Goal: Transaction & Acquisition: Purchase product/service

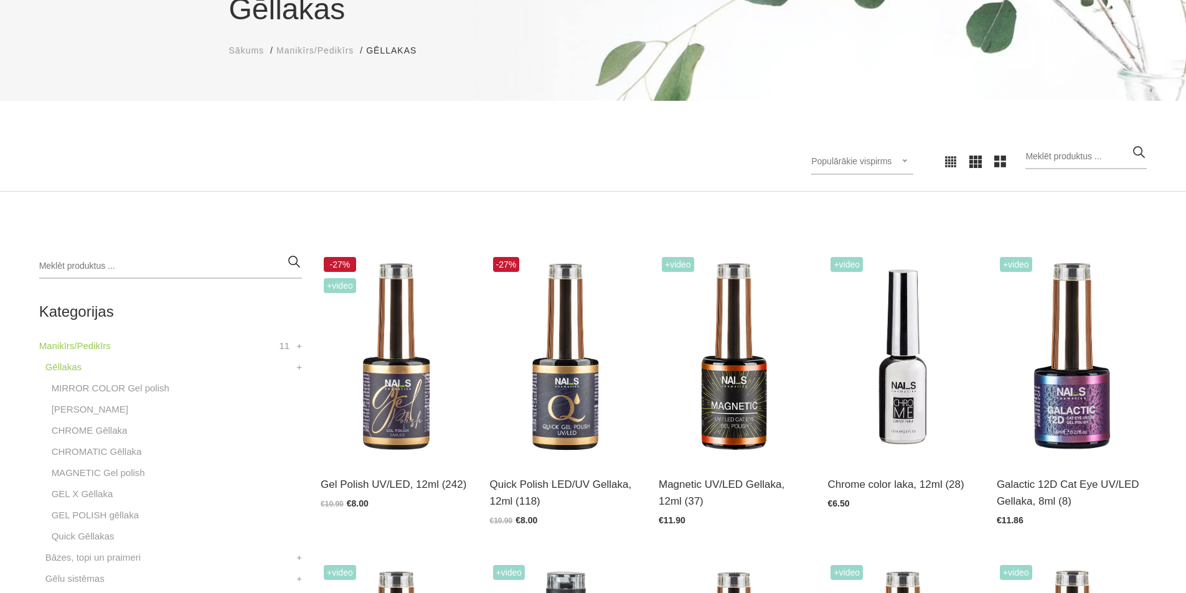
scroll to position [187, 0]
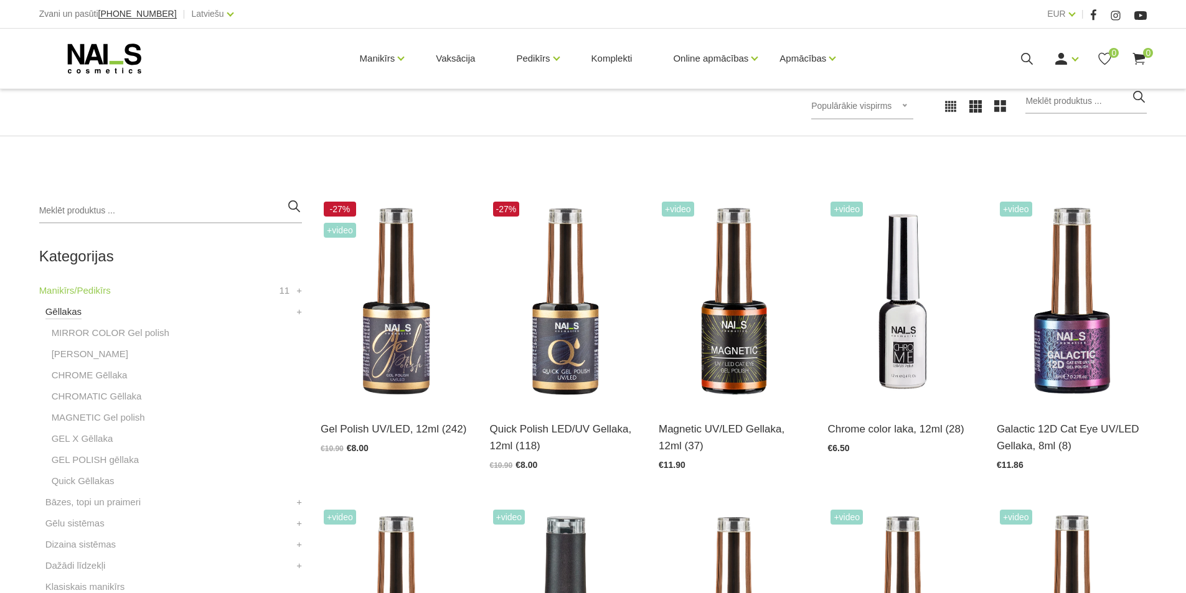
click at [62, 311] on link "Gēllakas" at bounding box center [63, 311] width 36 height 15
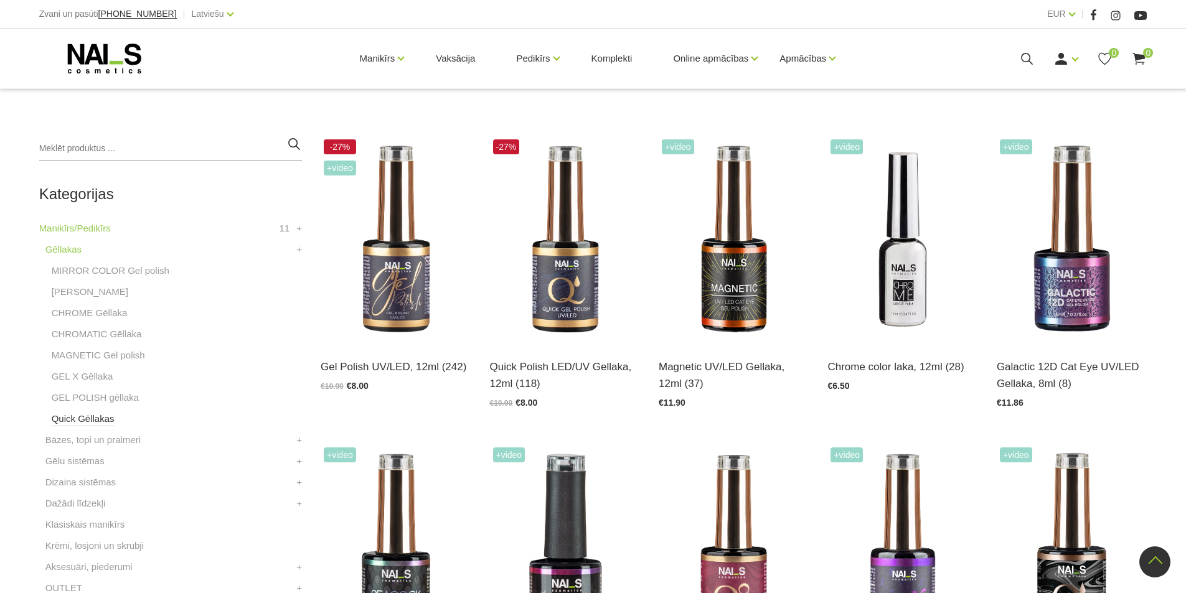
click at [91, 423] on link "Quick Gēllakas" at bounding box center [83, 419] width 63 height 15
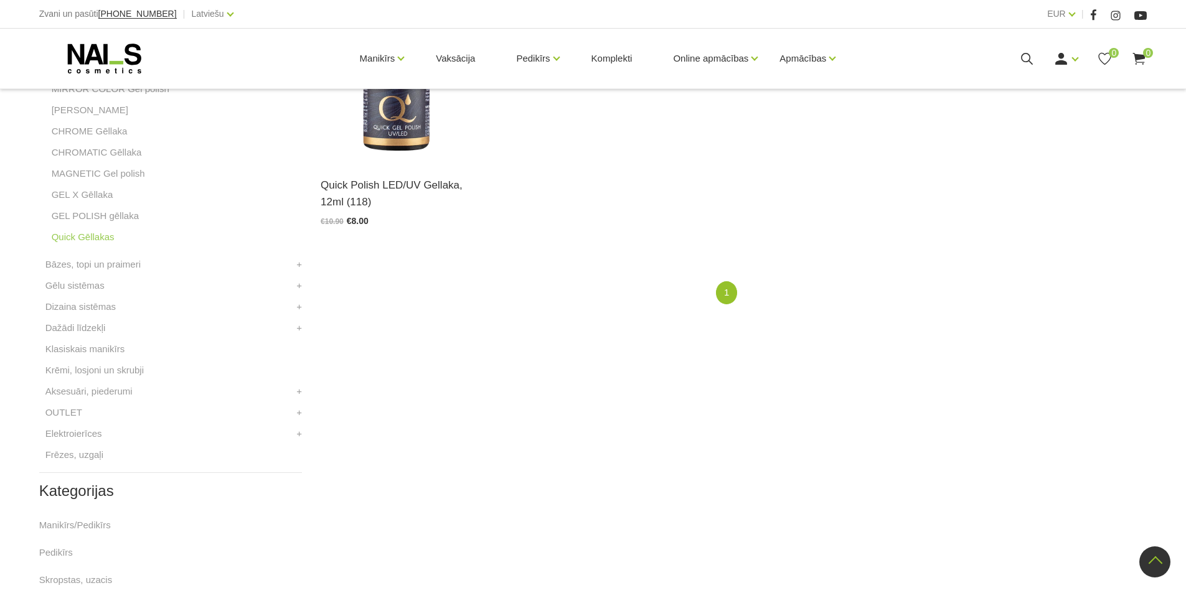
scroll to position [249, 0]
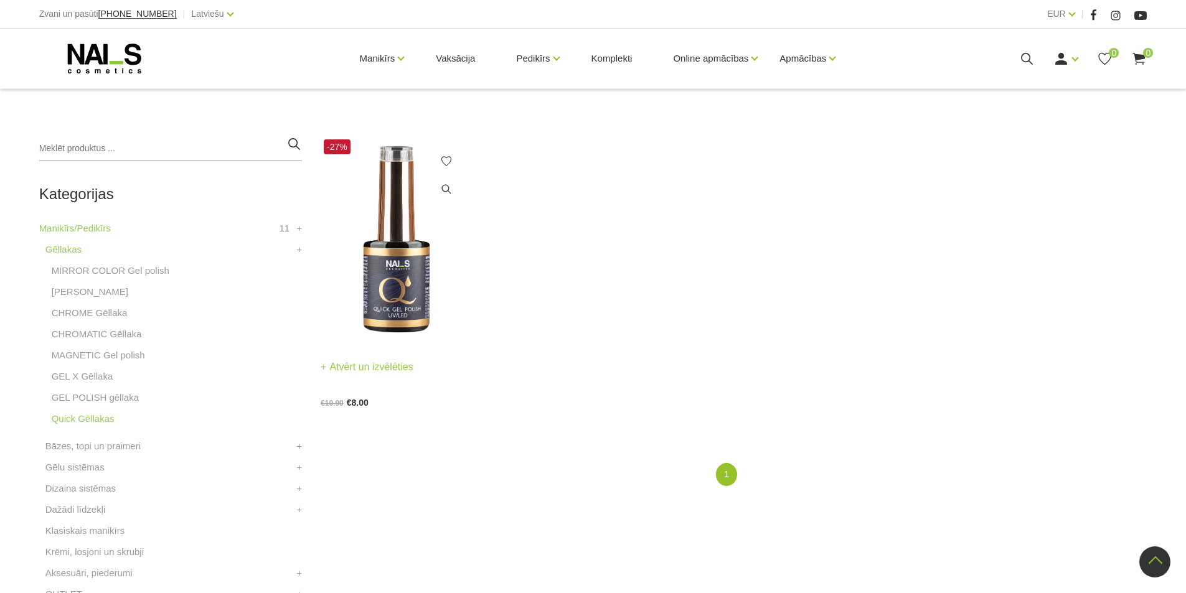
click at [399, 274] on img at bounding box center [396, 239] width 150 height 207
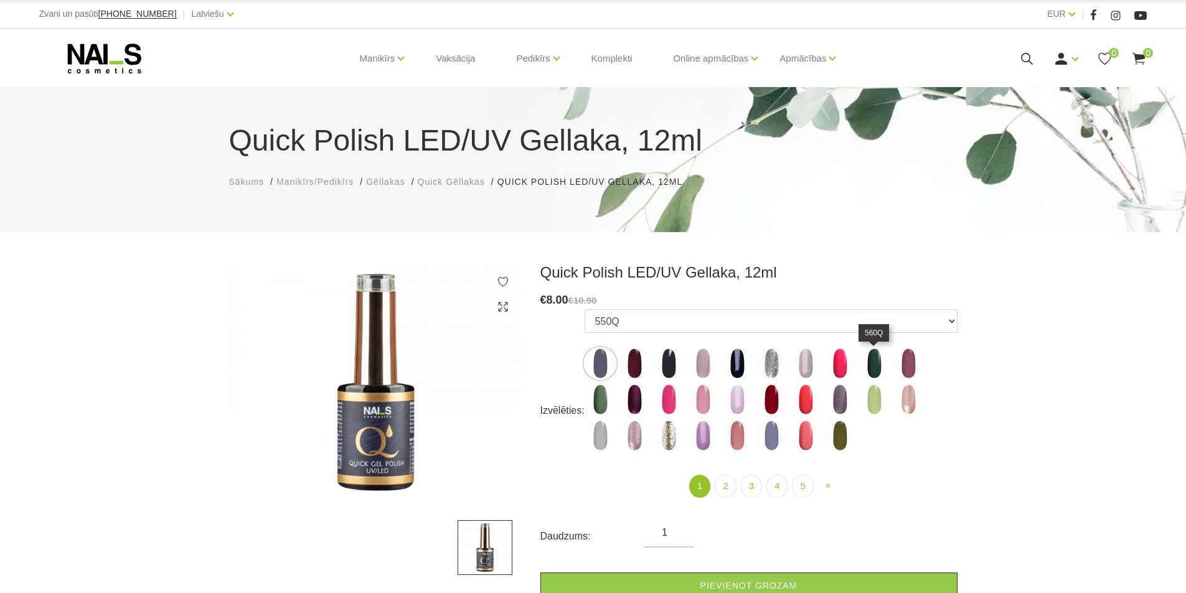
click at [872, 367] on img at bounding box center [874, 363] width 31 height 31
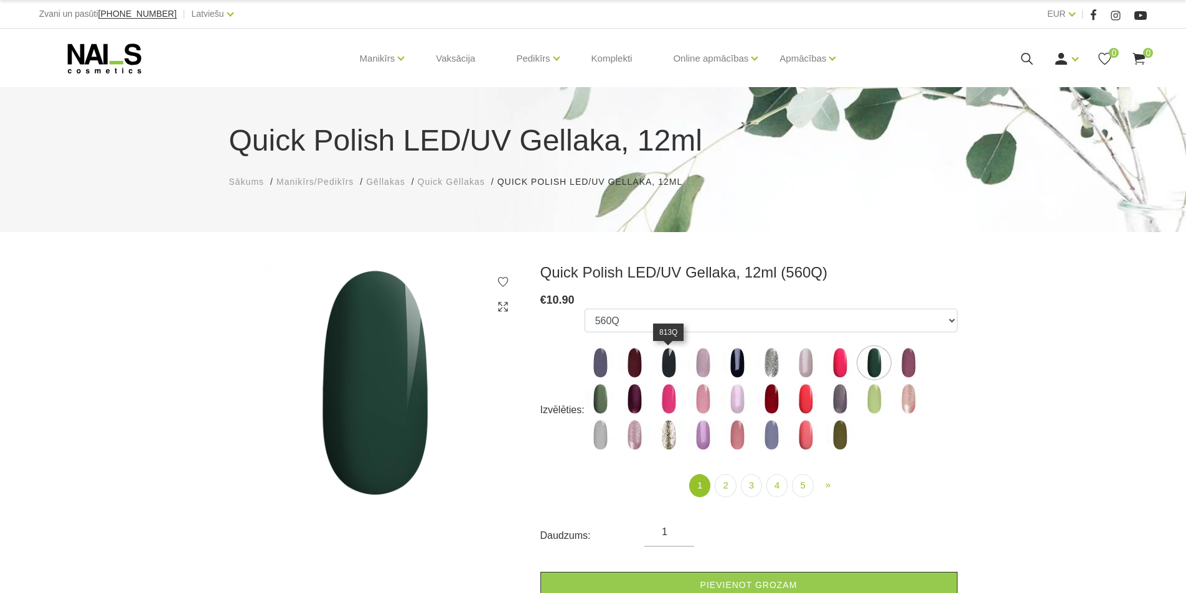
click at [662, 364] on img at bounding box center [668, 362] width 31 height 31
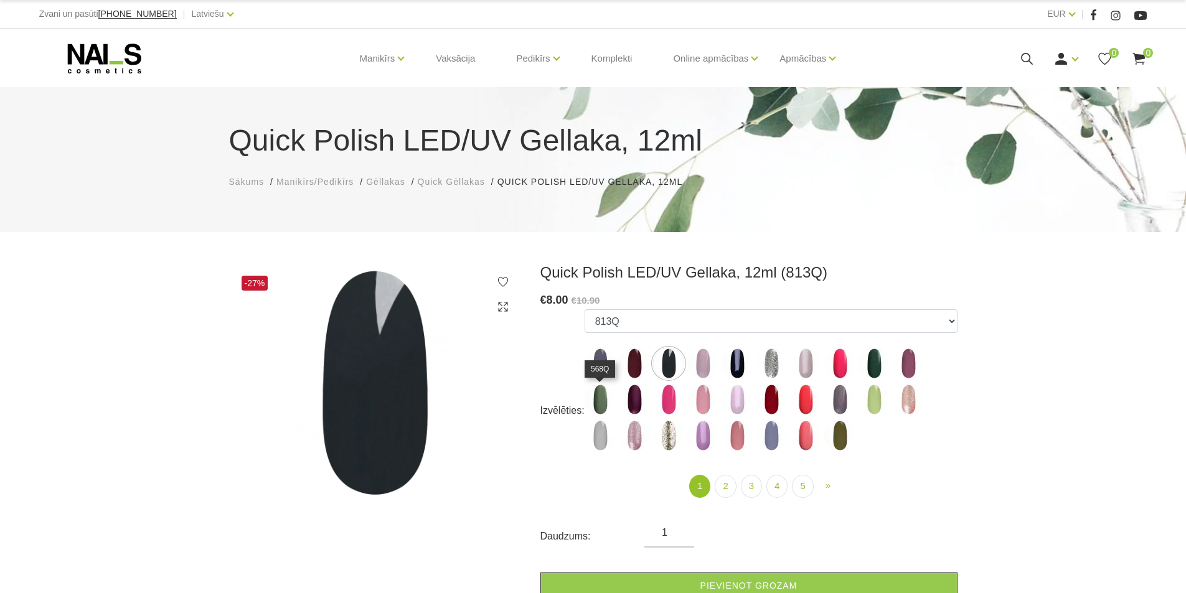
click at [601, 394] on img at bounding box center [600, 399] width 31 height 31
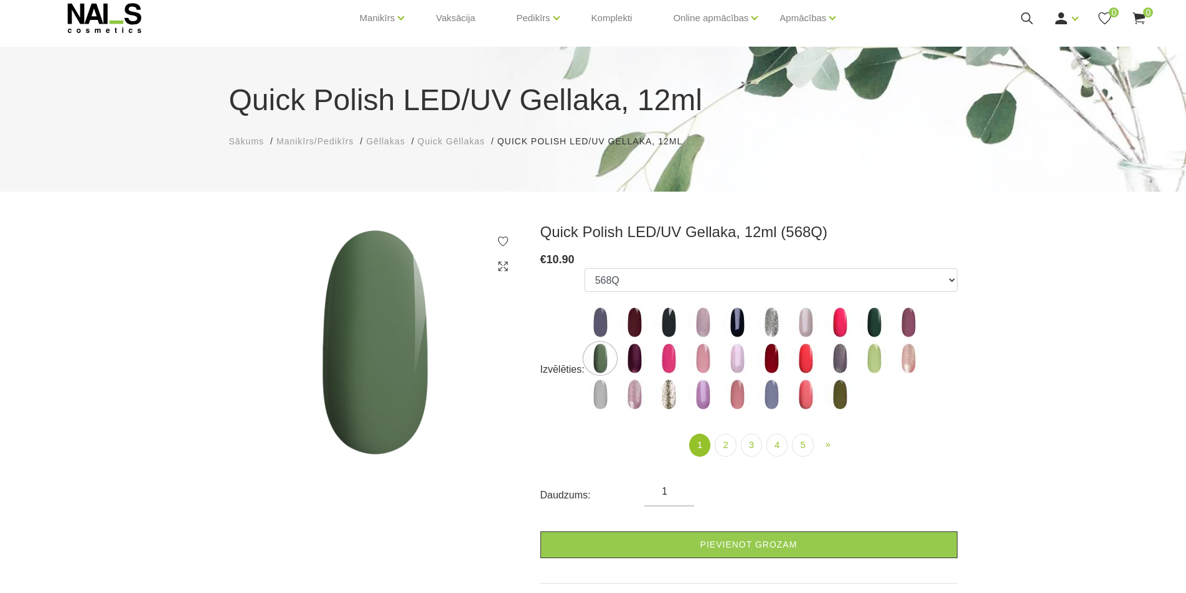
scroll to position [62, 0]
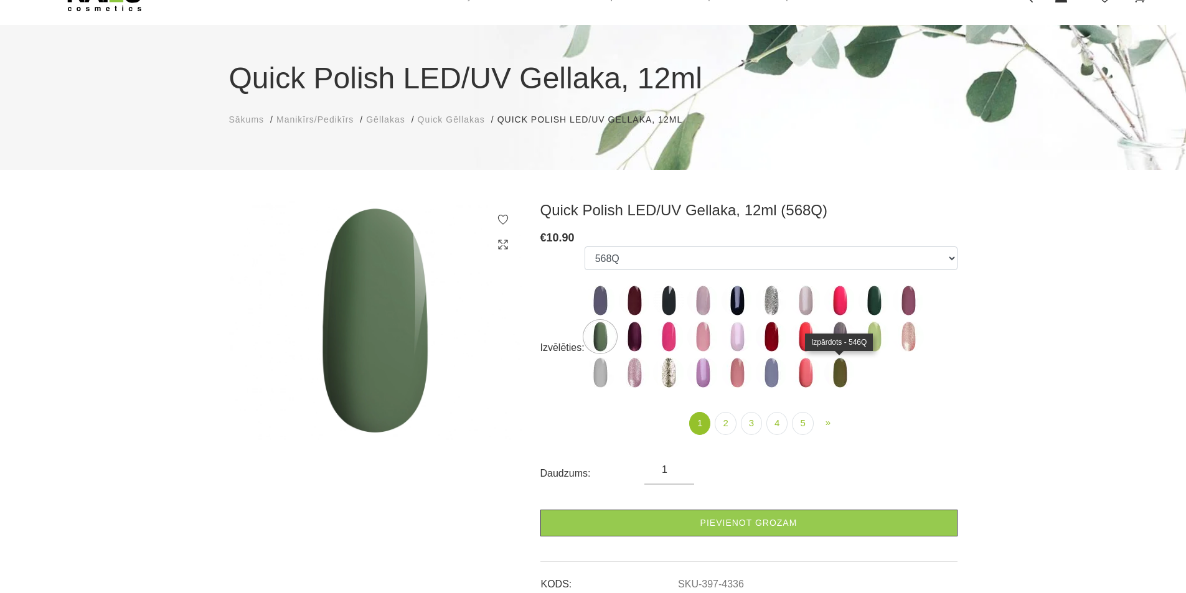
click at [846, 379] on img at bounding box center [839, 372] width 31 height 31
select select "4365"
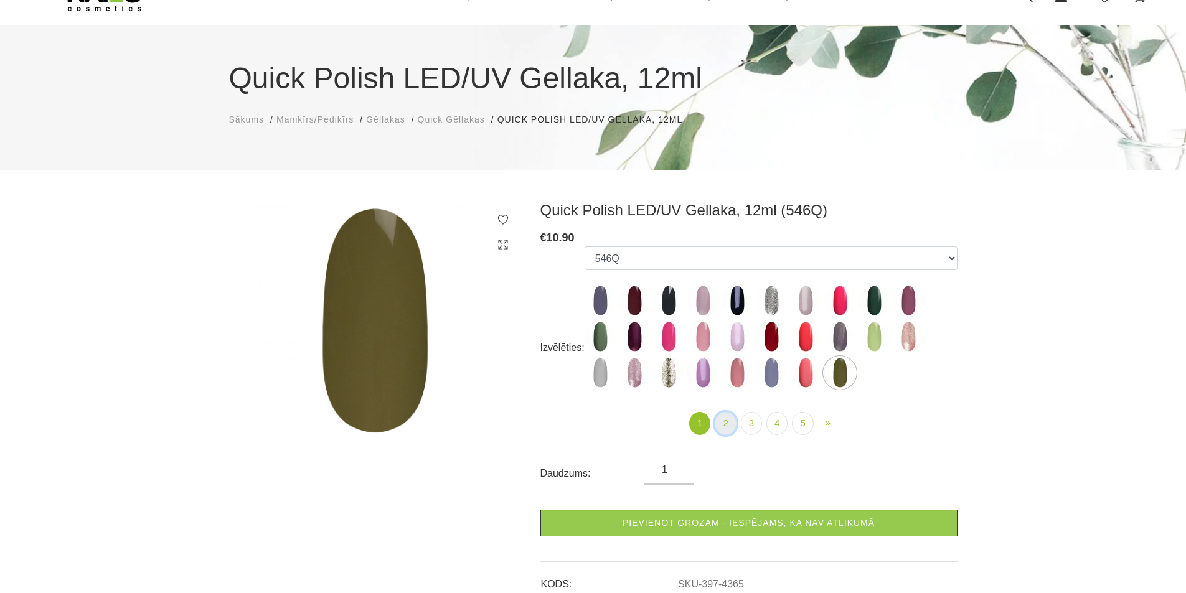
click at [725, 422] on link "2" at bounding box center [725, 423] width 21 height 23
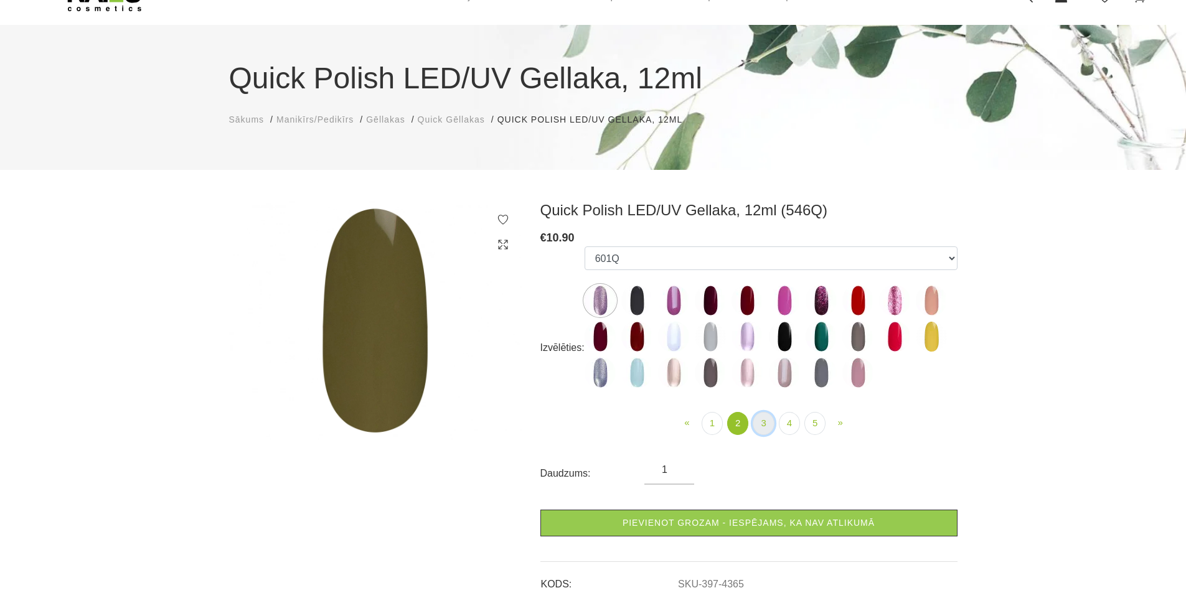
click at [761, 421] on link "3" at bounding box center [763, 423] width 21 height 23
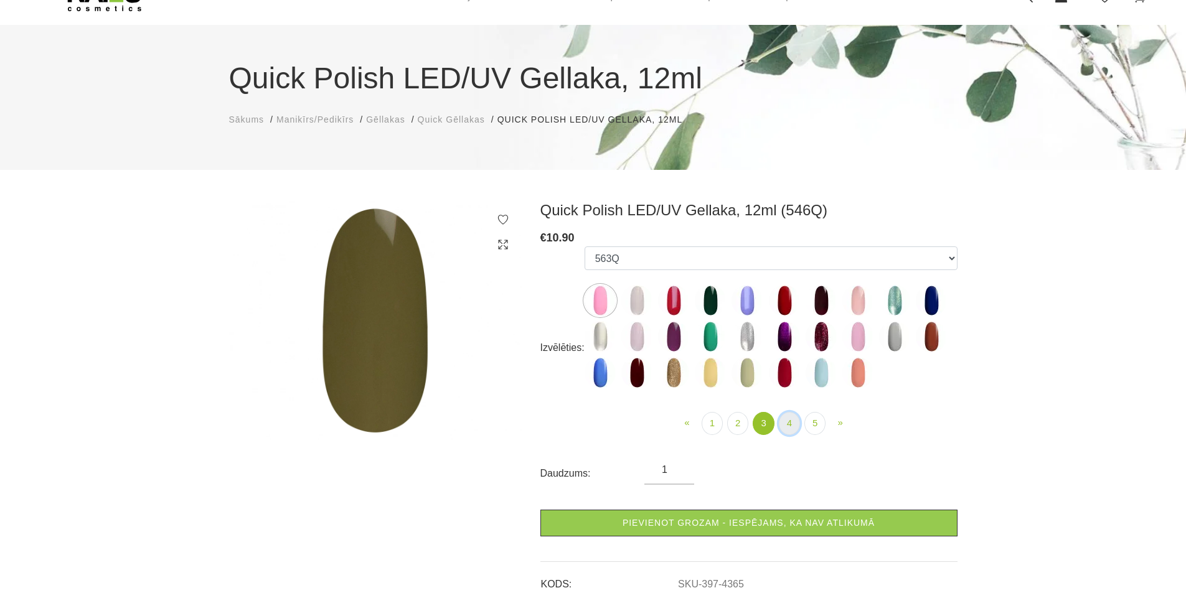
click at [792, 422] on link "4" at bounding box center [789, 423] width 21 height 23
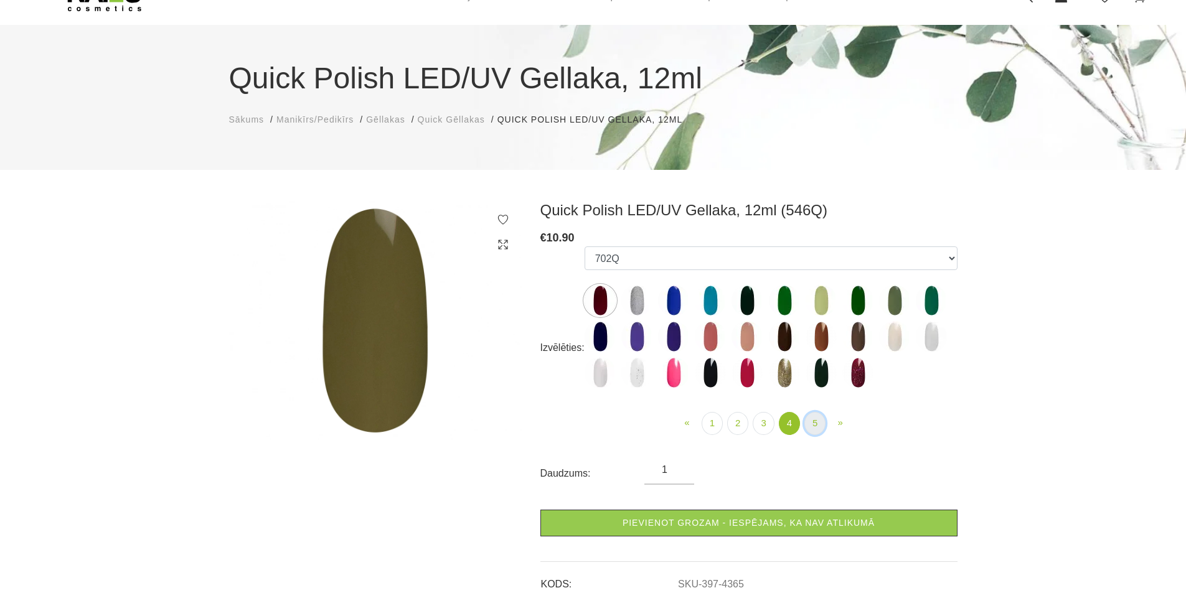
click at [808, 418] on link "5" at bounding box center [814, 423] width 21 height 23
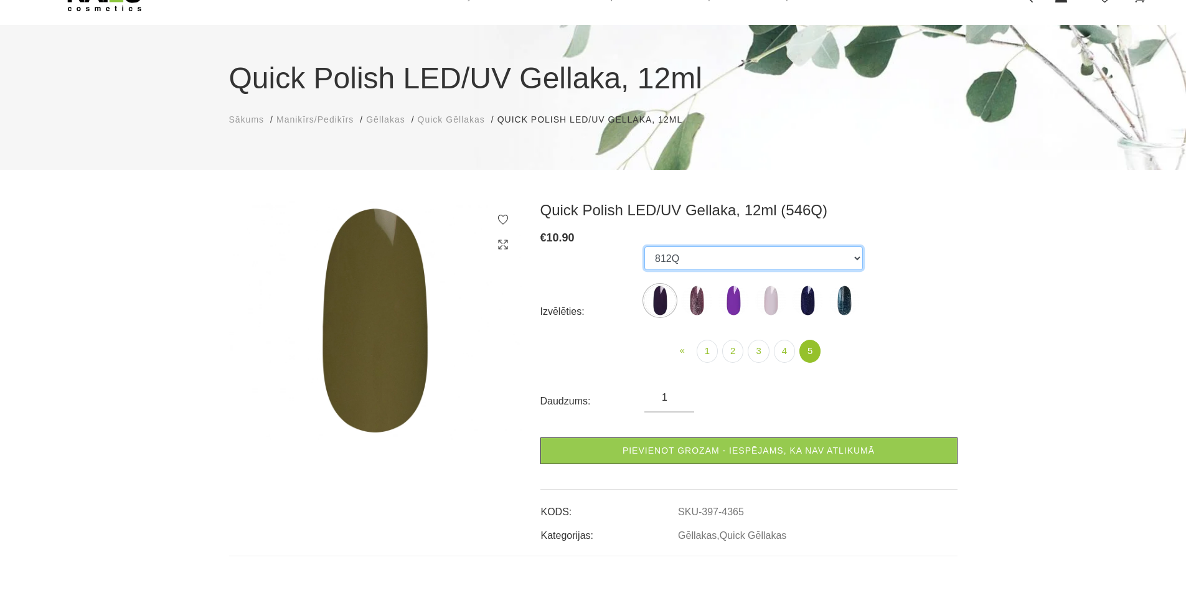
click at [726, 260] on select "550Q 551Q 813Q 462Q 401Q 443Q 445Q 569Q 560Q 552Q 568Q 510Q 413Q 529Q 484Q 511Q…" at bounding box center [753, 259] width 219 height 24
click at [644, 247] on select "550Q 551Q 813Q 462Q 401Q 443Q 445Q 569Q 560Q 552Q 568Q 510Q 413Q 529Q 484Q 511Q…" at bounding box center [753, 259] width 219 height 24
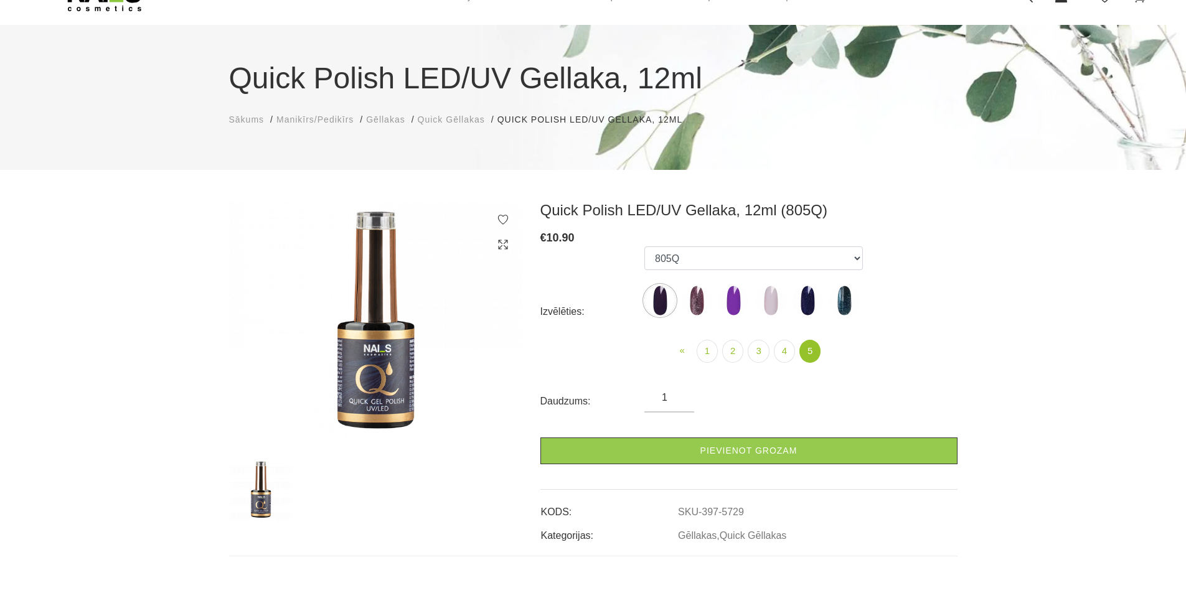
click at [667, 298] on img at bounding box center [659, 300] width 31 height 31
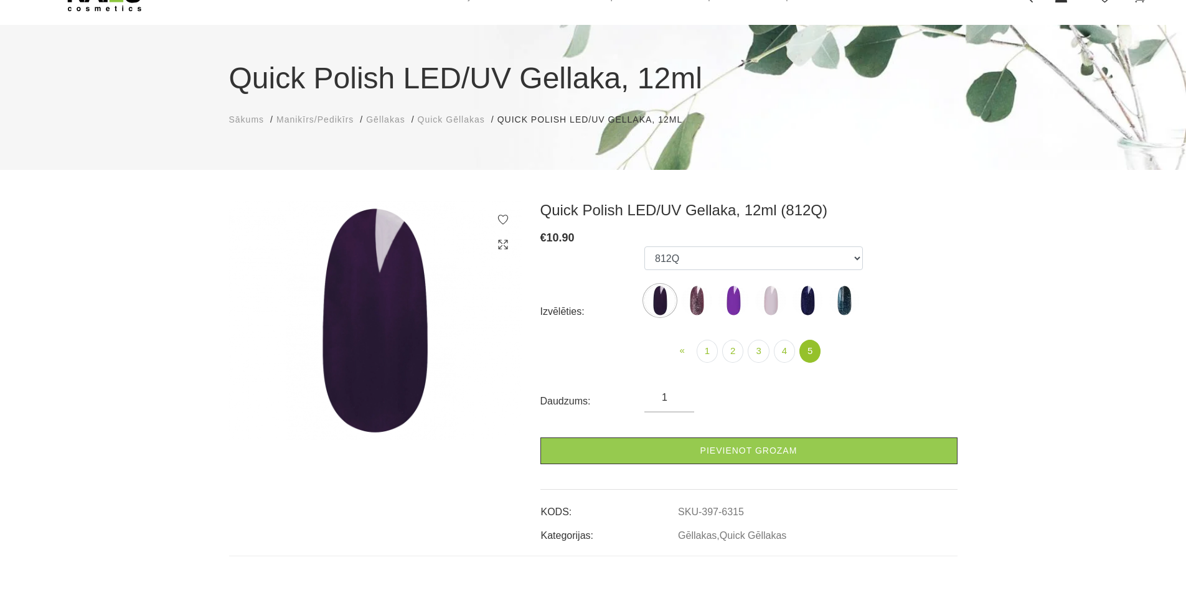
click at [811, 303] on img at bounding box center [807, 300] width 31 height 31
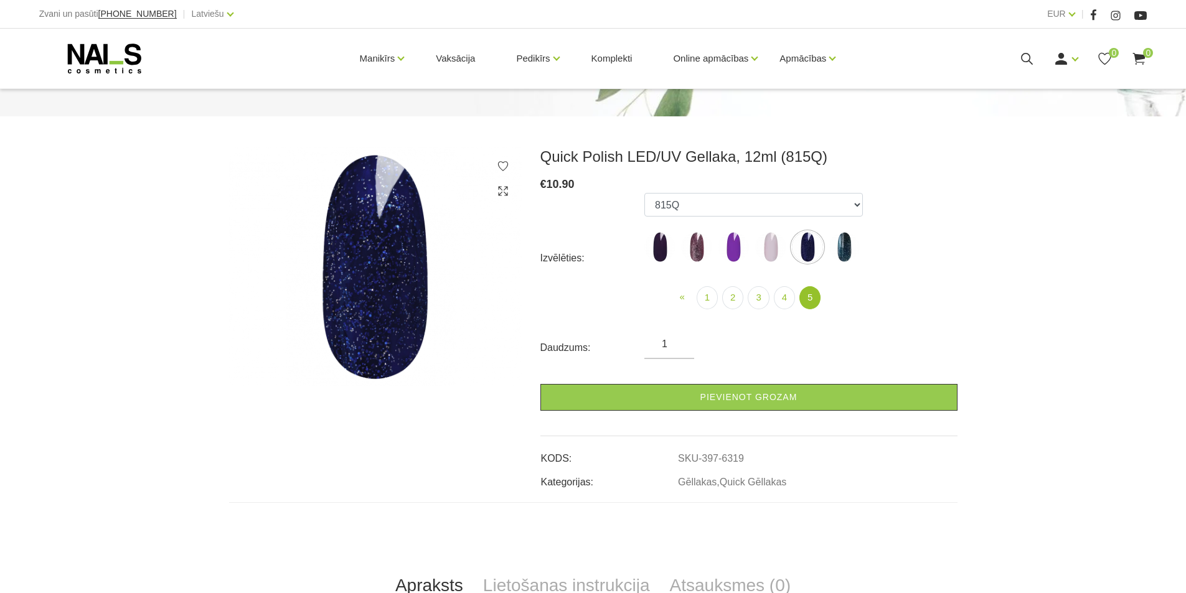
scroll to position [125, 0]
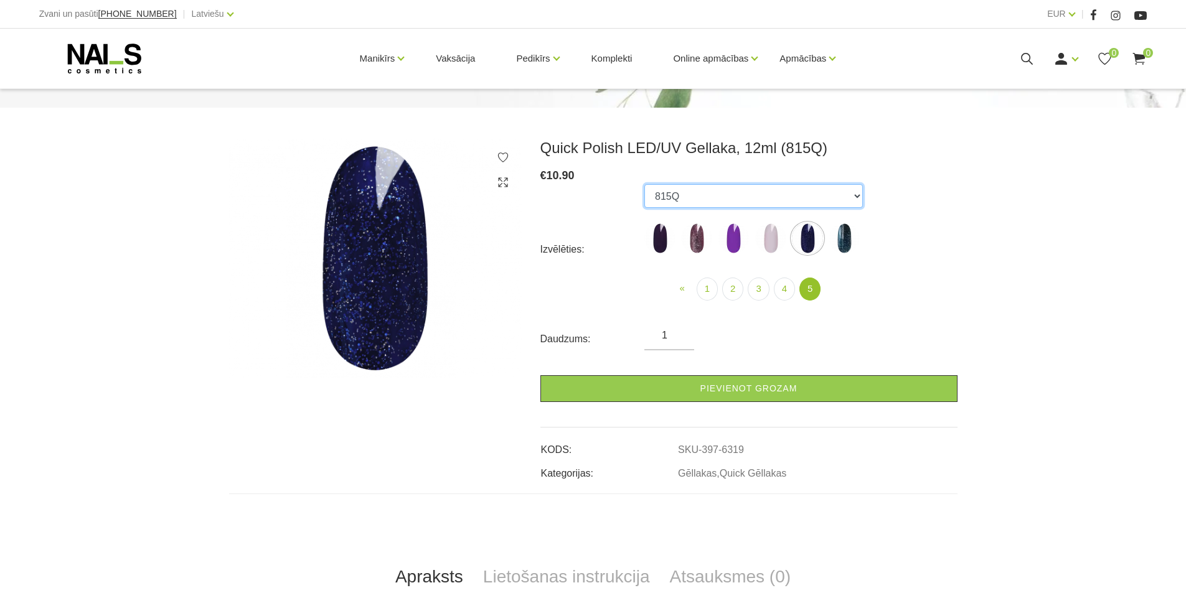
click at [691, 196] on select "550Q 551Q 813Q 462Q 401Q 443Q 445Q 569Q 560Q 552Q 568Q 510Q 413Q 529Q 484Q 511Q…" at bounding box center [753, 196] width 219 height 24
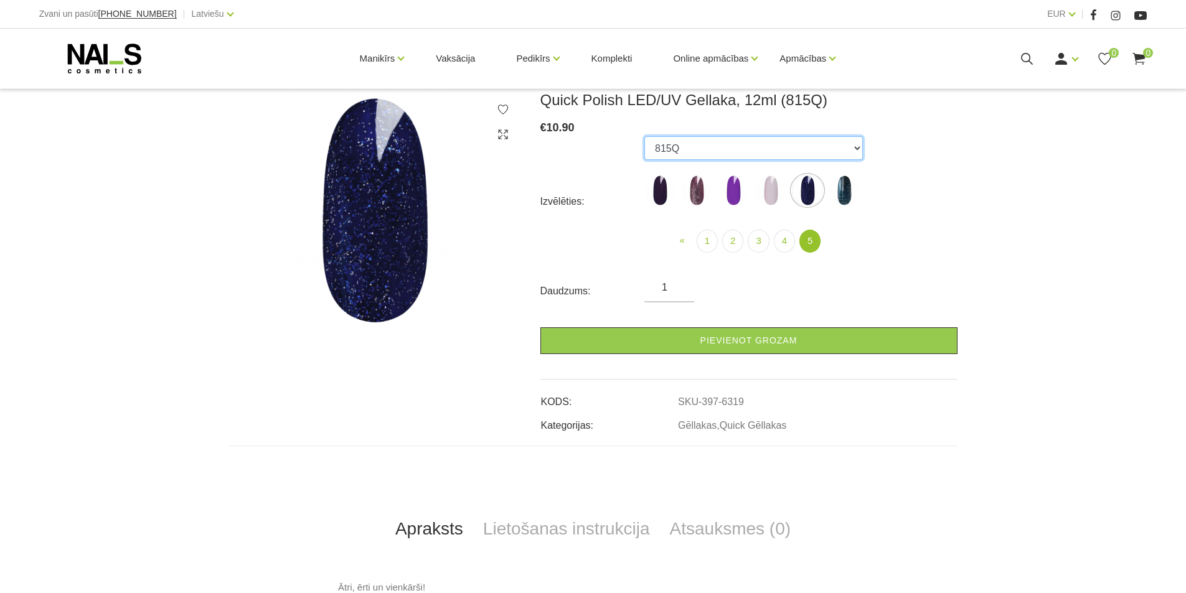
scroll to position [187, 0]
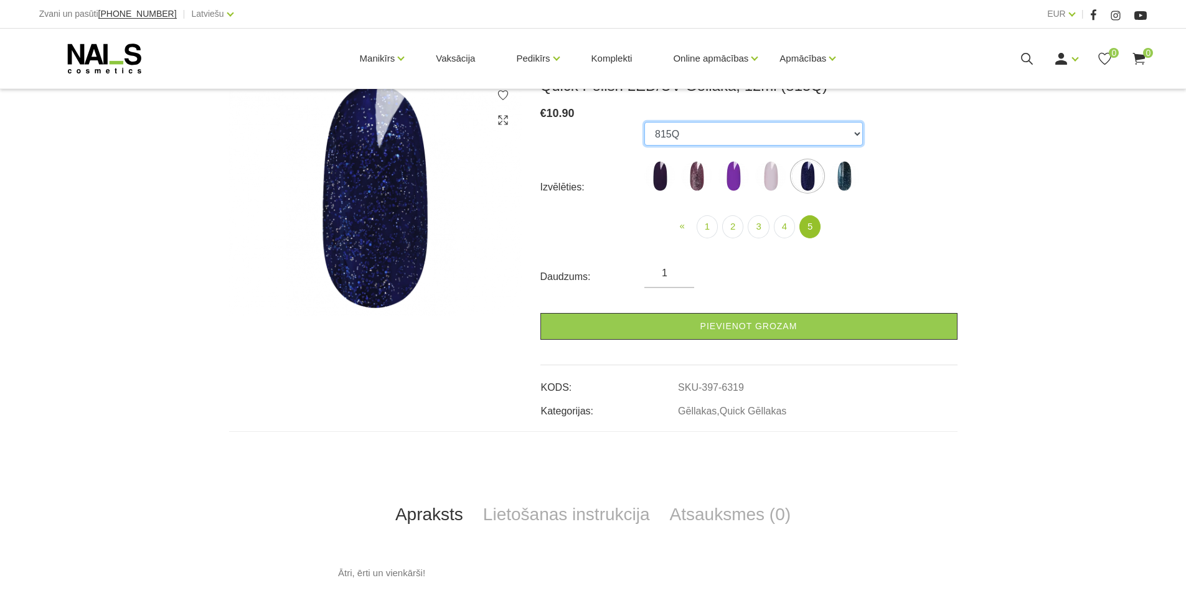
click at [678, 135] on select "550Q 551Q 813Q 462Q 401Q 443Q 445Q 569Q 560Q 552Q 568Q 510Q 413Q 529Q 484Q 511Q…" at bounding box center [753, 134] width 219 height 24
click at [644, 122] on select "550Q 551Q 813Q 462Q 401Q 443Q 445Q 569Q 560Q 552Q 568Q 510Q 413Q 529Q 484Q 511Q…" at bounding box center [753, 134] width 219 height 24
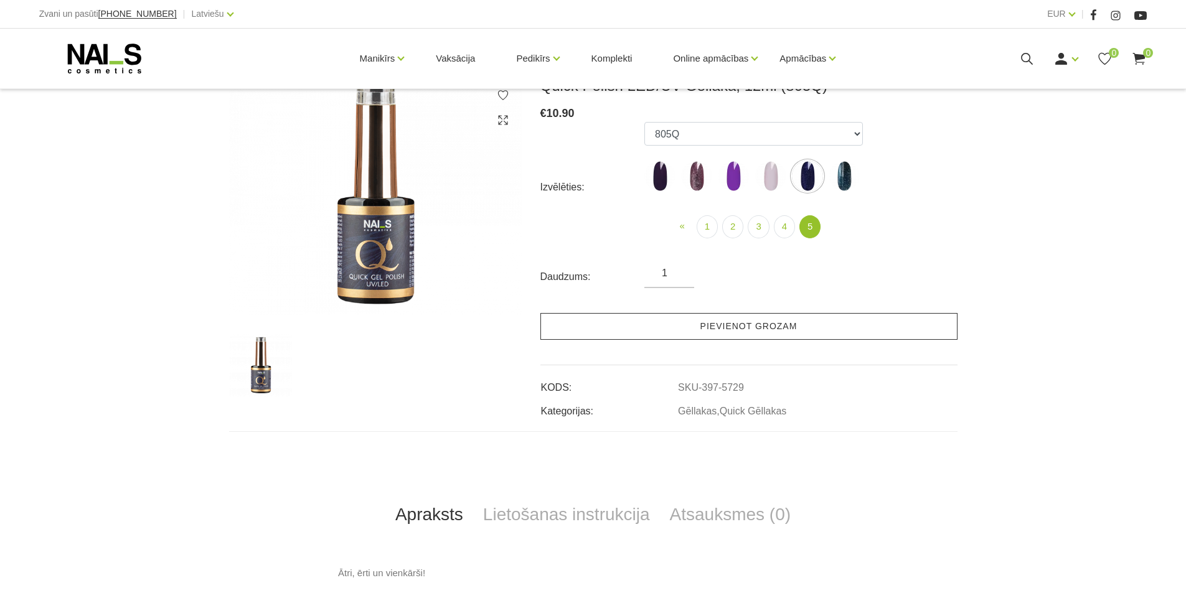
click at [742, 329] on link "Pievienot grozam" at bounding box center [748, 326] width 417 height 27
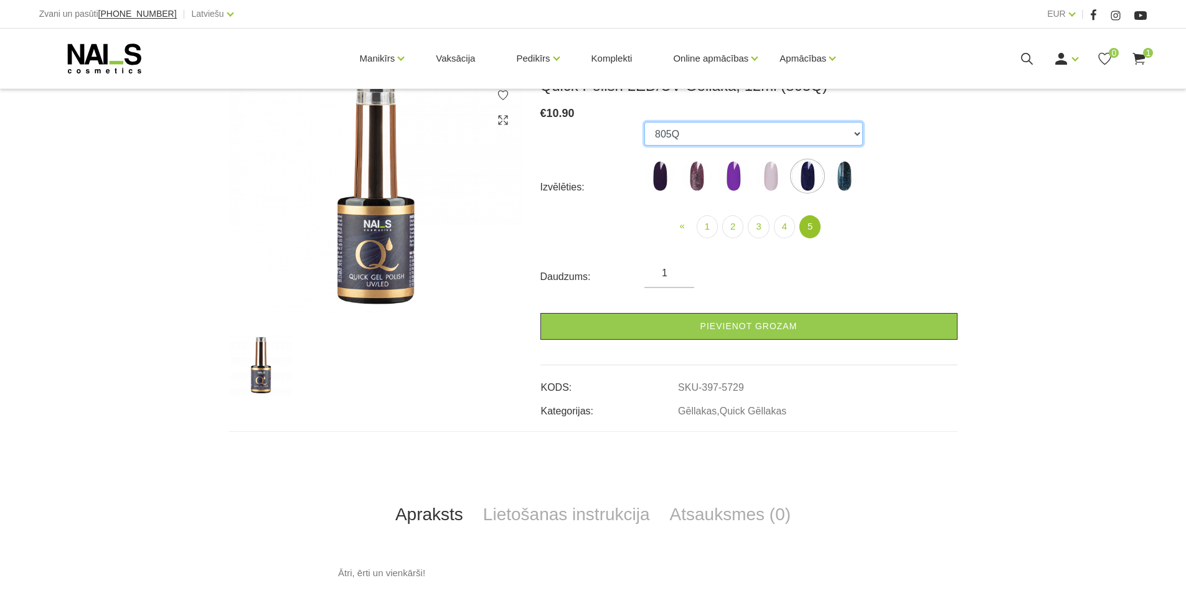
click at [697, 128] on select "550Q 551Q 813Q 462Q 401Q 443Q 445Q 569Q 560Q 552Q 568Q 510Q 413Q 529Q 484Q 511Q…" at bounding box center [753, 134] width 219 height 24
select select "4328"
click at [644, 122] on select "550Q 551Q 813Q 462Q 401Q 443Q 445Q 569Q 560Q 552Q 568Q 510Q 413Q 529Q 484Q 511Q…" at bounding box center [753, 134] width 219 height 24
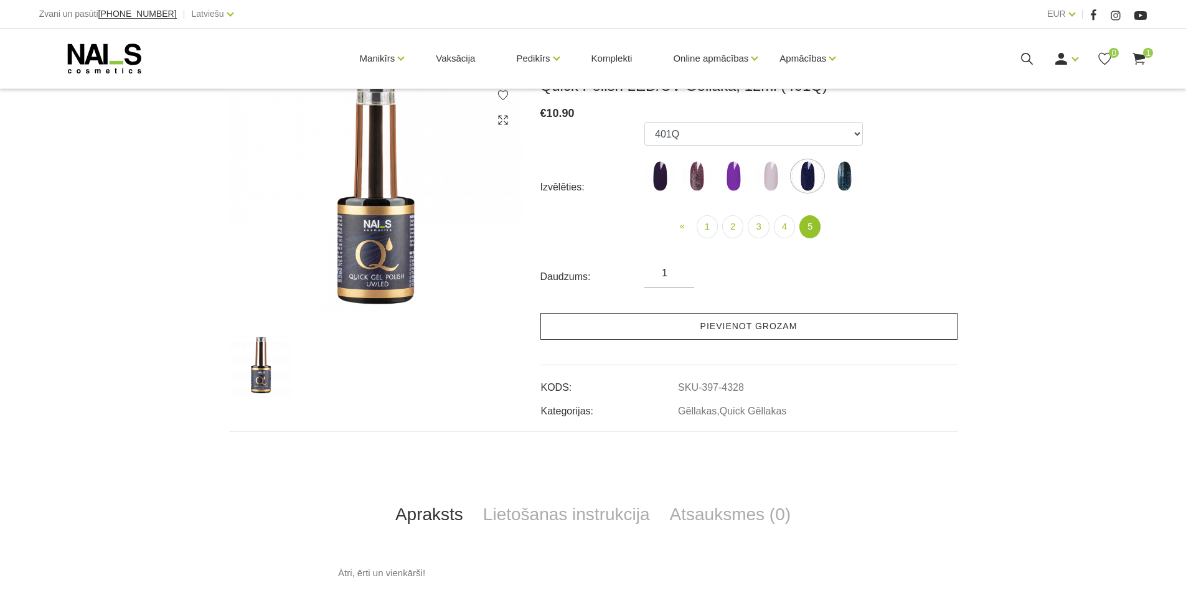
click at [709, 328] on link "Pievienot grozam" at bounding box center [748, 326] width 417 height 27
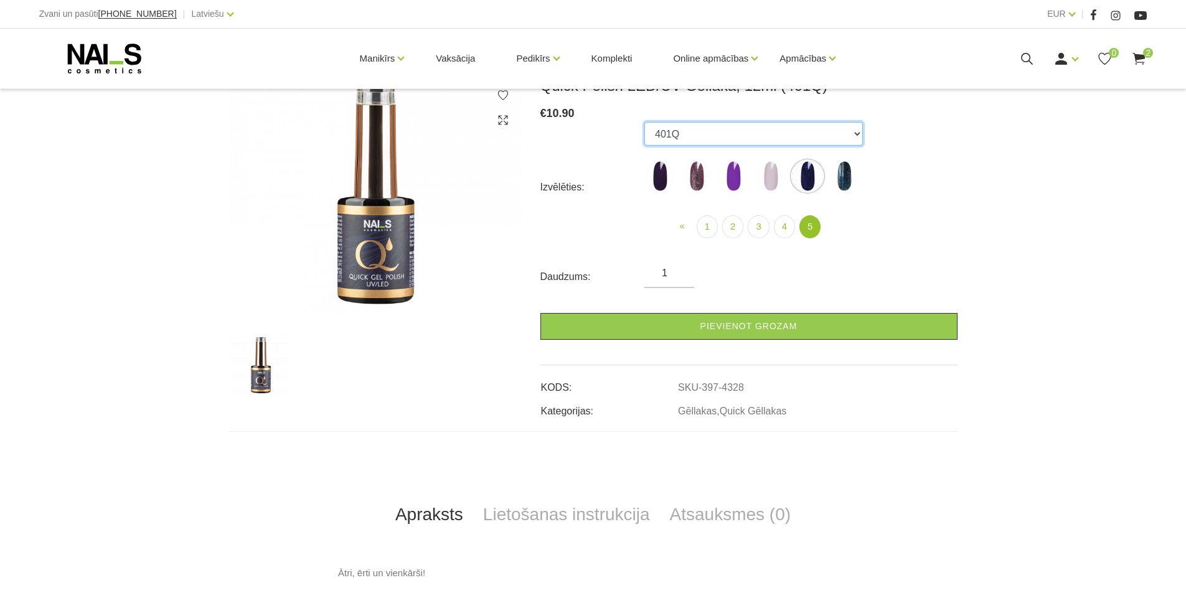
click at [687, 129] on select "550Q 551Q 813Q 462Q 401Q 443Q 445Q 569Q 560Q 552Q 568Q 510Q 413Q 529Q 484Q 511Q…" at bounding box center [753, 134] width 219 height 24
click at [692, 134] on select "550Q 551Q 813Q 462Q 401Q 443Q 445Q 569Q 560Q 552Q 568Q 510Q 413Q 529Q 484Q 511Q…" at bounding box center [753, 134] width 219 height 24
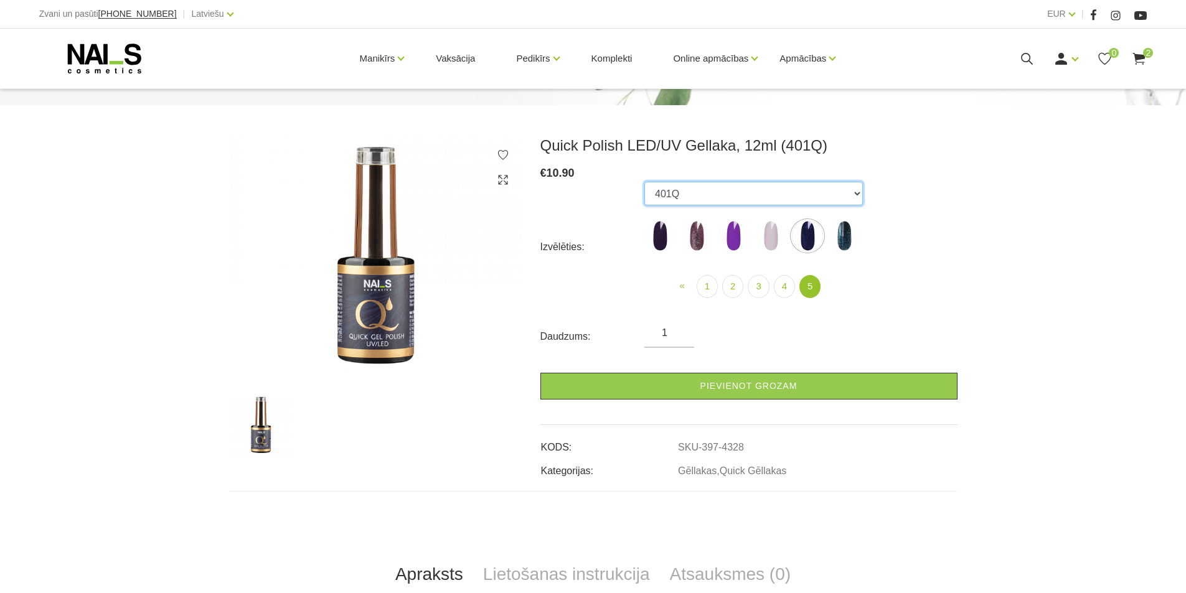
scroll to position [0, 0]
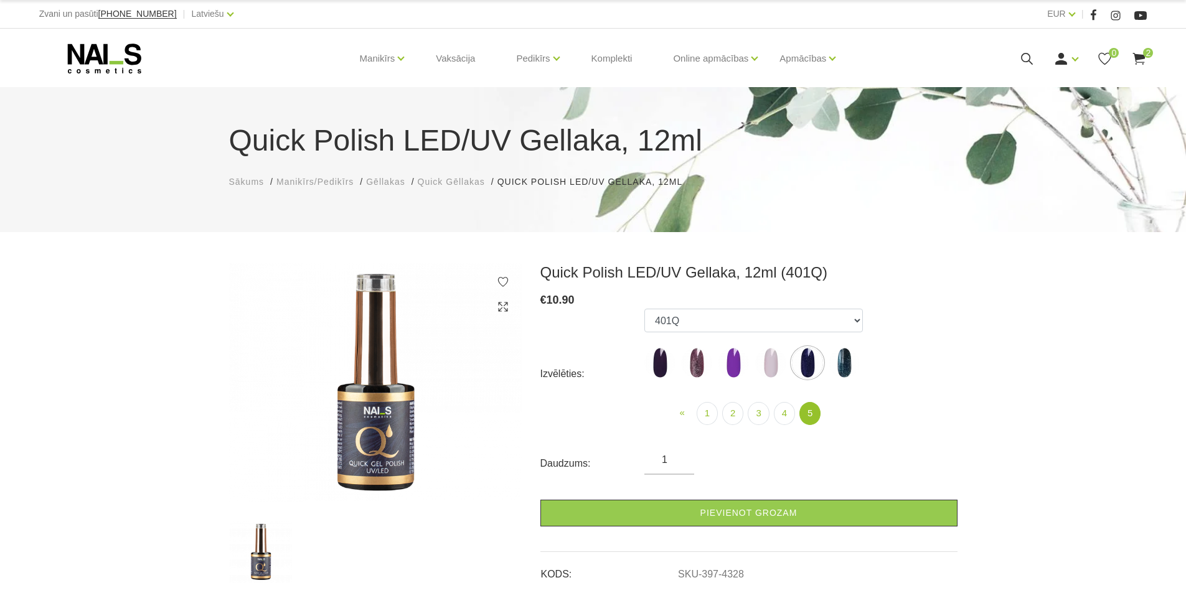
click at [379, 186] on span "Gēllakas" at bounding box center [385, 182] width 39 height 10
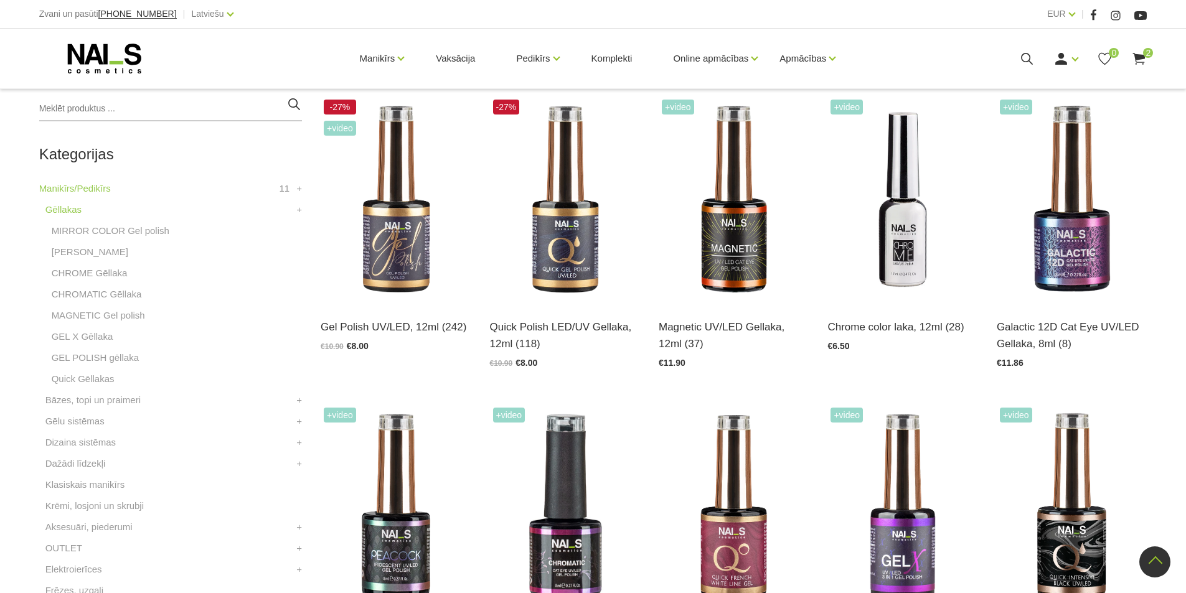
scroll to position [311, 0]
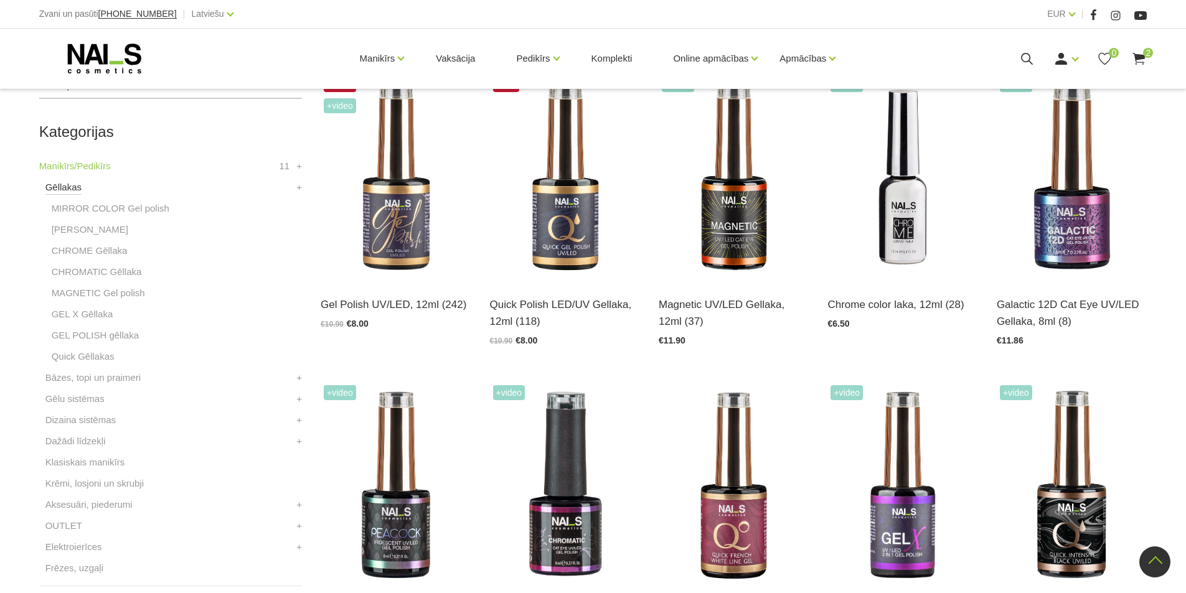
click at [60, 188] on link "Gēllakas" at bounding box center [63, 187] width 36 height 15
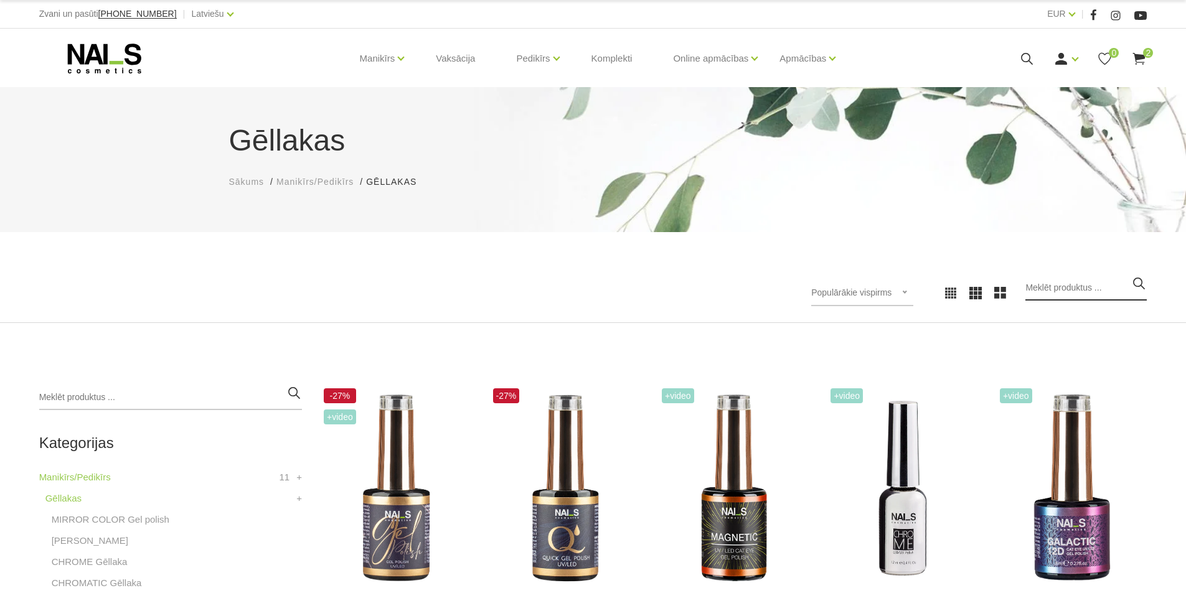
click at [1068, 292] on input "search" at bounding box center [1085, 288] width 121 height 25
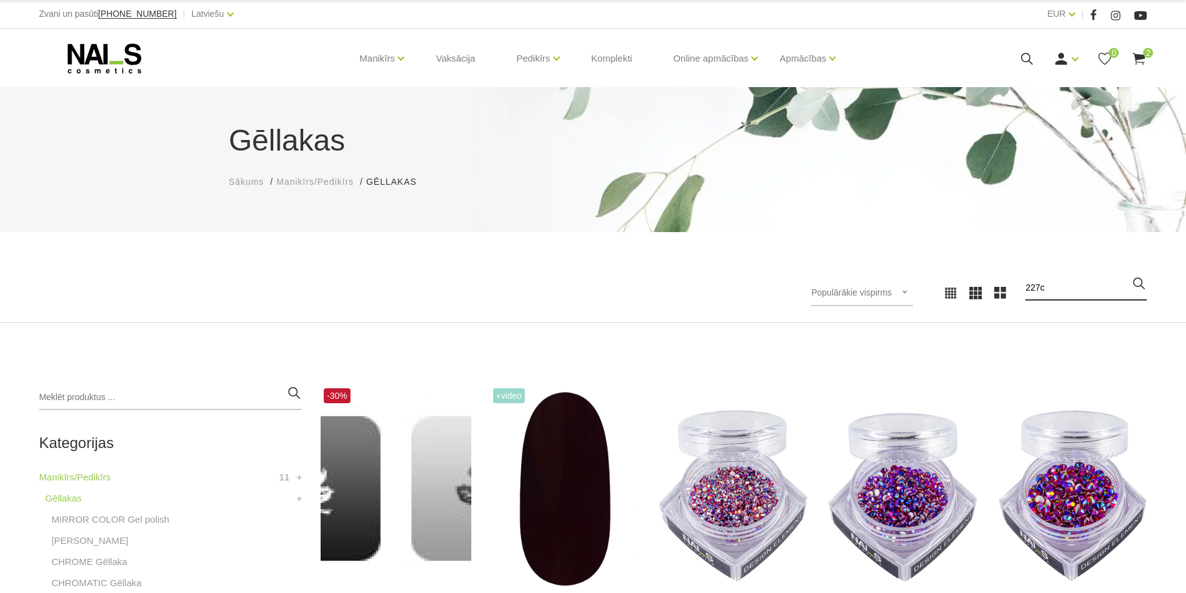
type input "227c"
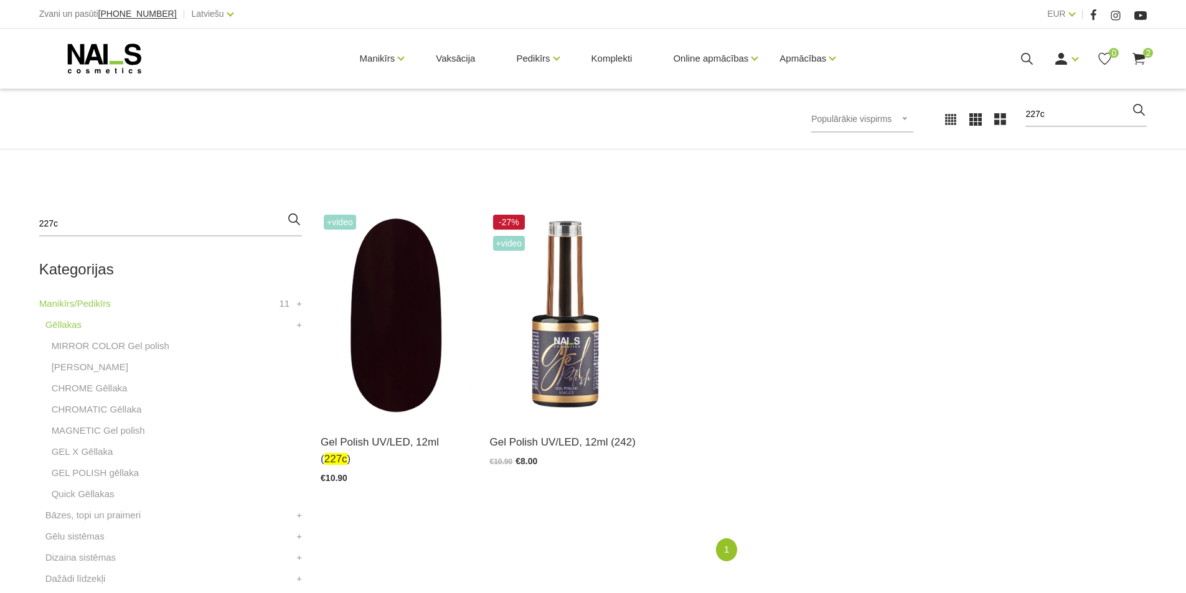
scroll to position [249, 0]
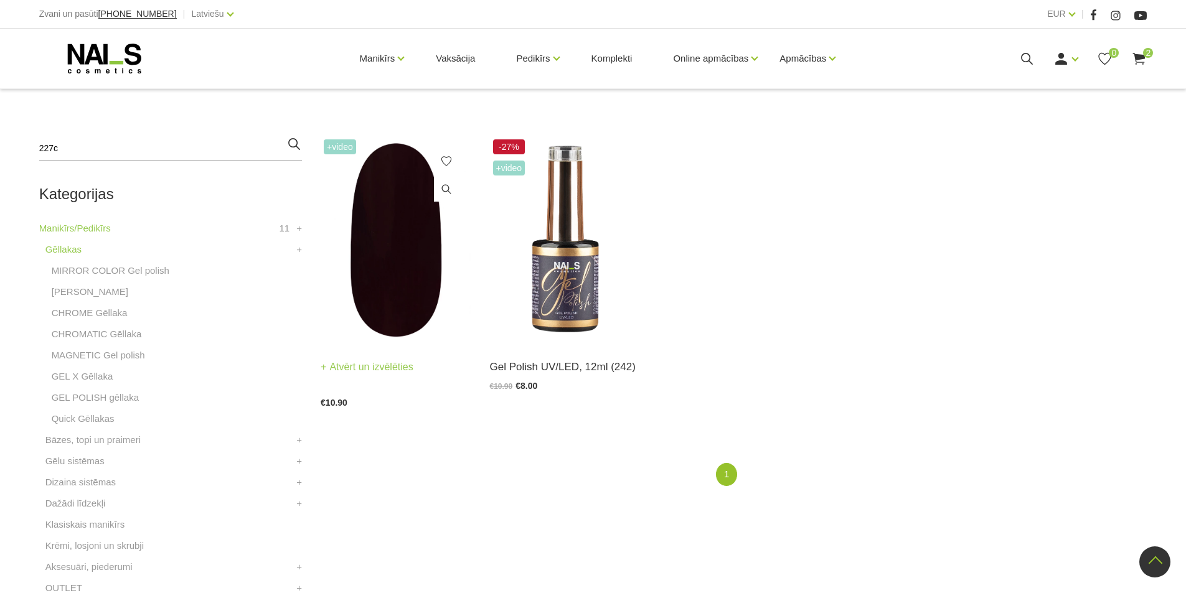
click at [390, 281] on img at bounding box center [396, 239] width 150 height 207
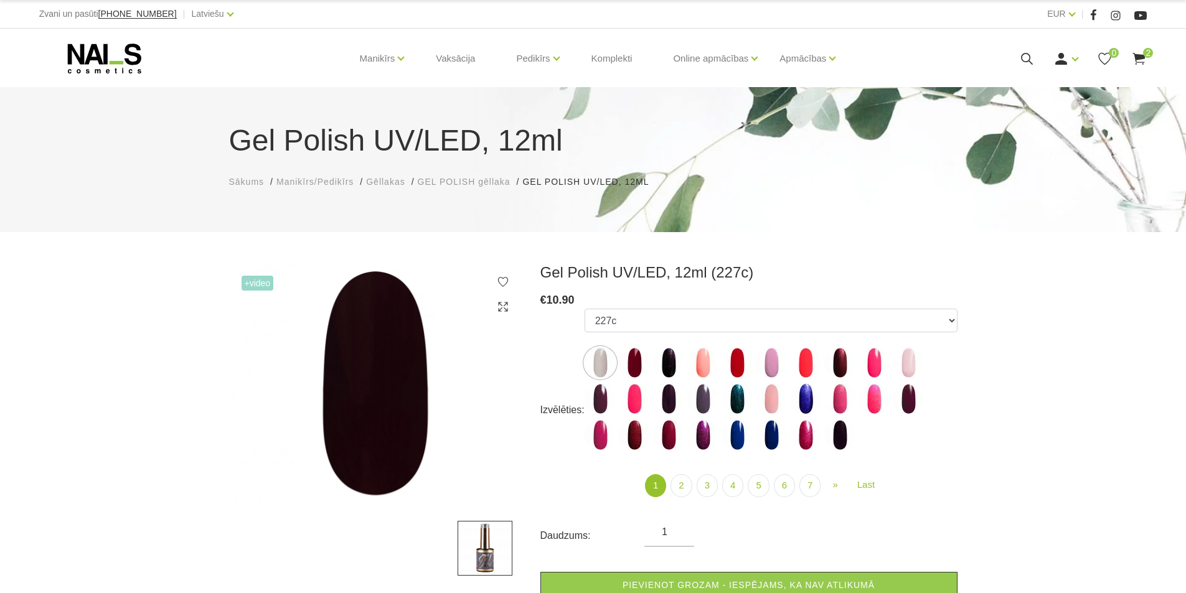
select select "4065"
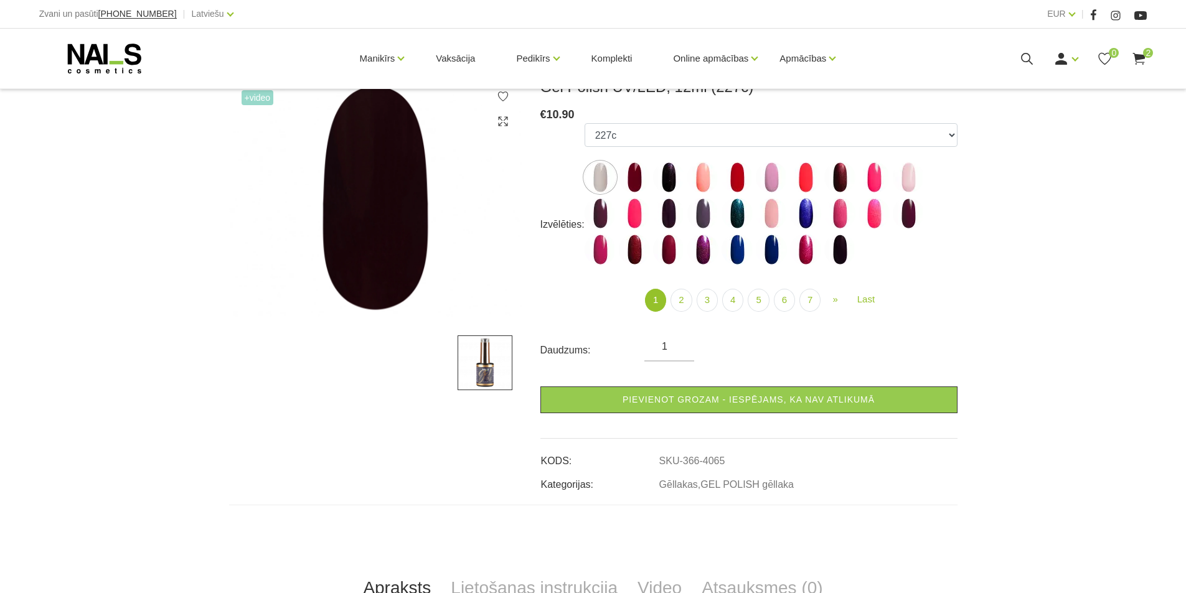
scroll to position [187, 0]
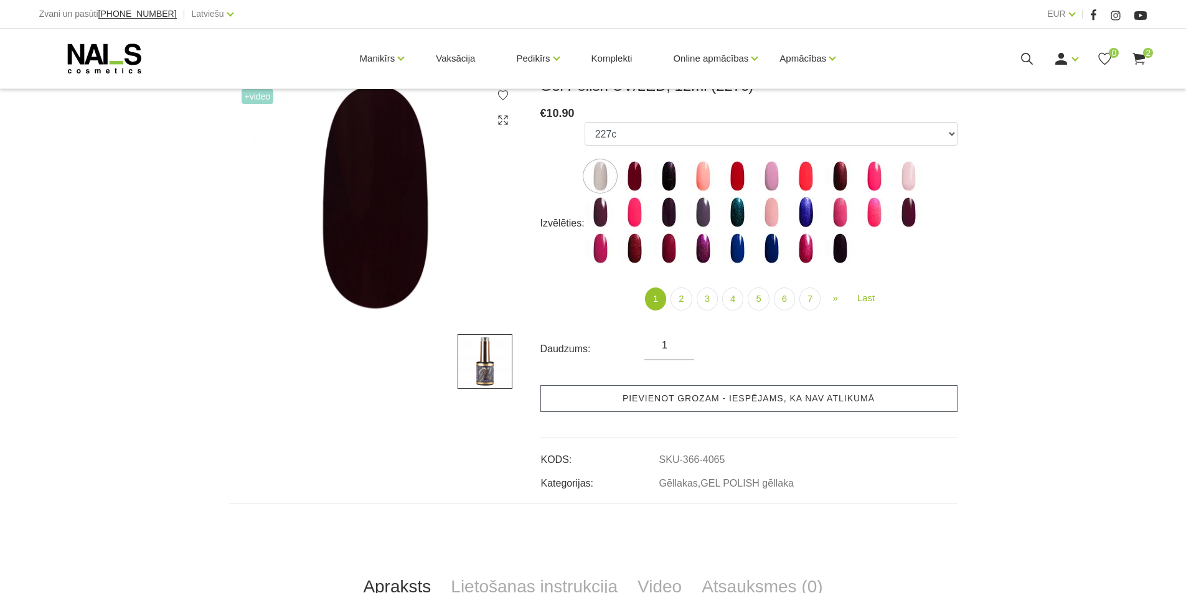
click at [787, 402] on link "Pievienot grozam - iespējams, ka nav atlikumā" at bounding box center [748, 398] width 417 height 27
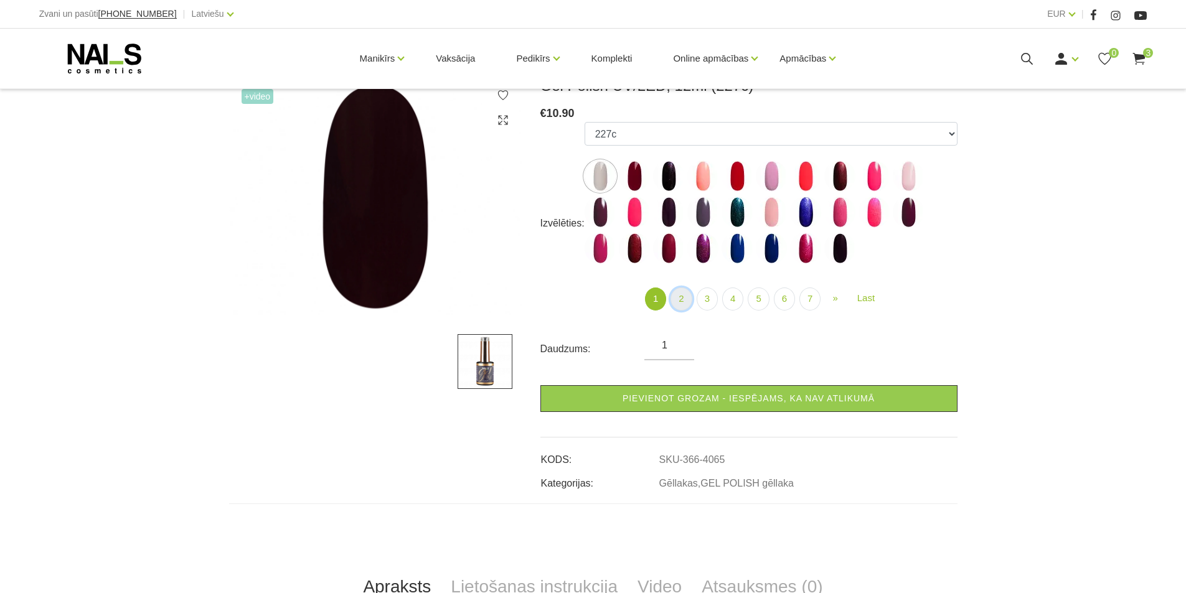
click at [688, 300] on link "2" at bounding box center [681, 299] width 21 height 23
select select "4065"
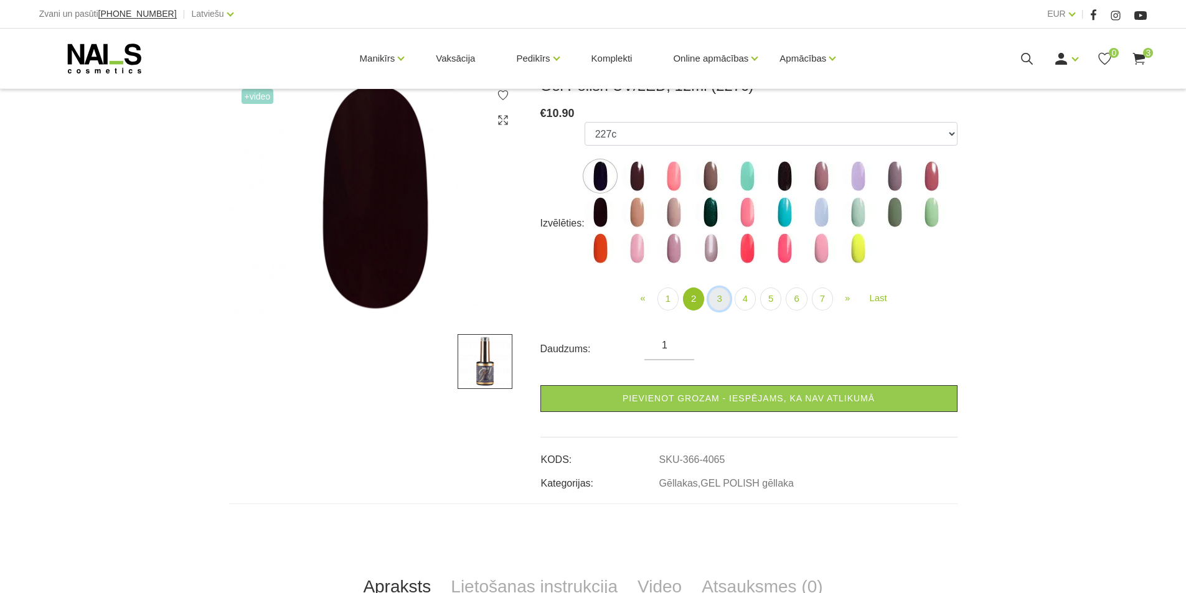
click at [725, 299] on link "3" at bounding box center [719, 299] width 21 height 23
select select "4116"
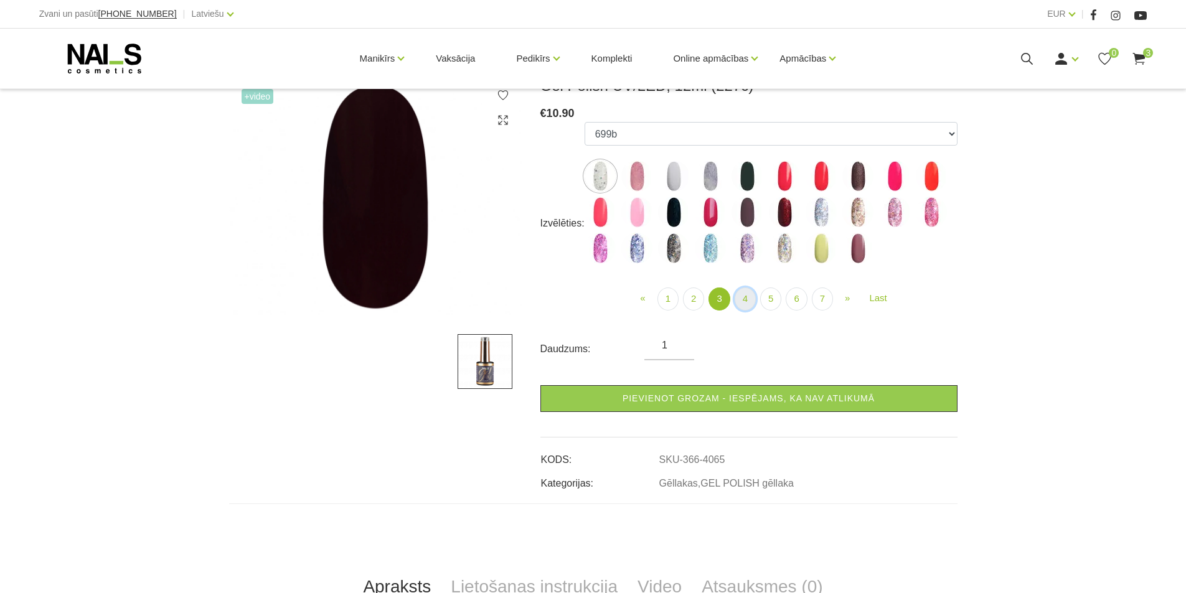
click at [747, 297] on link "4" at bounding box center [745, 299] width 21 height 23
select select "4172"
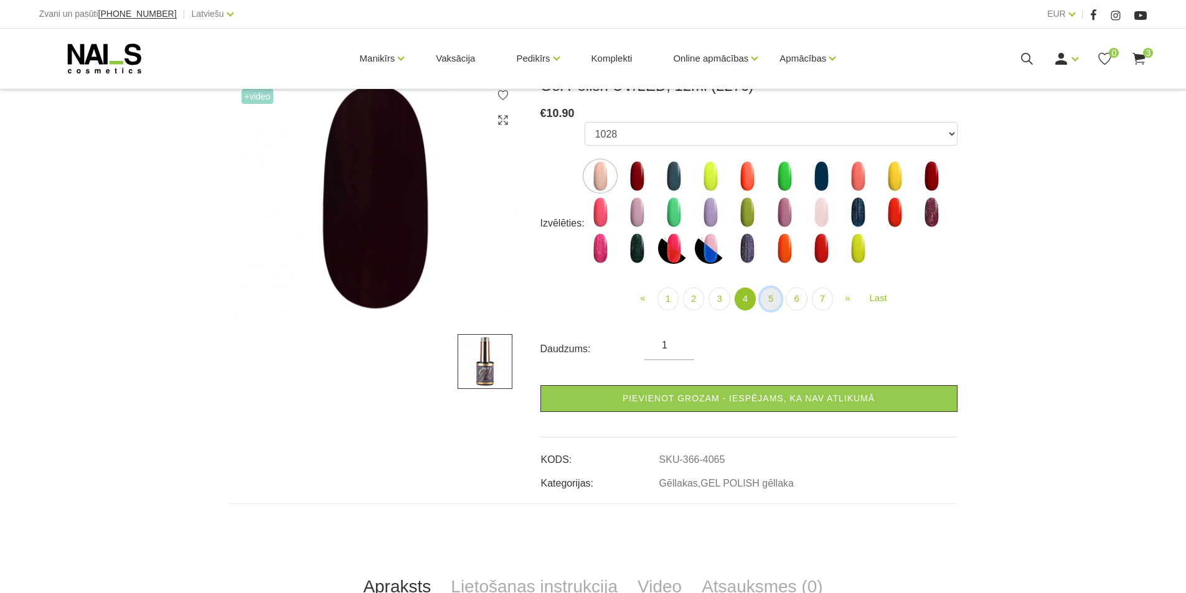
click at [774, 298] on link "5" at bounding box center [770, 299] width 21 height 23
select select "4467"
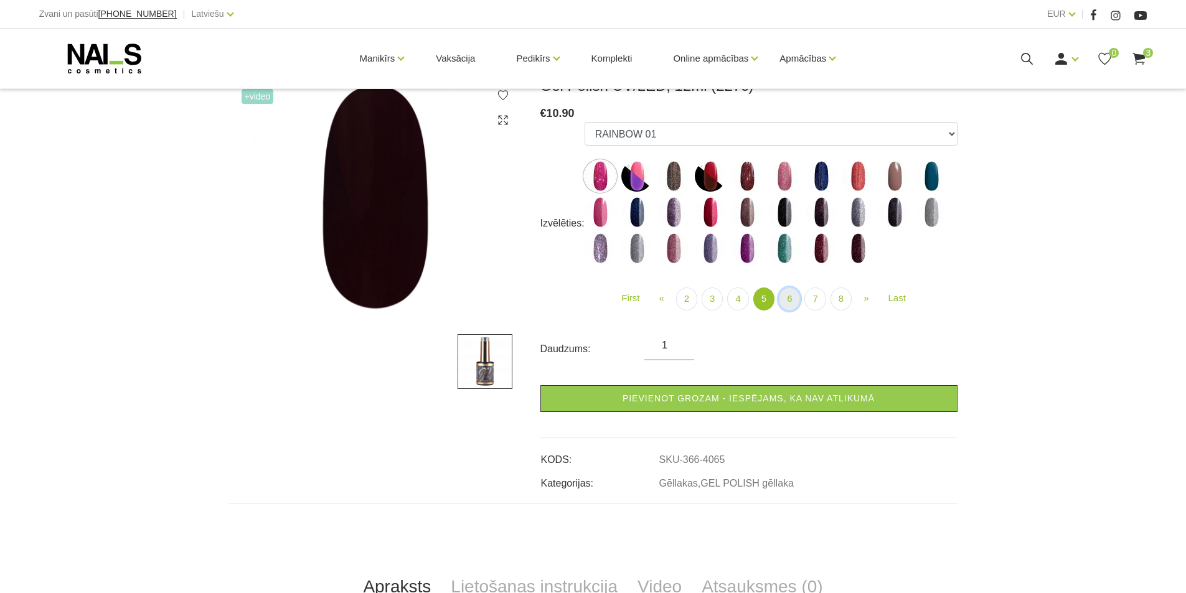
click at [785, 298] on link "6" at bounding box center [789, 299] width 21 height 23
select select "5188"
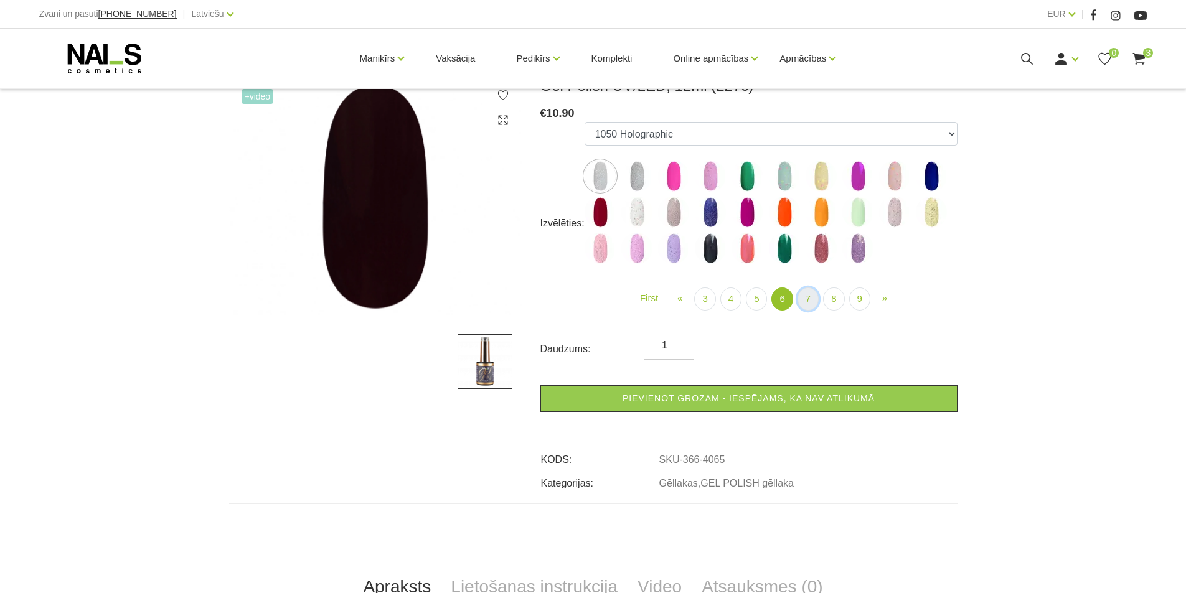
click at [802, 298] on link "7" at bounding box center [808, 299] width 21 height 23
select select "5460"
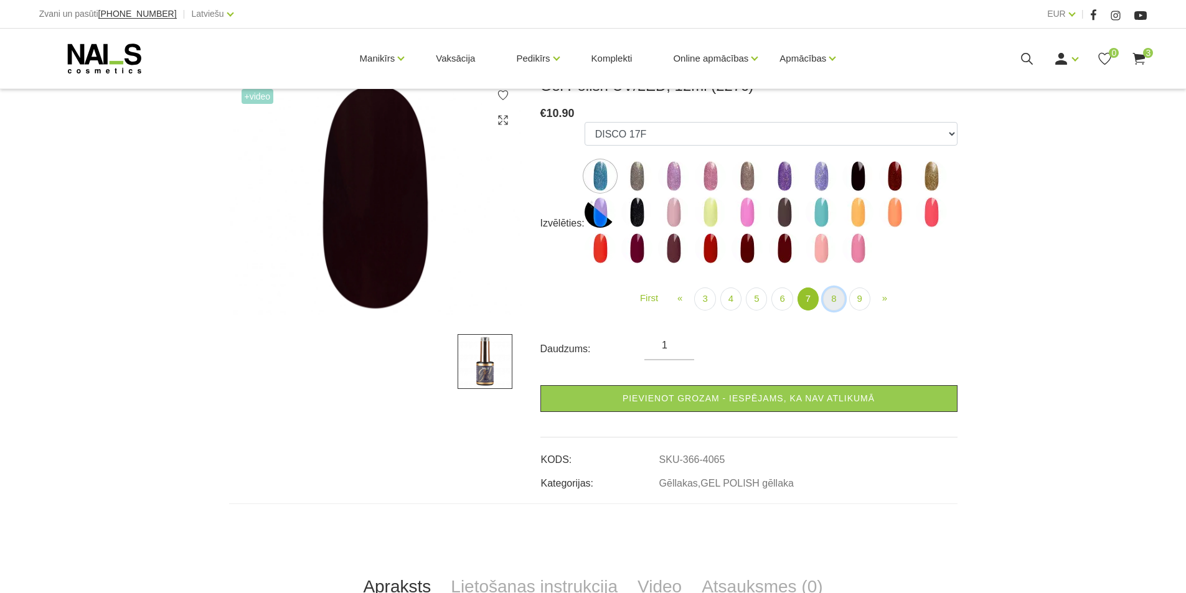
click at [831, 299] on link "8" at bounding box center [833, 299] width 21 height 23
select select "5899"
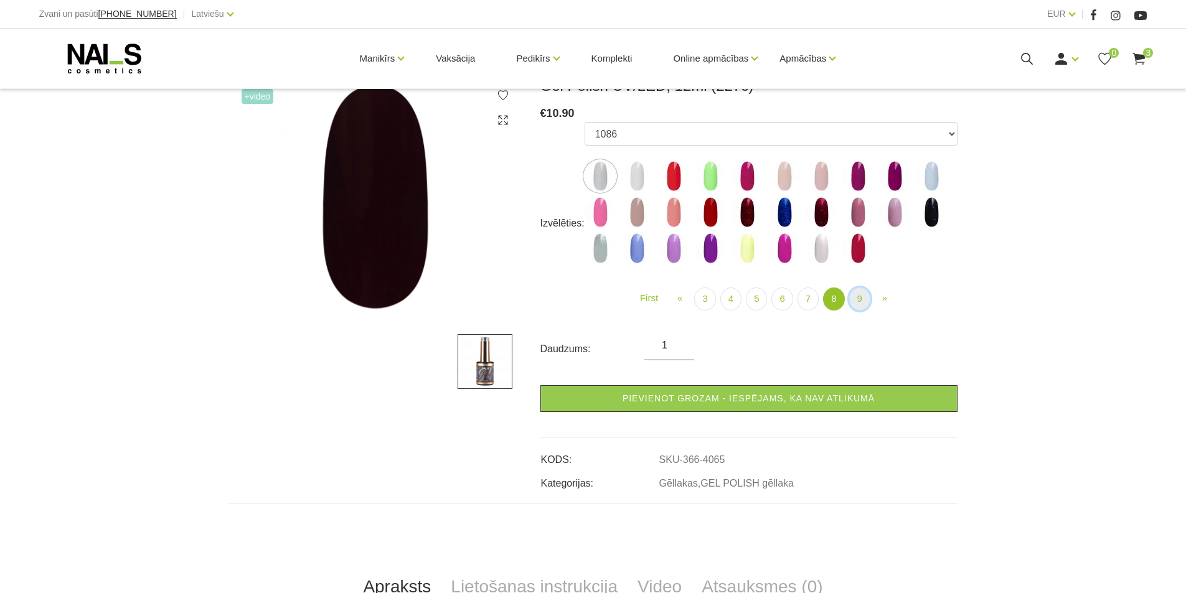
click at [857, 299] on link "9" at bounding box center [859, 299] width 21 height 23
select select "6196"
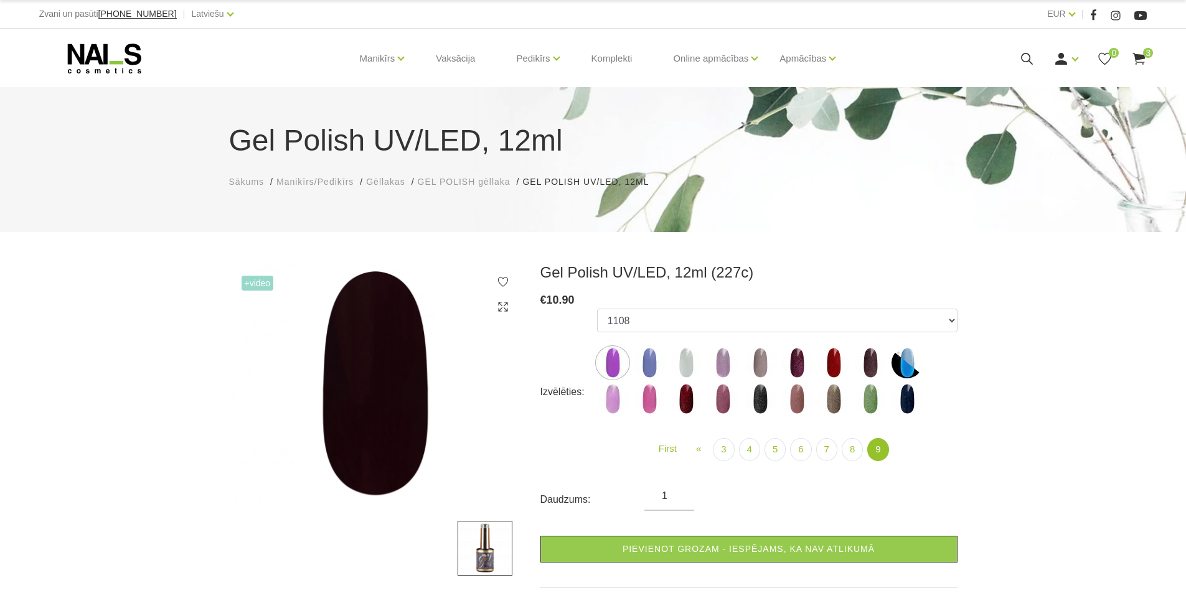
click at [1029, 52] on icon at bounding box center [1027, 59] width 16 height 16
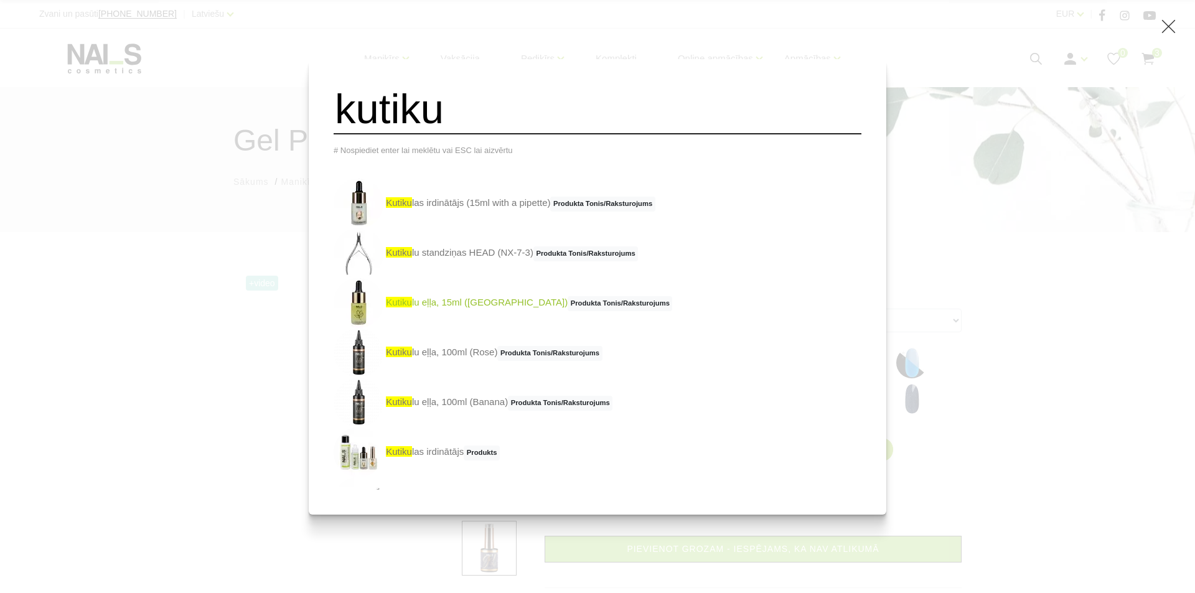
type input "kutiku"
click at [502, 313] on link "kutiku lu eļļa, 15ml (Banana) Produkta Tonis/Raksturojums" at bounding box center [503, 303] width 339 height 50
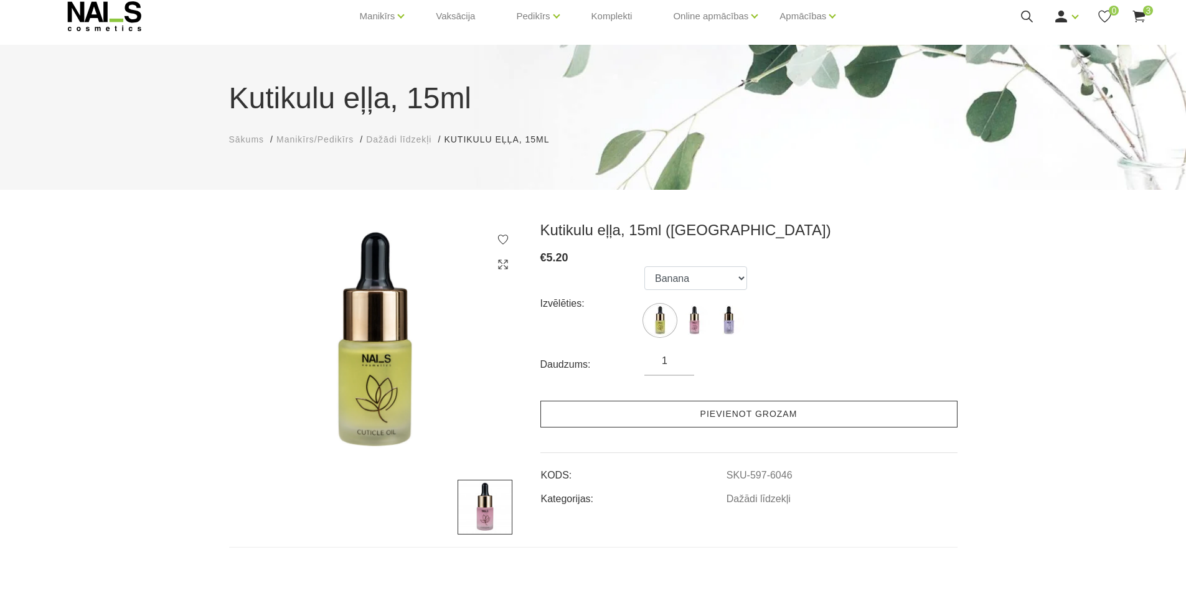
scroll to position [62, 0]
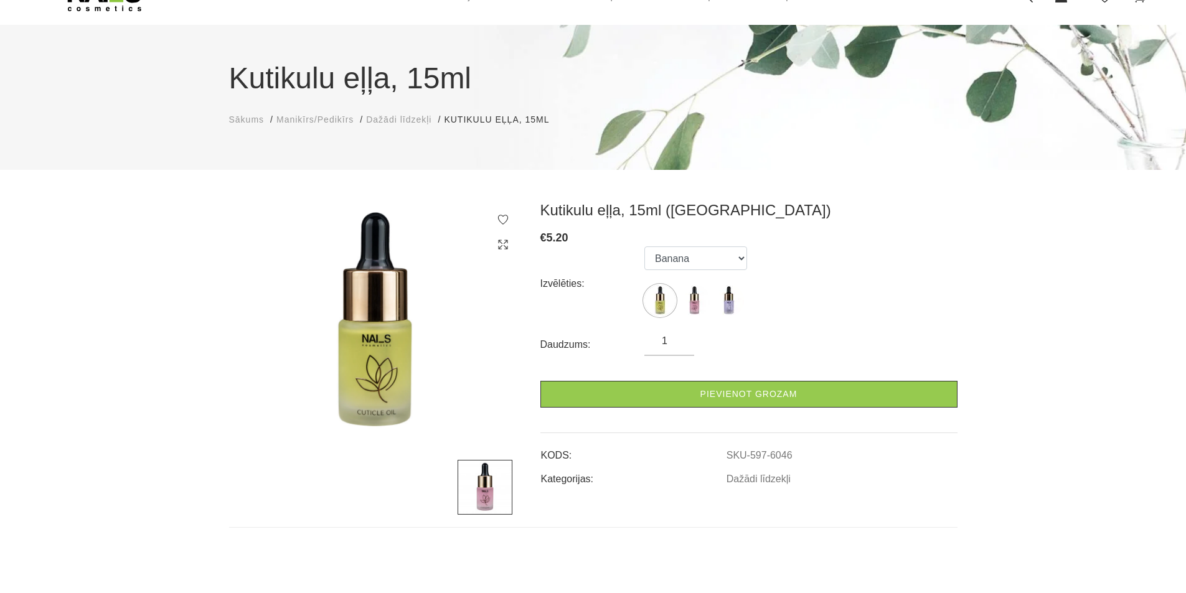
click at [686, 338] on input "1" at bounding box center [669, 341] width 50 height 15
click at [683, 338] on input "2" at bounding box center [669, 341] width 50 height 15
type input "3"
click at [683, 338] on input "3" at bounding box center [669, 341] width 50 height 15
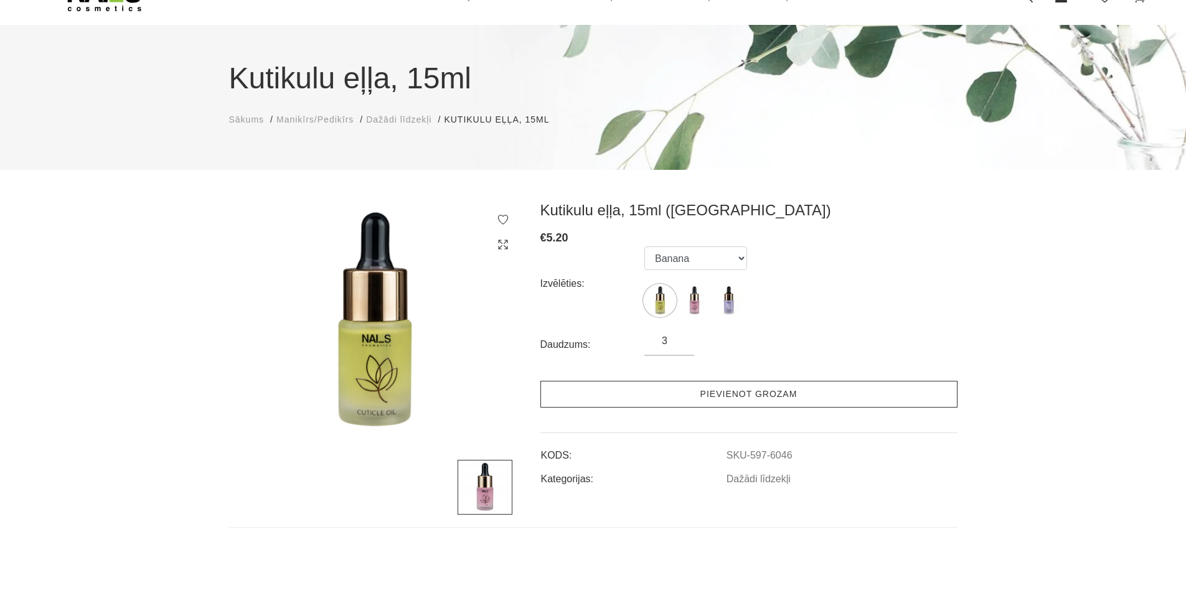
click at [725, 398] on link "Pievienot grozam" at bounding box center [748, 394] width 417 height 27
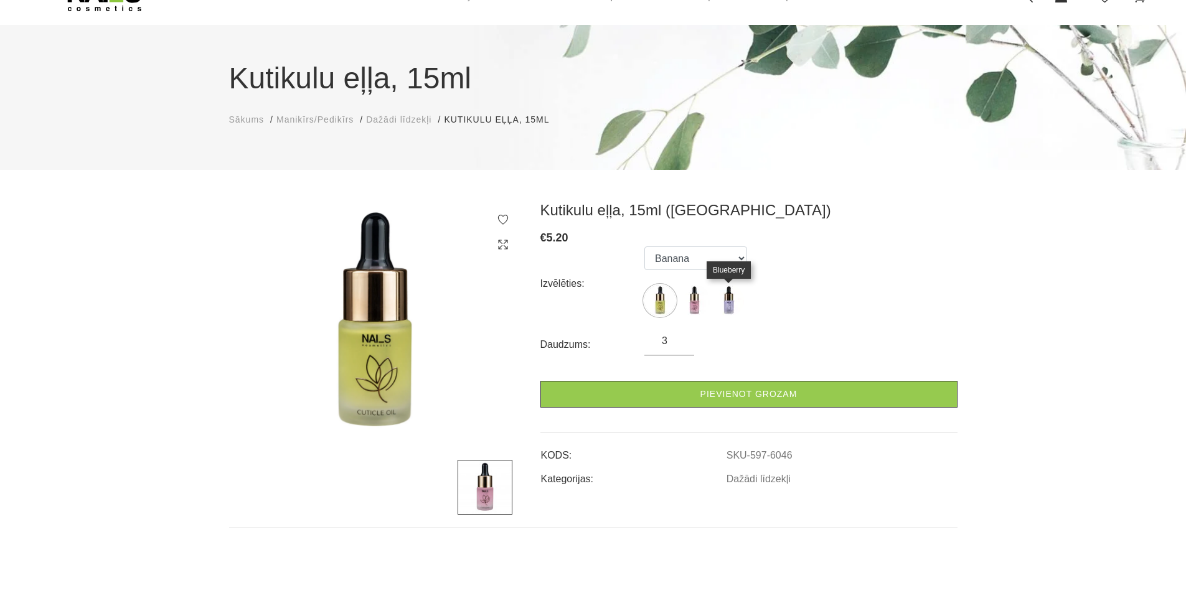
click at [728, 304] on img at bounding box center [728, 300] width 31 height 31
select select "6096"
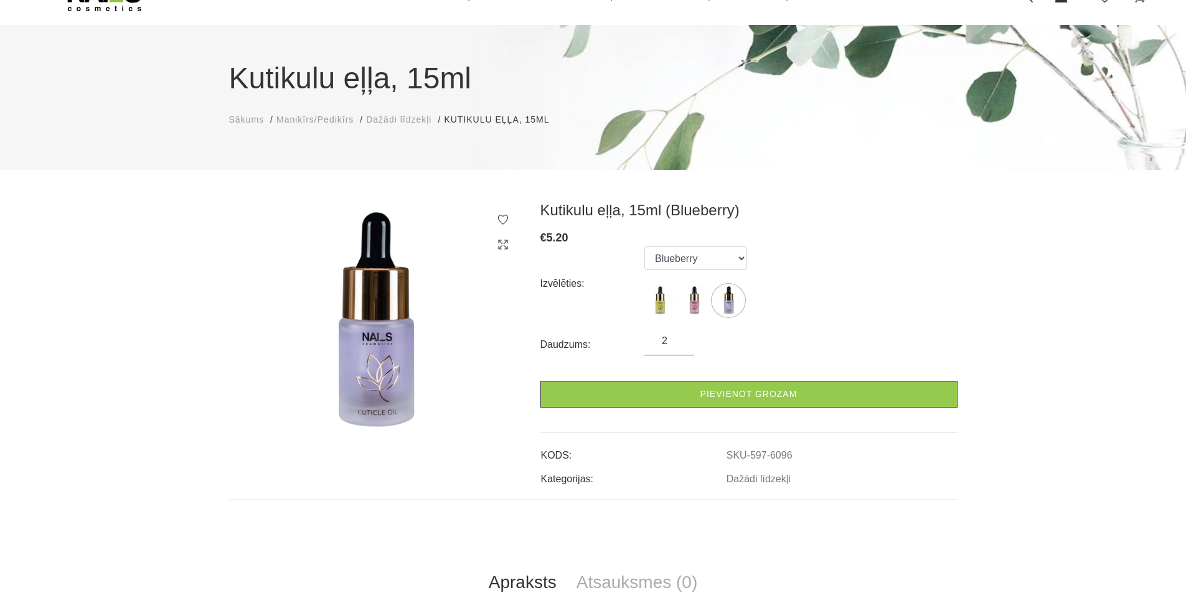
type input "2"
click at [677, 347] on input "2" at bounding box center [669, 341] width 50 height 15
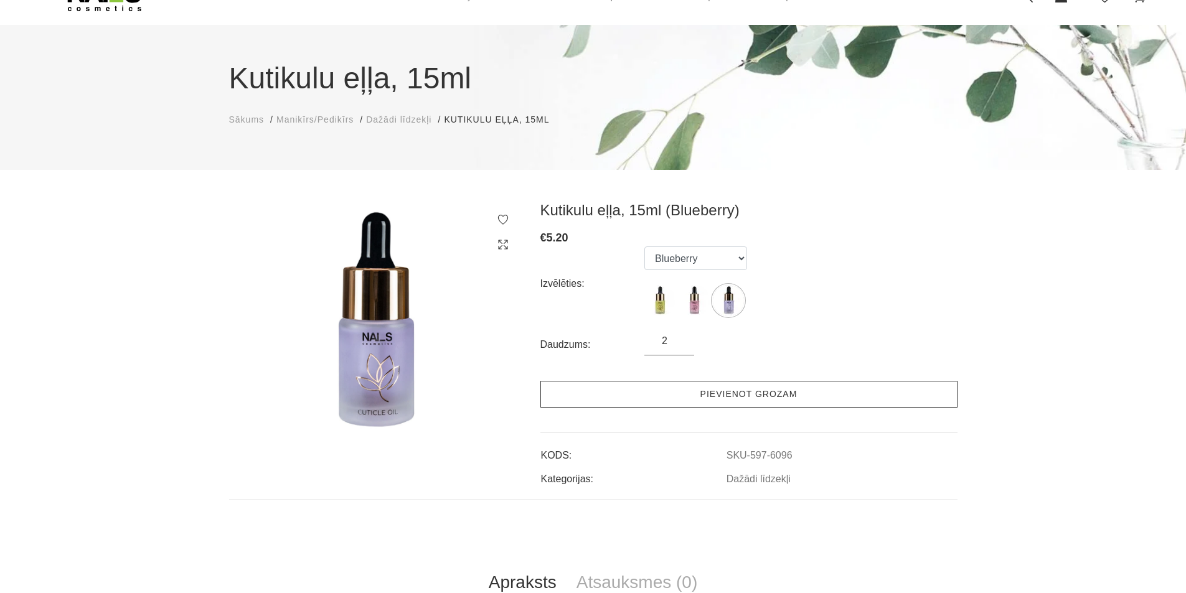
click at [699, 405] on link "Pievienot grozam" at bounding box center [748, 394] width 417 height 27
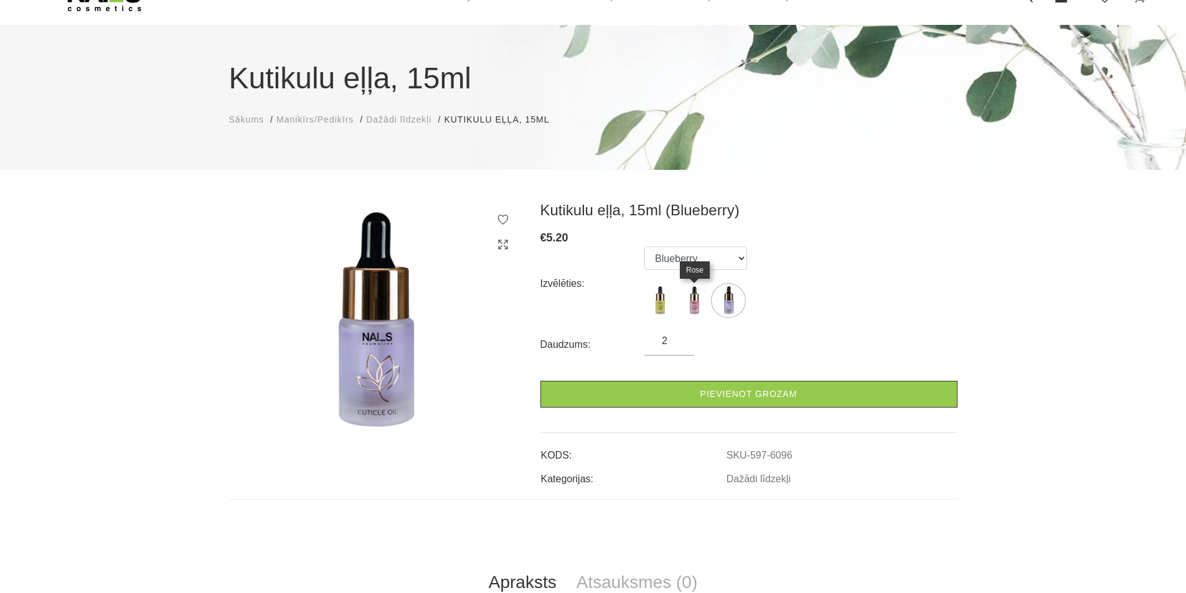
click at [699, 300] on img at bounding box center [694, 300] width 31 height 31
select select "6047"
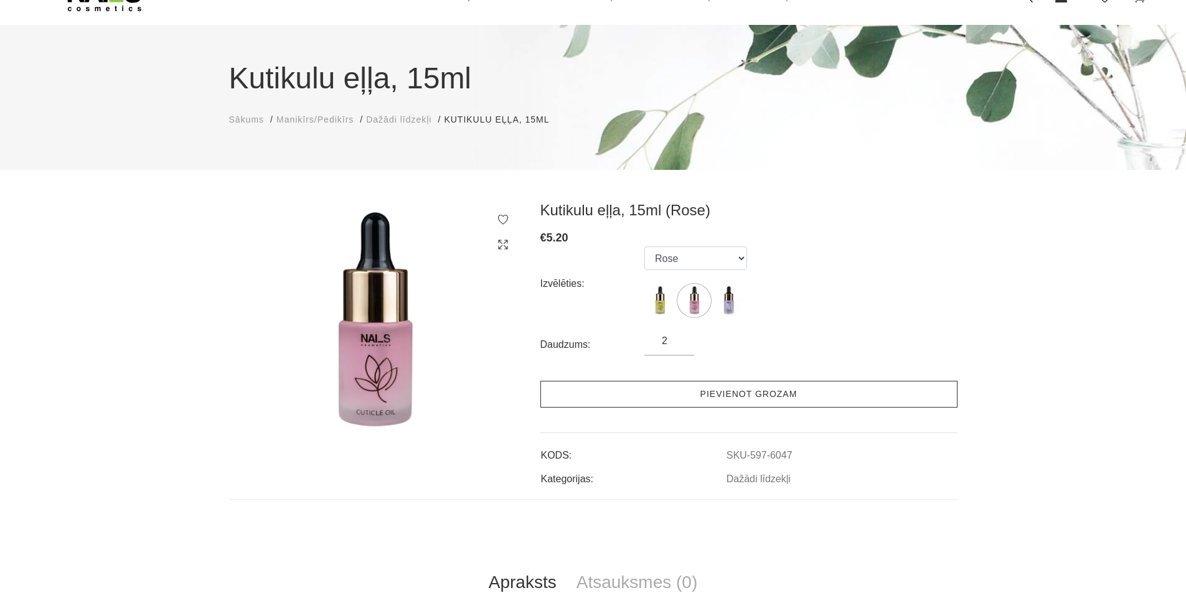
click at [726, 398] on link "Pievienot grozam" at bounding box center [748, 394] width 417 height 27
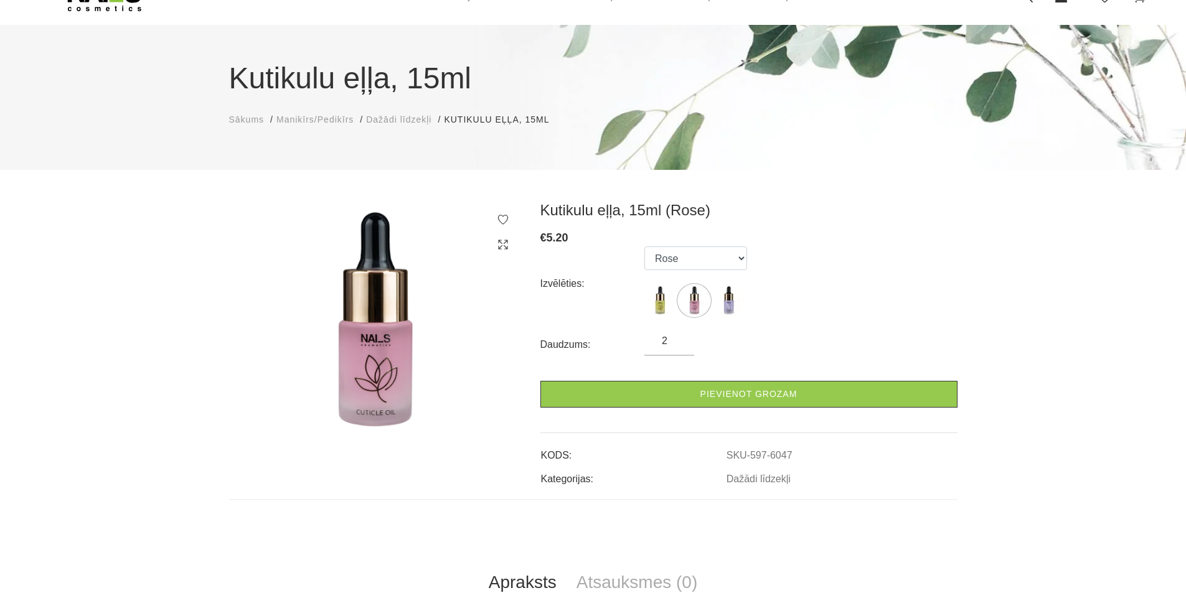
click at [307, 124] on span "Manikīrs/Pedikīrs" at bounding box center [314, 120] width 77 height 10
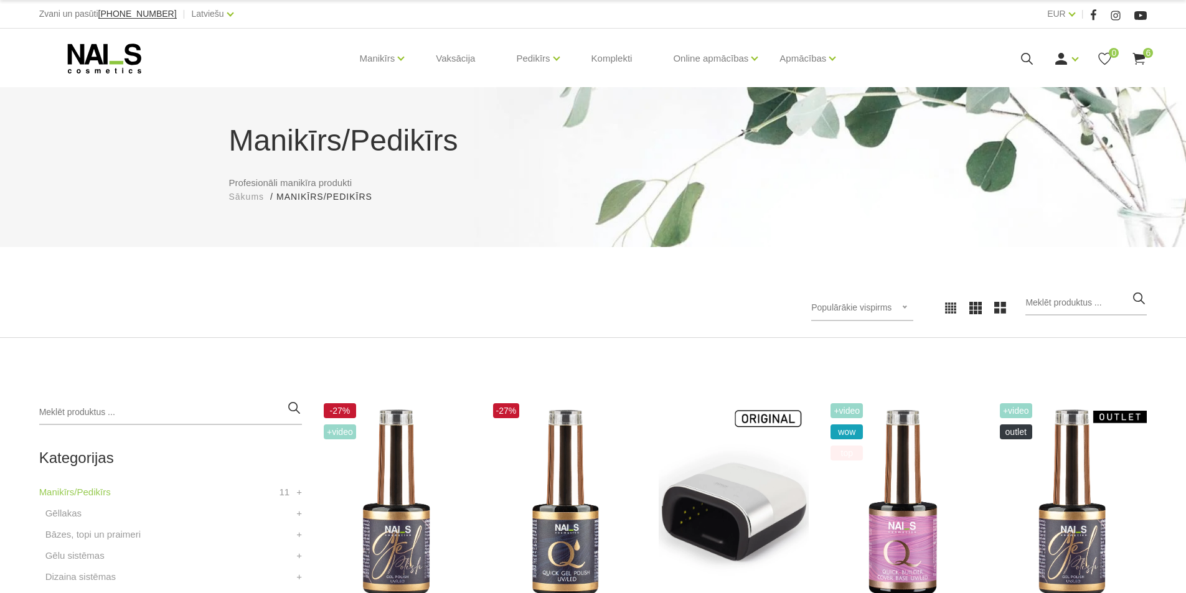
click at [1027, 55] on icon at bounding box center [1027, 59] width 16 height 16
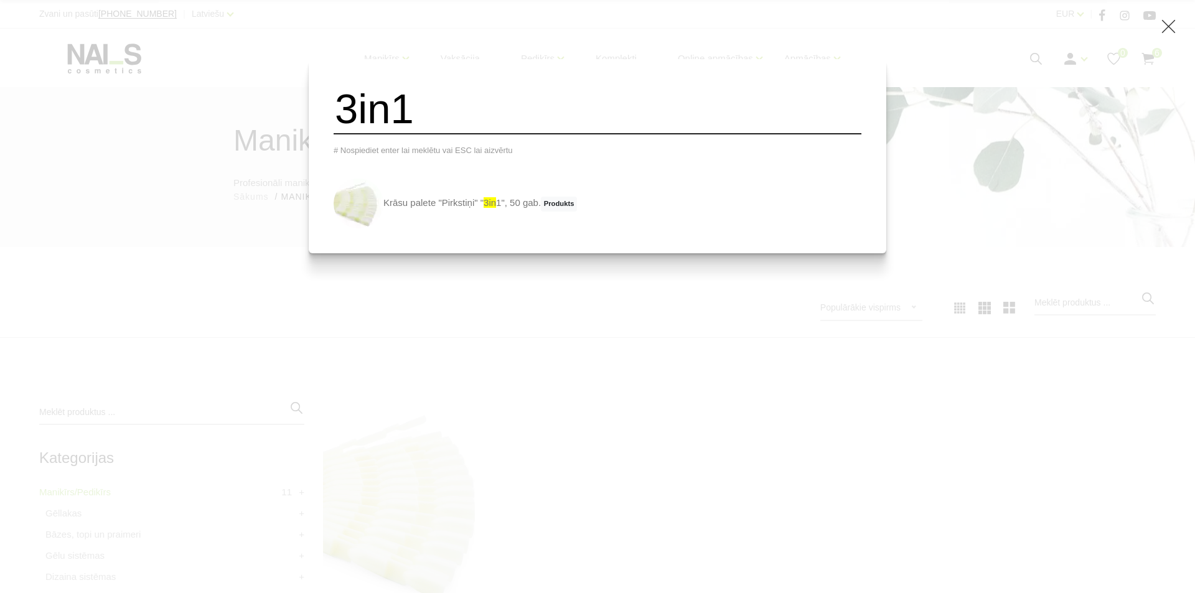
type input "3in1"
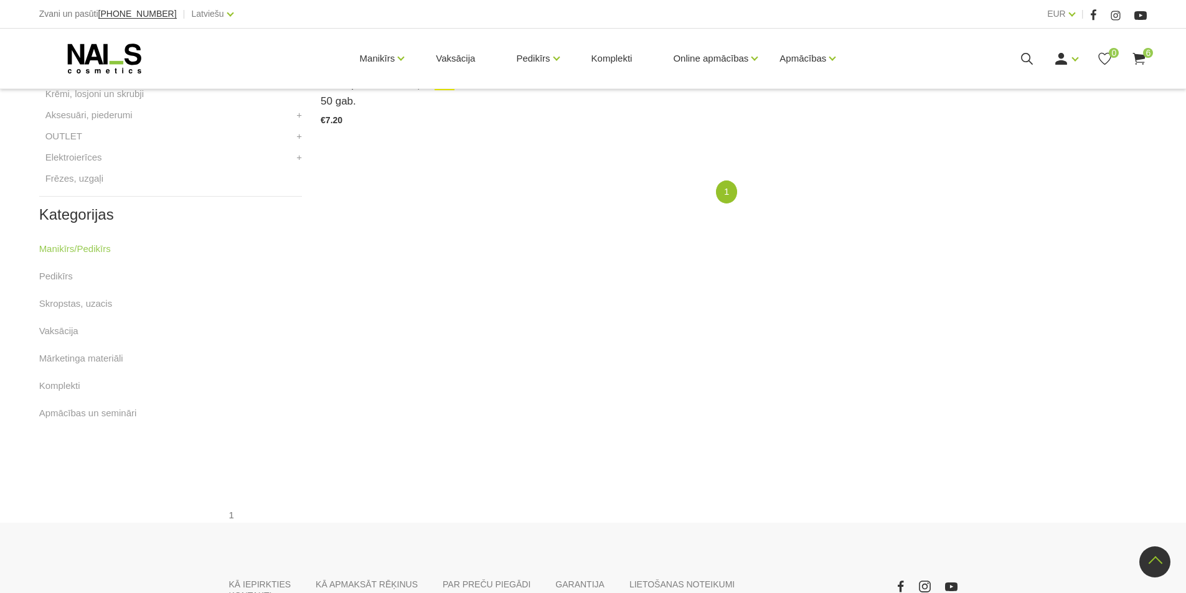
scroll to position [560, 0]
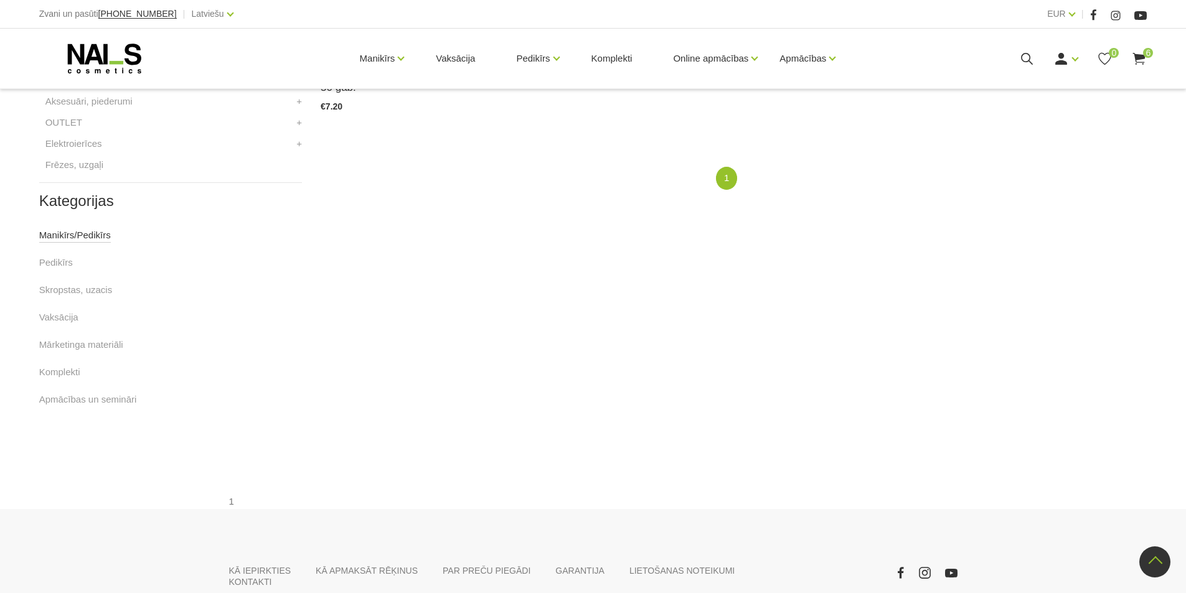
click at [57, 236] on link "Manikīrs/Pedikīrs" at bounding box center [75, 235] width 72 height 15
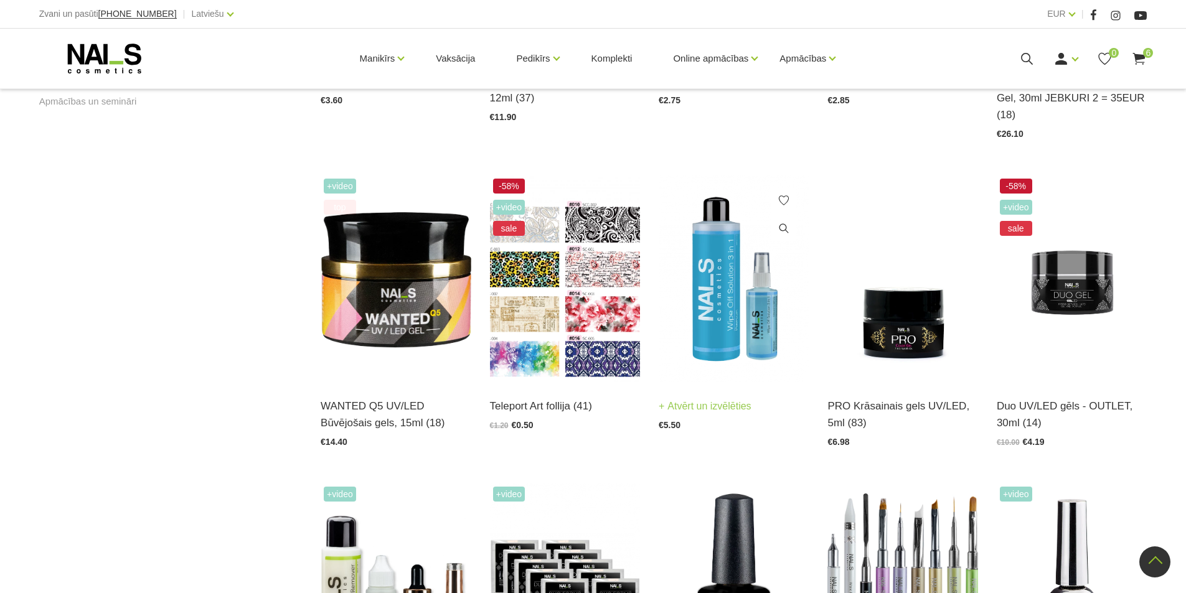
scroll to position [872, 0]
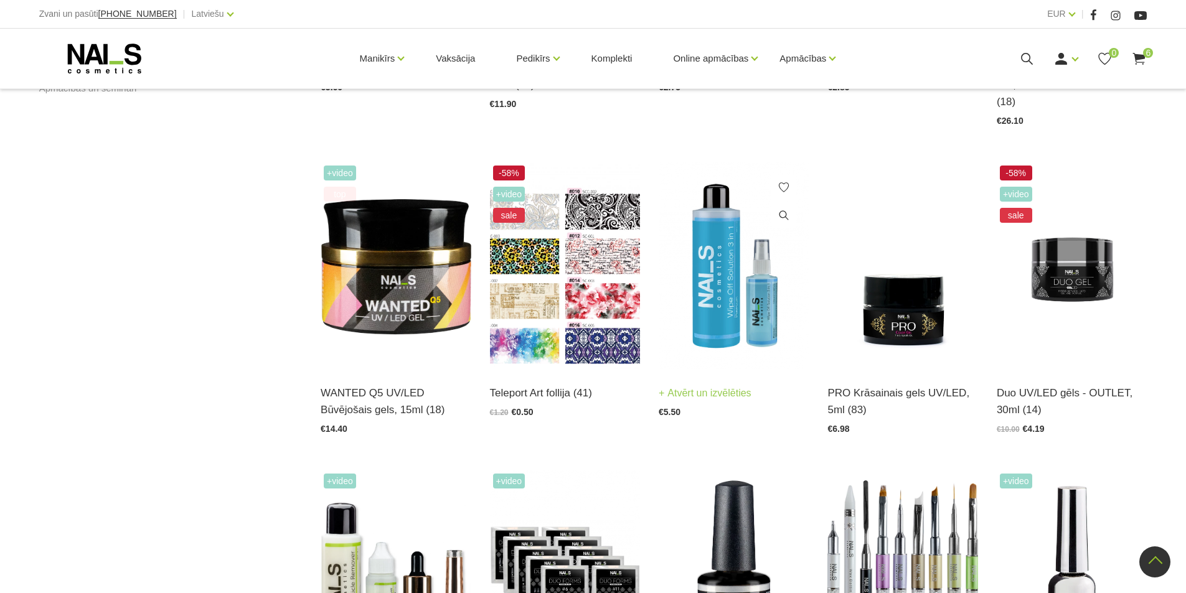
click at [727, 306] on img at bounding box center [734, 266] width 150 height 207
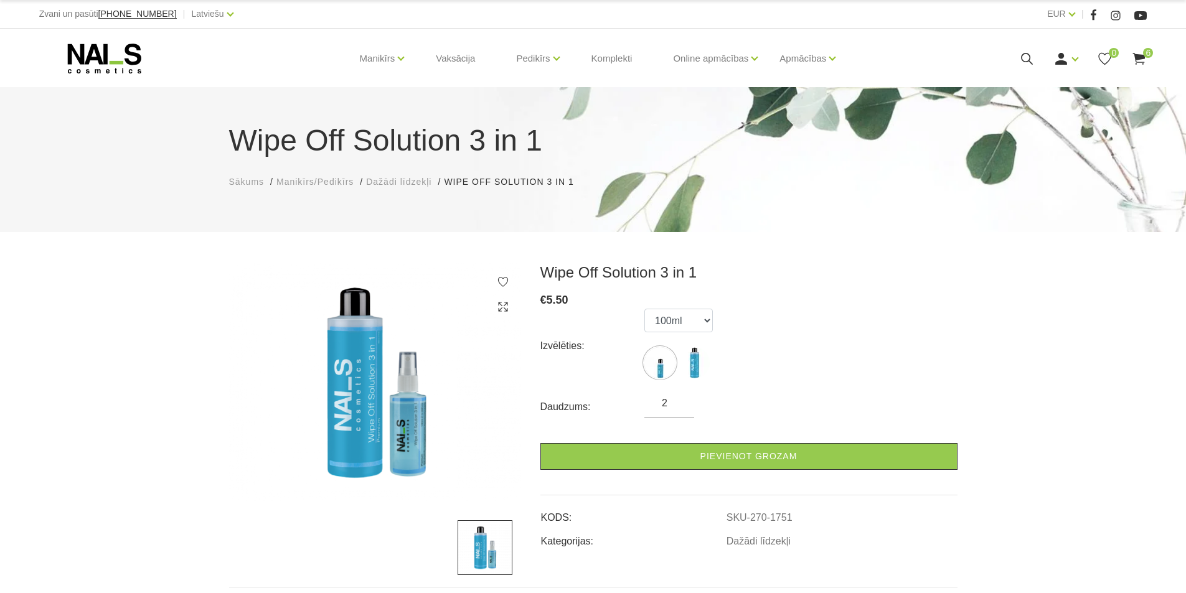
click at [681, 399] on input "2" at bounding box center [669, 403] width 50 height 15
type input "3"
click at [681, 399] on input "3" at bounding box center [669, 403] width 50 height 15
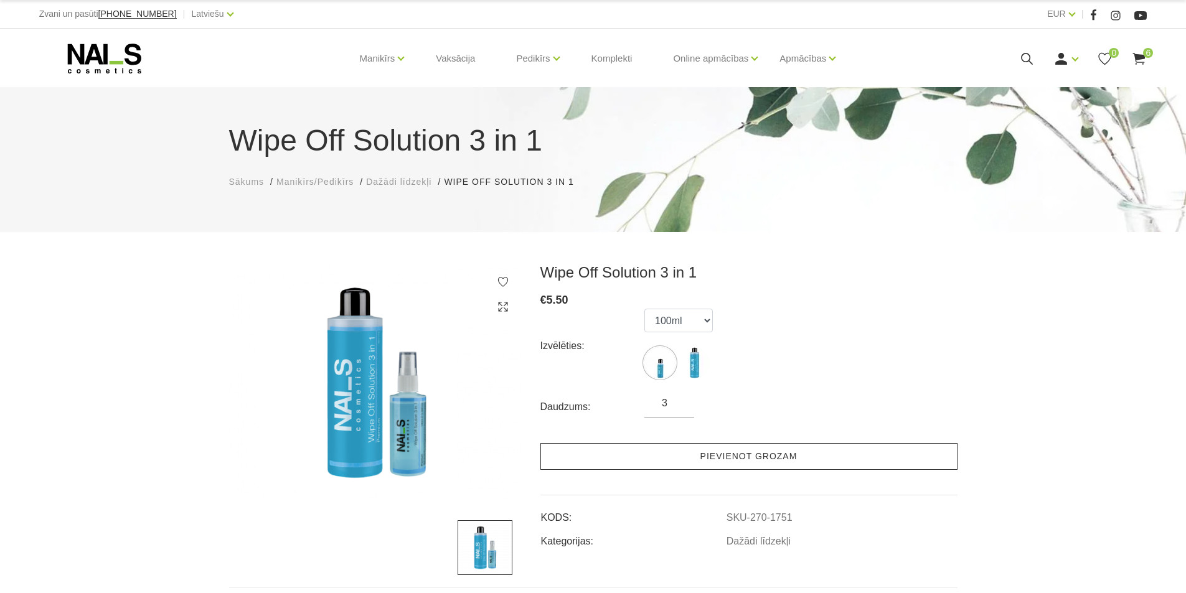
click at [682, 463] on link "Pievienot grozam" at bounding box center [748, 456] width 417 height 27
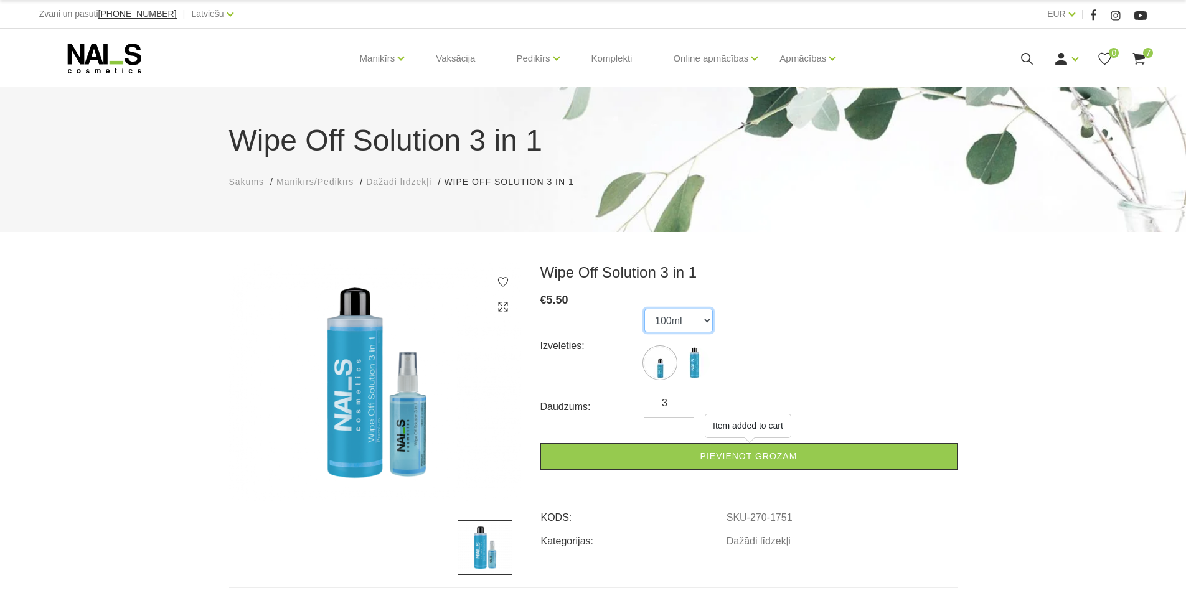
click at [705, 323] on select "100ml 500ml" at bounding box center [678, 321] width 68 height 24
select select "1752"
click at [644, 309] on select "100ml 500ml" at bounding box center [678, 321] width 68 height 24
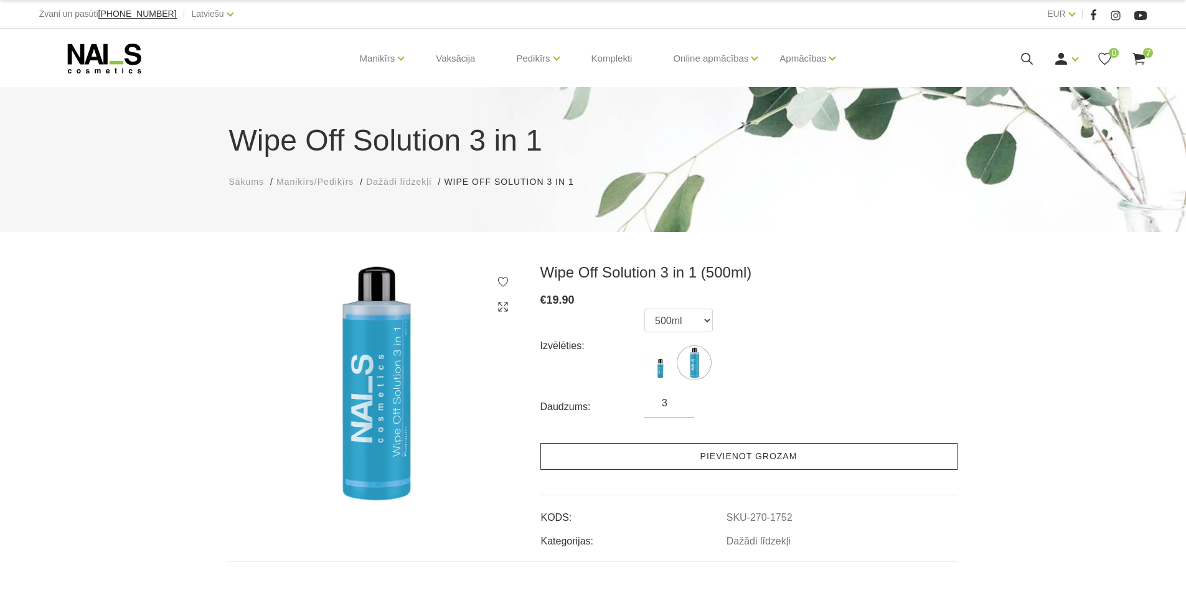
click at [705, 454] on link "Pievienot grozam" at bounding box center [748, 456] width 417 height 27
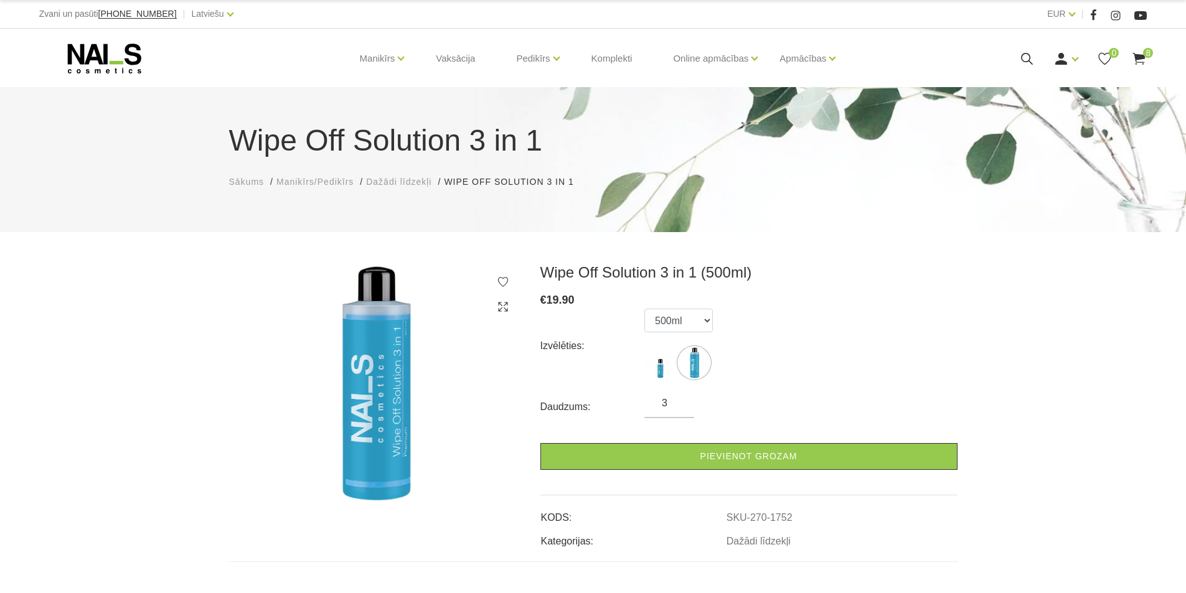
click at [314, 183] on span "Manikīrs/Pedikīrs" at bounding box center [314, 182] width 77 height 10
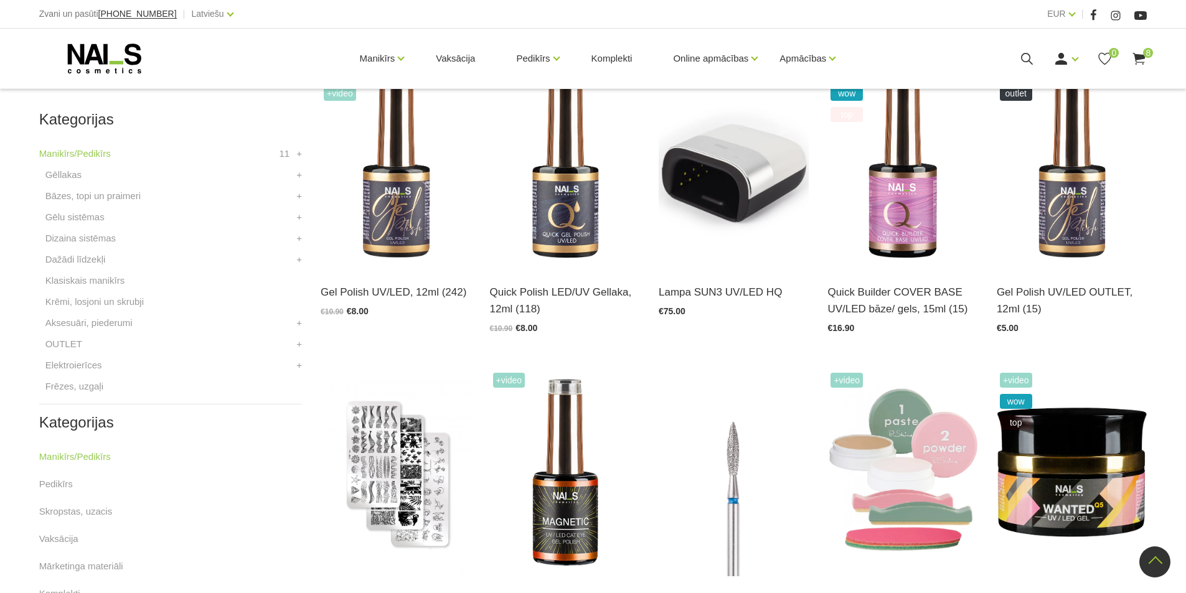
scroll to position [374, 0]
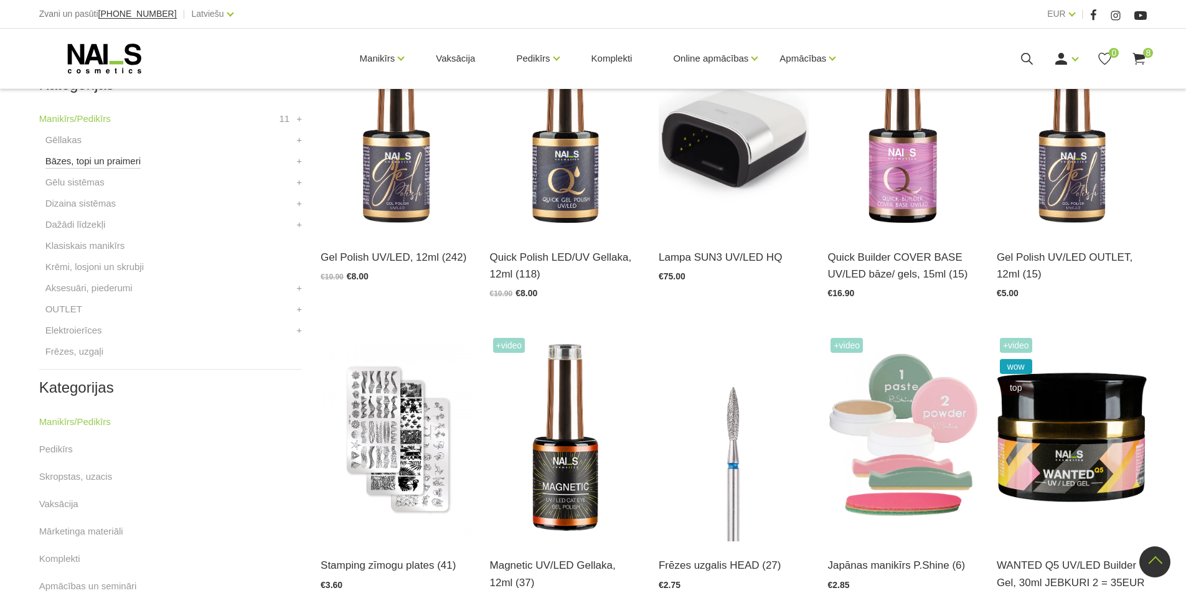
click at [70, 162] on link "Bāzes, topi un praimeri" at bounding box center [92, 161] width 95 height 15
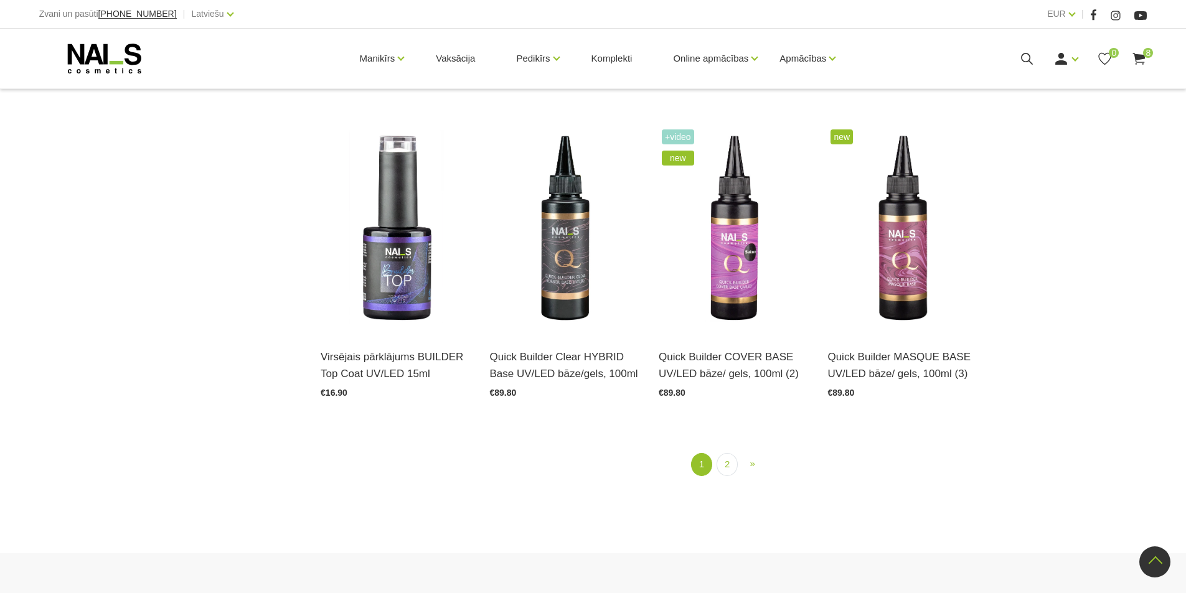
scroll to position [1619, 0]
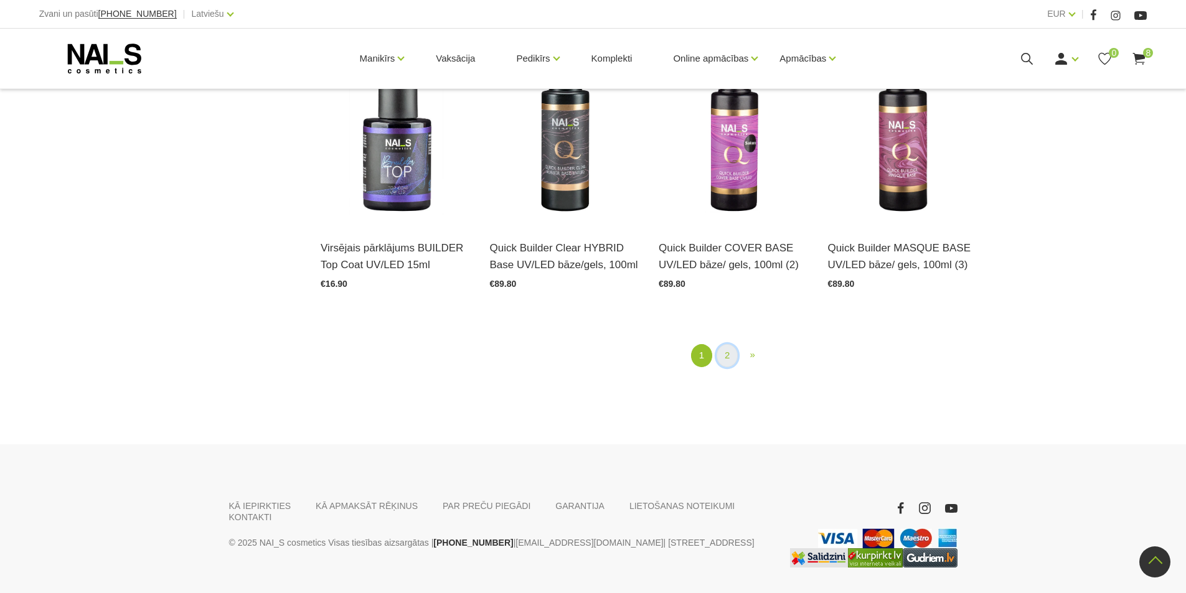
click at [730, 362] on link "2" at bounding box center [727, 355] width 21 height 23
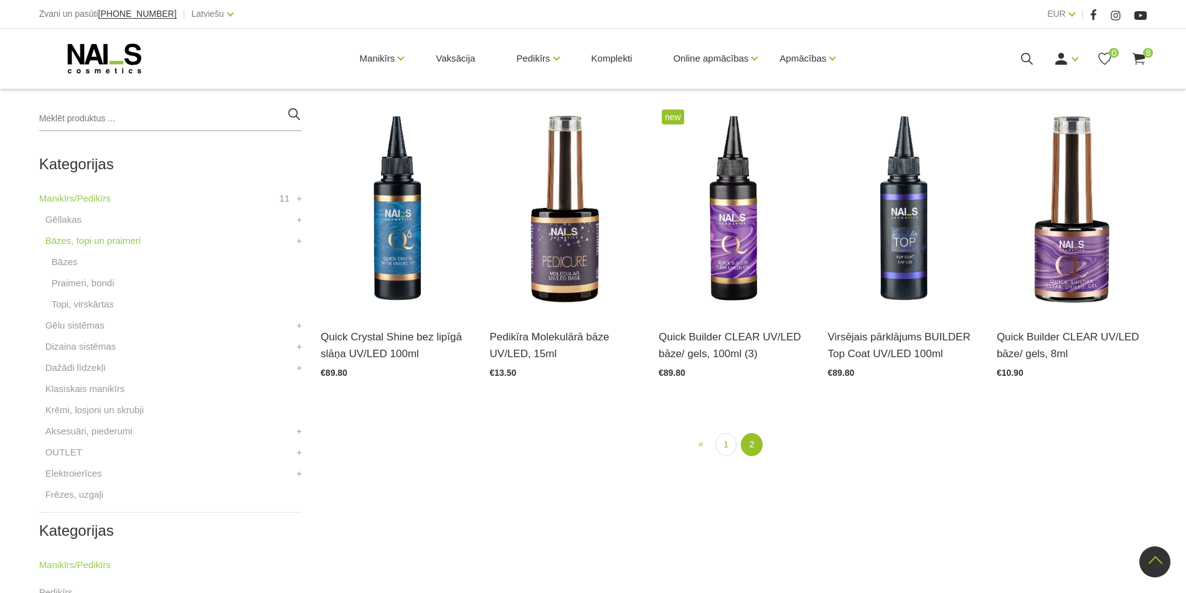
scroll to position [260, 0]
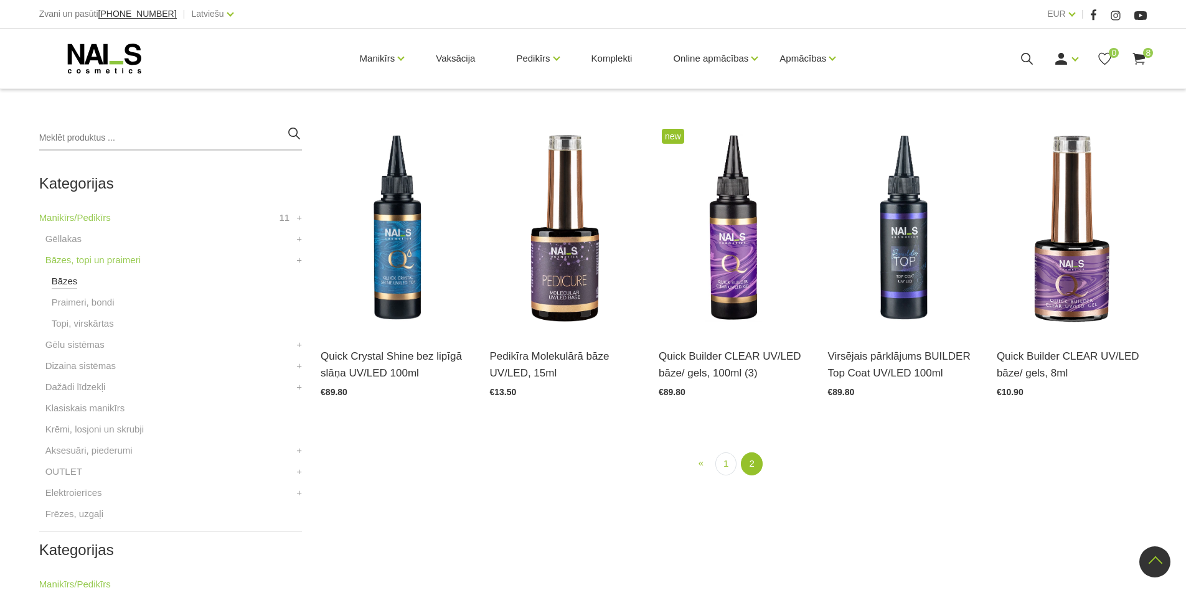
click at [57, 280] on link "Bāzes" at bounding box center [65, 281] width 26 height 15
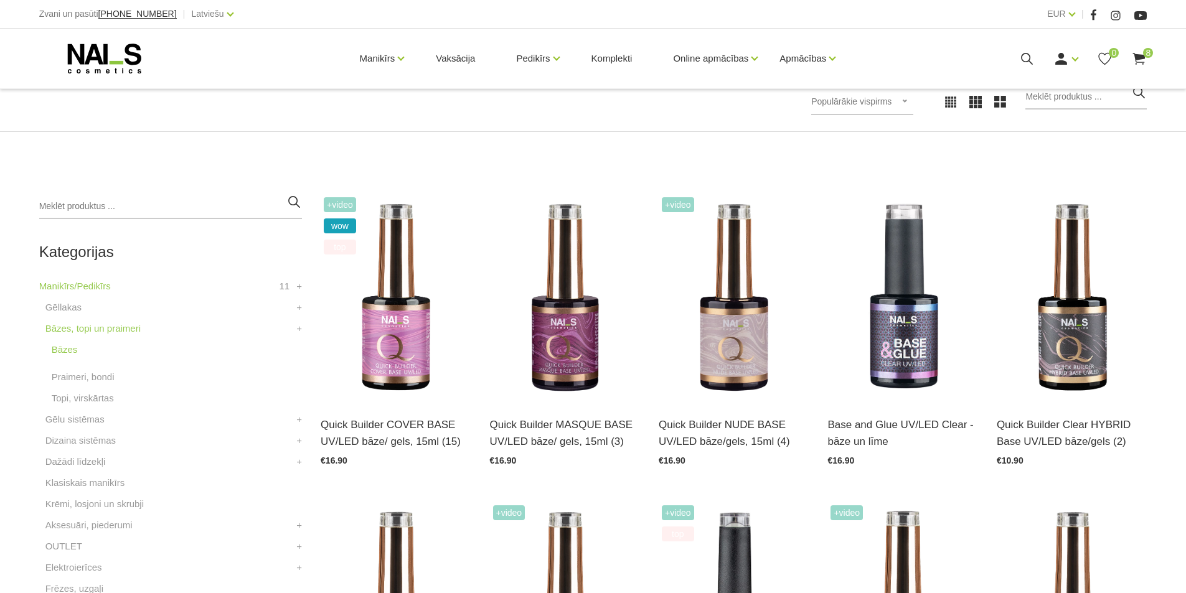
scroll to position [249, 0]
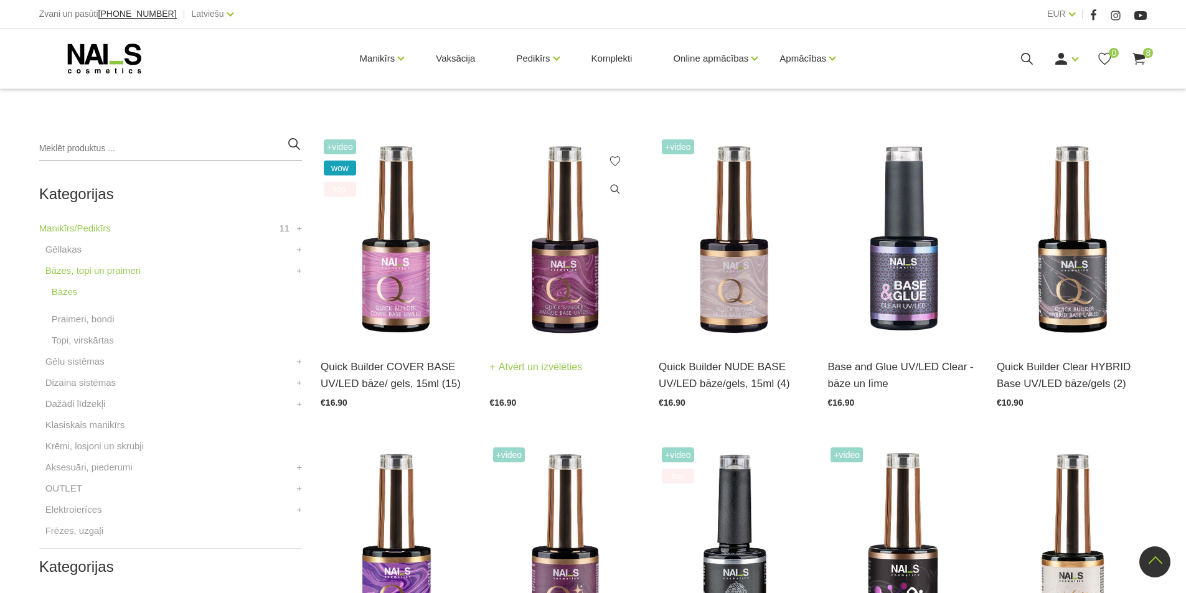
click at [563, 263] on img at bounding box center [565, 239] width 150 height 207
click at [584, 445] on img at bounding box center [565, 548] width 150 height 207
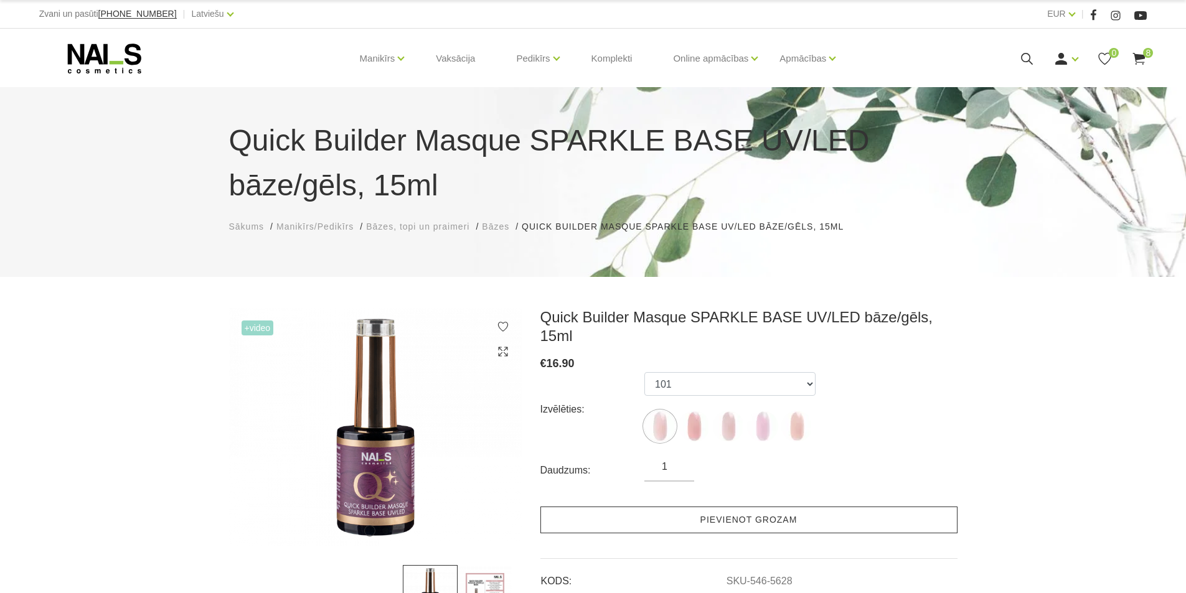
click at [738, 507] on link "Pievienot grozam" at bounding box center [748, 520] width 417 height 27
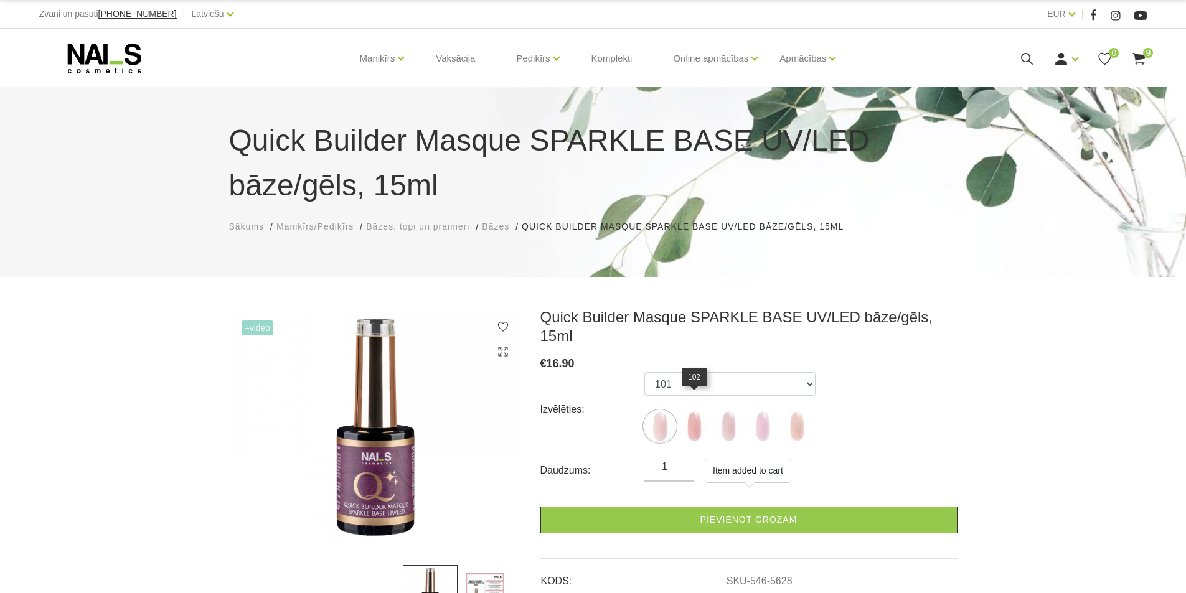
click at [699, 411] on img at bounding box center [694, 426] width 31 height 31
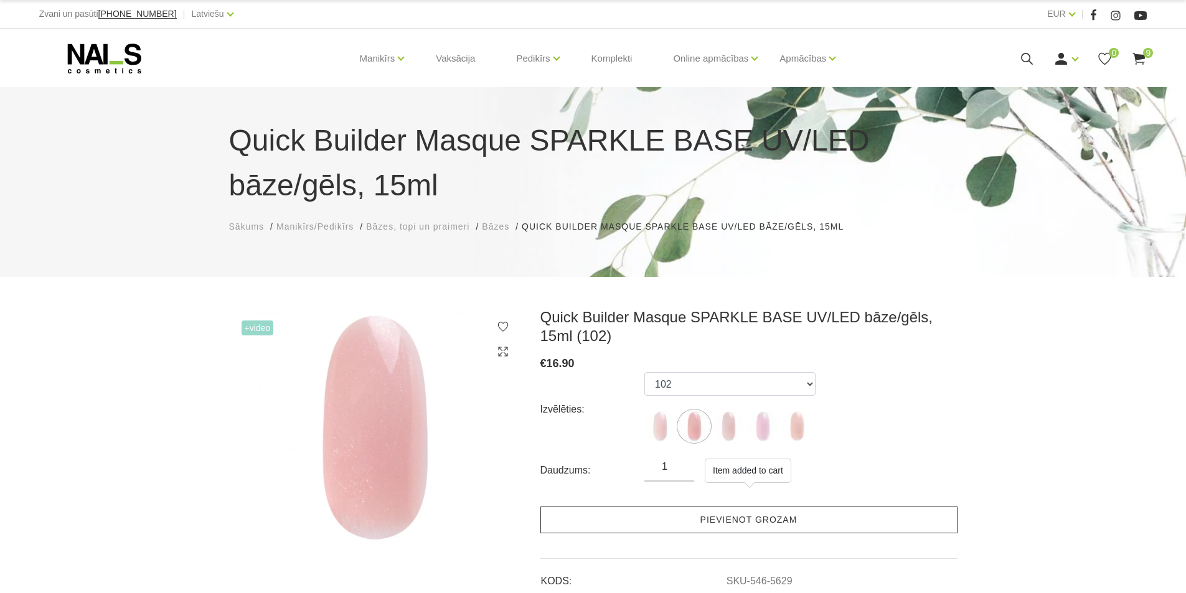
click at [714, 521] on link "Pievienot grozam" at bounding box center [748, 520] width 417 height 27
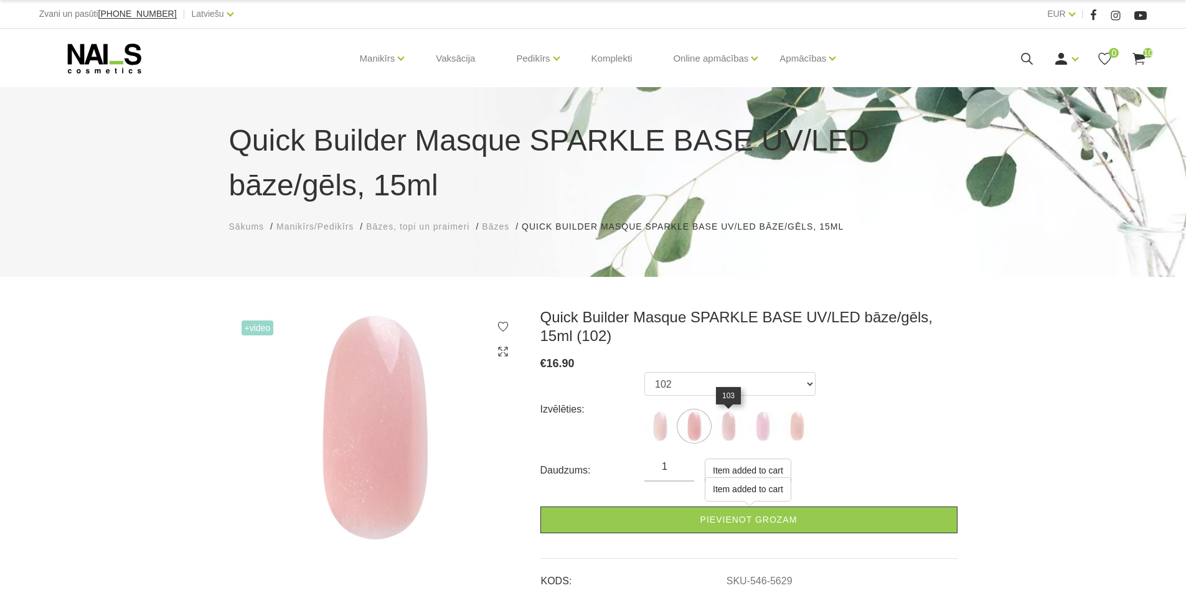
click at [727, 430] on img at bounding box center [728, 426] width 31 height 31
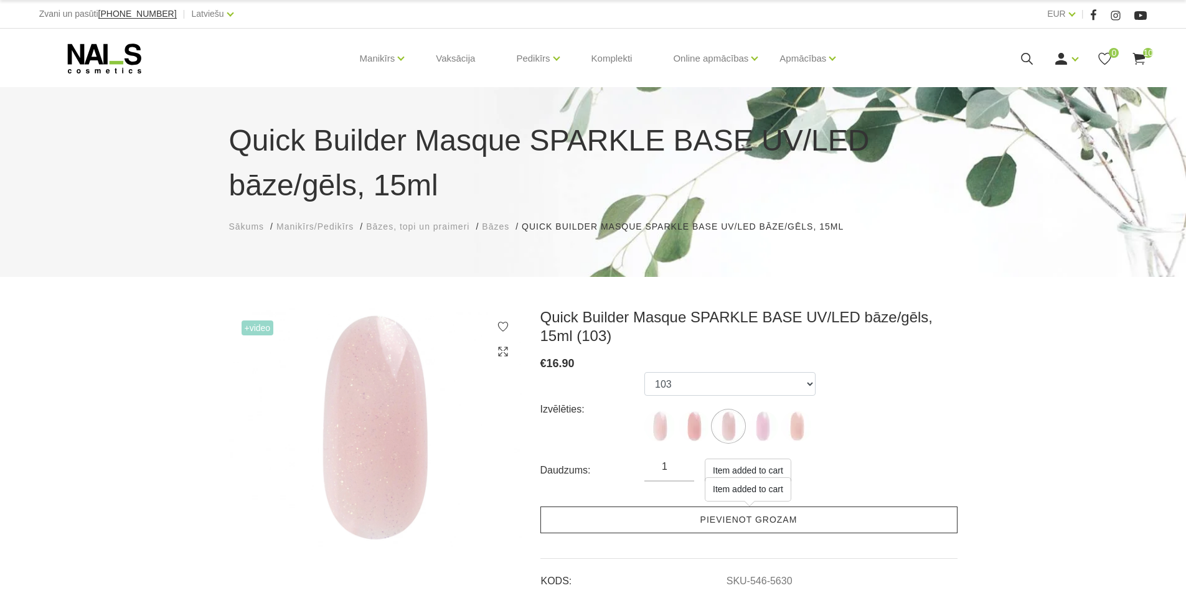
click at [727, 522] on link "Pievienot grozam" at bounding box center [748, 520] width 417 height 27
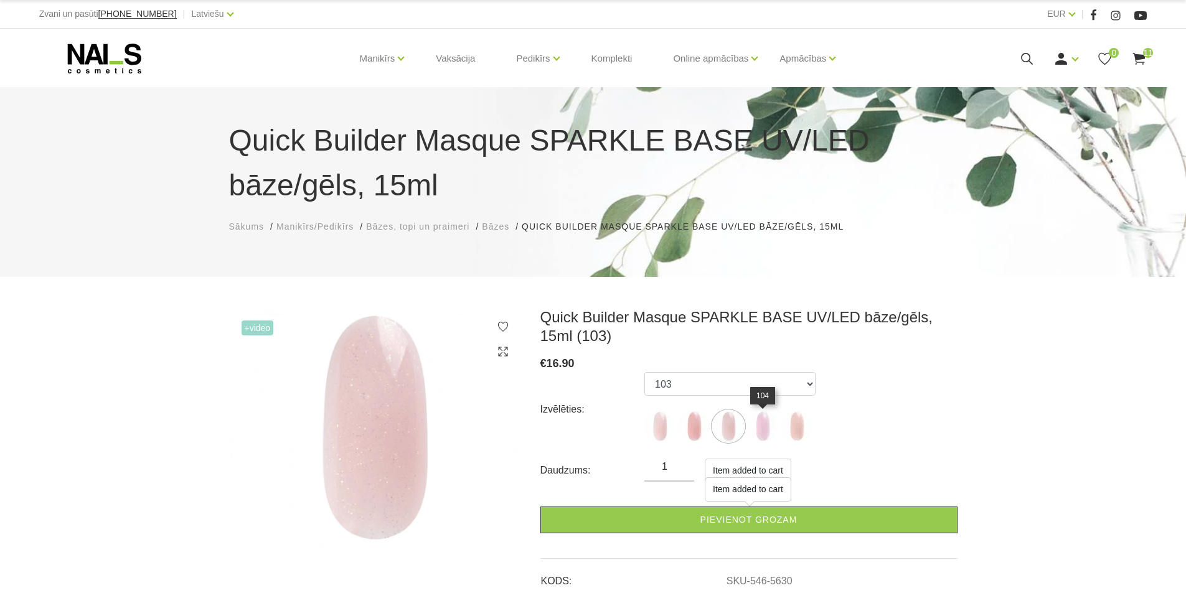
click at [756, 426] on img at bounding box center [762, 426] width 31 height 31
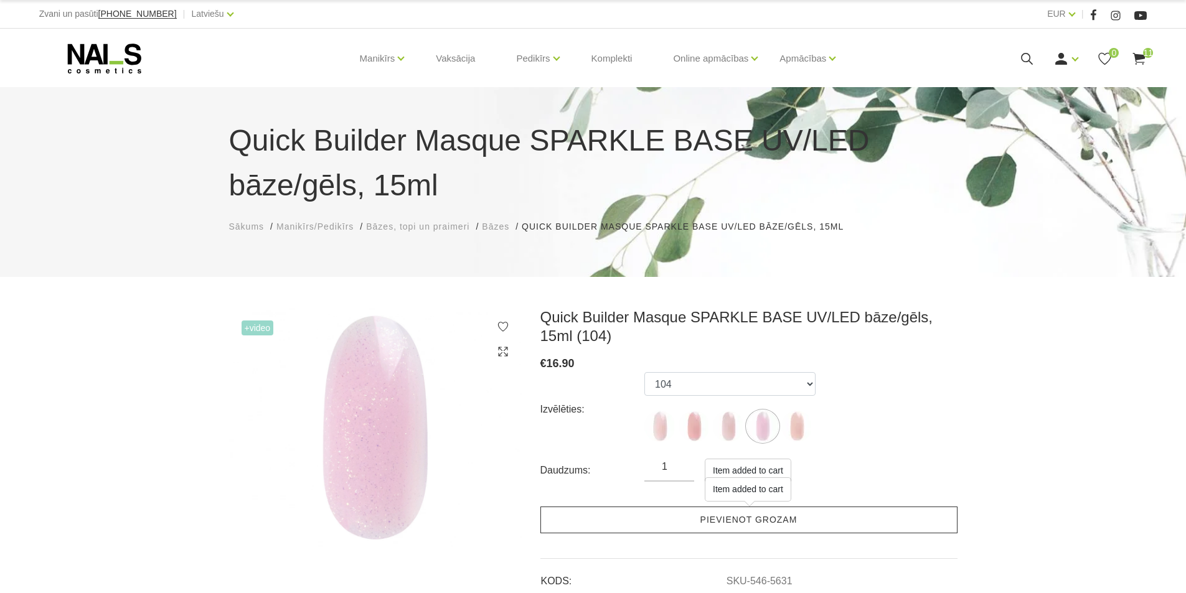
click at [701, 516] on link "Pievienot grozam" at bounding box center [748, 520] width 417 height 27
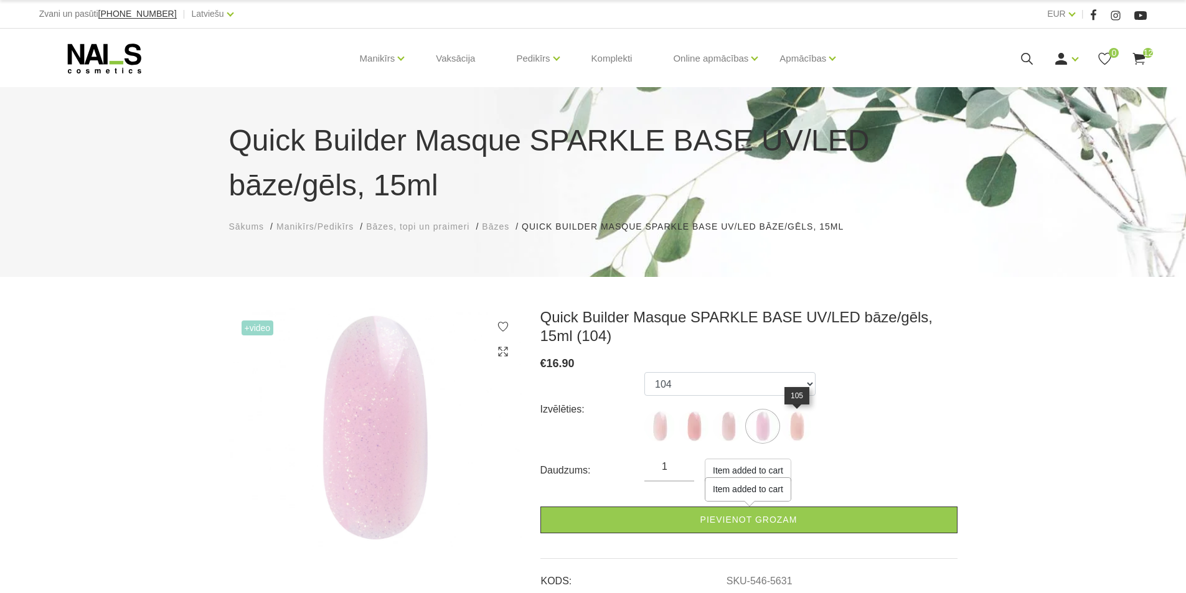
click at [803, 427] on img at bounding box center [796, 426] width 31 height 31
select select "6010"
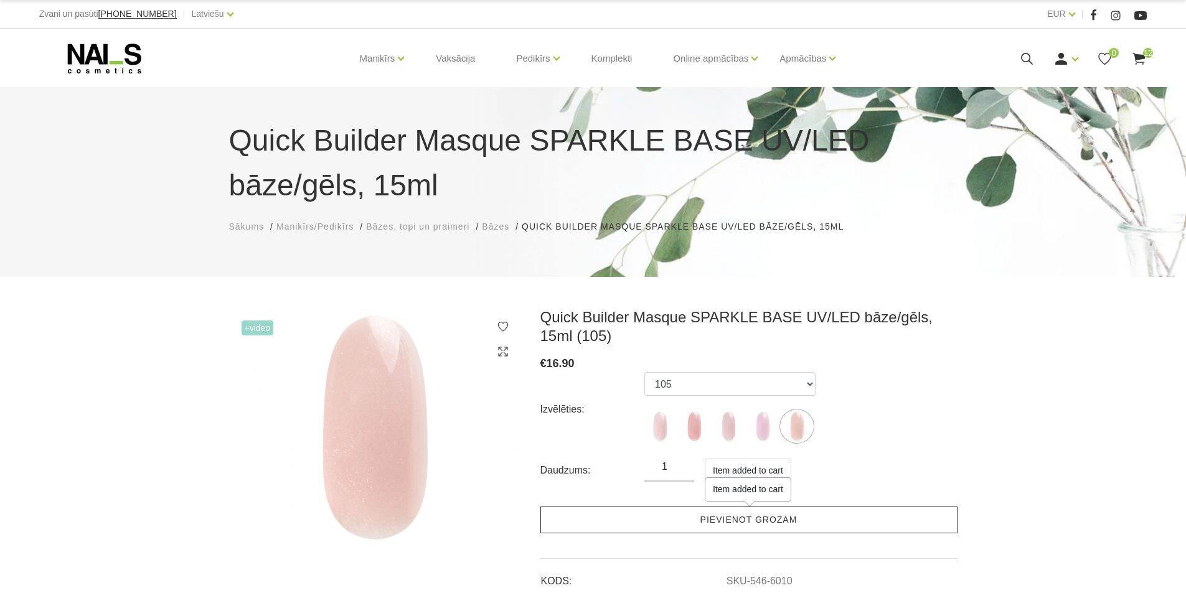
click at [752, 526] on link "Pievienot grozam" at bounding box center [748, 520] width 417 height 27
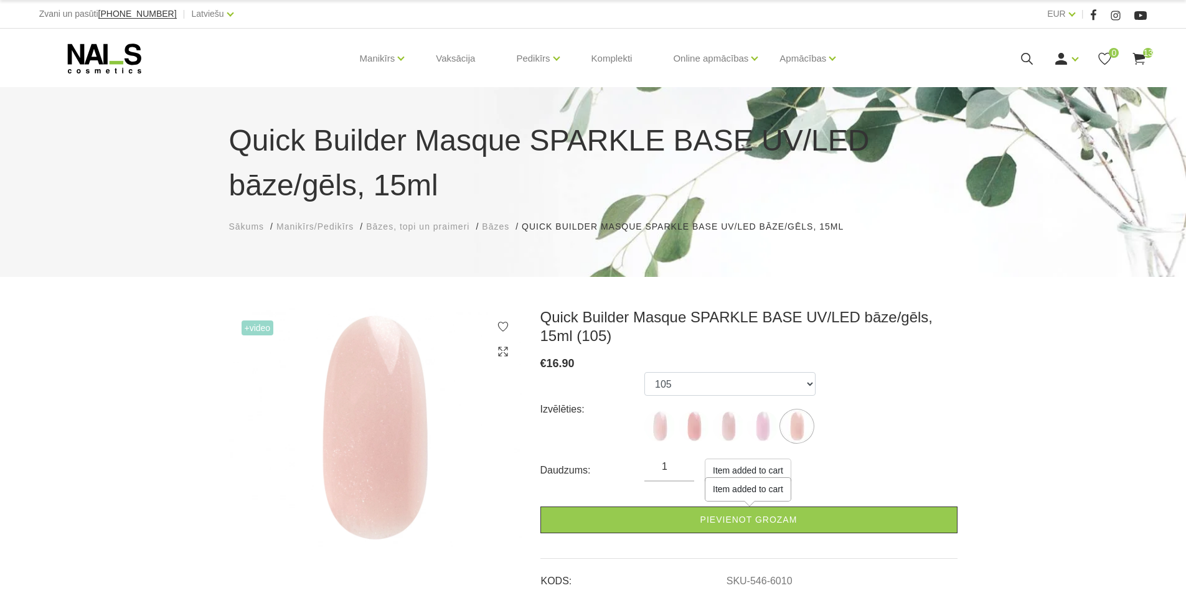
click at [288, 227] on span "Manikīrs/Pedikīrs" at bounding box center [314, 227] width 77 height 10
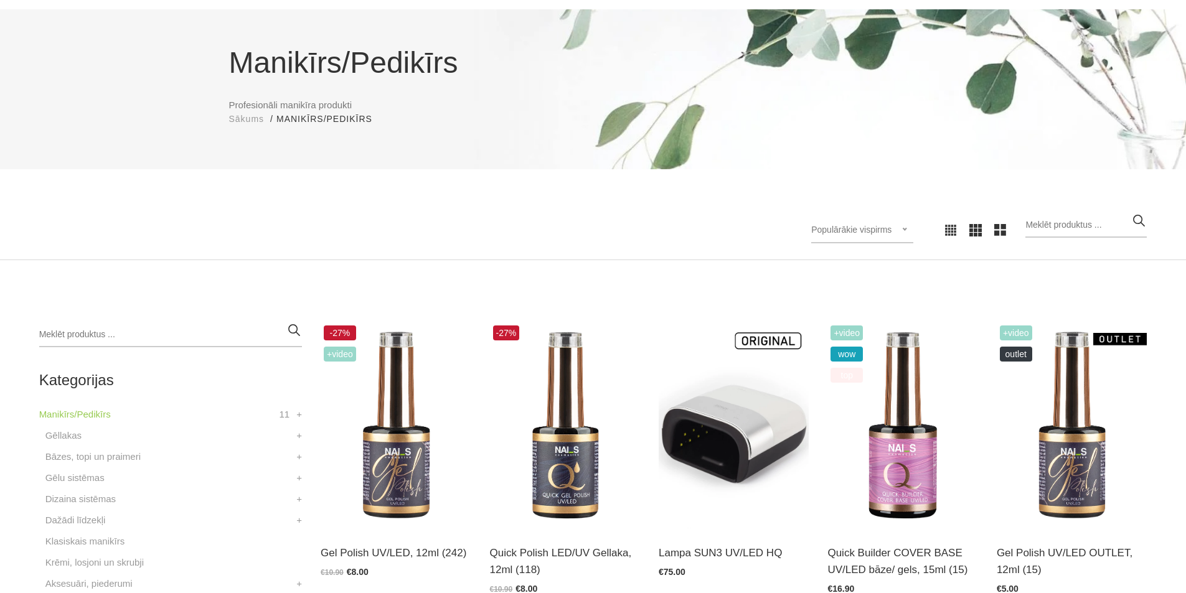
scroll to position [249, 0]
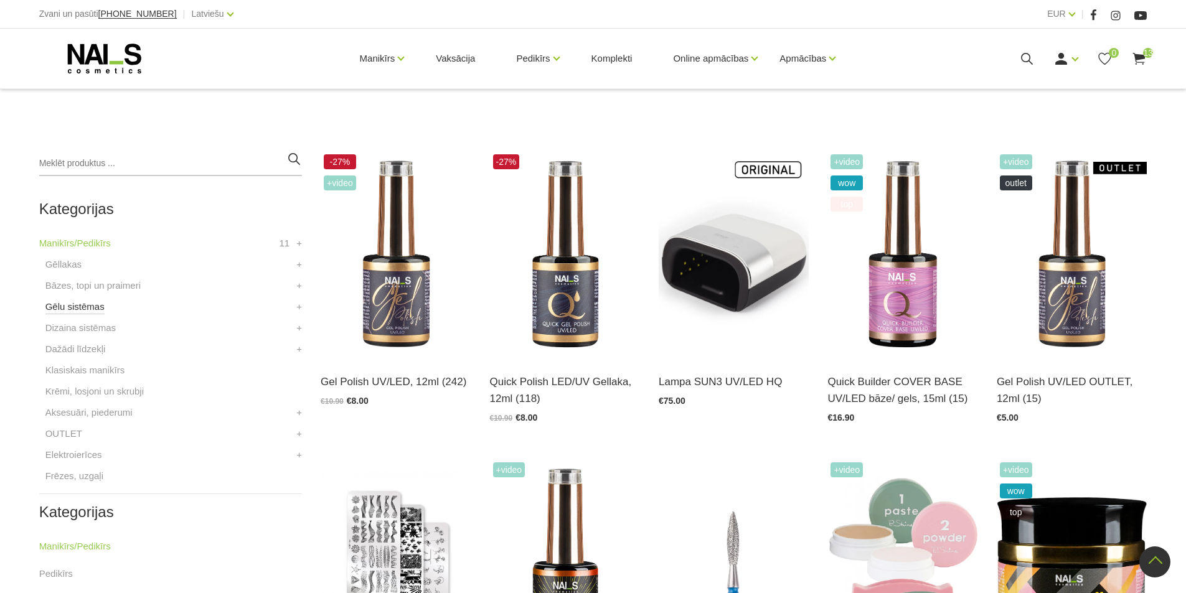
click at [86, 312] on link "Gēlu sistēmas" at bounding box center [74, 306] width 59 height 15
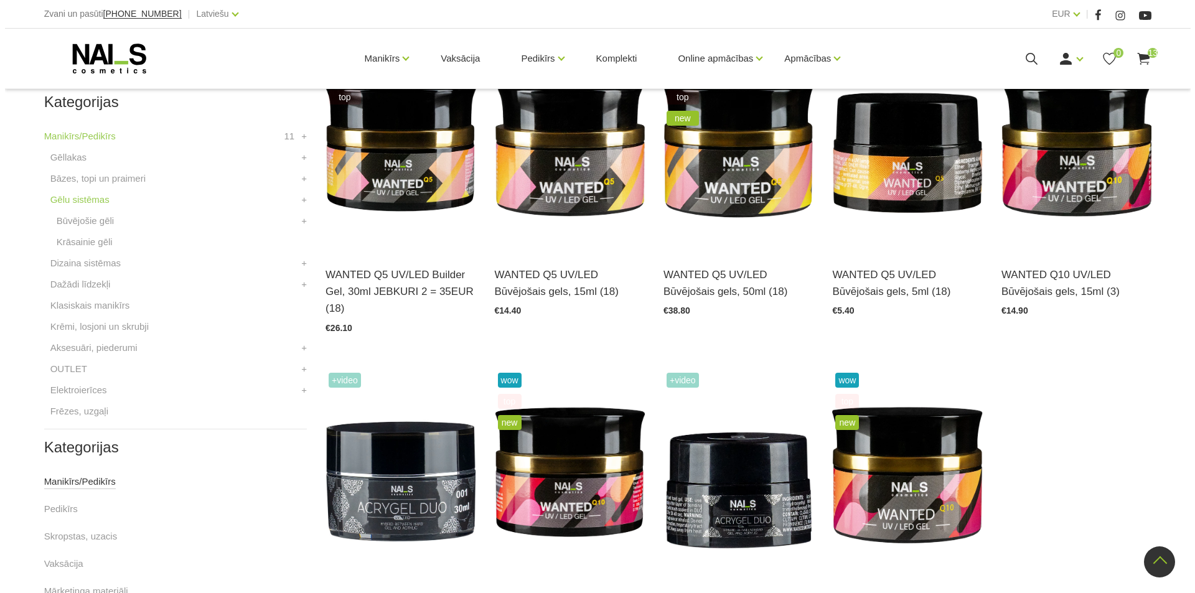
scroll to position [311, 0]
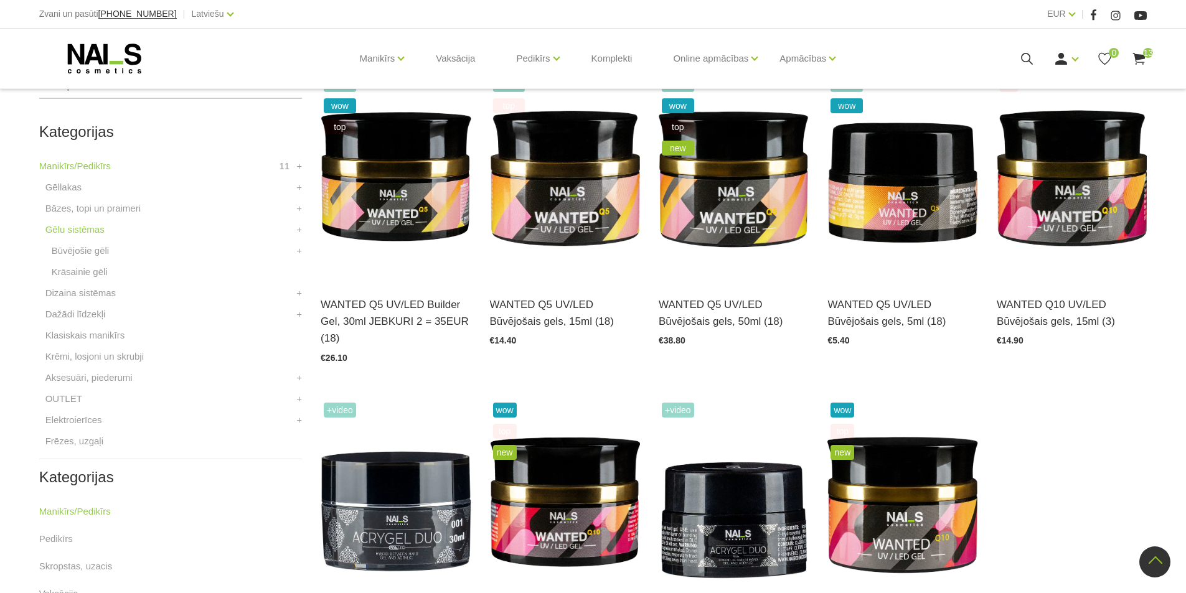
click at [1034, 54] on icon at bounding box center [1027, 59] width 16 height 16
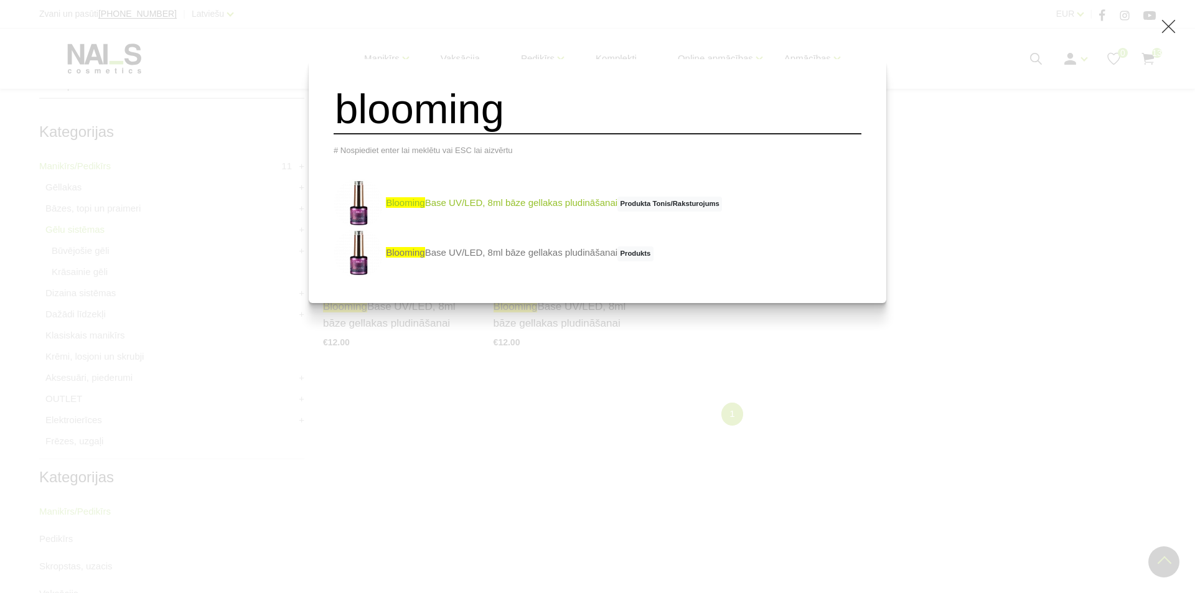
type input "blooming"
click at [560, 214] on link "blooming Base UV/LED, 8ml bāze gellakas pludināšanai Produkta Tonis/Raksturojums" at bounding box center [528, 204] width 389 height 50
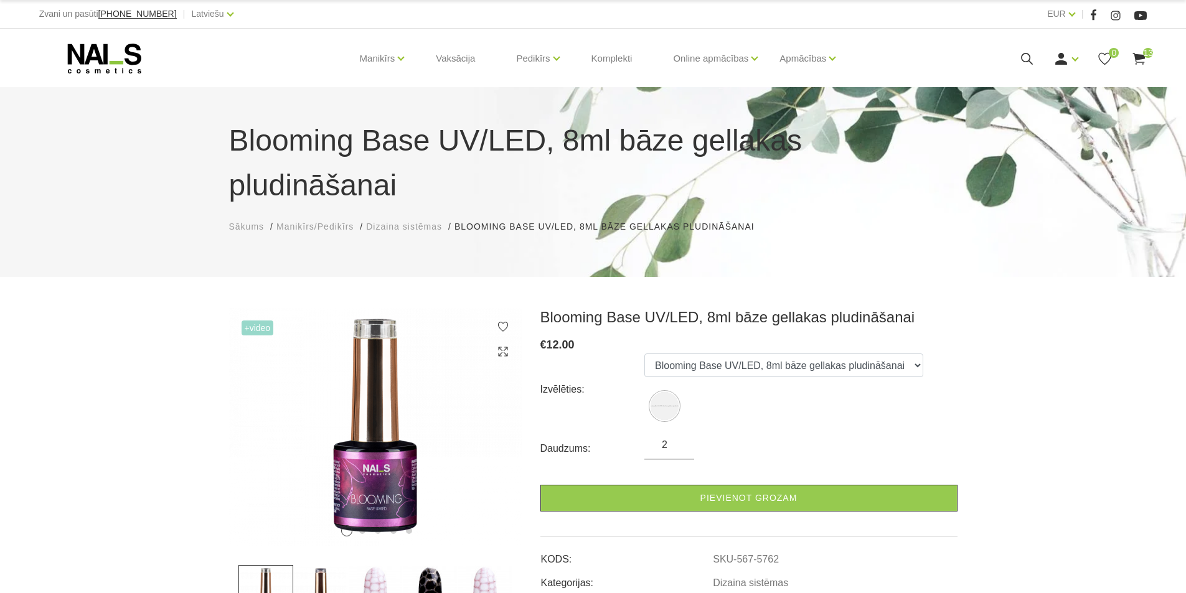
click at [681, 438] on input "2" at bounding box center [669, 445] width 50 height 15
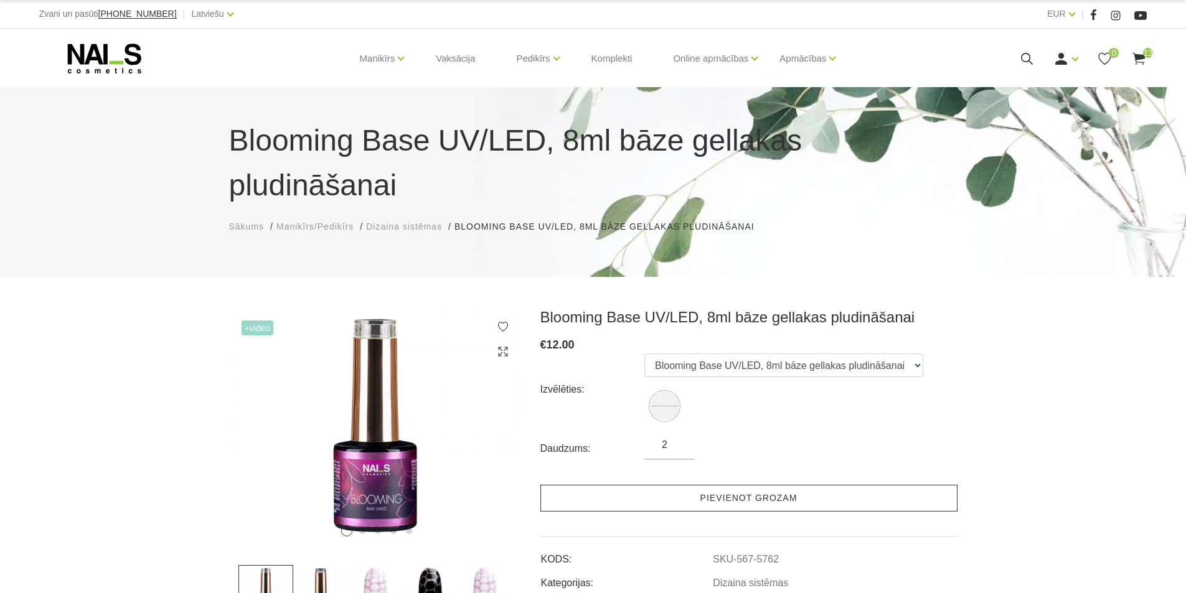
click at [720, 485] on link "Pievienot grozam" at bounding box center [748, 498] width 417 height 27
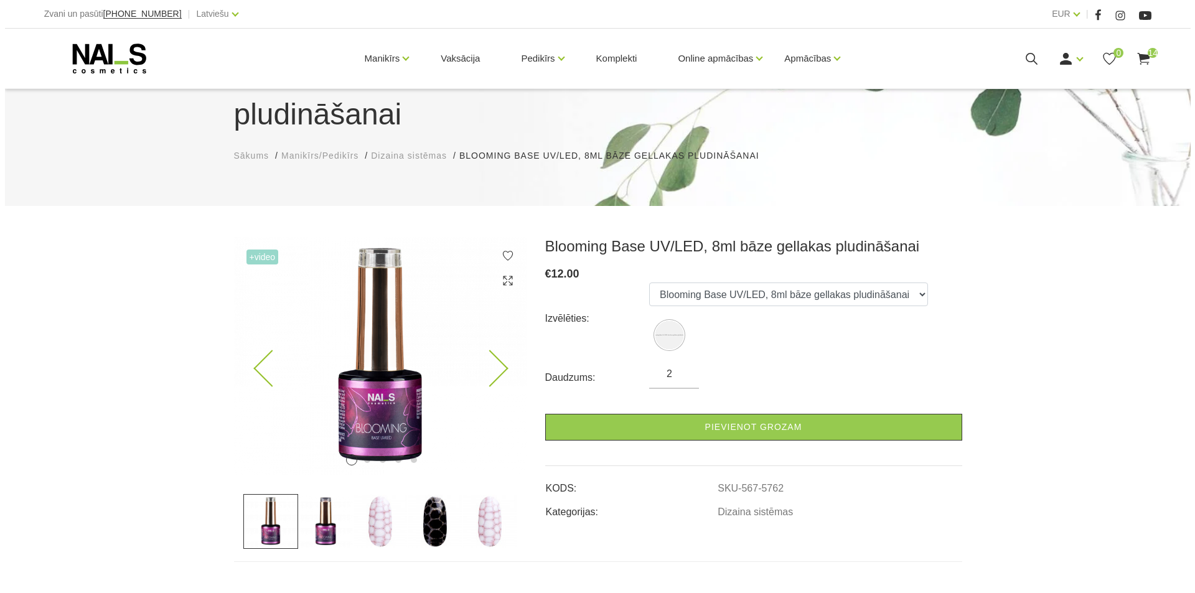
scroll to position [125, 0]
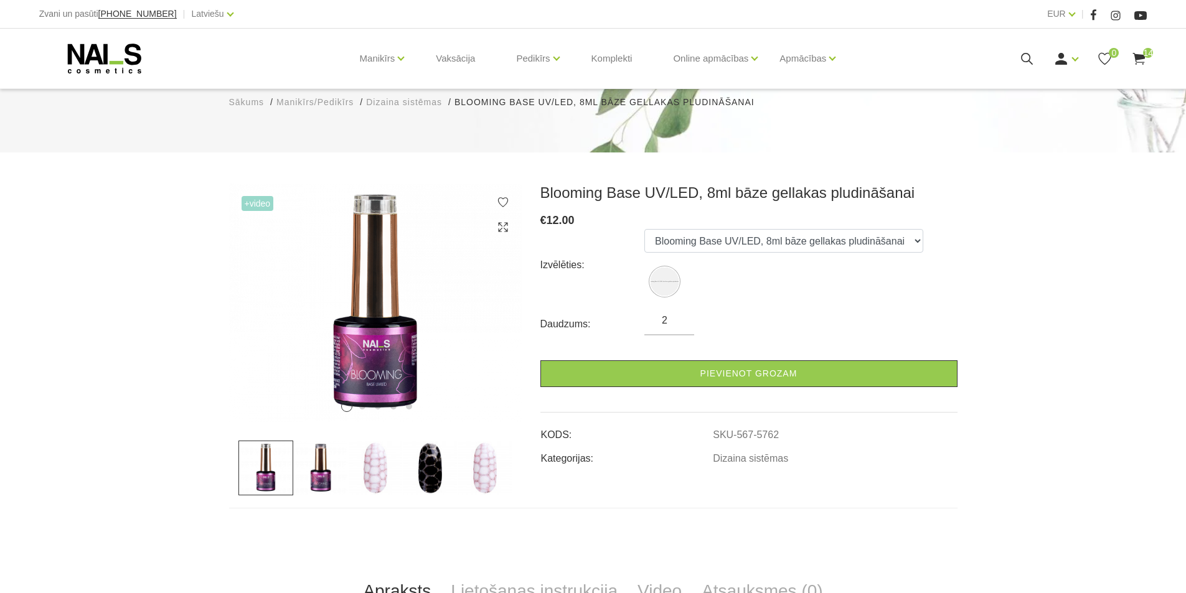
click at [1145, 57] on span "14" at bounding box center [1148, 53] width 10 height 10
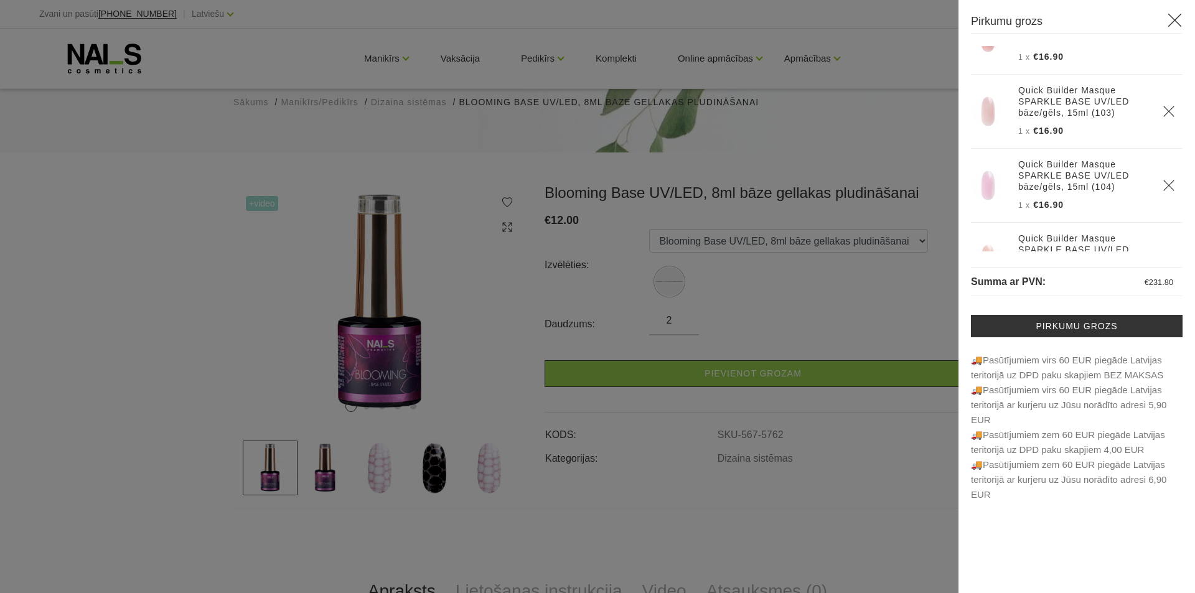
scroll to position [715, 0]
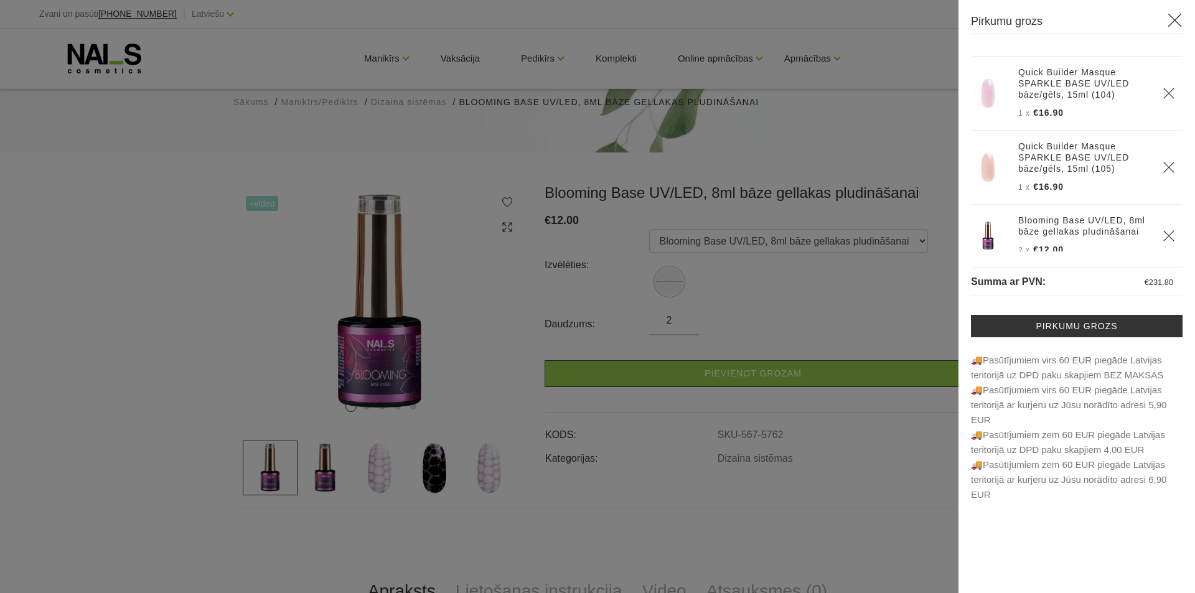
click at [1163, 230] on icon "Delete" at bounding box center [1169, 236] width 12 height 12
click at [786, 256] on div at bounding box center [597, 296] width 1195 height 593
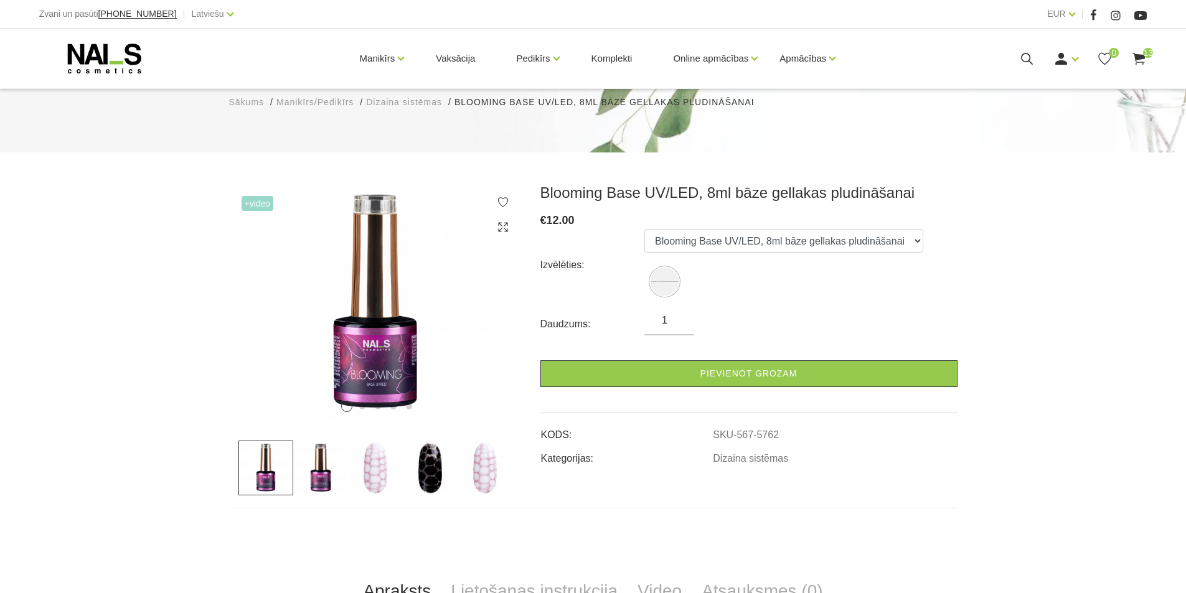
type input "1"
click at [680, 313] on input "1" at bounding box center [669, 320] width 50 height 15
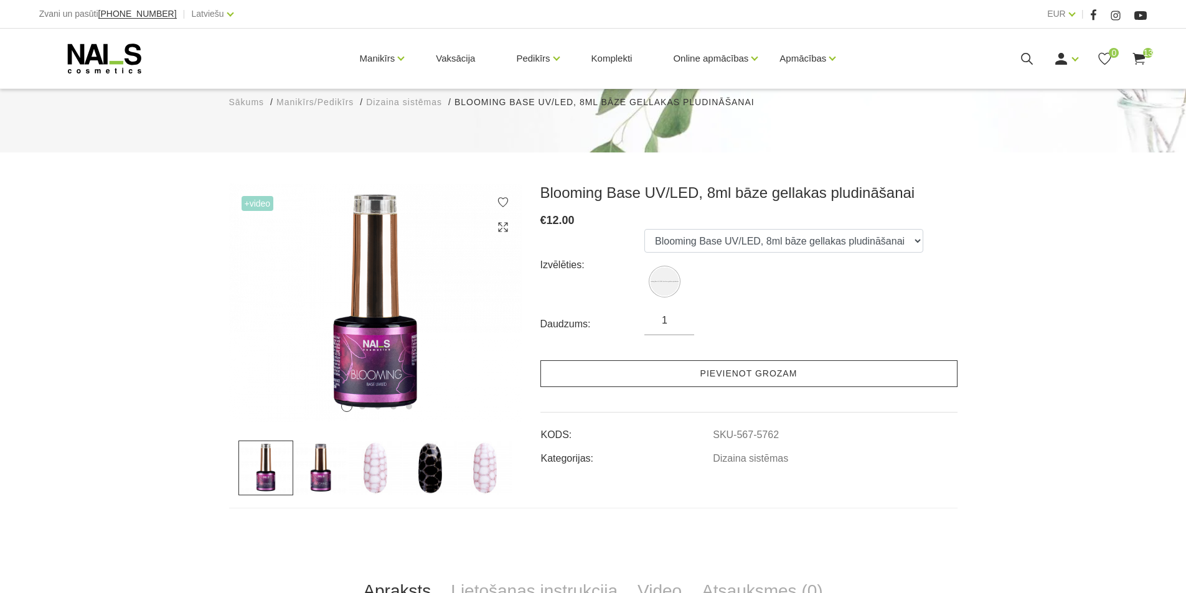
click at [702, 361] on link "Pievienot grozam" at bounding box center [748, 374] width 417 height 27
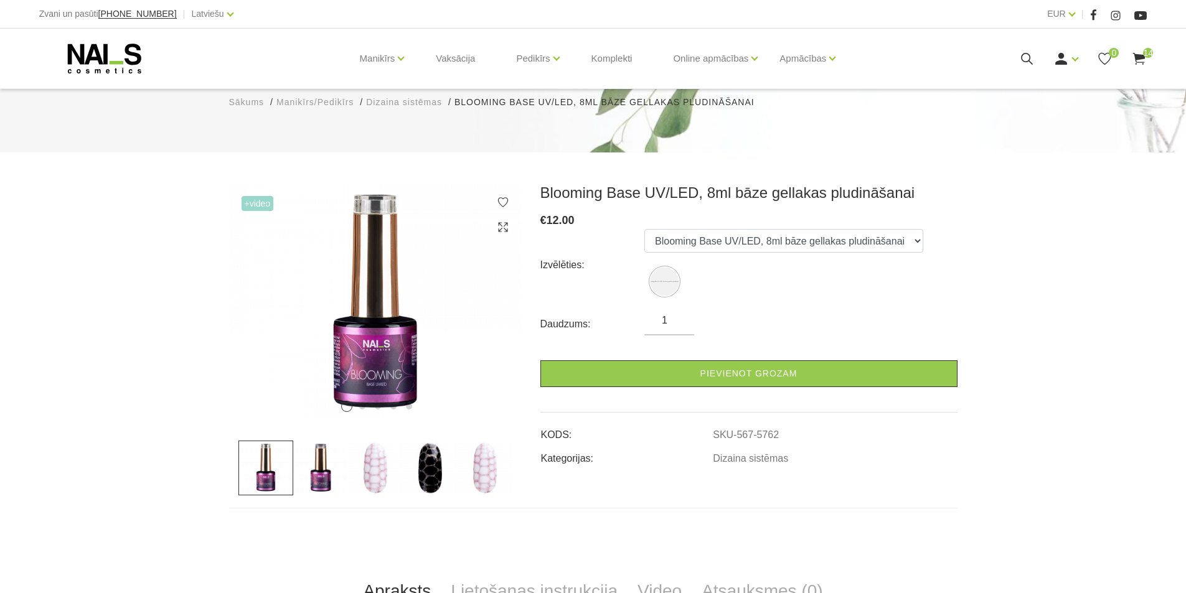
click at [1022, 65] on icon at bounding box center [1027, 59] width 16 height 16
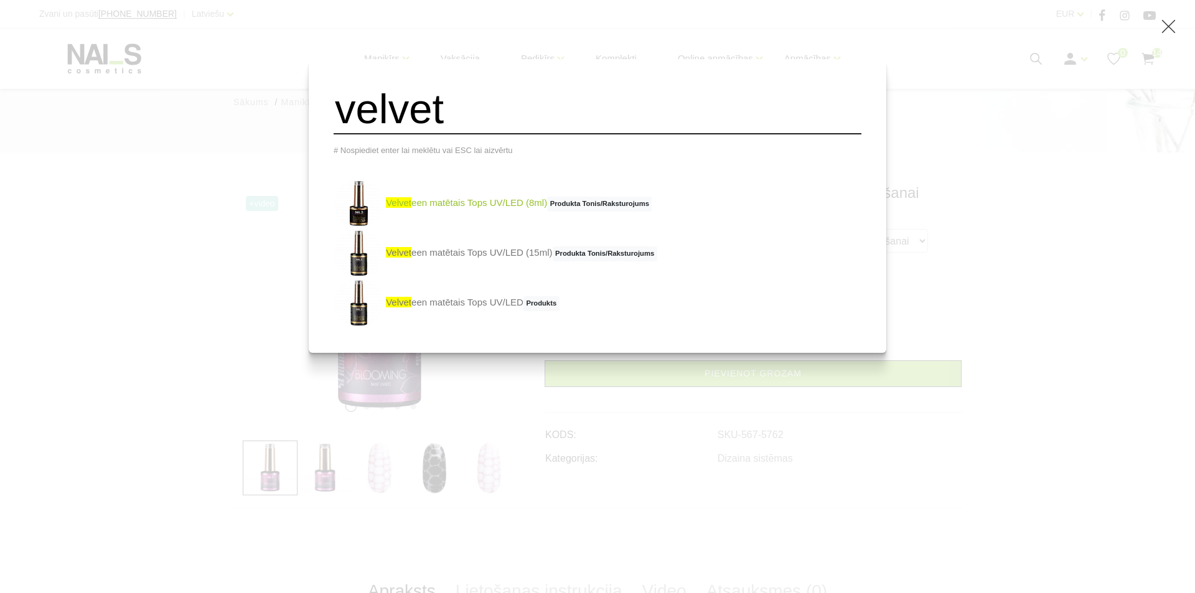
type input "velvet"
click at [464, 210] on link "velvet een matētais Tops UV/LED (8ml) Produkta Tonis/Raksturojums" at bounding box center [493, 204] width 318 height 50
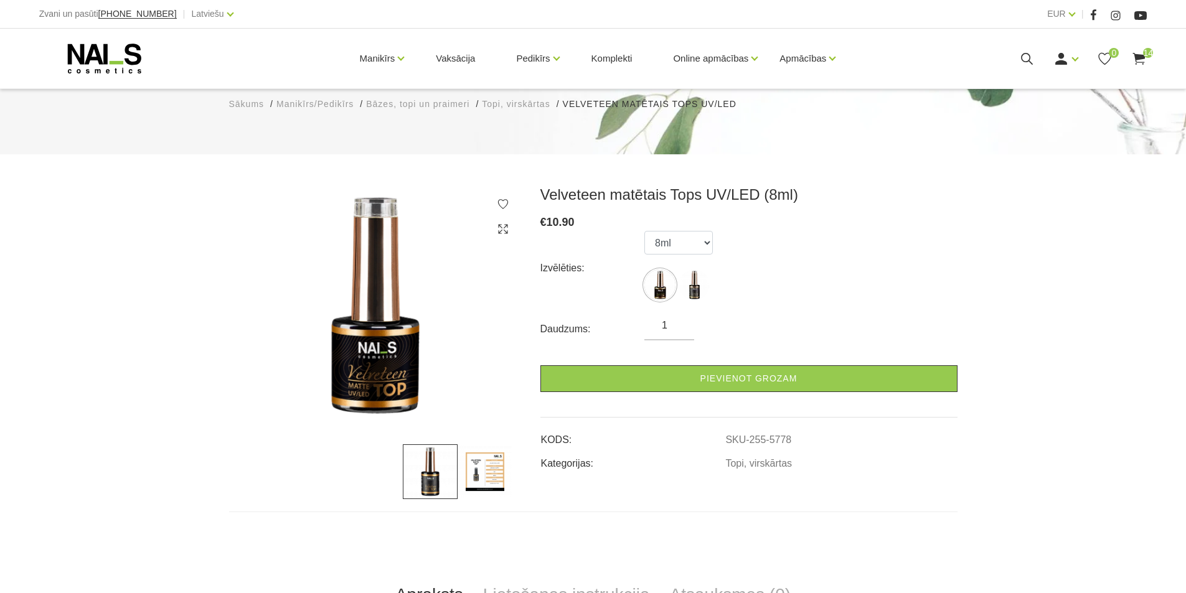
scroll to position [125, 0]
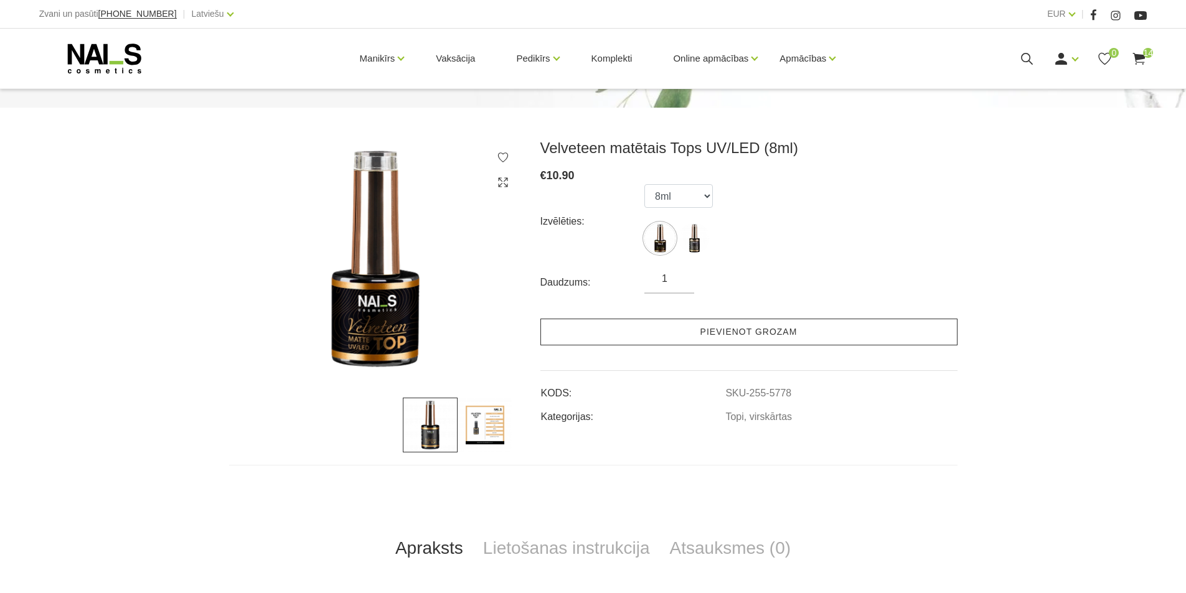
click at [754, 334] on link "Pievienot grozam" at bounding box center [748, 332] width 417 height 27
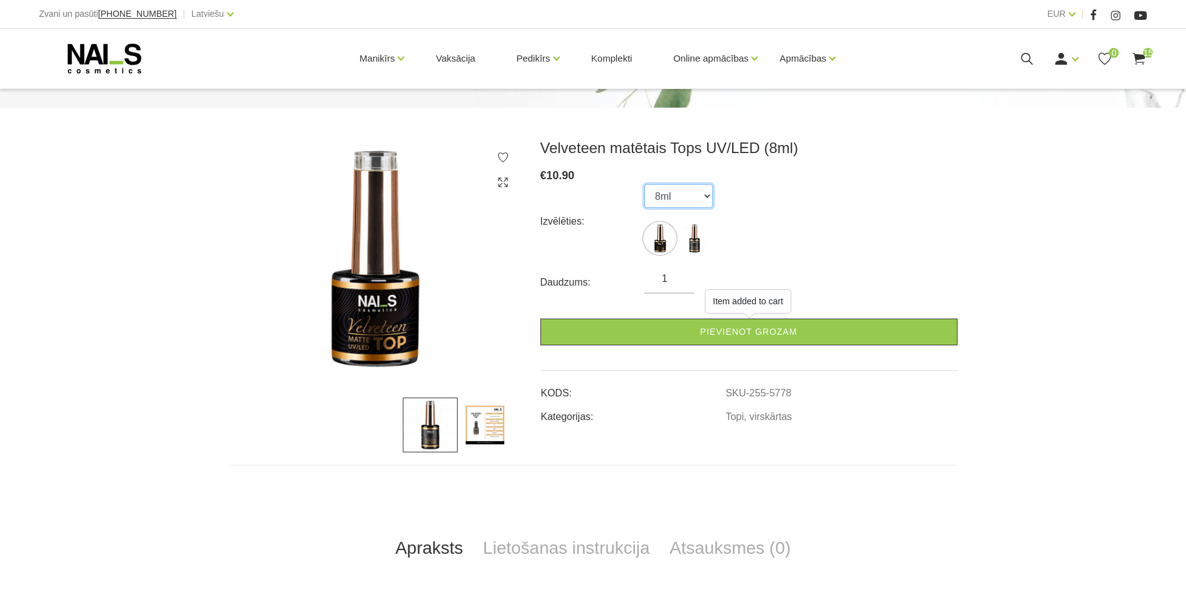
click at [708, 197] on select "8ml 15ml" at bounding box center [678, 196] width 68 height 24
select select "5791"
click at [644, 184] on select "8ml 15ml" at bounding box center [678, 196] width 68 height 24
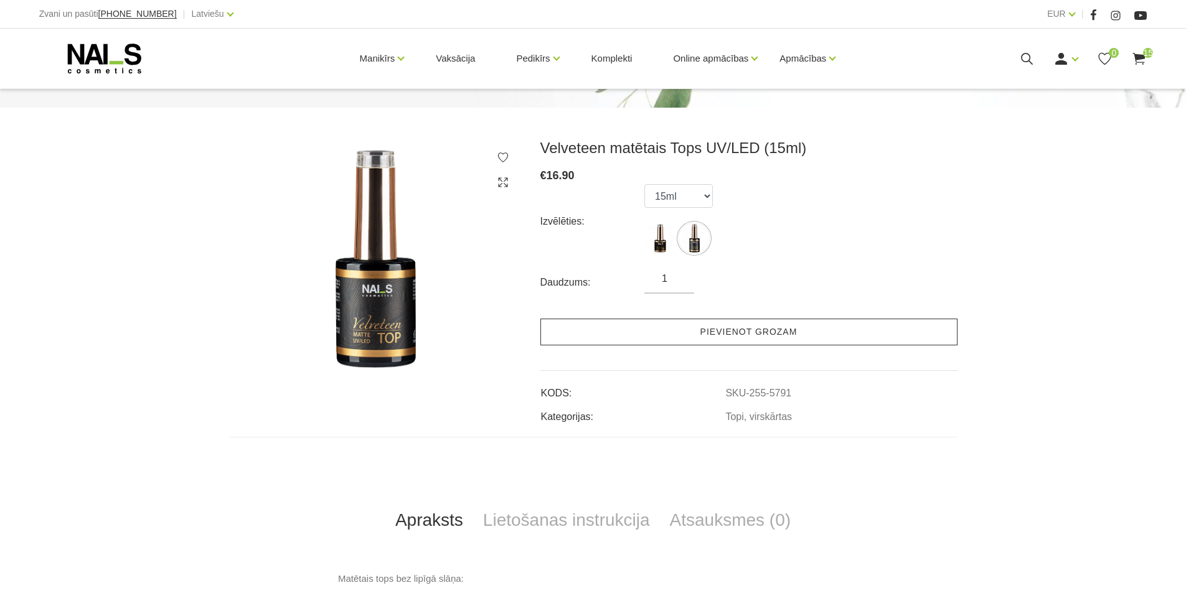
click at [723, 335] on link "Pievienot grozam" at bounding box center [748, 332] width 417 height 27
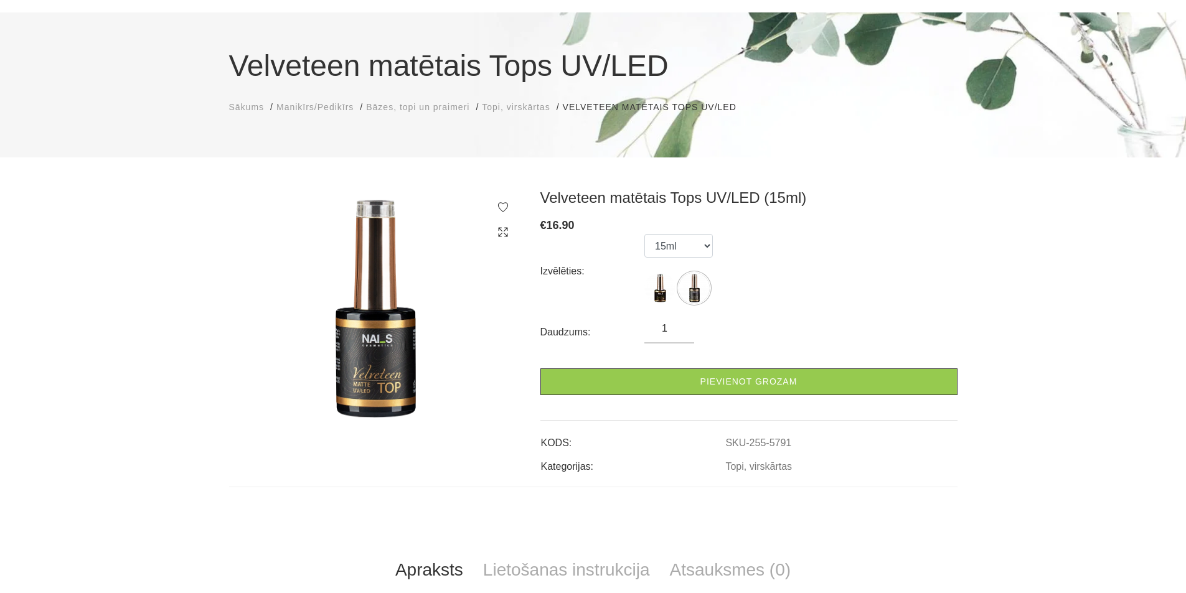
scroll to position [0, 0]
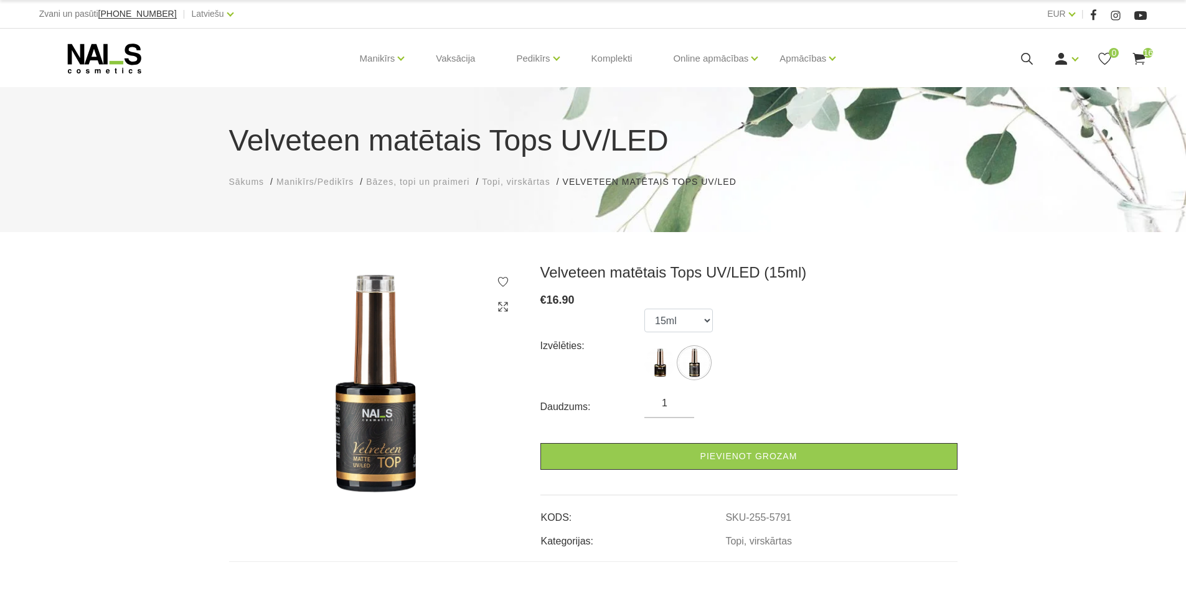
click at [316, 184] on span "Manikīrs/Pedikīrs" at bounding box center [314, 182] width 77 height 10
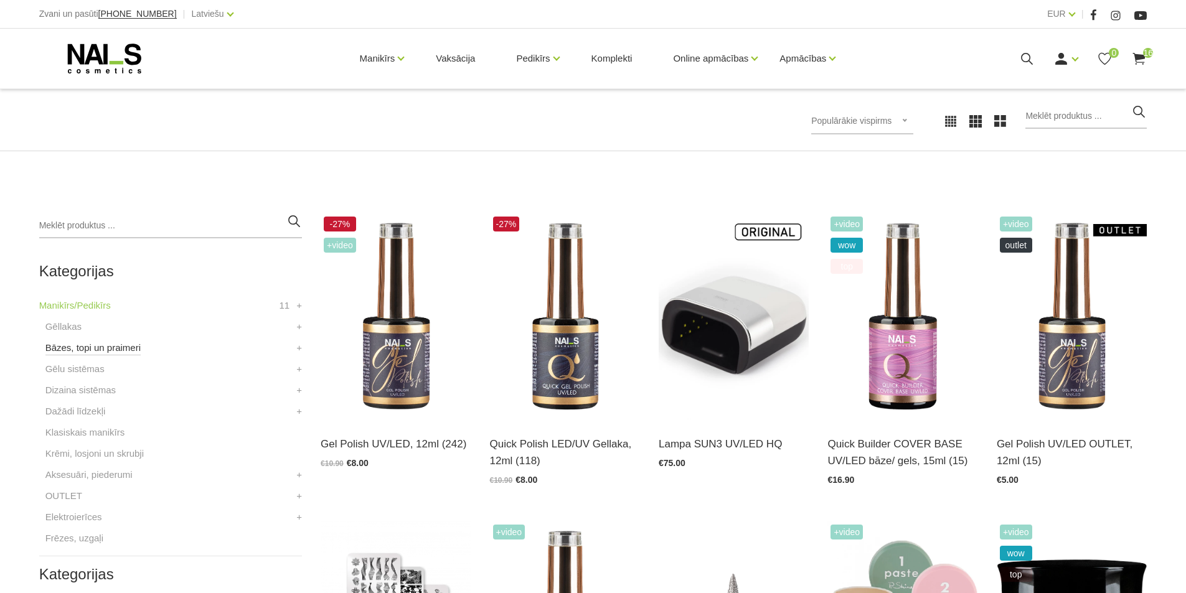
scroll to position [249, 0]
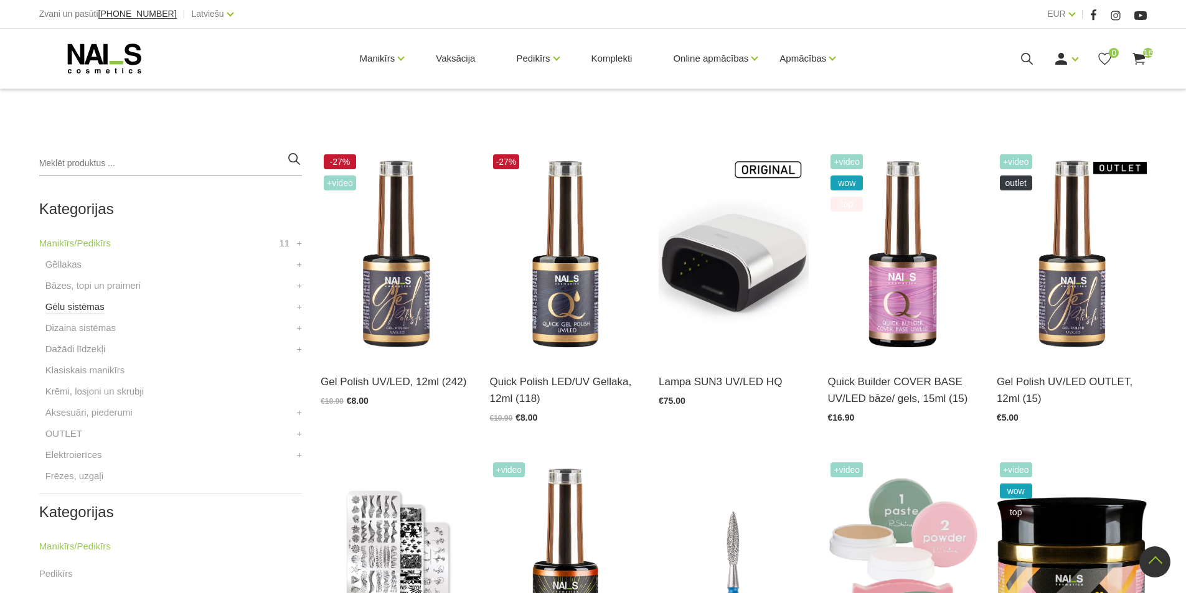
click at [60, 306] on link "Gēlu sistēmas" at bounding box center [74, 306] width 59 height 15
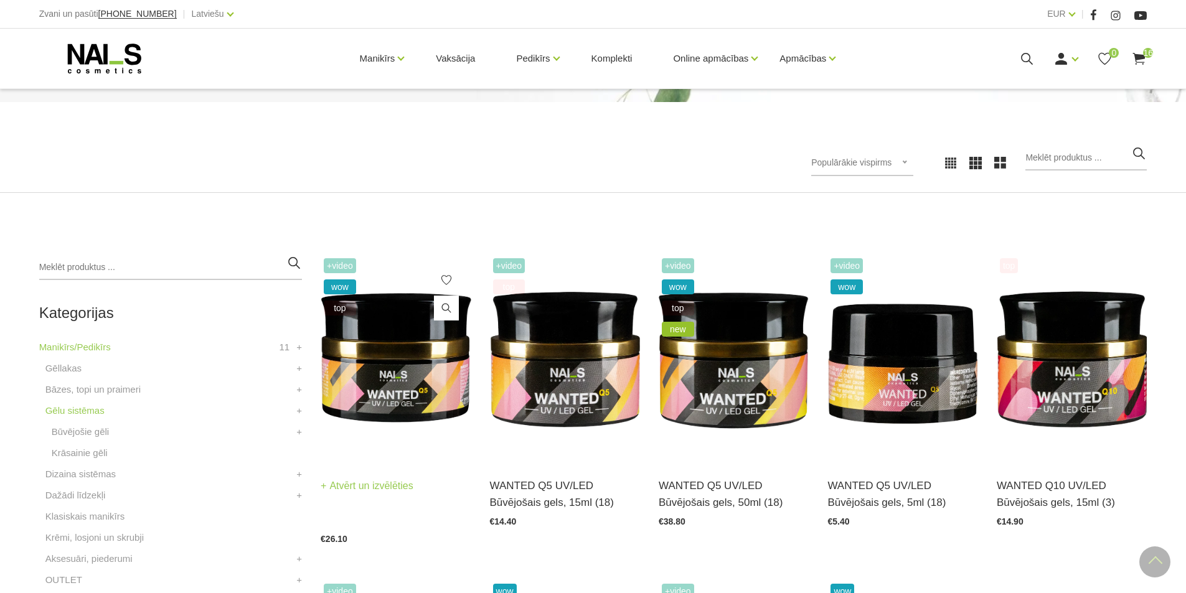
scroll to position [125, 0]
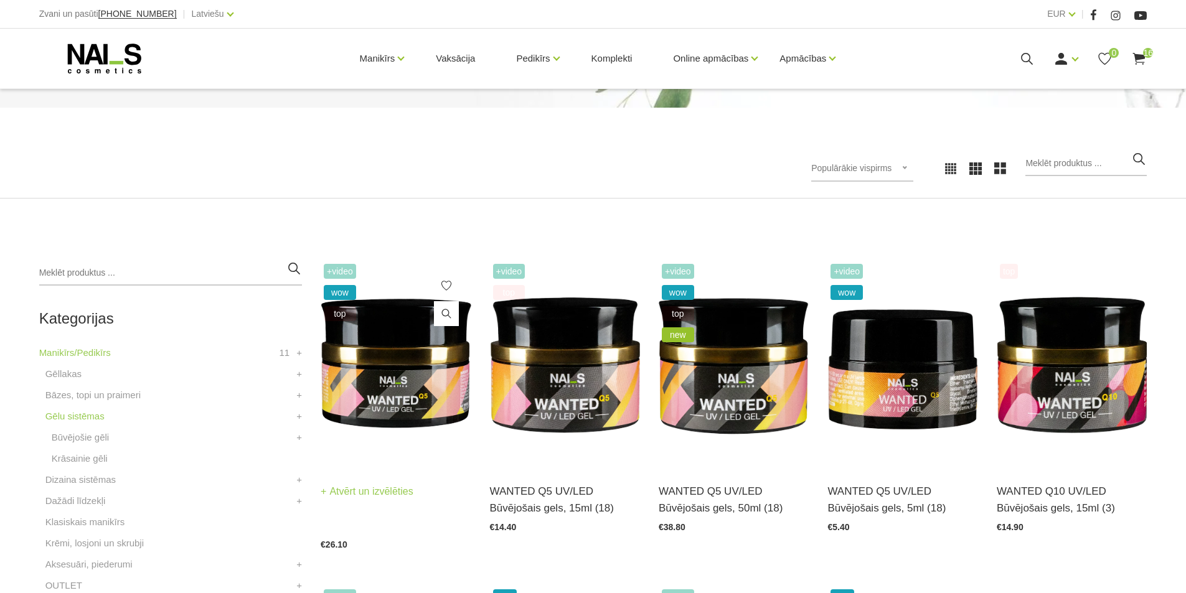
click at [389, 360] on img at bounding box center [396, 364] width 150 height 207
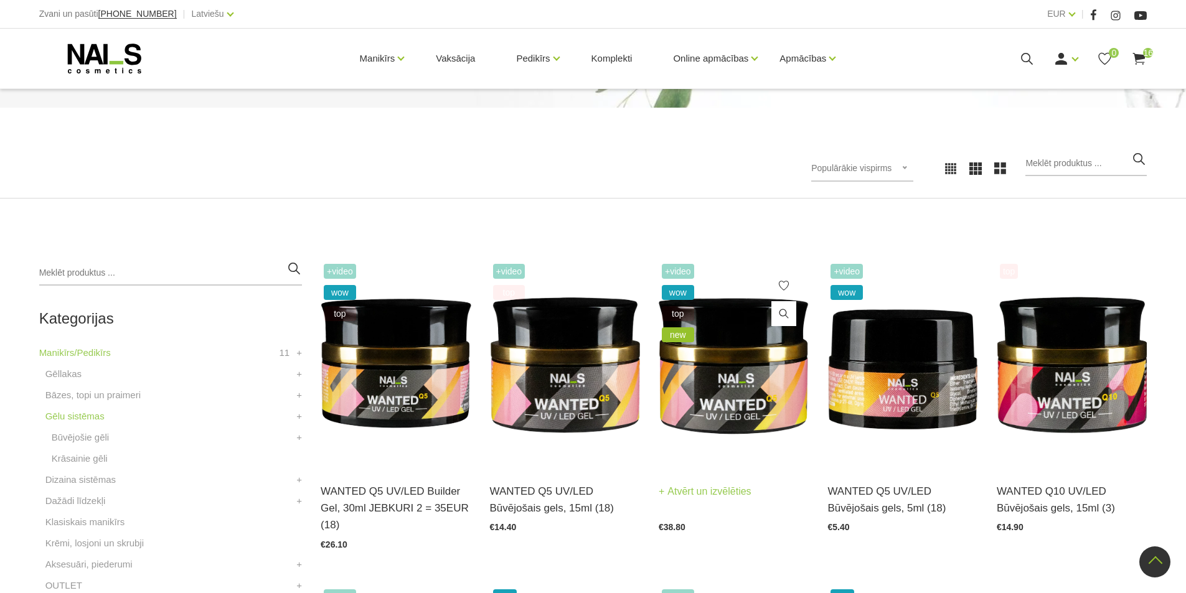
click at [728, 296] on img at bounding box center [734, 364] width 150 height 207
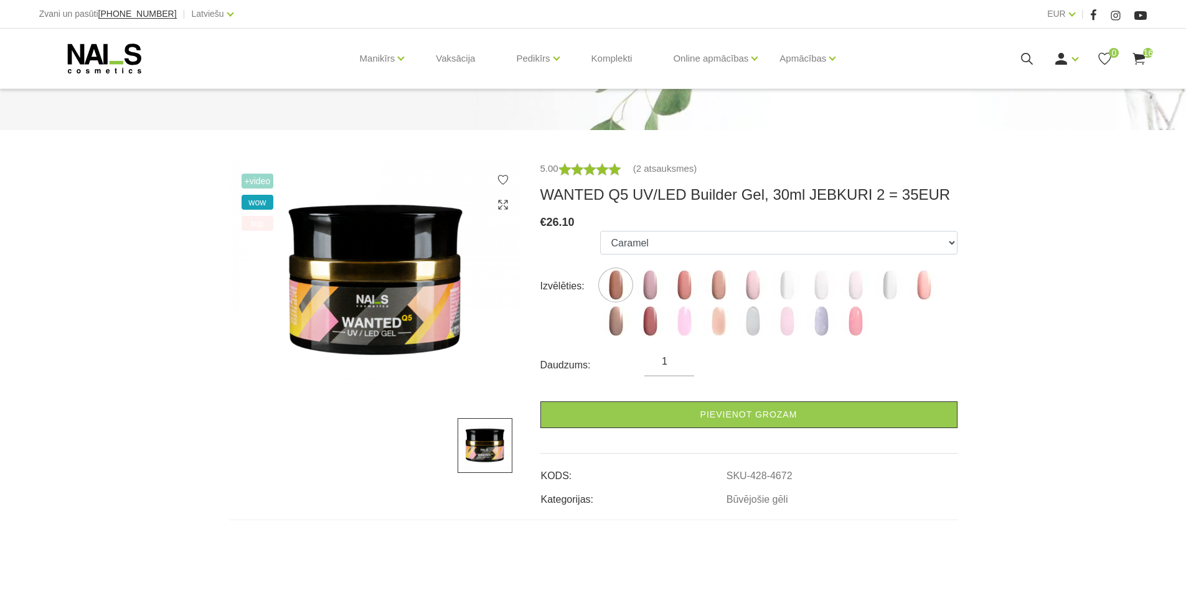
scroll to position [125, 0]
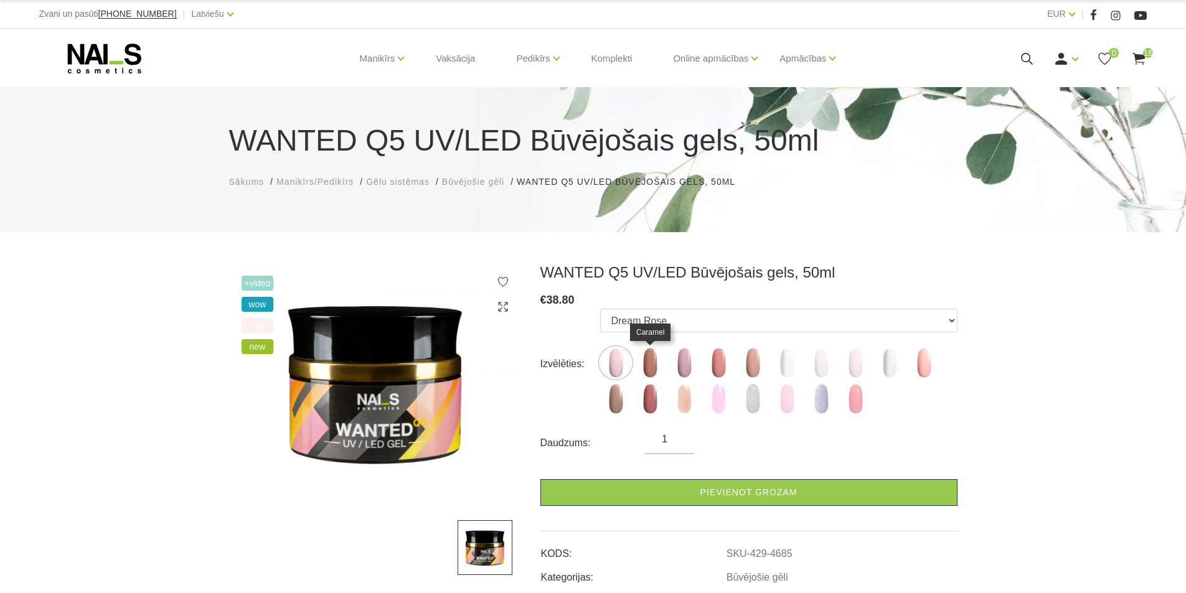
click at [653, 363] on img at bounding box center [649, 362] width 31 height 31
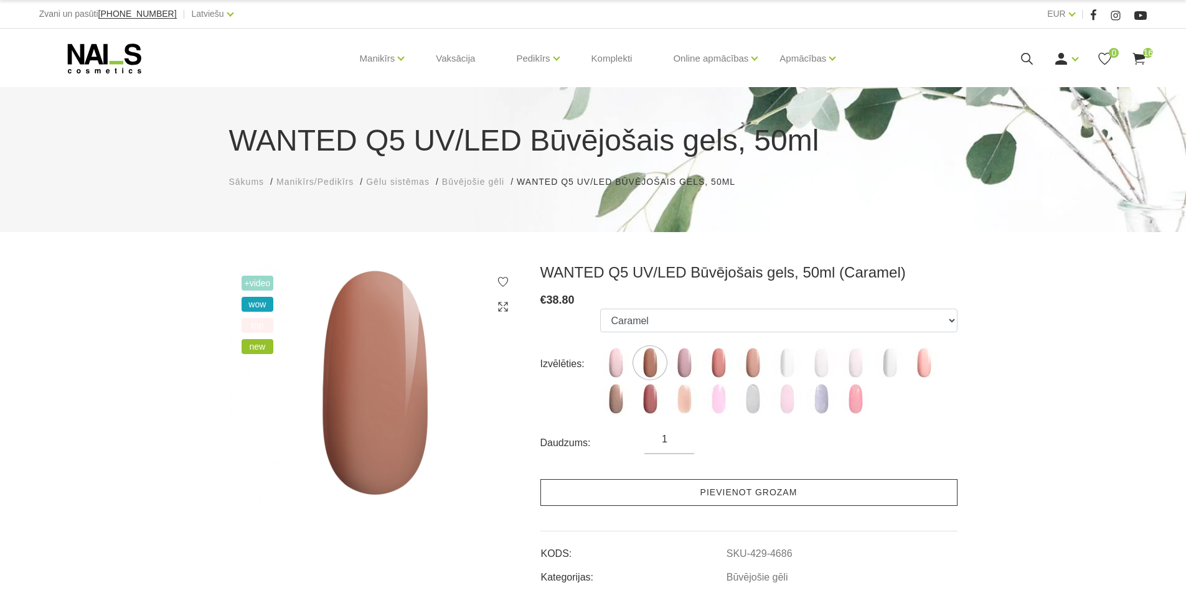
click at [752, 498] on link "Pievienot grozam" at bounding box center [748, 492] width 417 height 27
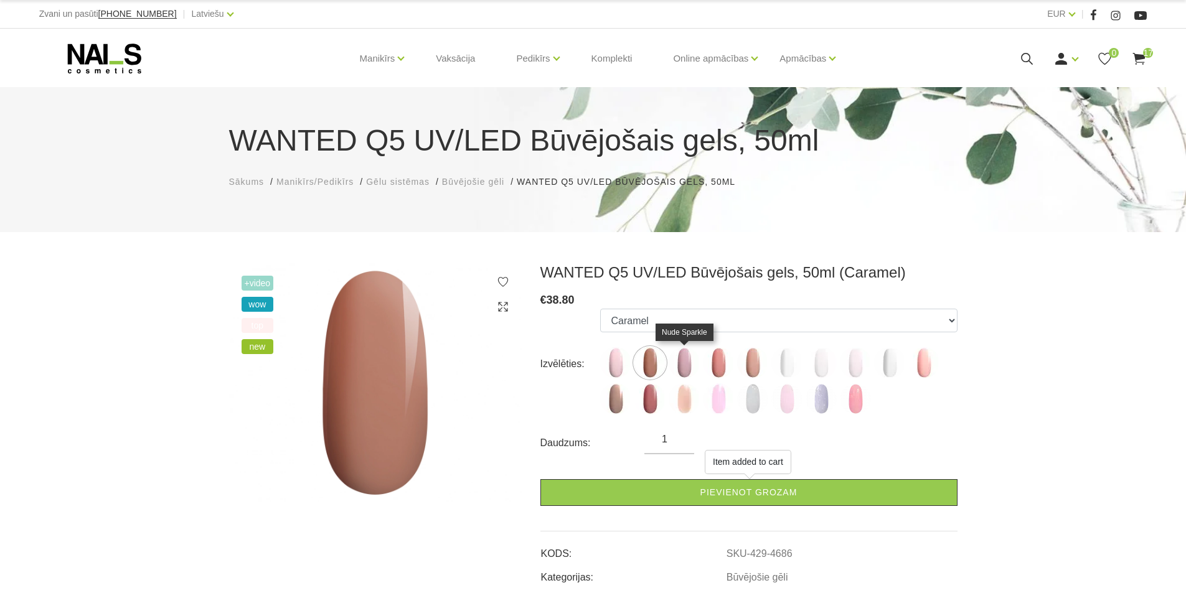
click at [683, 359] on img at bounding box center [684, 362] width 31 height 31
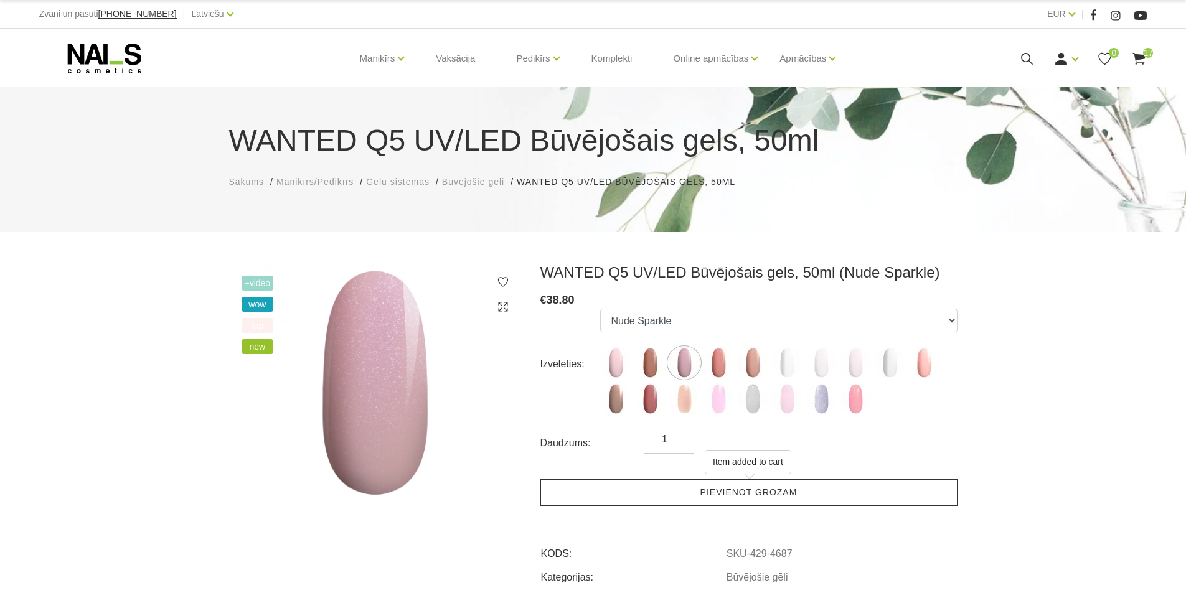
click at [735, 494] on link "Pievienot grozam" at bounding box center [748, 492] width 417 height 27
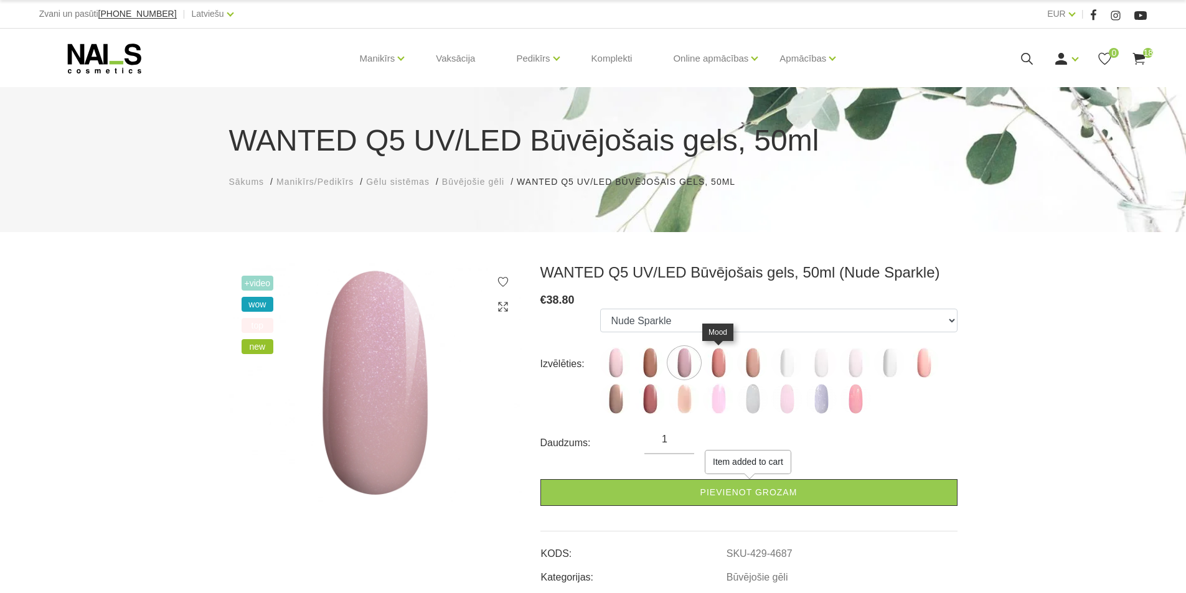
click at [723, 365] on img at bounding box center [718, 362] width 31 height 31
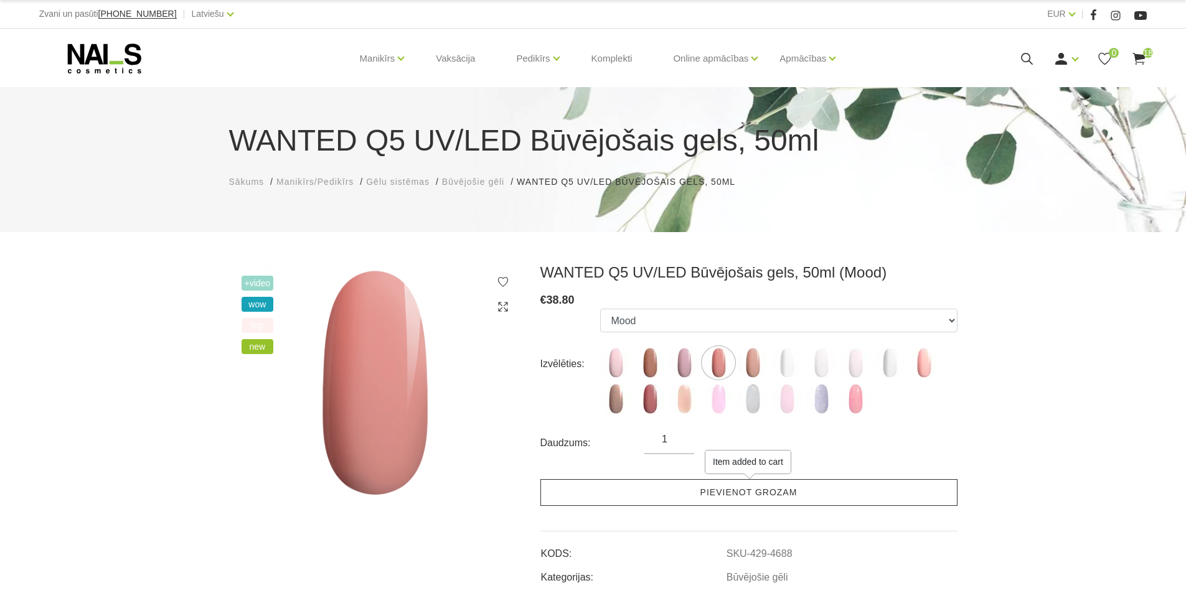
click at [744, 502] on link "Pievienot grozam" at bounding box center [748, 492] width 417 height 27
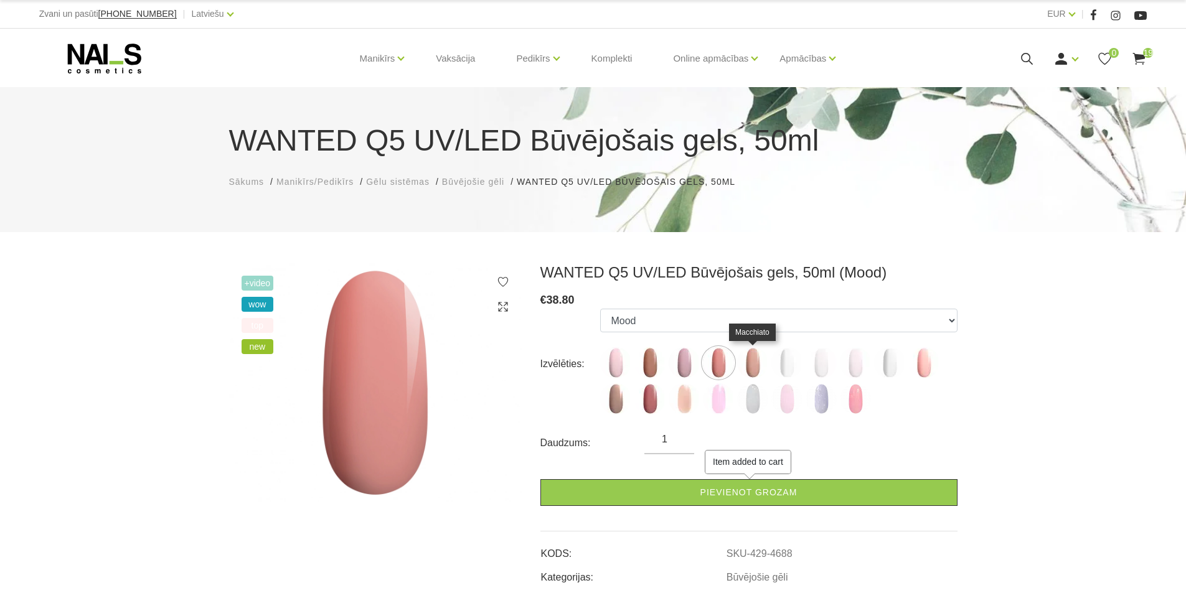
click at [760, 362] on img at bounding box center [752, 362] width 31 height 31
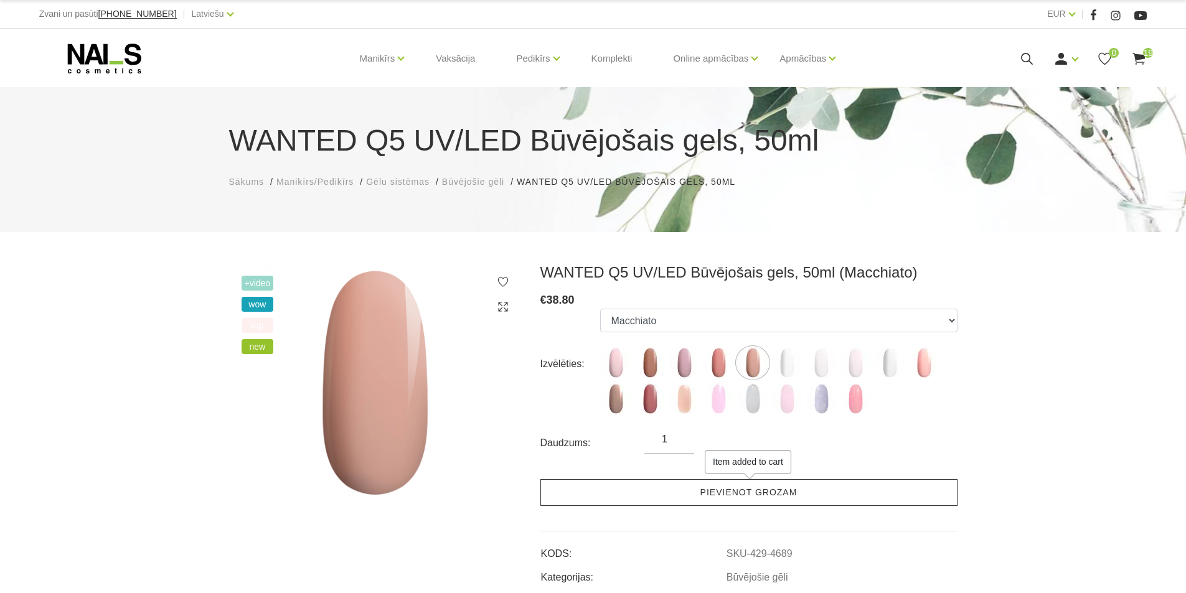
click at [736, 492] on link "Pievienot grozam" at bounding box center [748, 492] width 417 height 27
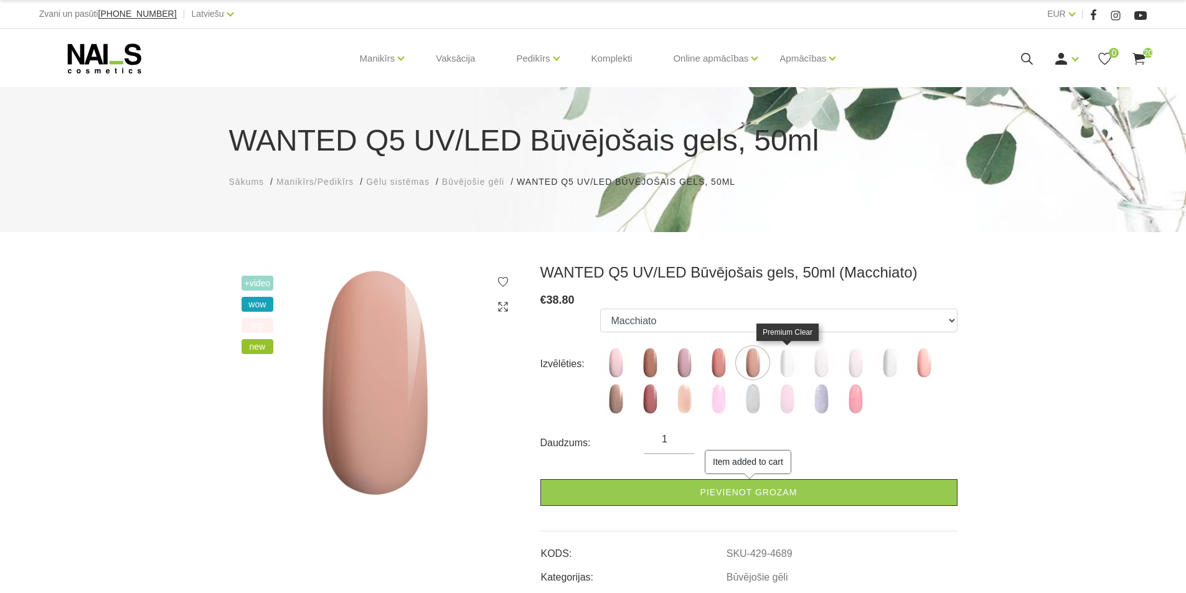
click at [789, 370] on img at bounding box center [786, 362] width 31 height 31
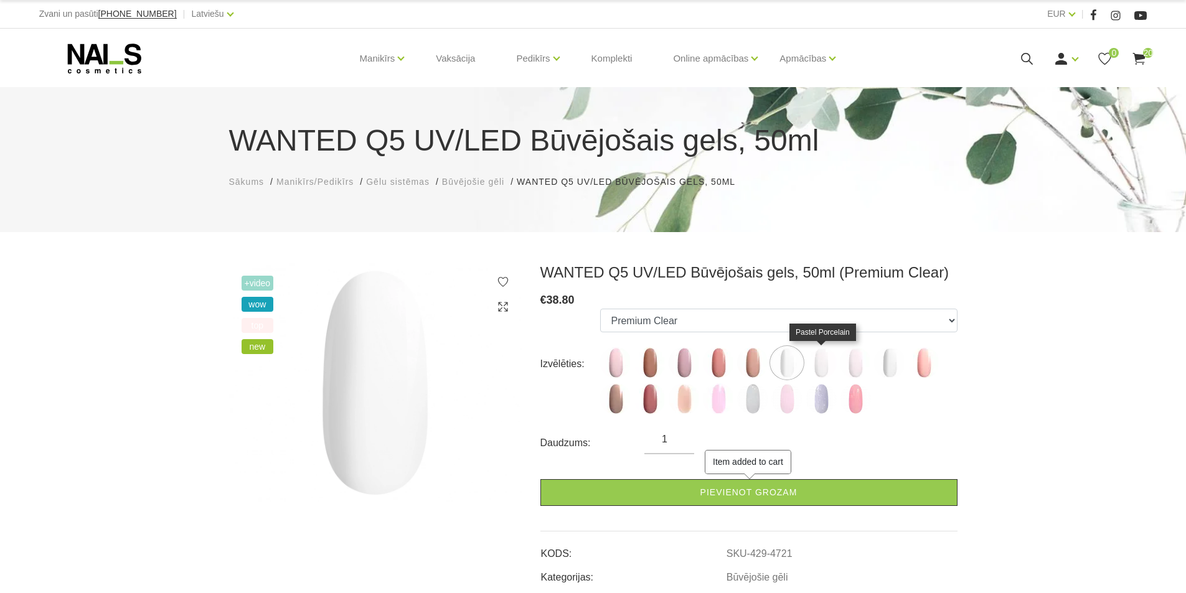
click at [816, 360] on img at bounding box center [821, 362] width 31 height 31
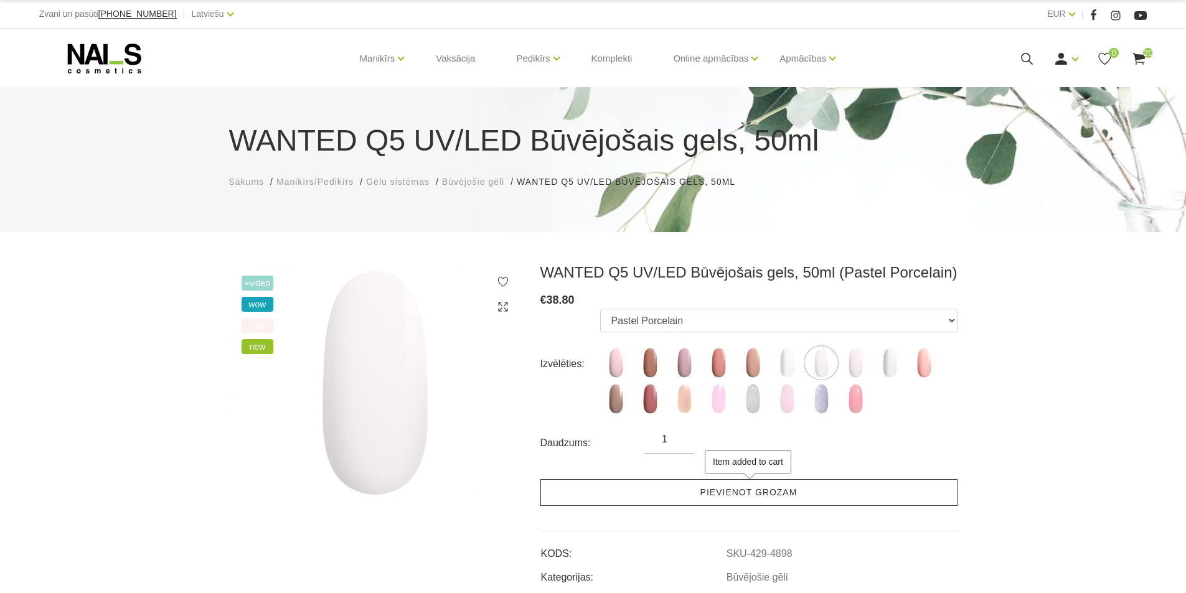
click at [751, 497] on link "Pievienot grozam" at bounding box center [748, 492] width 417 height 27
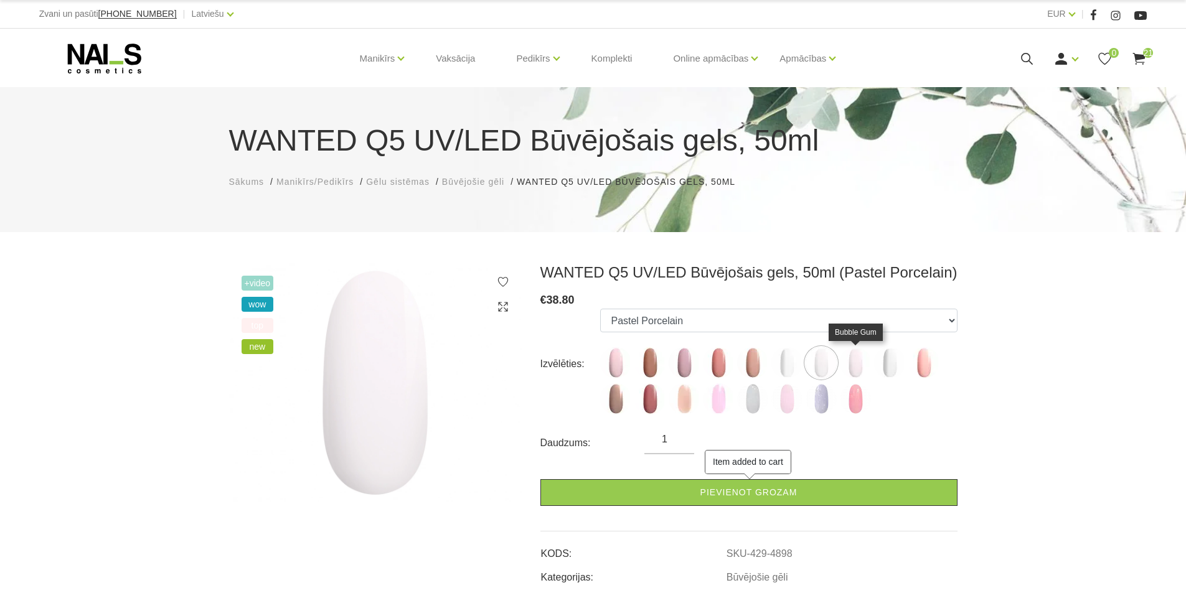
click at [855, 354] on img at bounding box center [855, 362] width 31 height 31
click at [890, 362] on img at bounding box center [889, 362] width 31 height 31
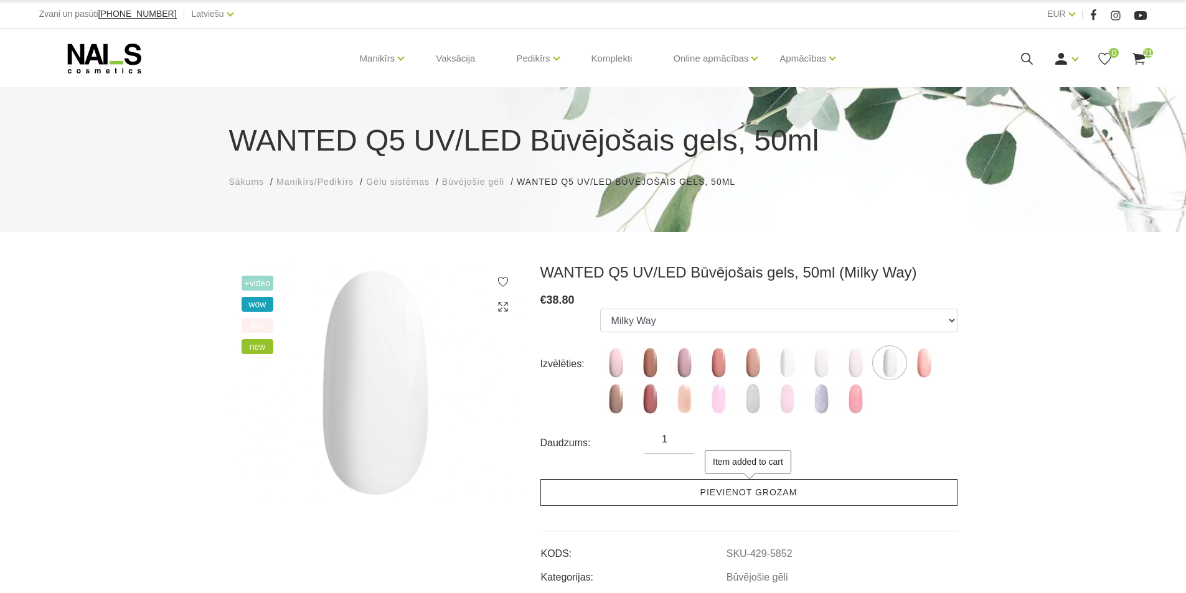
click at [777, 497] on link "Pievienot grozam" at bounding box center [748, 492] width 417 height 27
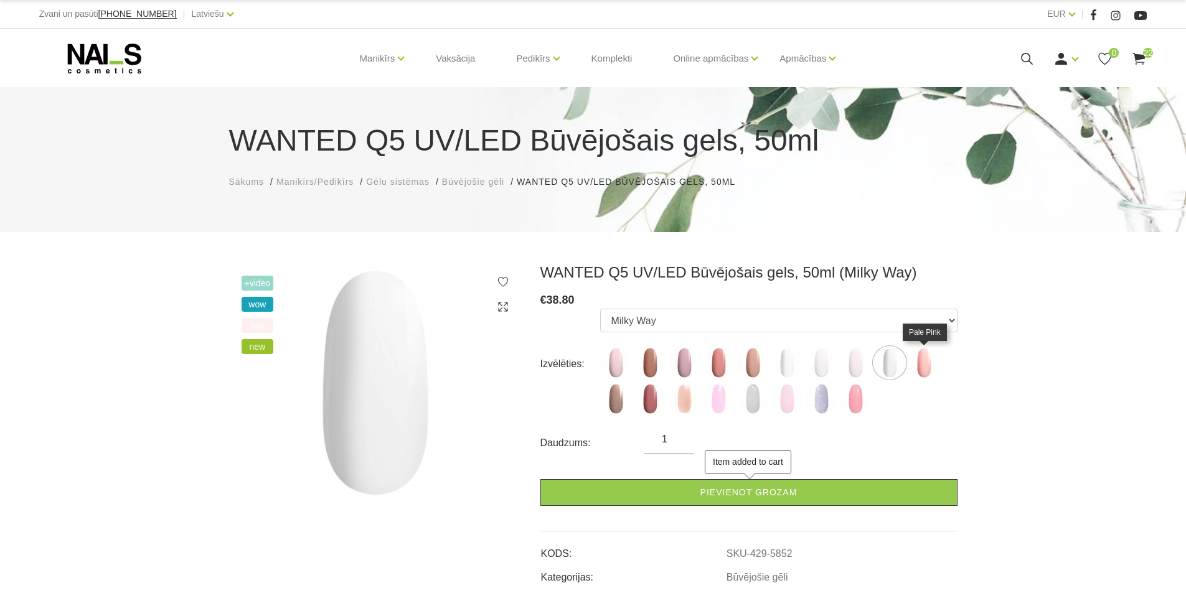
click at [926, 355] on img at bounding box center [923, 362] width 31 height 31
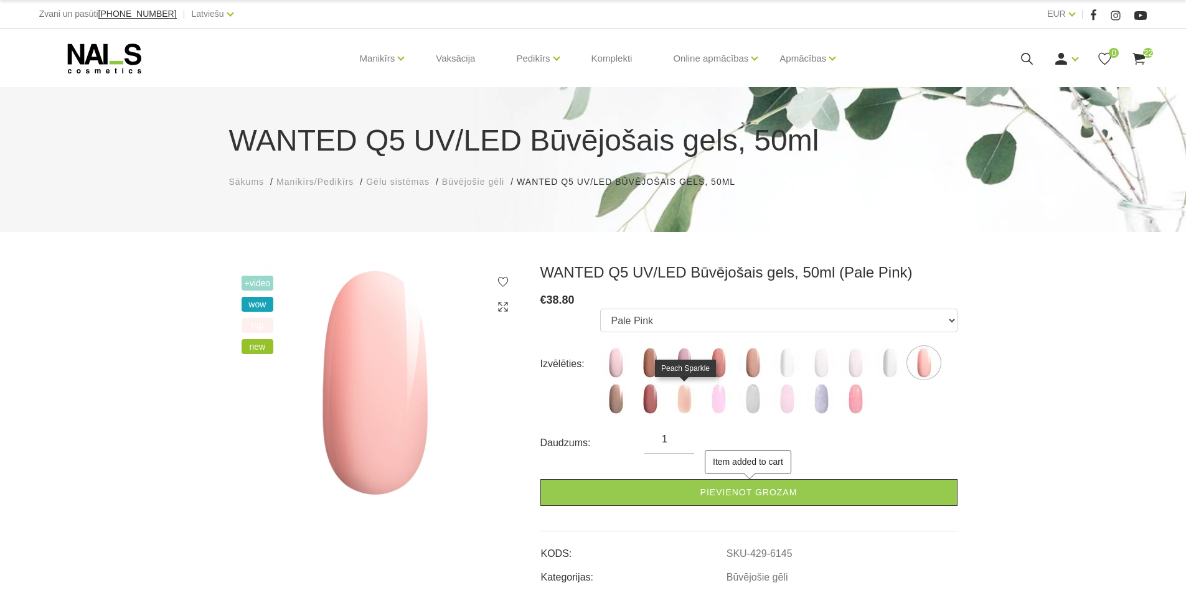
click at [688, 398] on img at bounding box center [684, 399] width 31 height 31
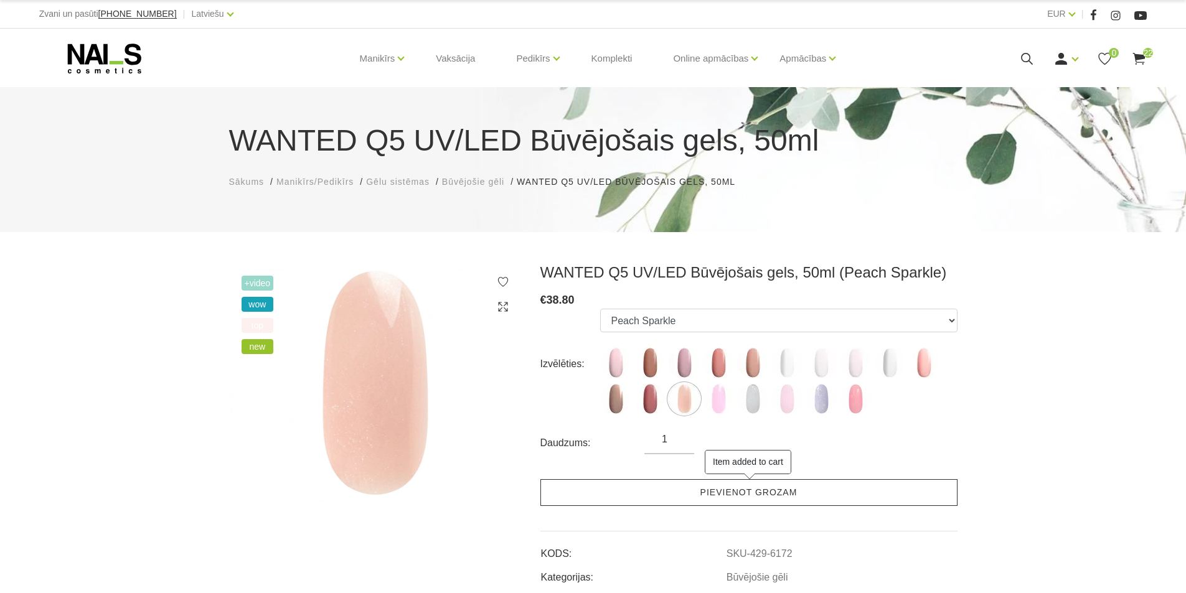
click at [690, 493] on link "Pievienot grozam" at bounding box center [748, 492] width 417 height 27
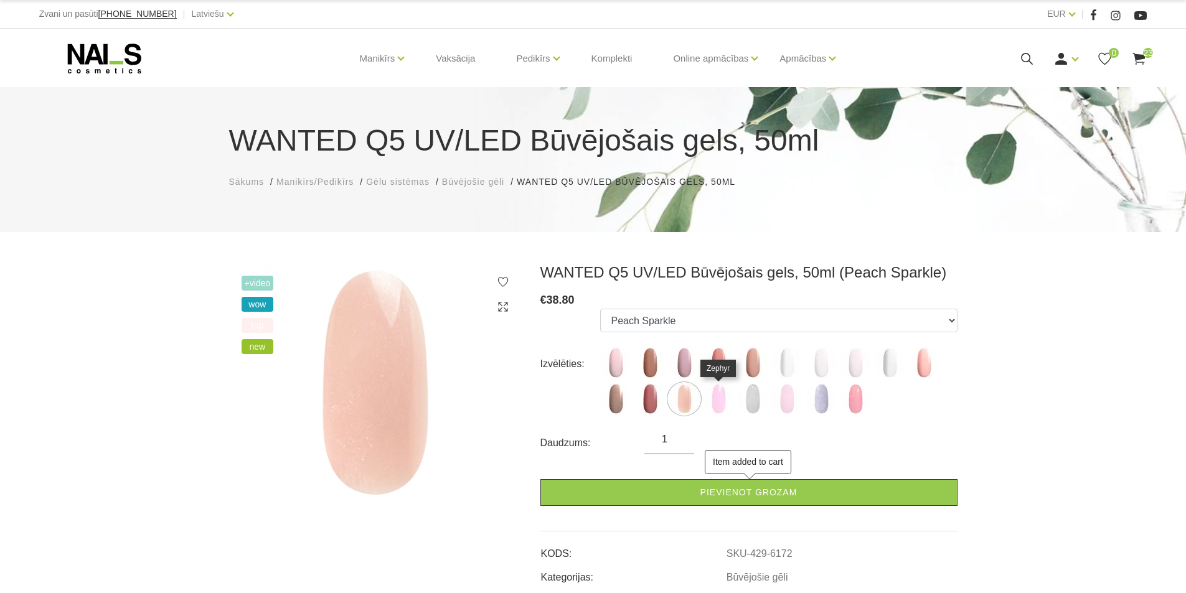
click at [720, 399] on img at bounding box center [718, 399] width 31 height 31
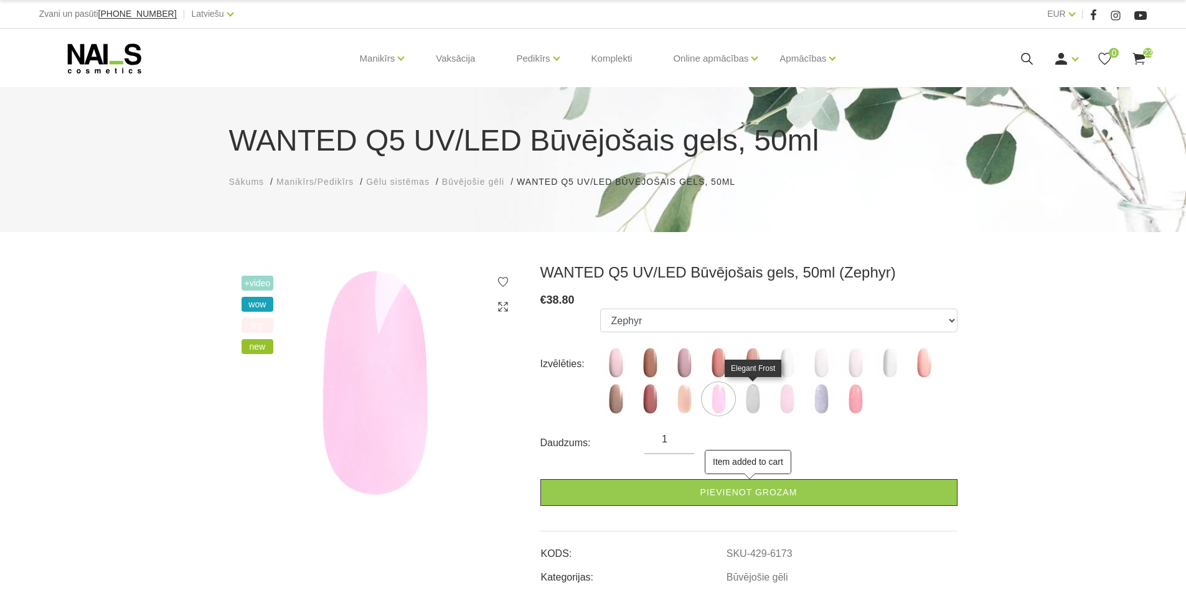
click at [745, 402] on img at bounding box center [752, 399] width 31 height 31
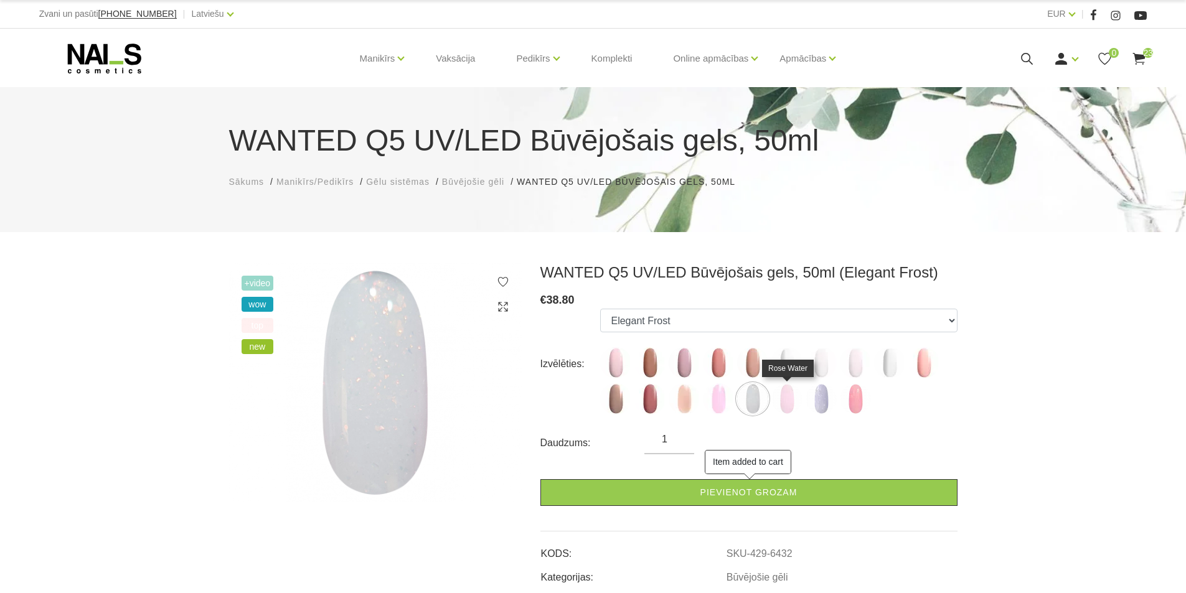
click at [788, 401] on img at bounding box center [786, 399] width 31 height 31
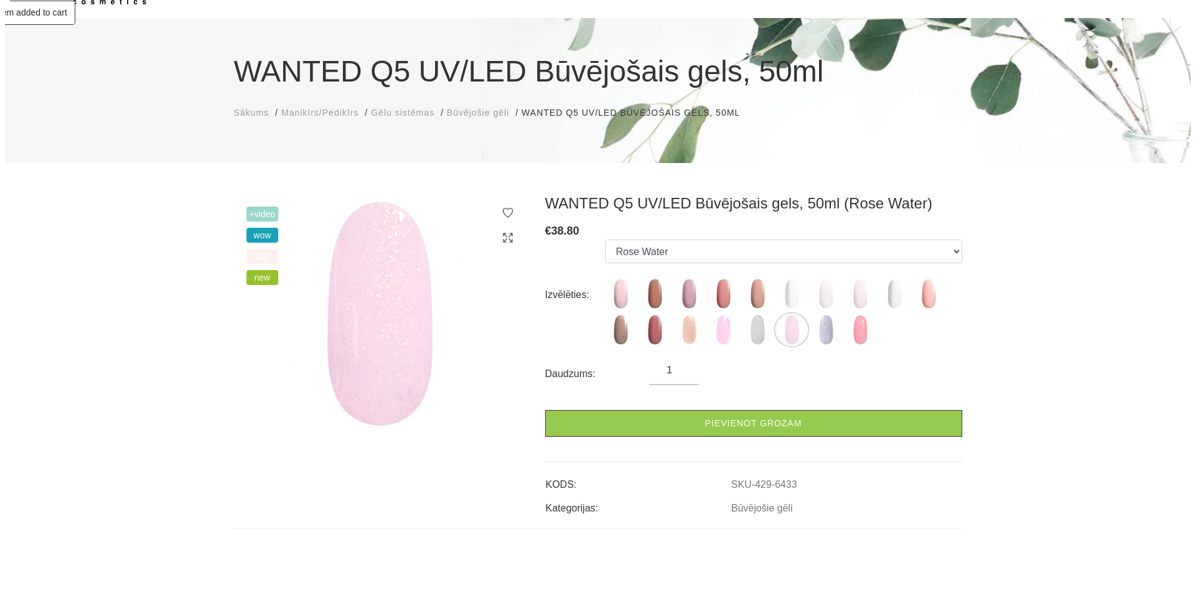
scroll to position [125, 0]
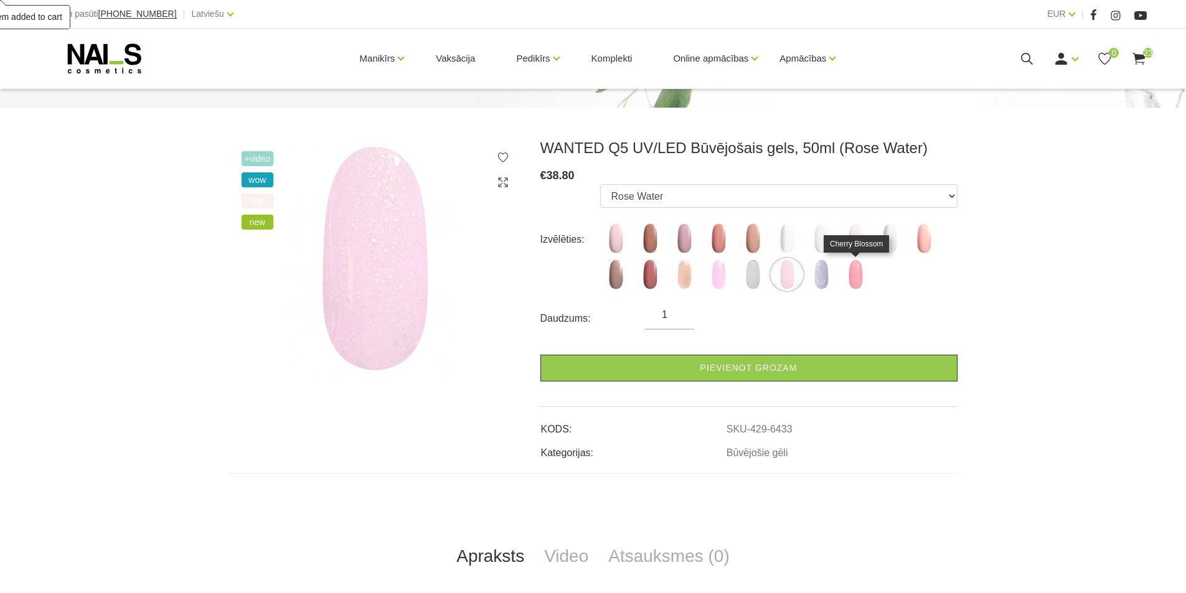
click at [858, 286] on img at bounding box center [855, 274] width 31 height 31
select select "6435"
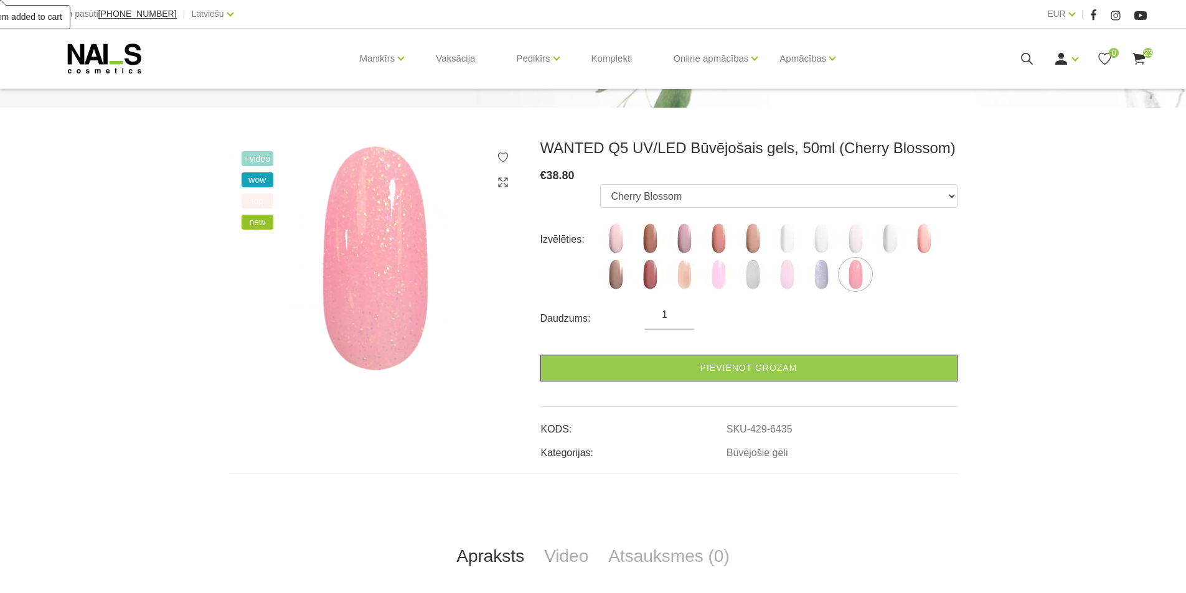
click at [1139, 62] on use at bounding box center [1139, 59] width 12 height 12
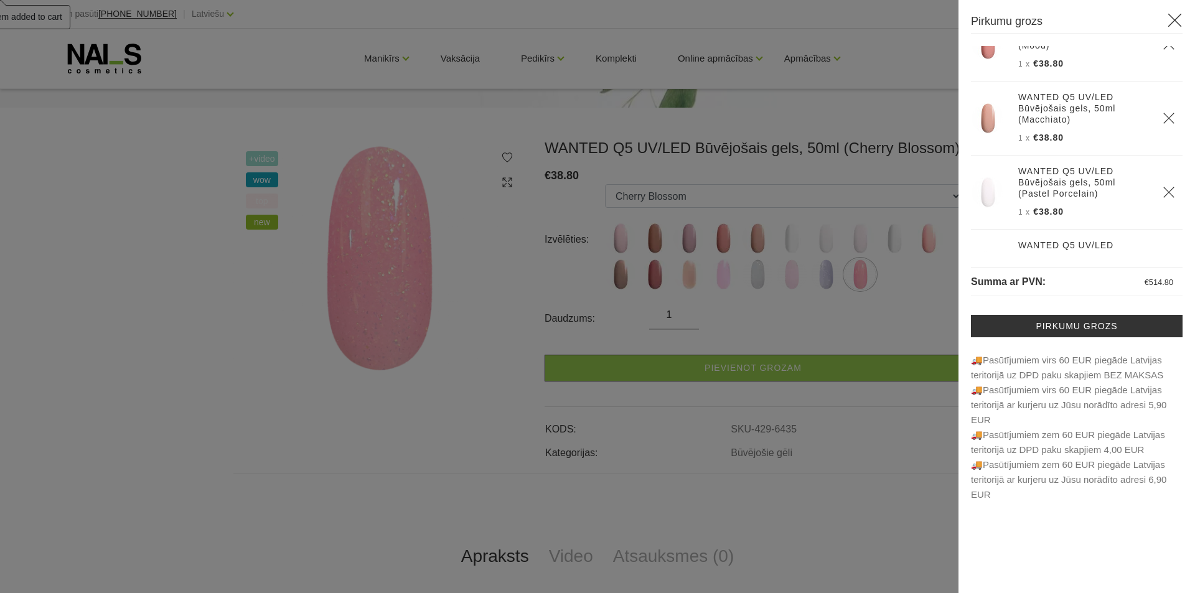
scroll to position [1308, 0]
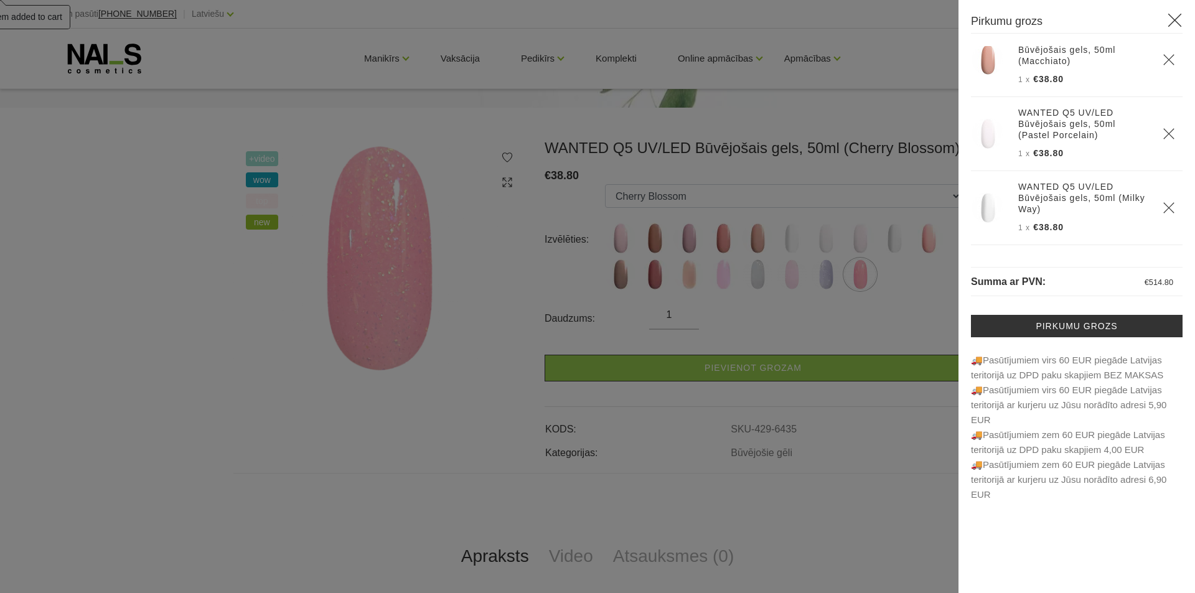
click at [1105, 181] on link "WANTED Q5 UV/LED Būvējošais gels, 50ml (Milky Way)" at bounding box center [1084, 198] width 130 height 34
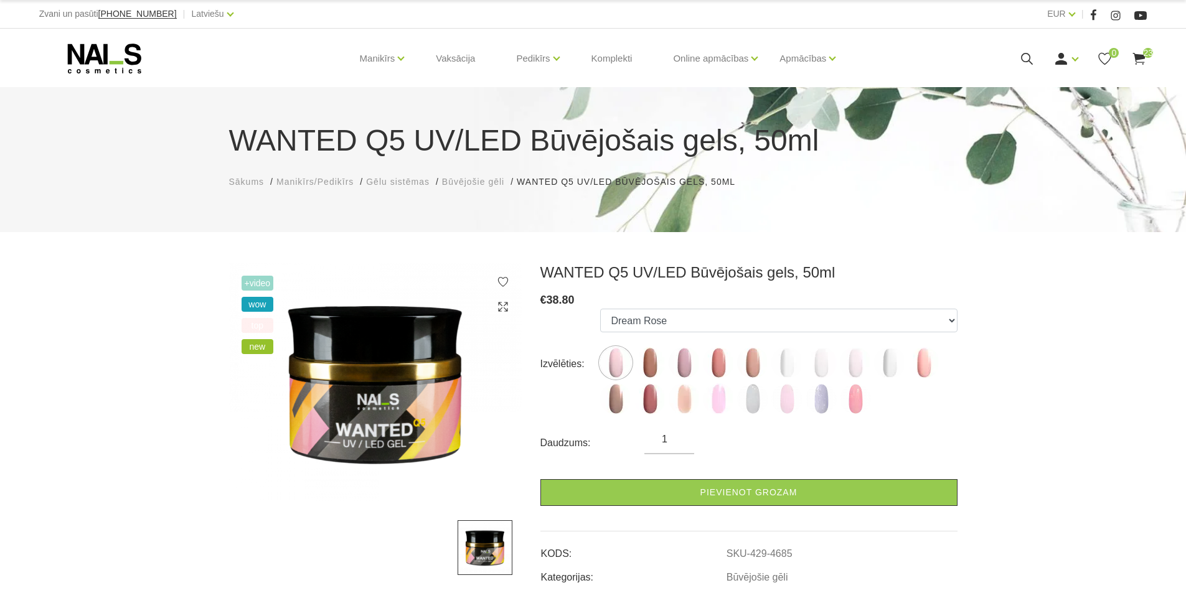
click at [1138, 55] on use at bounding box center [1139, 59] width 12 height 12
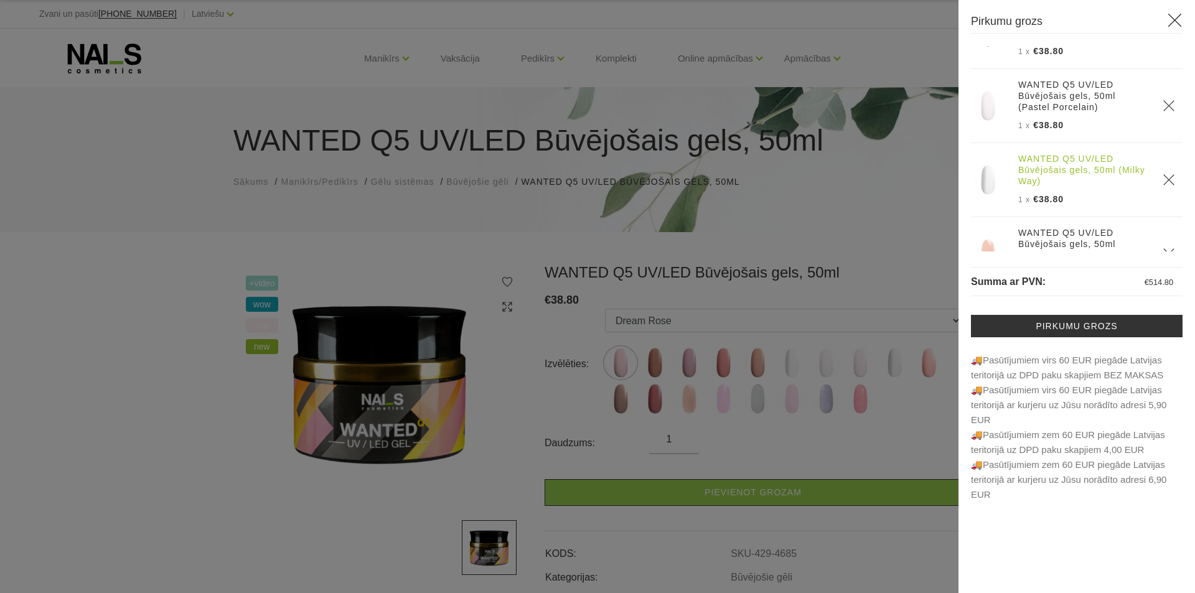
scroll to position [1348, 0]
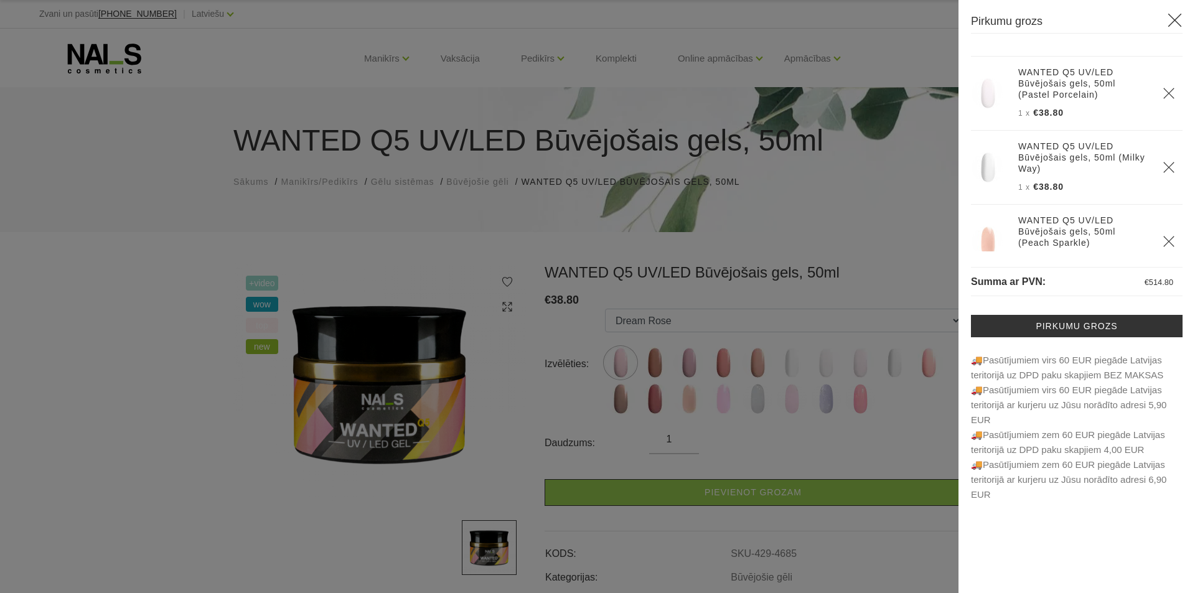
click at [1089, 215] on link "WANTED Q5 UV/LED Būvējošais gels, 50ml (Peach Sparkle)" at bounding box center [1084, 232] width 130 height 34
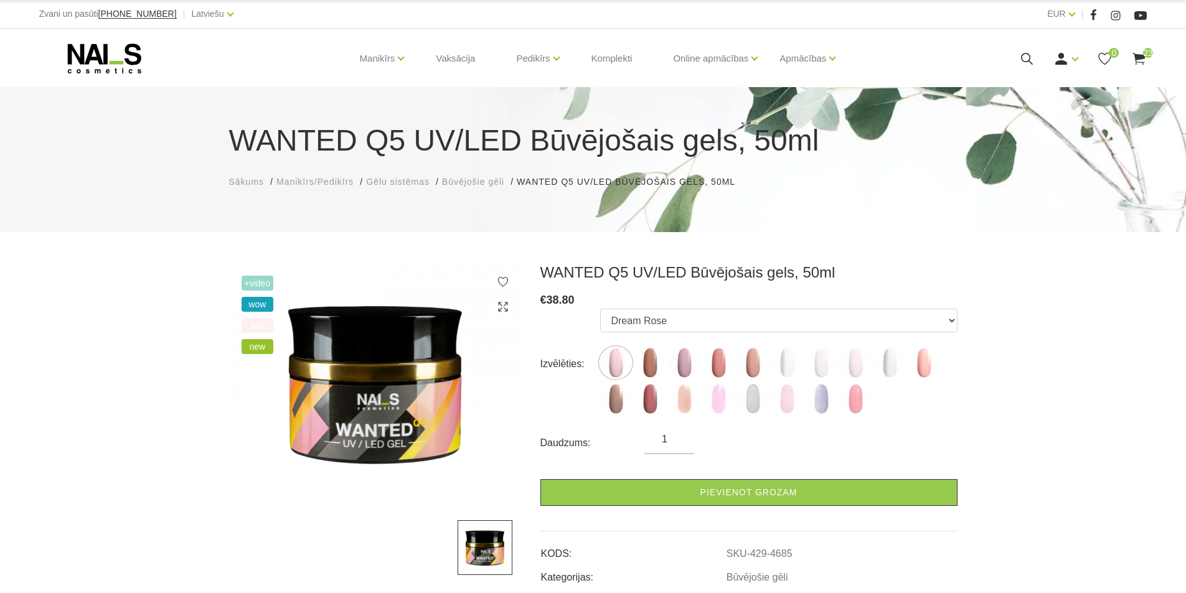
click at [1143, 47] on div "Manikīrs Gēllakas Bāzes, topi un praimeri Gēlu sistēmas Dizaina sistēmas Dažādi…" at bounding box center [593, 59] width 1108 height 60
click at [1142, 50] on div "Manikīrs Gēllakas Bāzes, topi un praimeri Gēlu sistēmas Dizaina sistēmas Dažādi…" at bounding box center [593, 59] width 1108 height 60
click at [1141, 55] on use at bounding box center [1139, 59] width 12 height 12
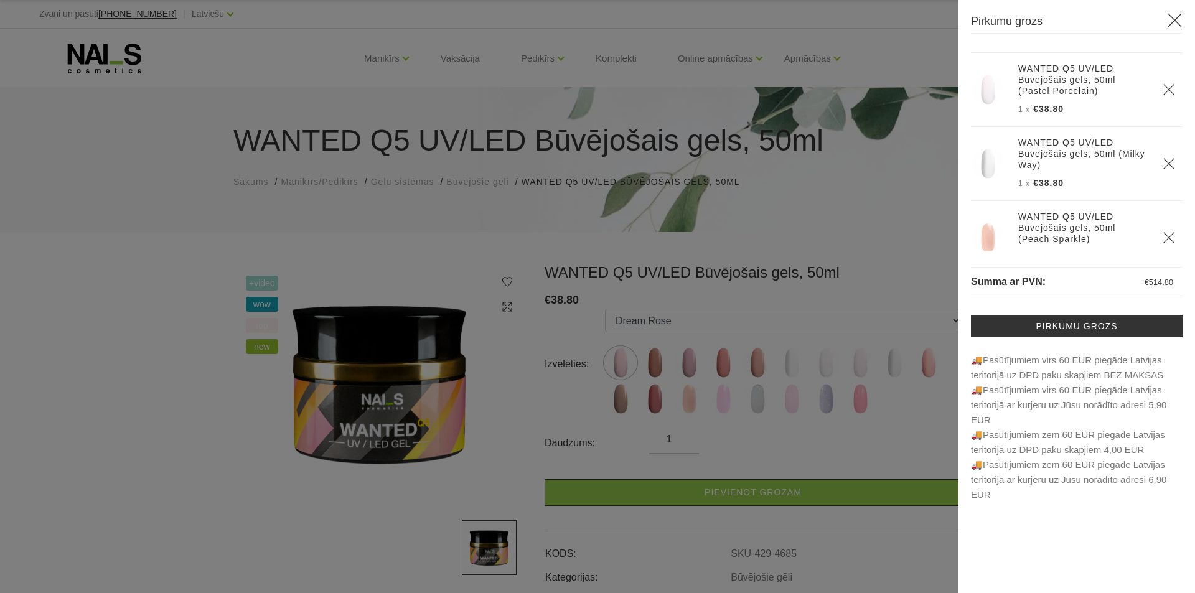
scroll to position [1348, 0]
click at [1156, 212] on th at bounding box center [1169, 231] width 27 height 74
click at [1163, 224] on icon "Delete" at bounding box center [1169, 230] width 12 height 12
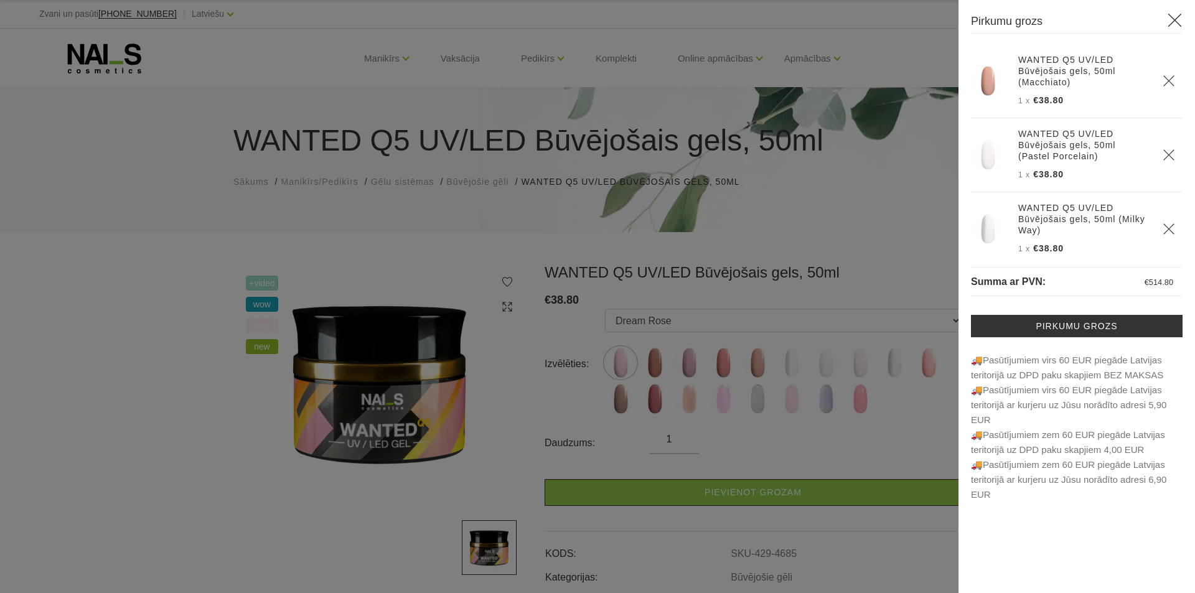
click at [1163, 149] on icon "Delete" at bounding box center [1169, 155] width 12 height 12
click at [1163, 222] on icon "Delete" at bounding box center [1169, 228] width 12 height 12
click at [1164, 147] on use "Delete" at bounding box center [1169, 152] width 11 height 11
click at [1163, 219] on icon "Delete" at bounding box center [1169, 225] width 12 height 12
click at [1163, 218] on icon "Delete" at bounding box center [1169, 224] width 12 height 12
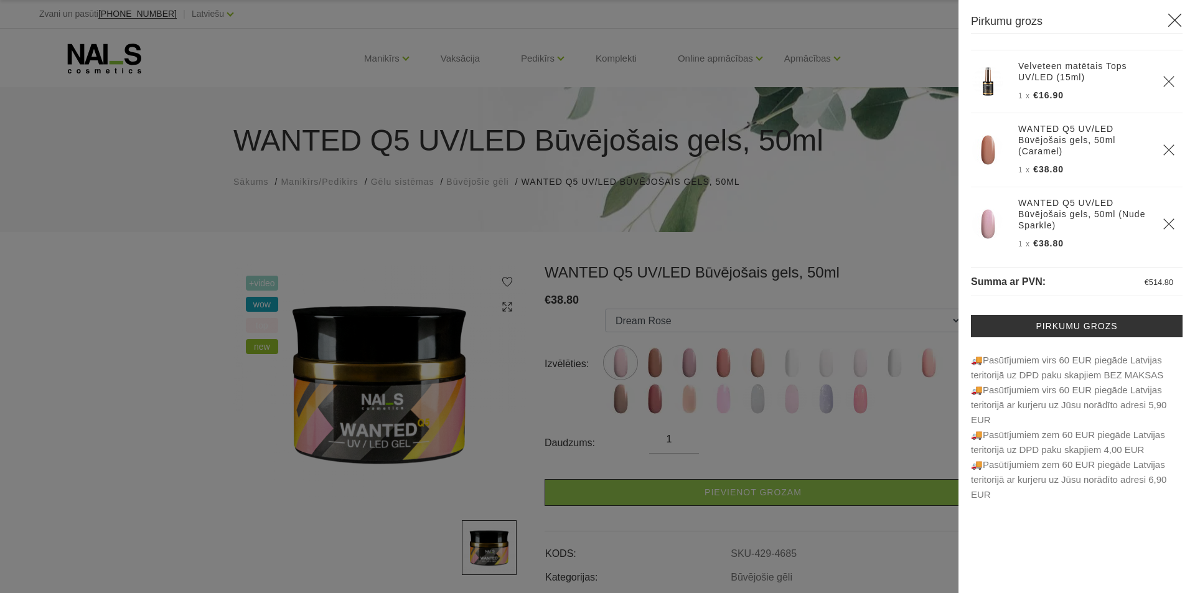
scroll to position [911, 0]
drag, startPoint x: 1159, startPoint y: 212, endPoint x: 1037, endPoint y: 216, distance: 122.7
click at [1163, 217] on icon "Delete" at bounding box center [1169, 223] width 12 height 12
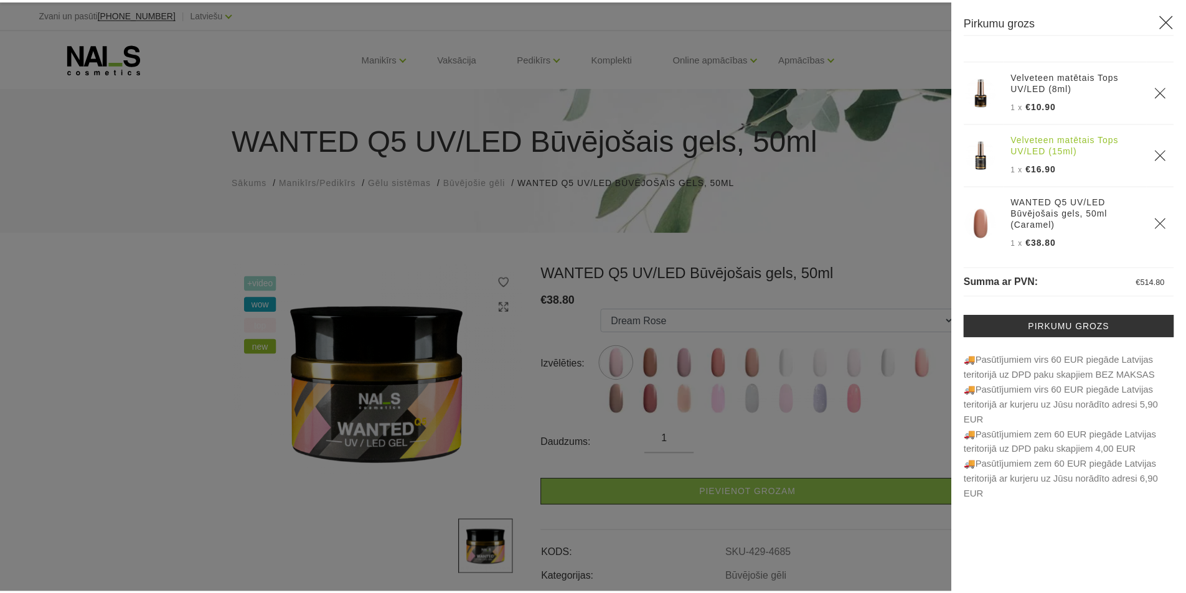
scroll to position [838, 0]
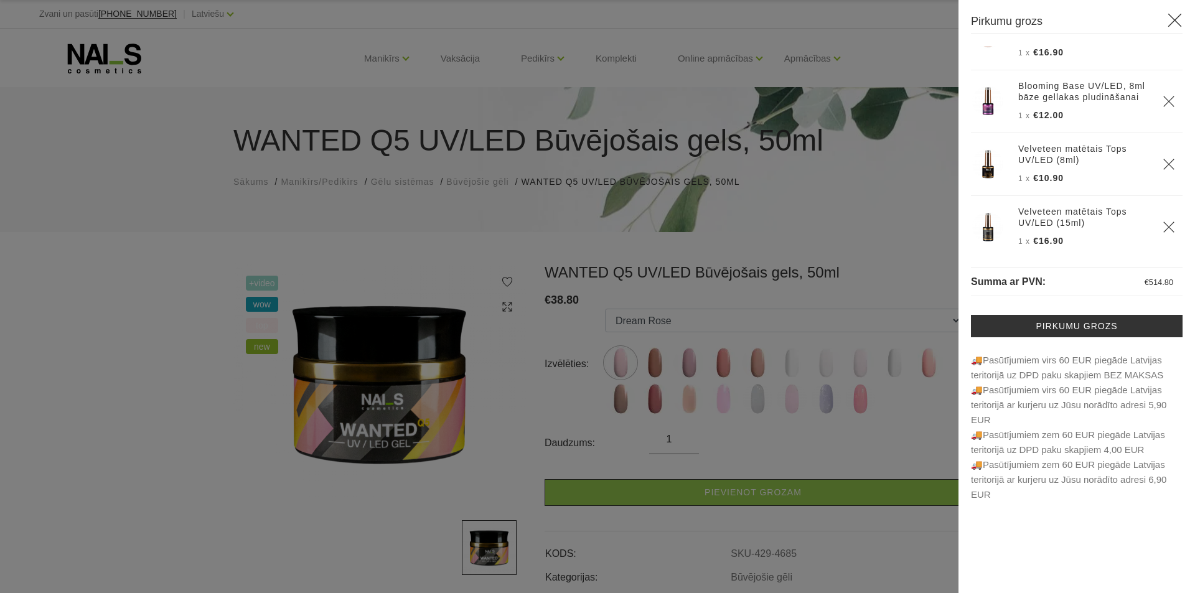
click at [212, 235] on div at bounding box center [597, 296] width 1195 height 593
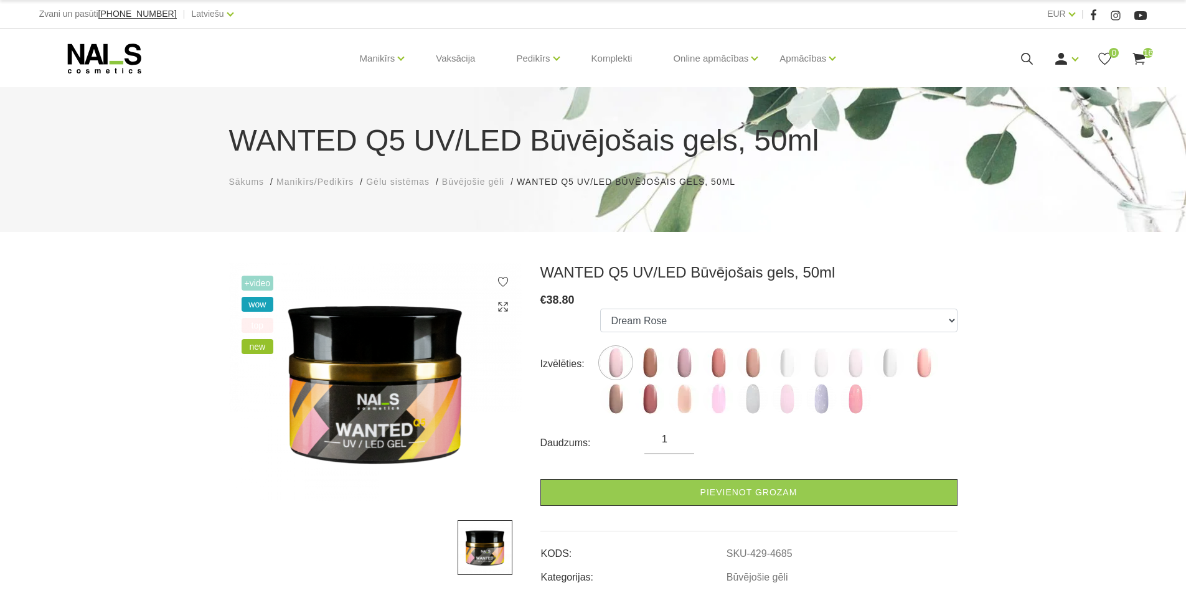
click at [485, 179] on span "Būvējošie gēli" at bounding box center [473, 182] width 62 height 10
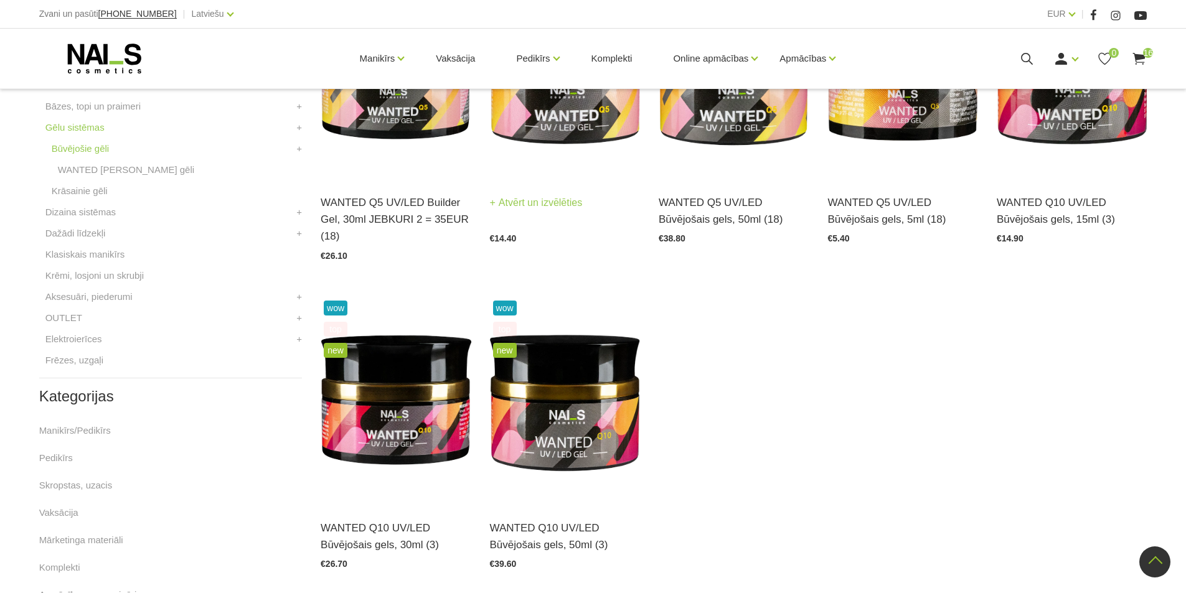
scroll to position [436, 0]
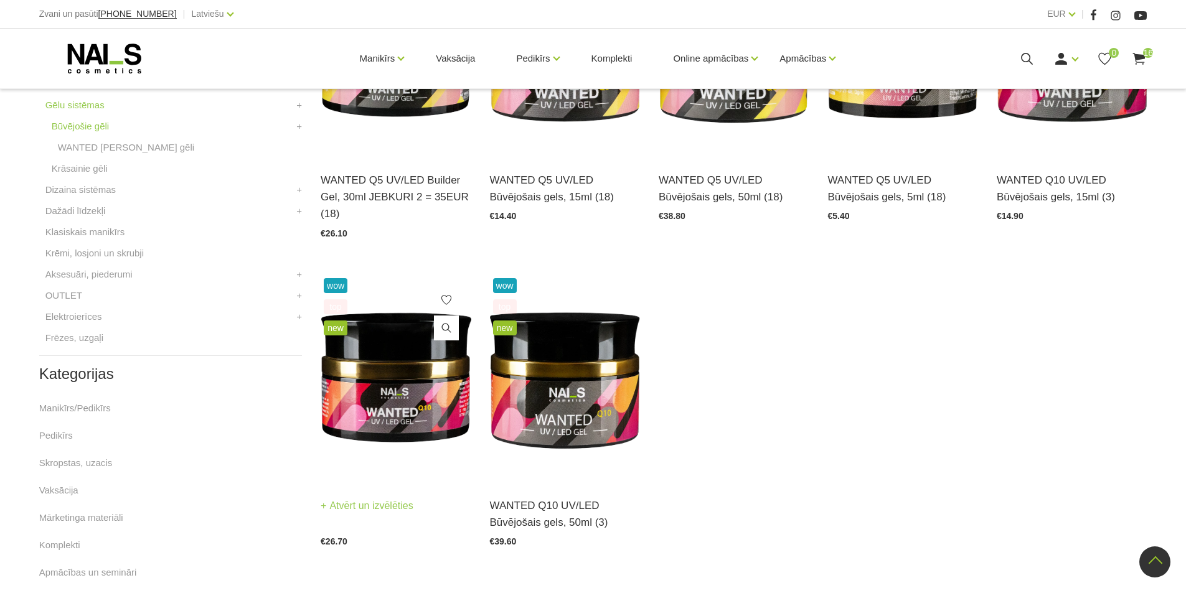
click at [385, 369] on img at bounding box center [396, 378] width 150 height 207
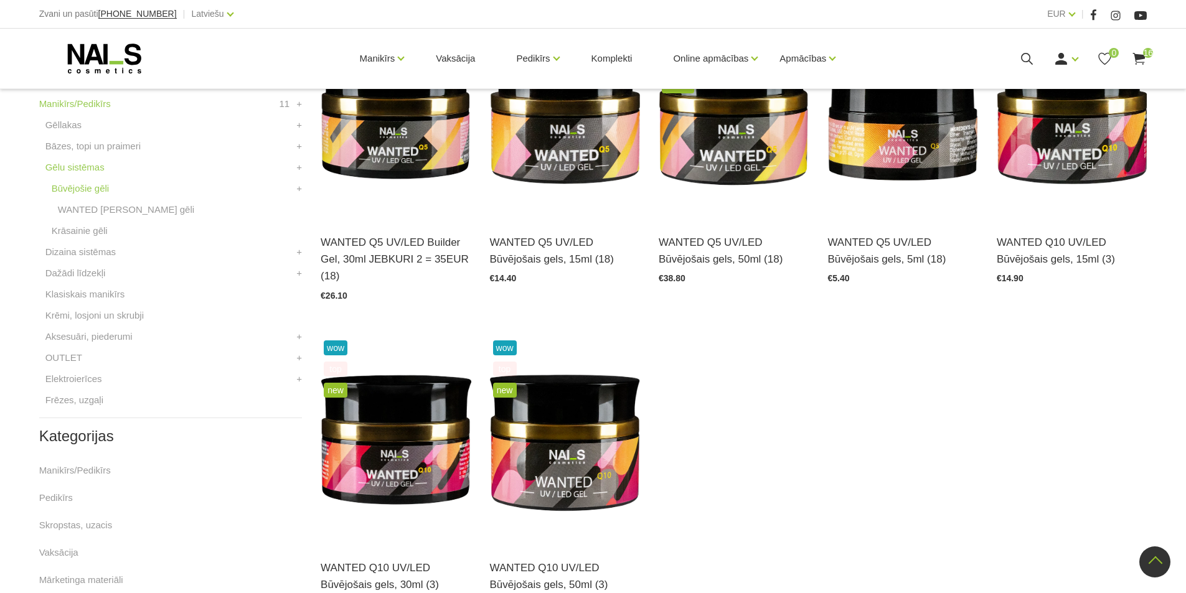
scroll to position [311, 0]
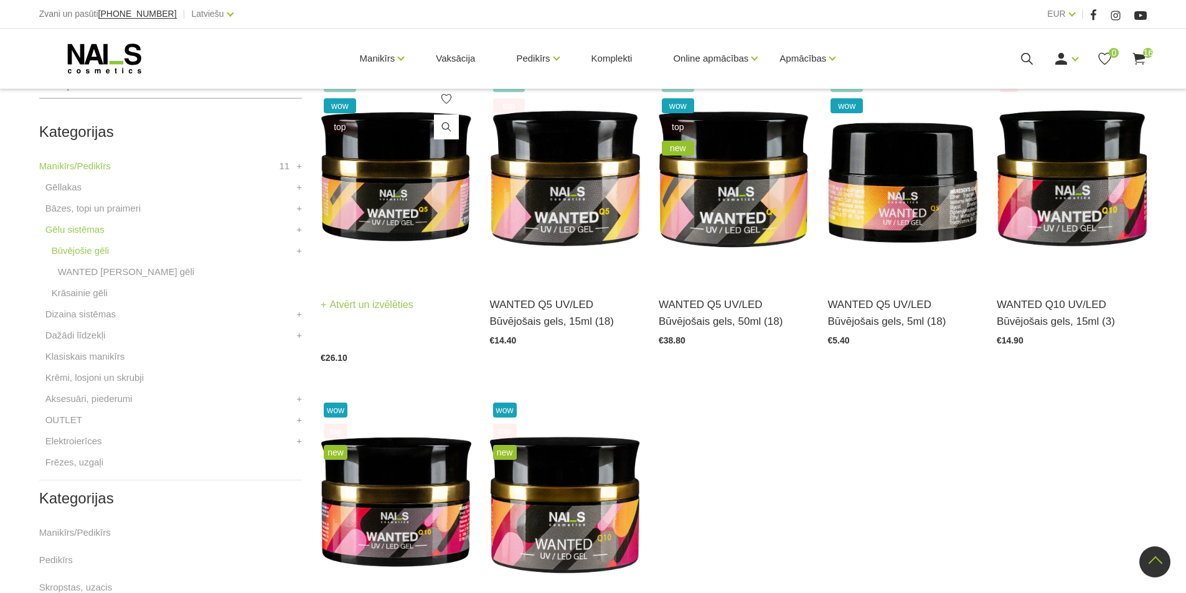
click at [365, 200] on img at bounding box center [396, 177] width 150 height 207
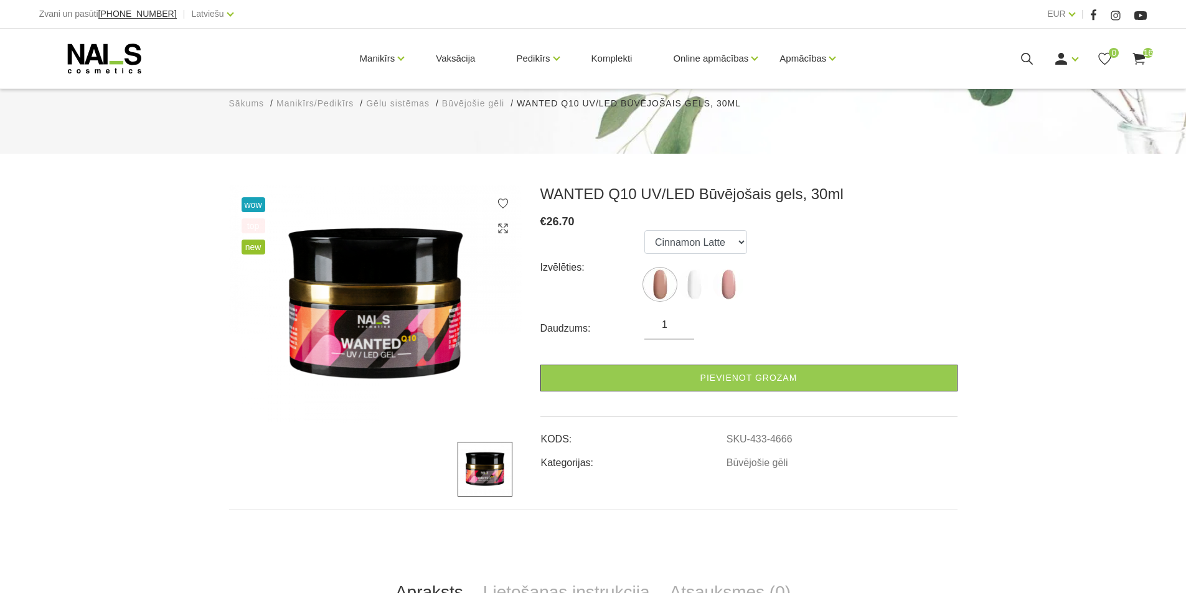
scroll to position [62, 0]
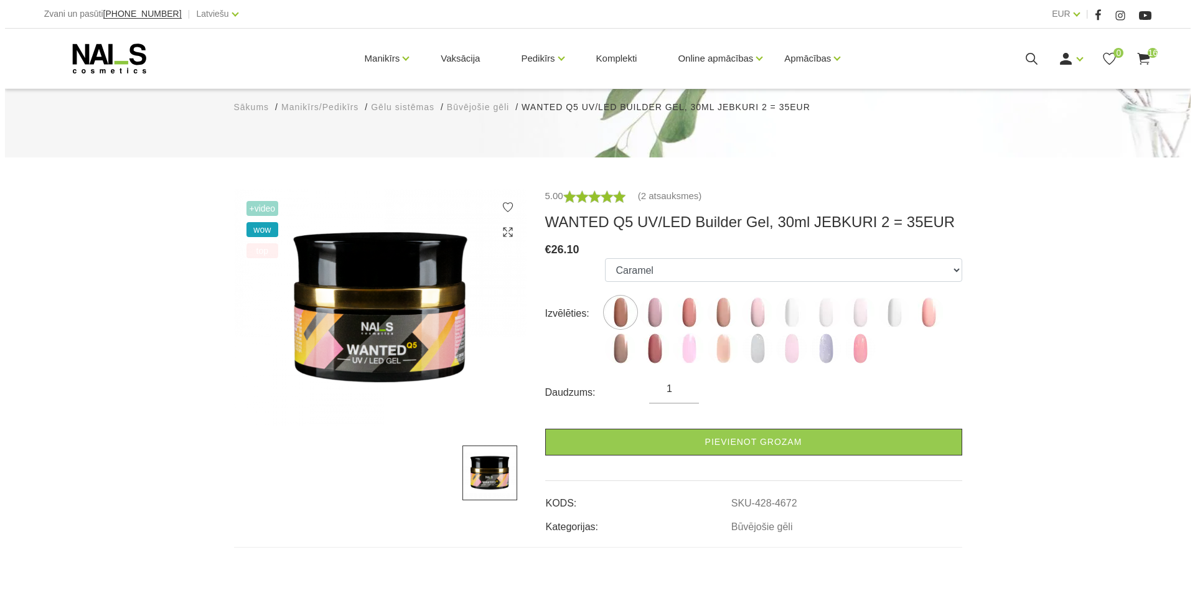
scroll to position [125, 0]
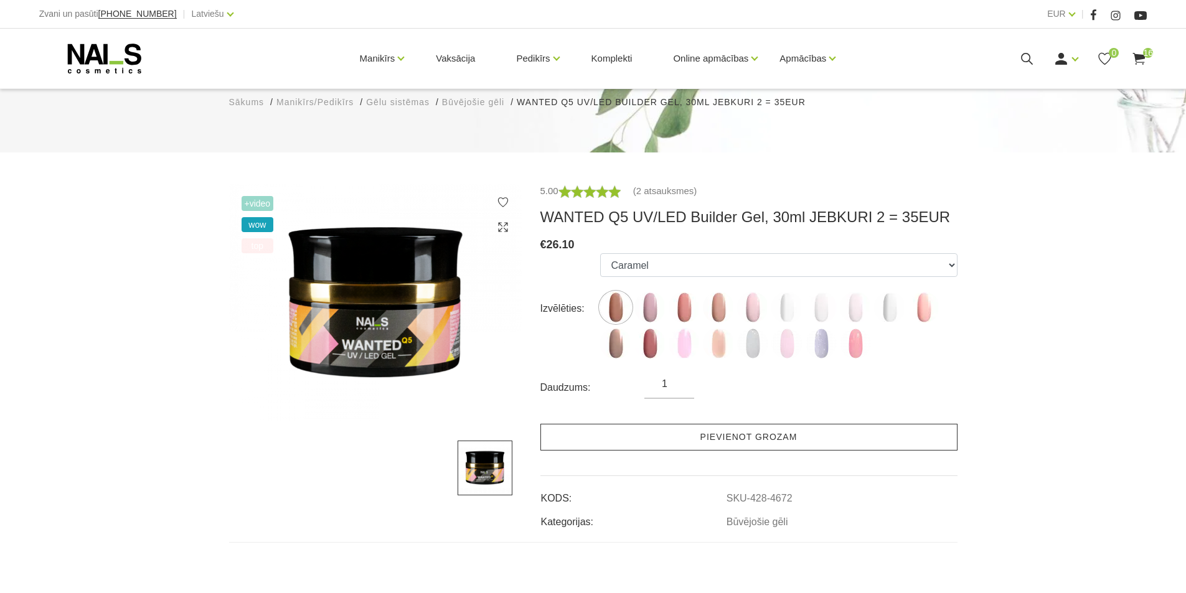
click at [723, 440] on link "Pievienot grozam" at bounding box center [748, 437] width 417 height 27
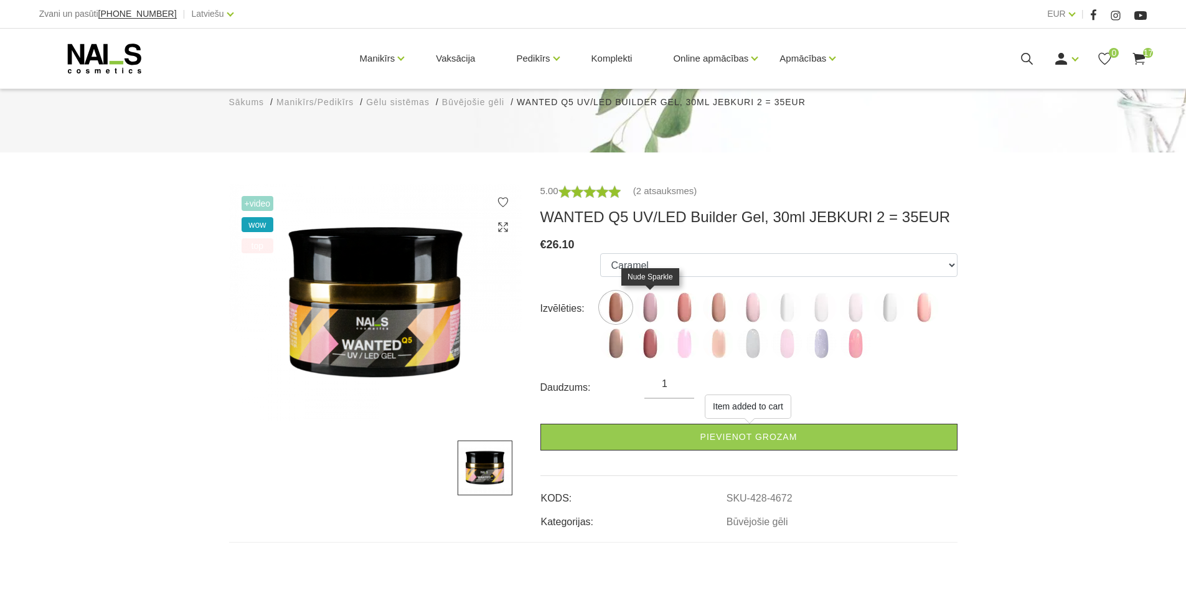
click at [652, 313] on img at bounding box center [649, 307] width 31 height 31
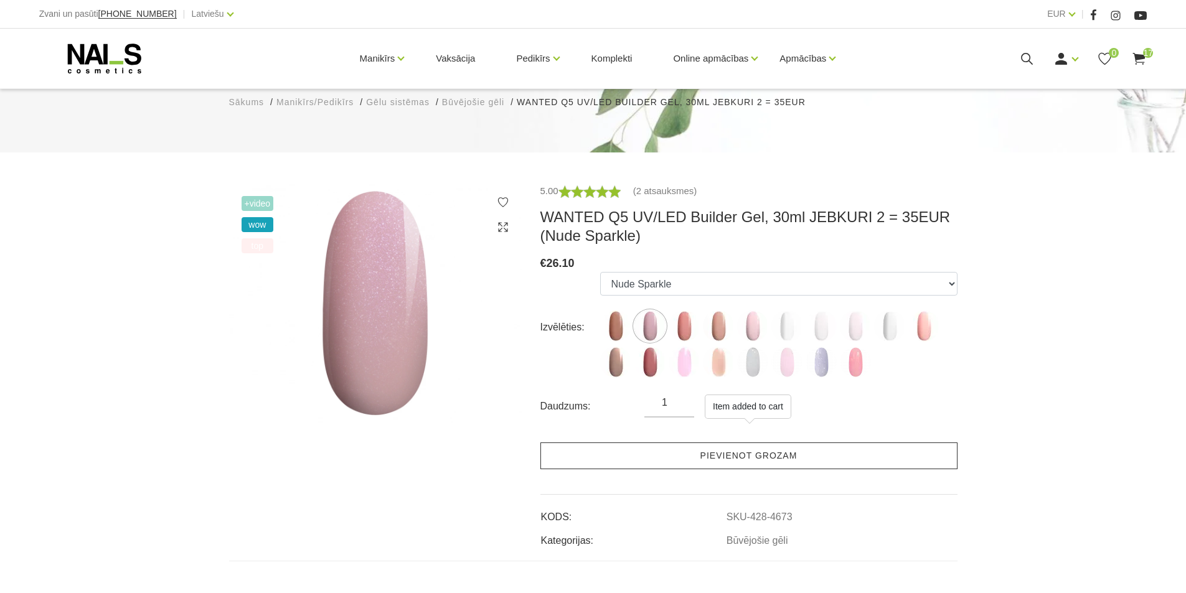
click at [723, 464] on link "Pievienot grozam" at bounding box center [748, 456] width 417 height 27
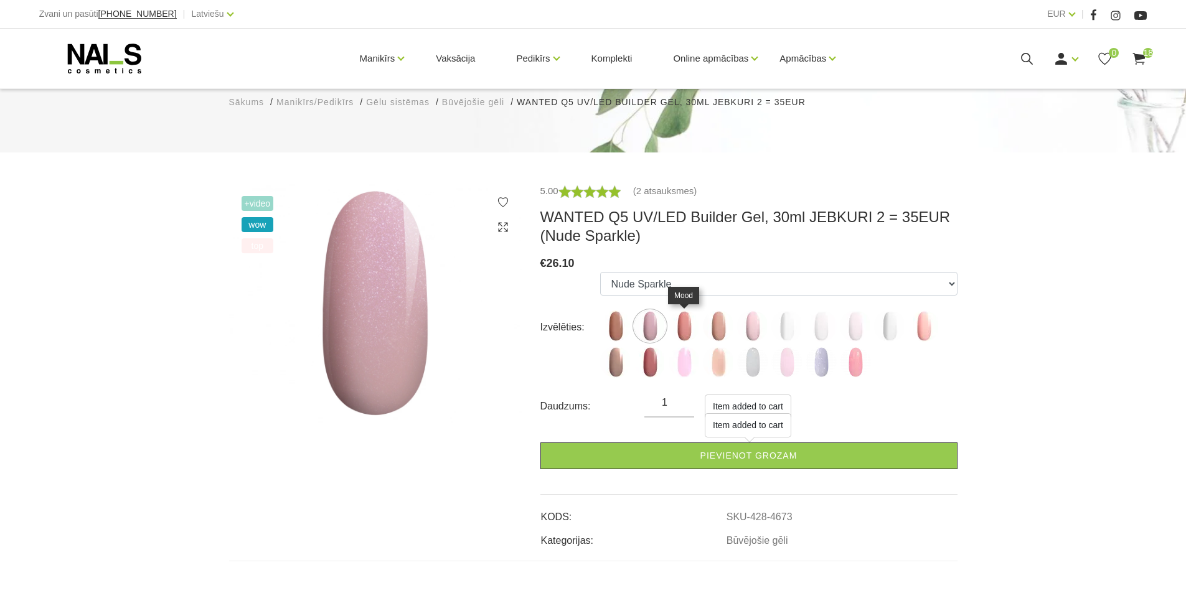
click at [686, 326] on img at bounding box center [684, 326] width 31 height 31
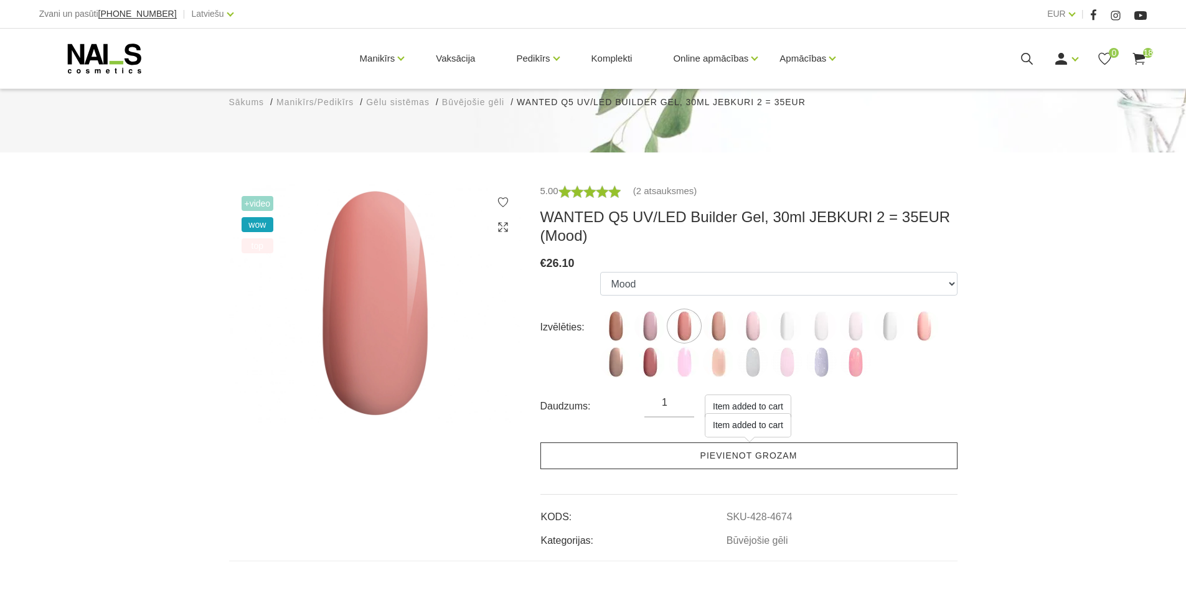
click at [754, 460] on link "Pievienot grozam" at bounding box center [748, 456] width 417 height 27
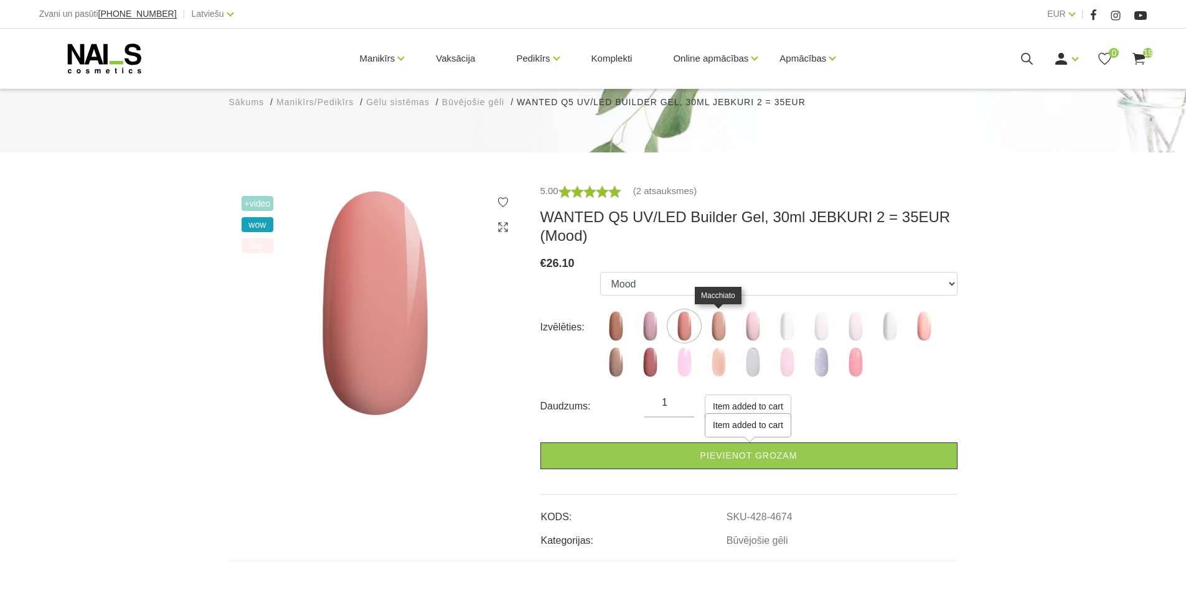
click at [716, 321] on img at bounding box center [718, 326] width 31 height 31
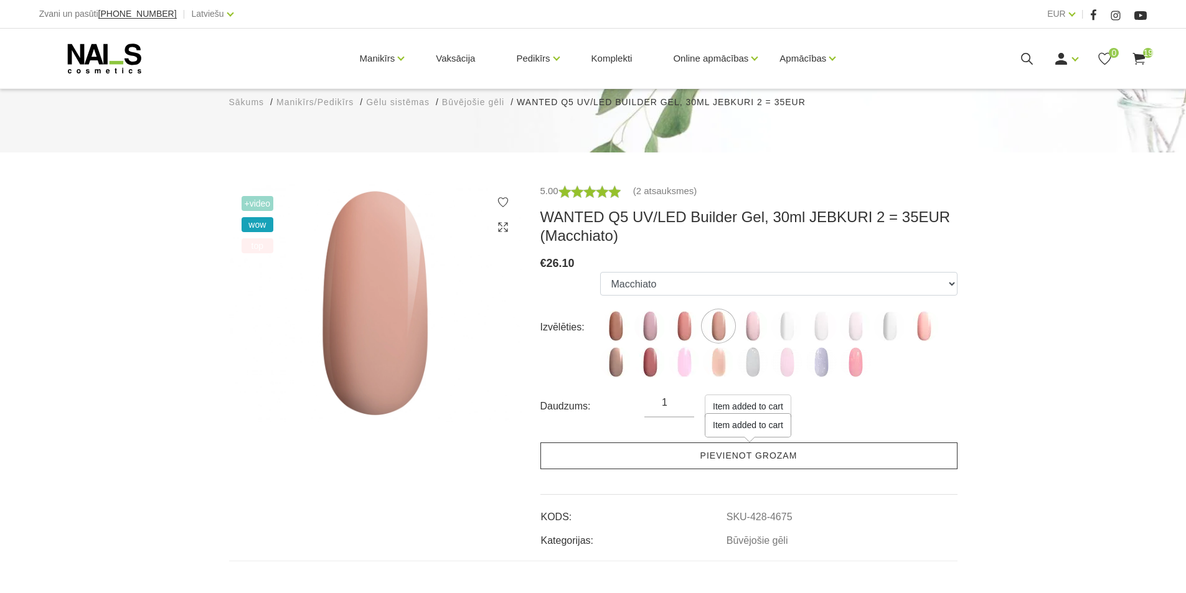
click at [674, 460] on link "Pievienot grozam" at bounding box center [748, 456] width 417 height 27
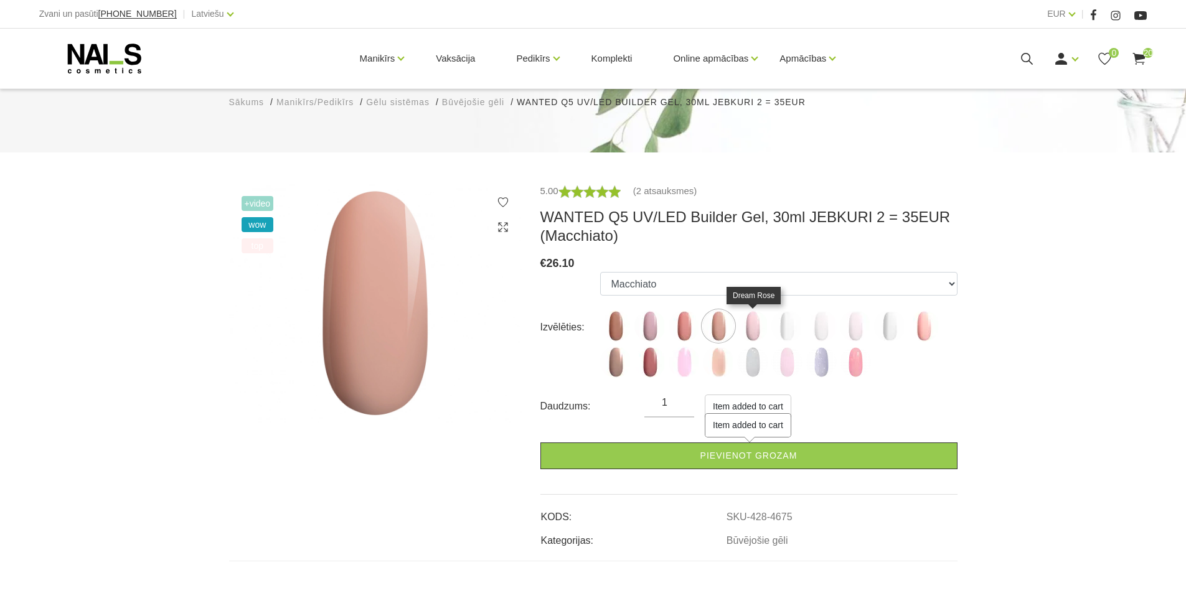
click at [756, 323] on img at bounding box center [752, 326] width 31 height 31
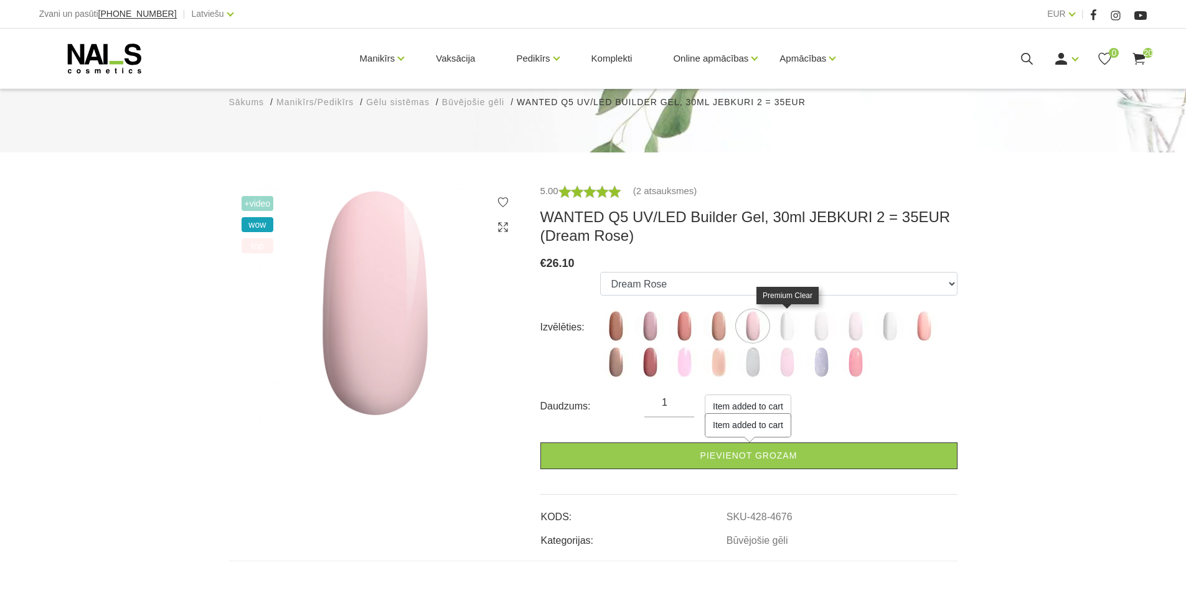
click at [783, 336] on img at bounding box center [786, 326] width 31 height 31
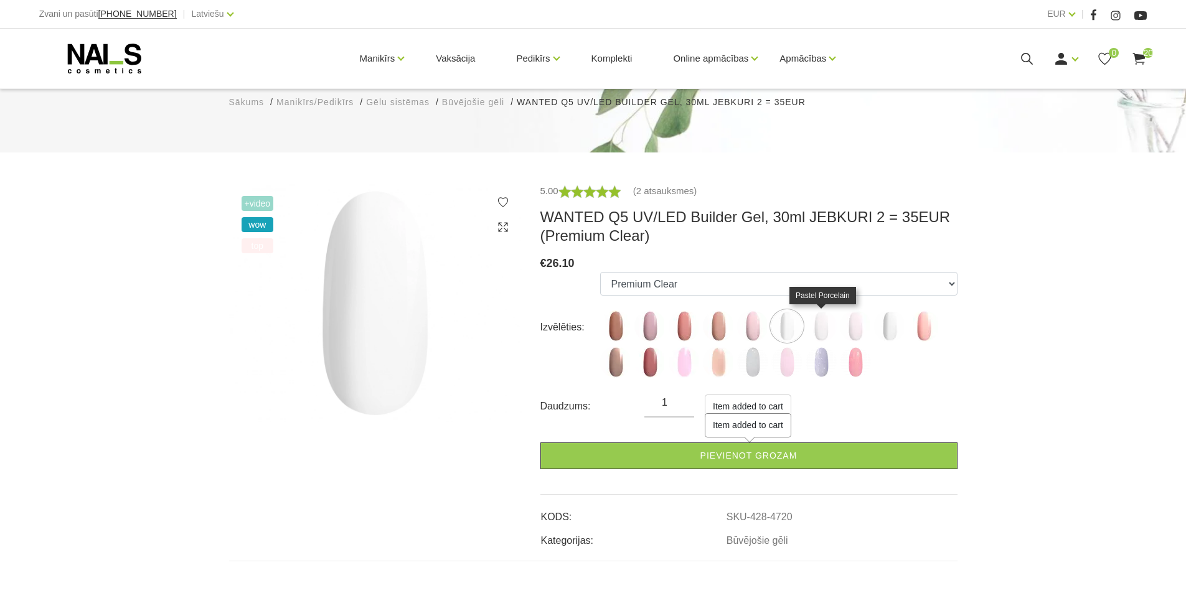
click at [828, 320] on img at bounding box center [821, 326] width 31 height 31
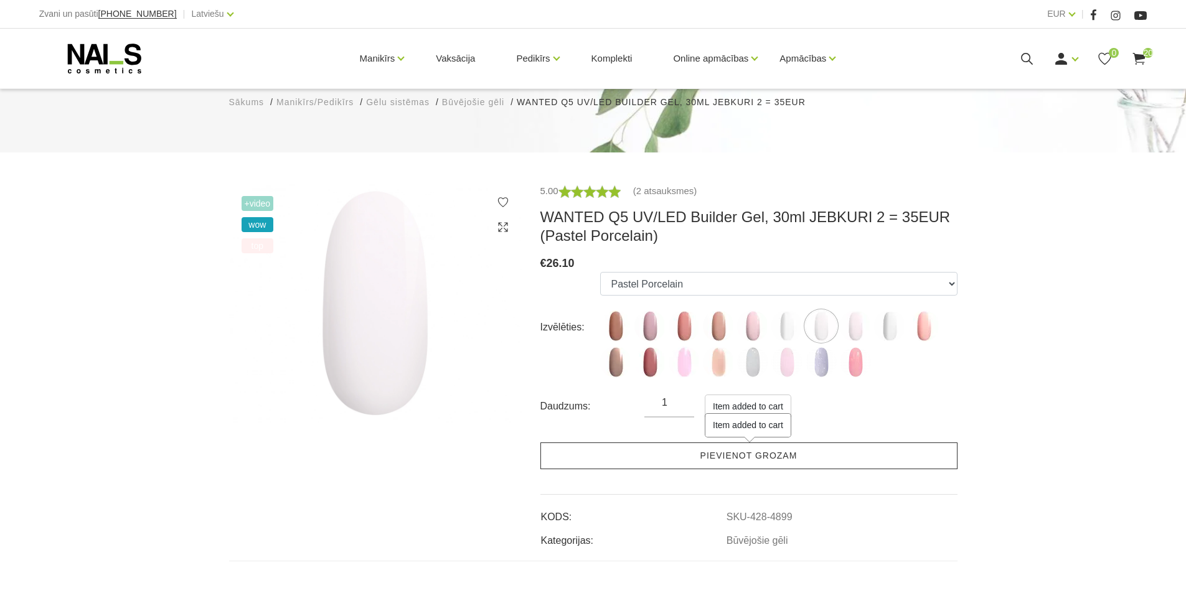
click at [809, 456] on link "Pievienot grozam" at bounding box center [748, 456] width 417 height 27
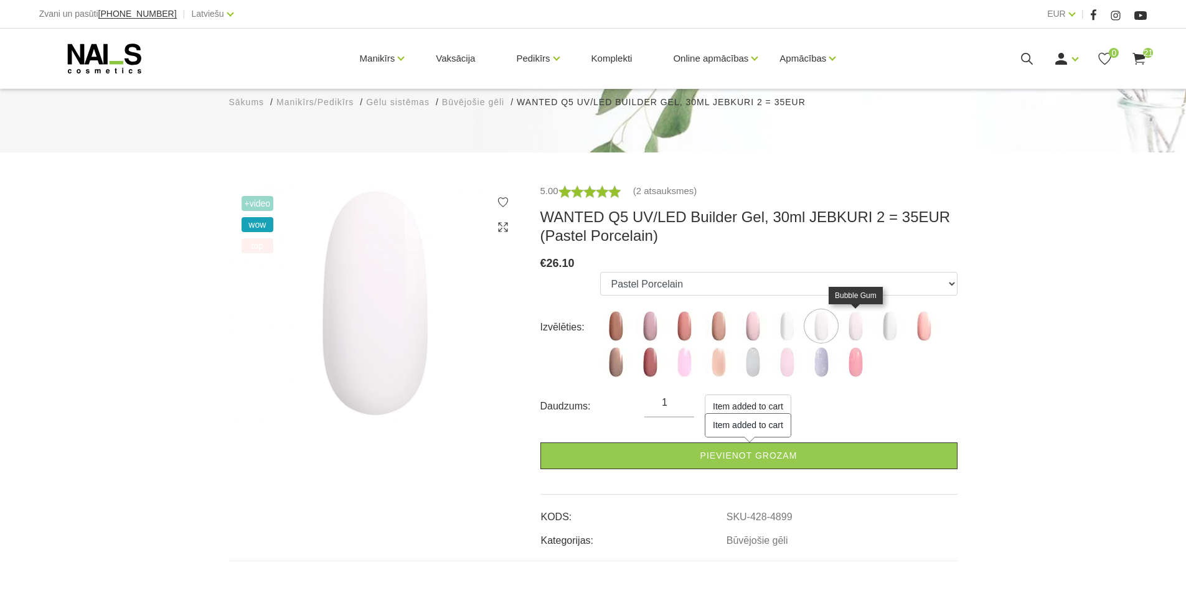
click at [854, 324] on img at bounding box center [855, 326] width 31 height 31
click at [888, 325] on img at bounding box center [889, 326] width 31 height 31
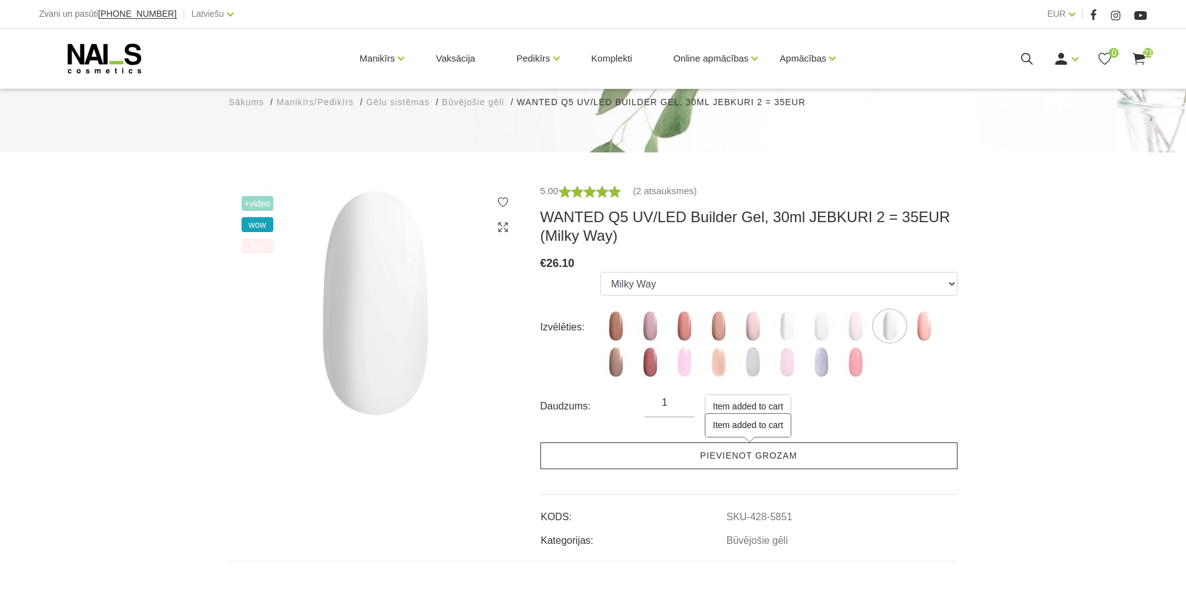
click at [839, 456] on link "Pievienot grozam" at bounding box center [748, 456] width 417 height 27
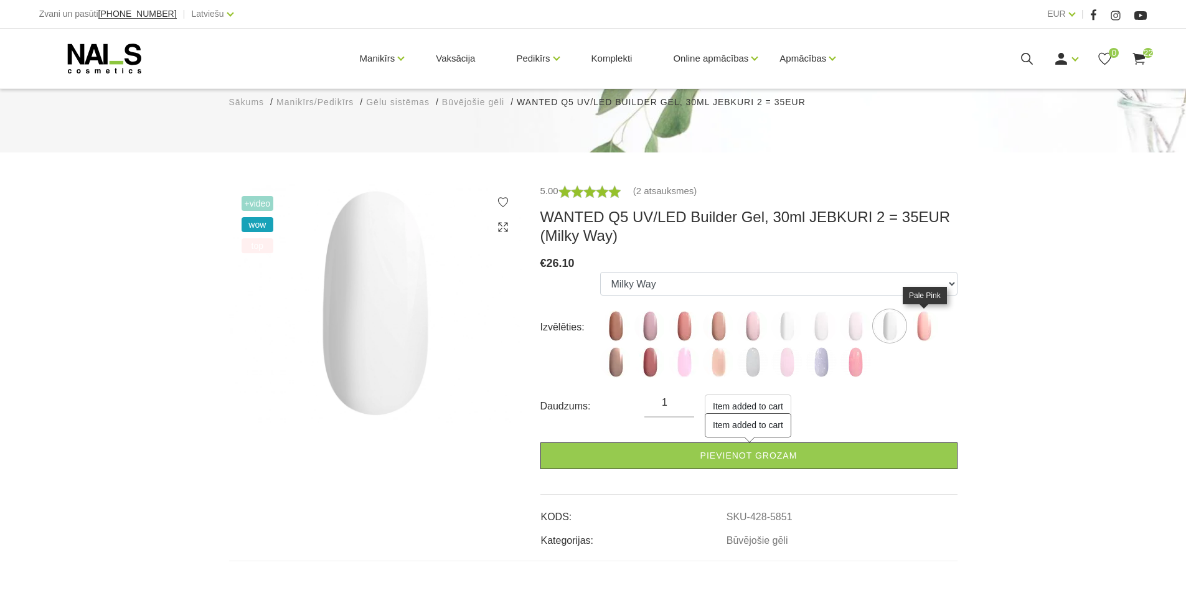
click at [934, 317] on img at bounding box center [923, 326] width 31 height 31
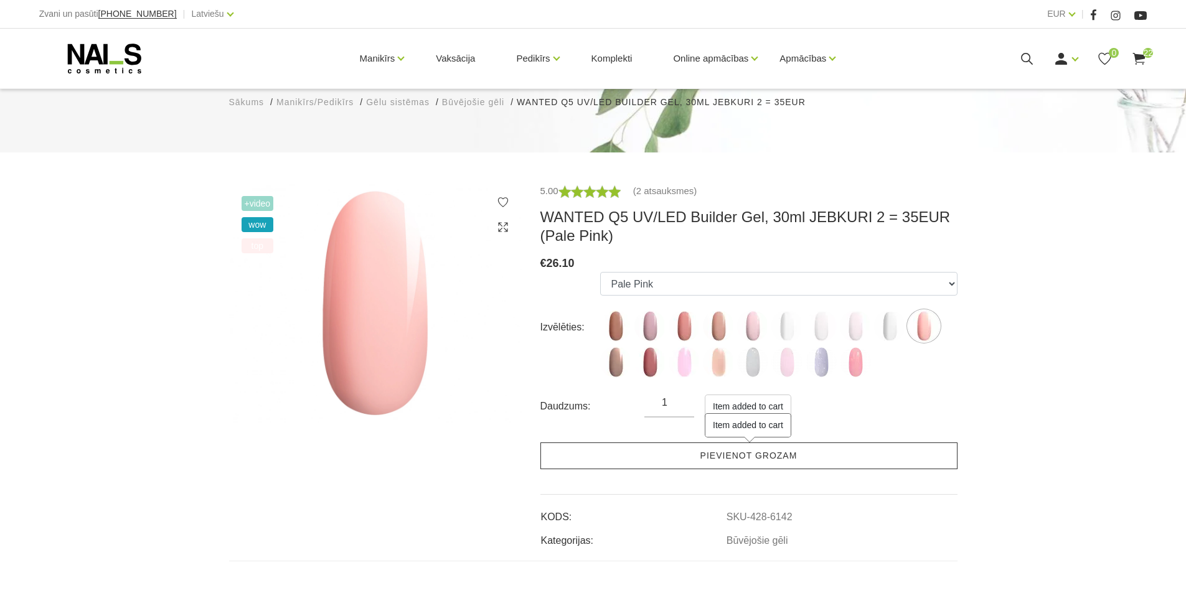
click at [737, 460] on link "Pievienot grozam" at bounding box center [748, 456] width 417 height 27
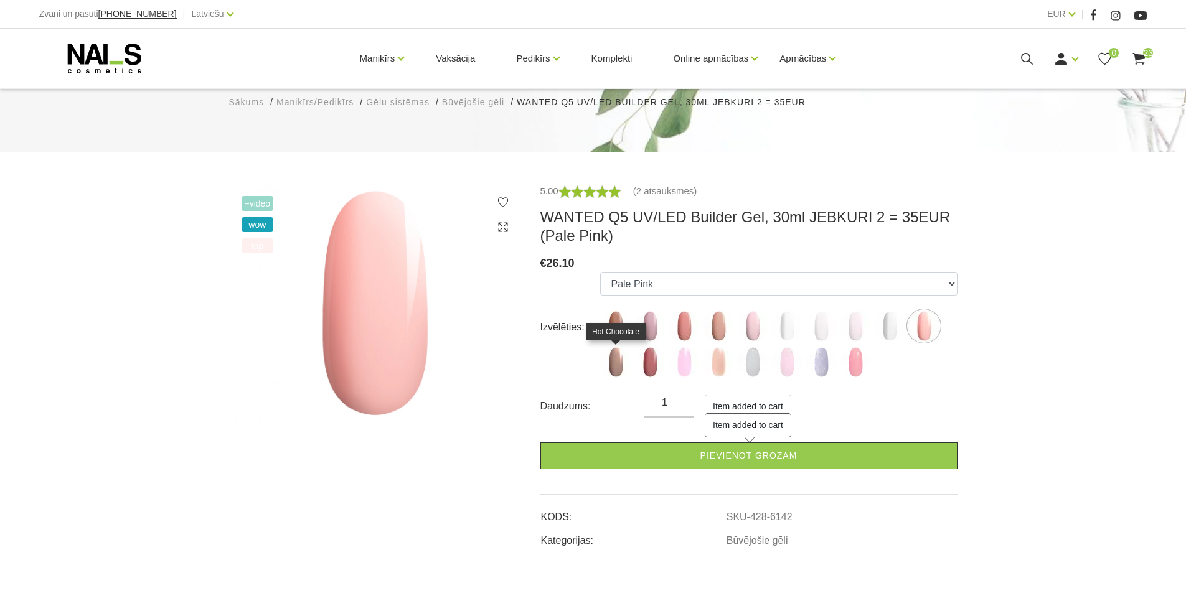
click at [611, 367] on img at bounding box center [615, 362] width 31 height 31
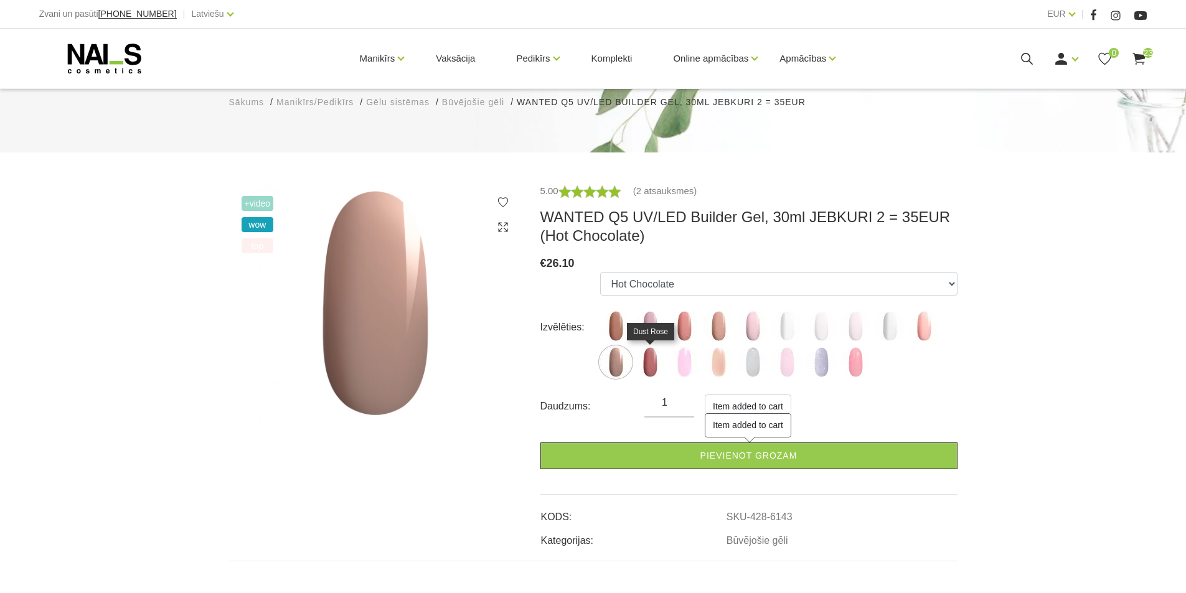
click at [644, 367] on img at bounding box center [649, 362] width 31 height 31
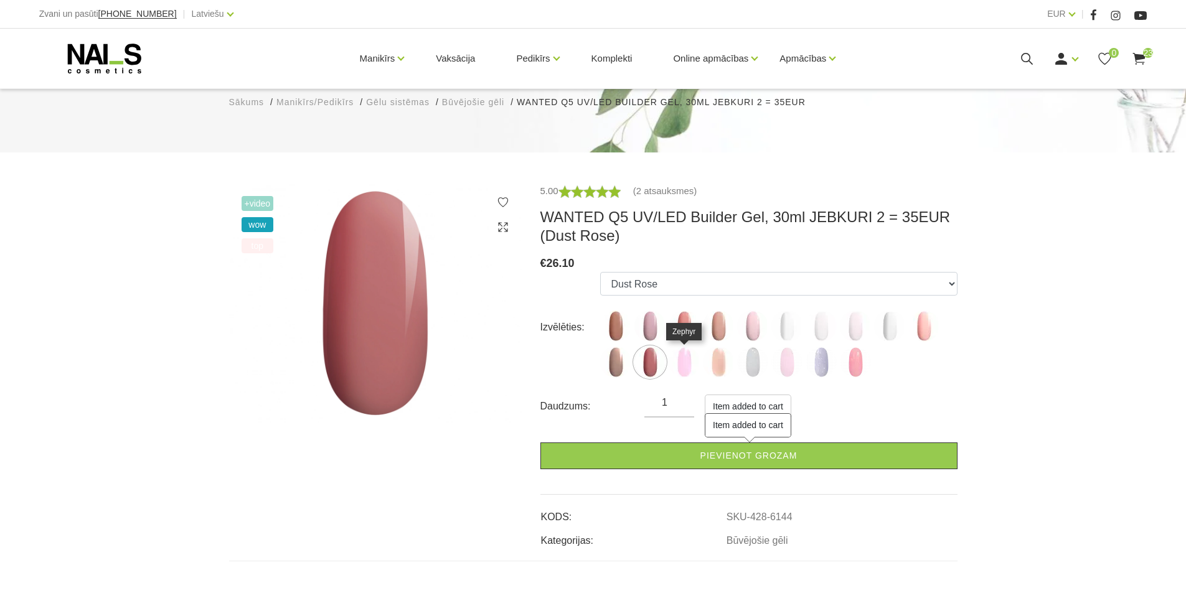
click at [688, 369] on img at bounding box center [684, 362] width 31 height 31
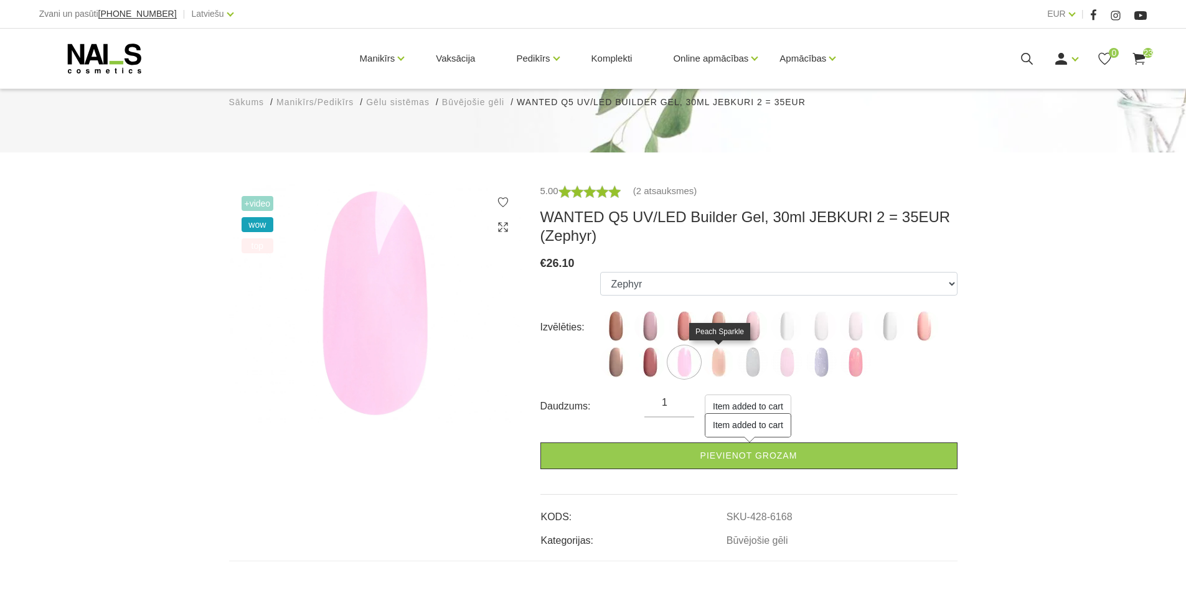
click at [719, 366] on img at bounding box center [718, 362] width 31 height 31
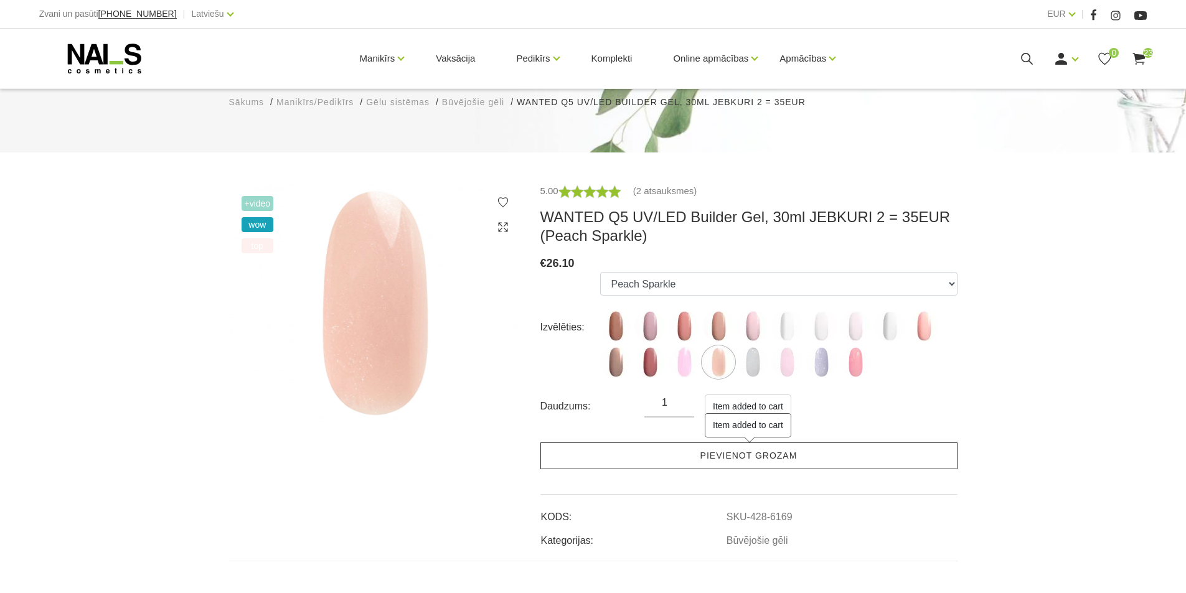
click at [686, 460] on link "Pievienot grozam" at bounding box center [748, 456] width 417 height 27
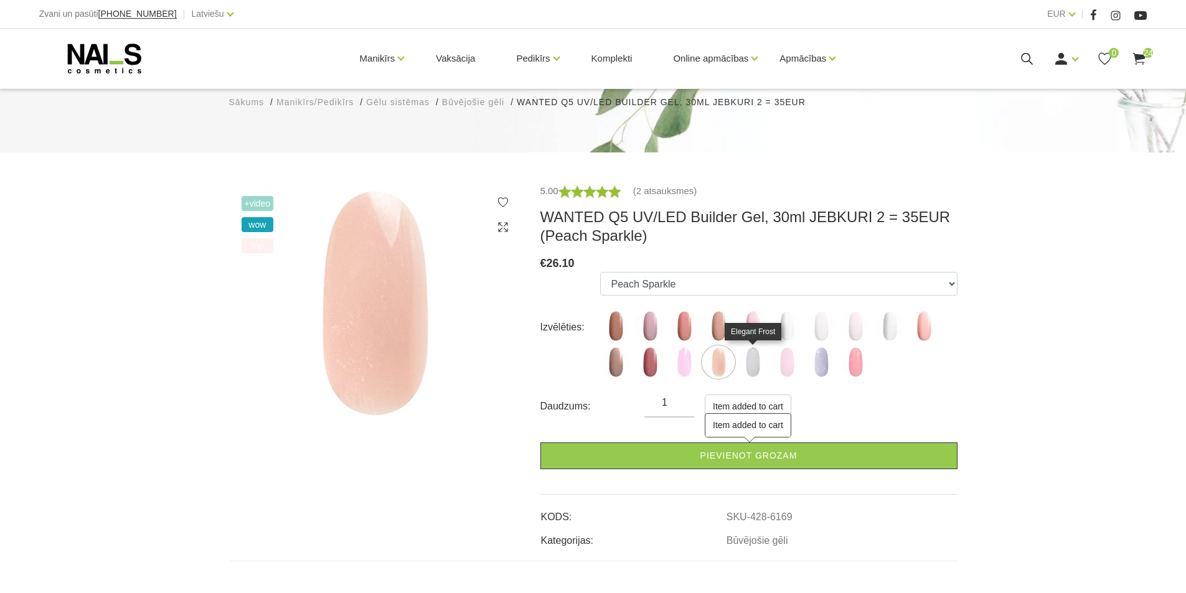
click at [757, 371] on img at bounding box center [752, 362] width 31 height 31
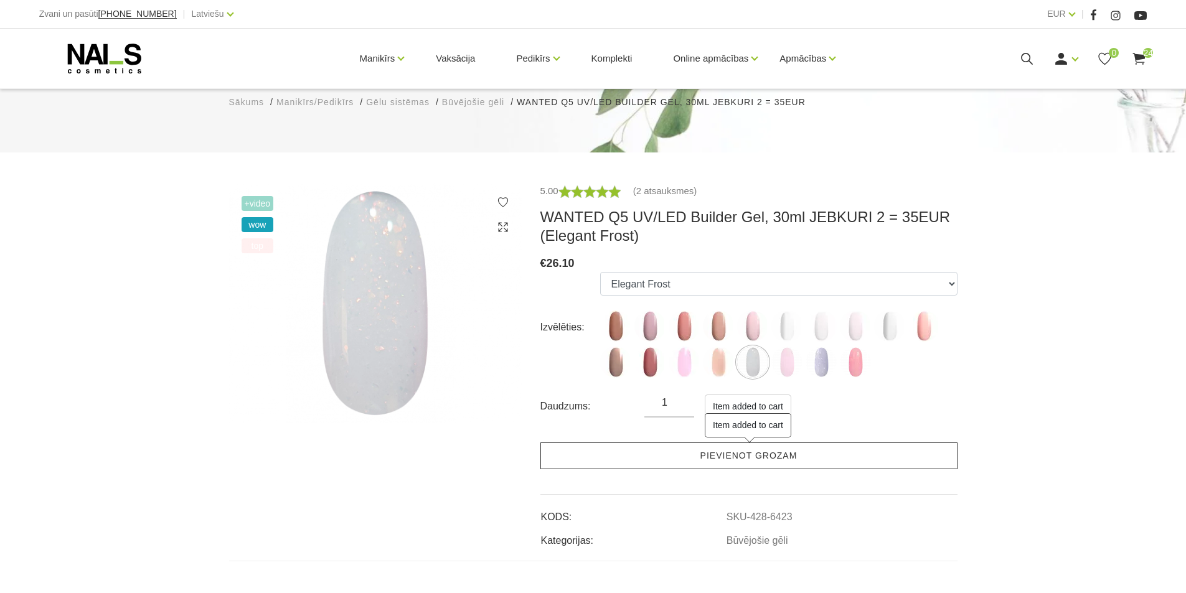
click at [671, 462] on link "Pievienot grozam" at bounding box center [748, 456] width 417 height 27
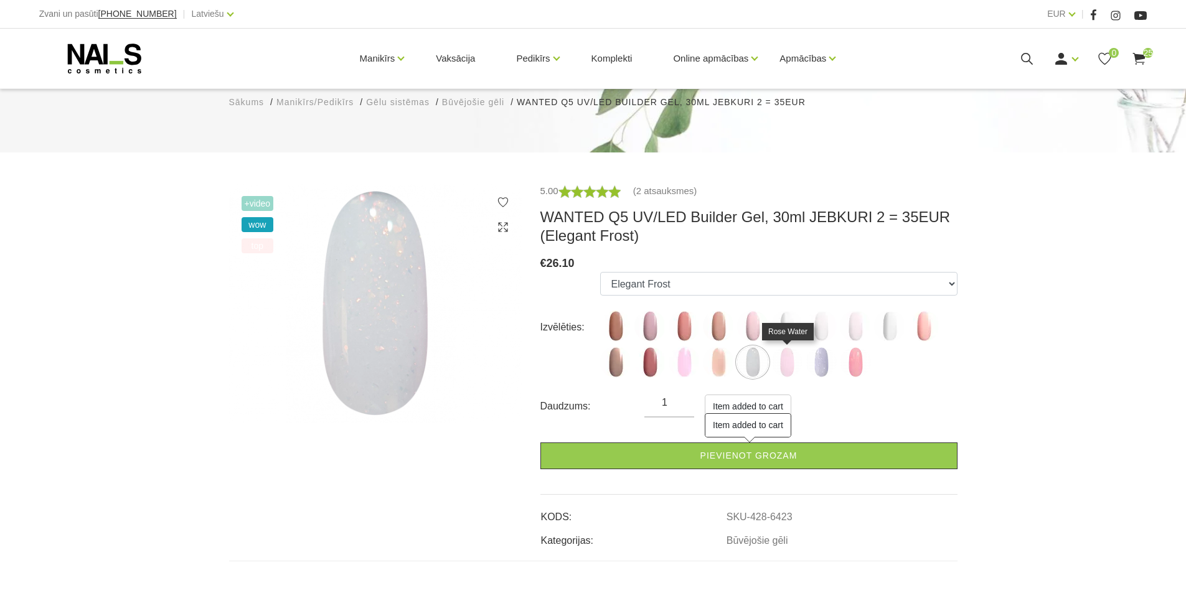
click at [785, 366] on img at bounding box center [786, 362] width 31 height 31
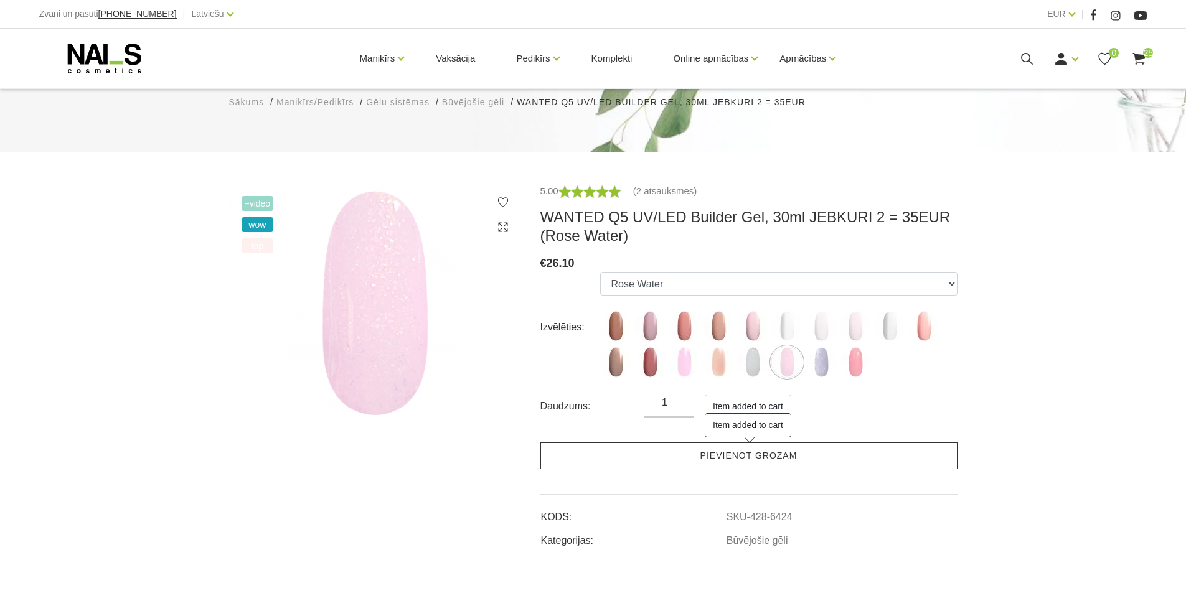
click at [654, 452] on link "Pievienot grozam" at bounding box center [748, 456] width 417 height 27
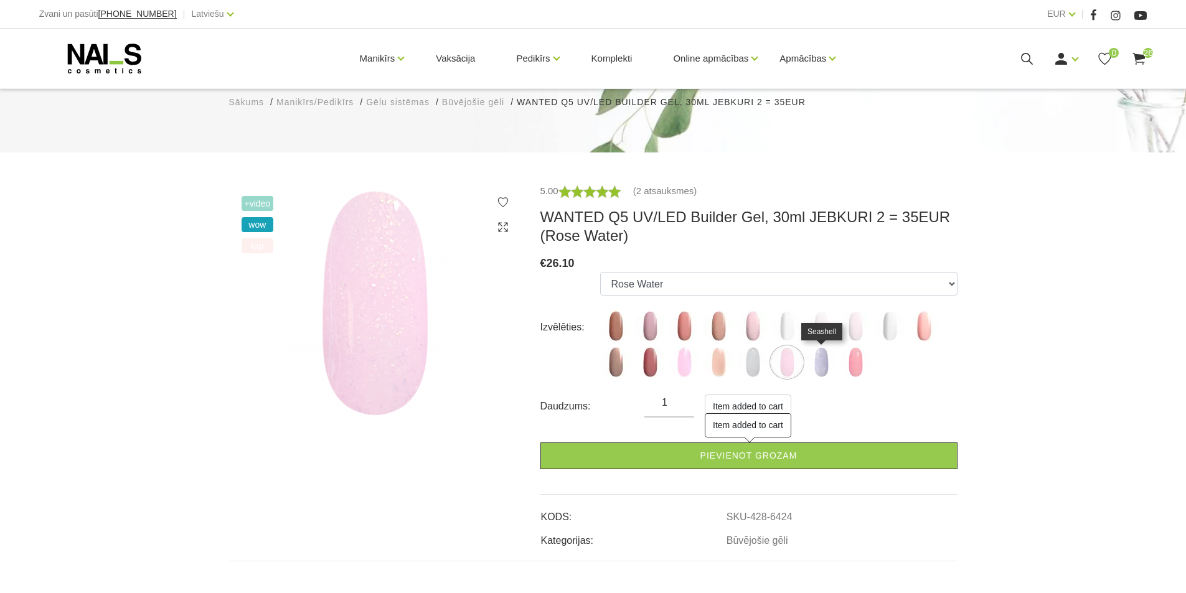
click at [829, 363] on img at bounding box center [821, 362] width 31 height 31
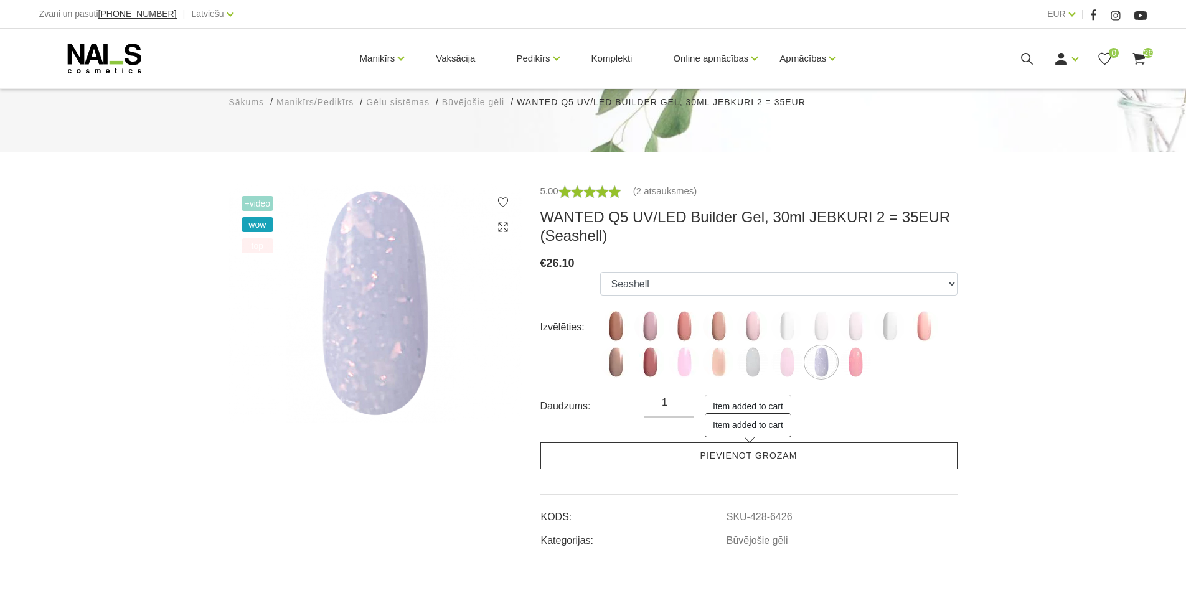
click at [654, 450] on link "Pievienot grozam" at bounding box center [748, 456] width 417 height 27
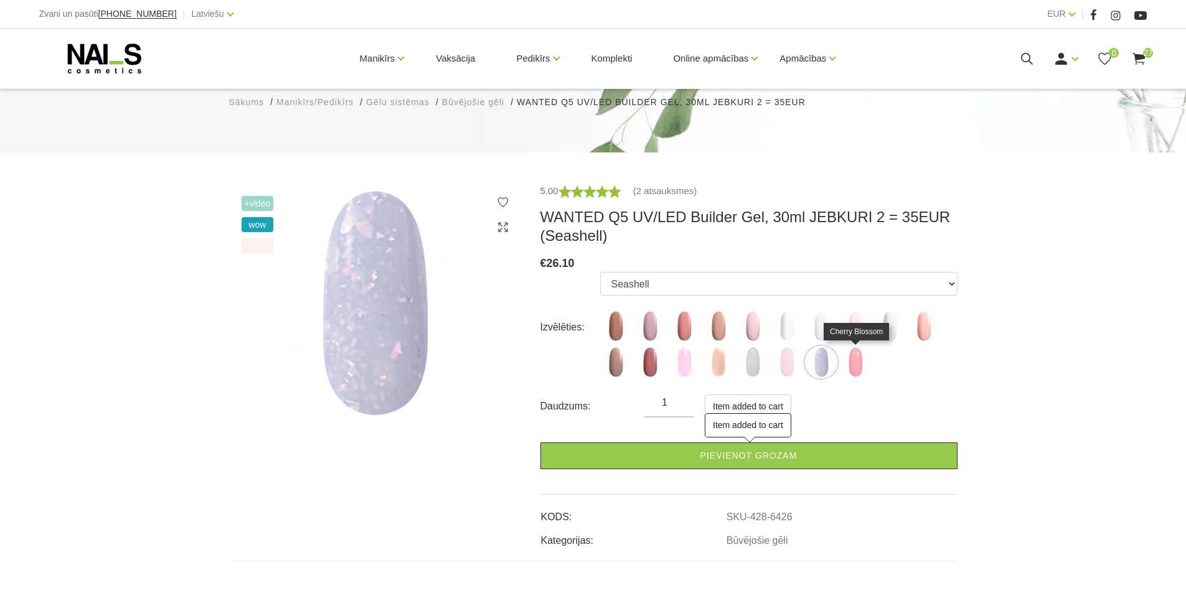
click at [855, 364] on img at bounding box center [855, 362] width 31 height 31
select select "6427"
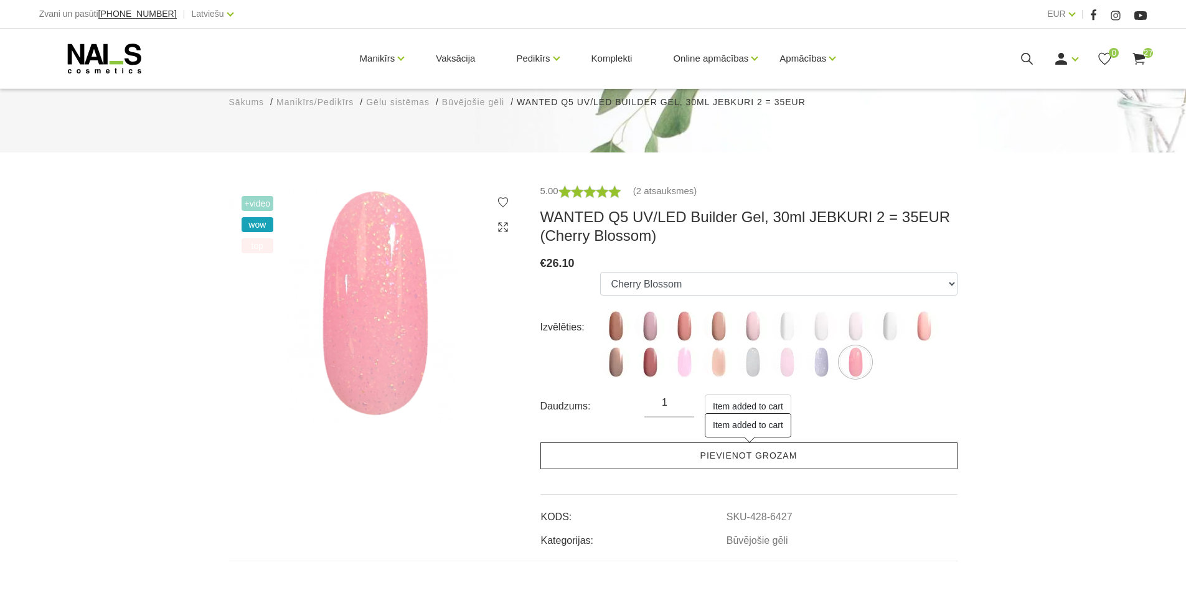
click at [639, 454] on link "Pievienot grozam" at bounding box center [748, 456] width 417 height 27
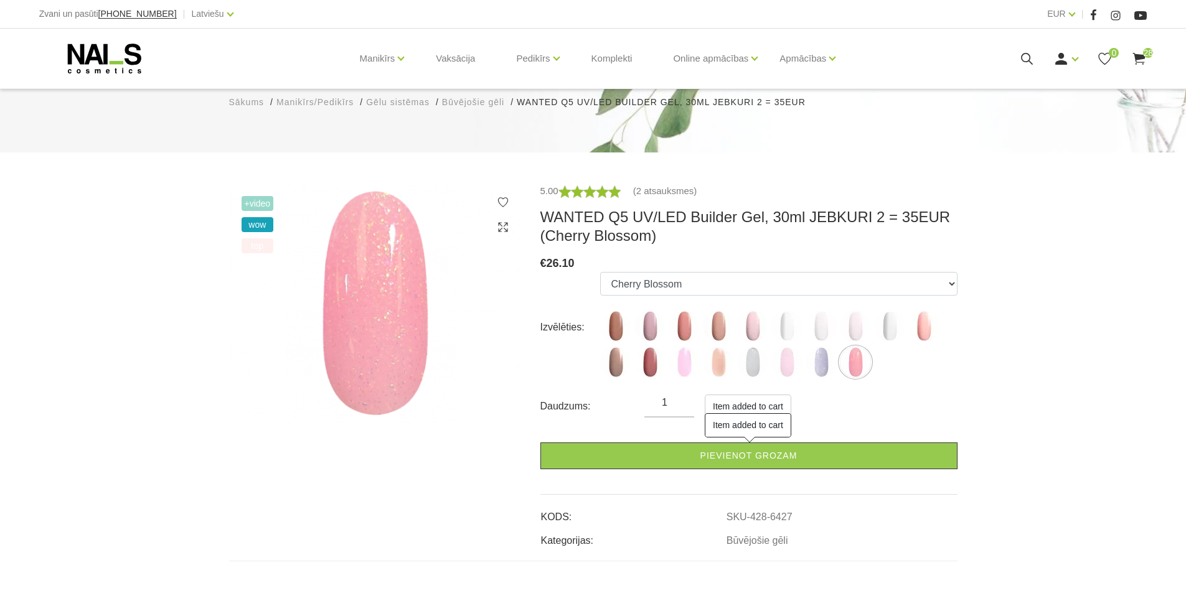
click at [1141, 59] on use at bounding box center [1139, 59] width 12 height 12
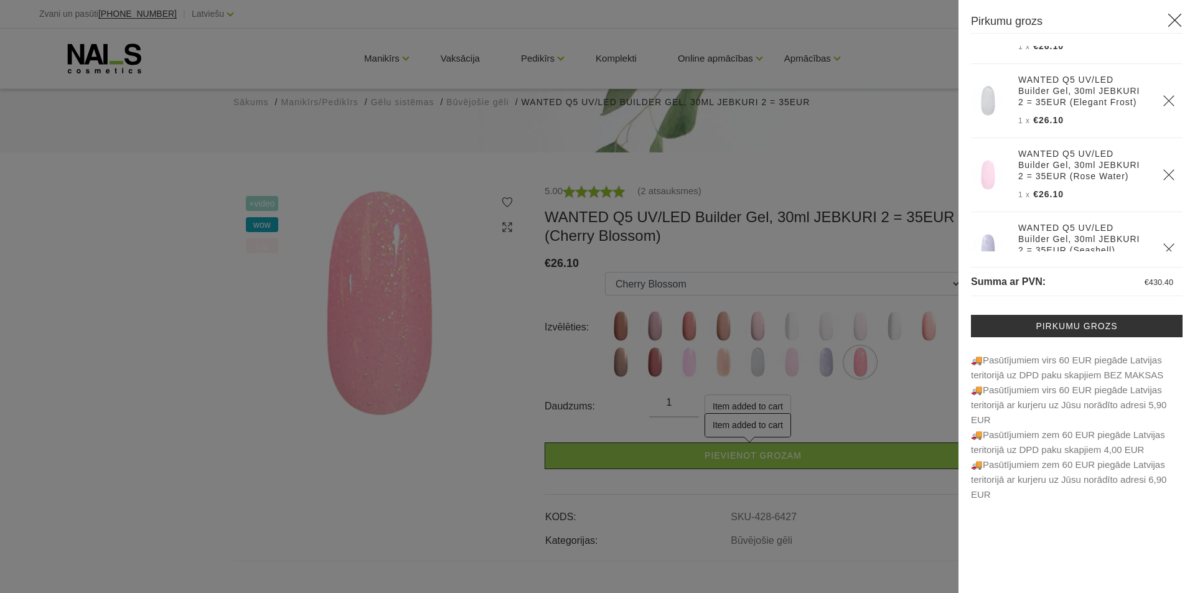
scroll to position [1735, 0]
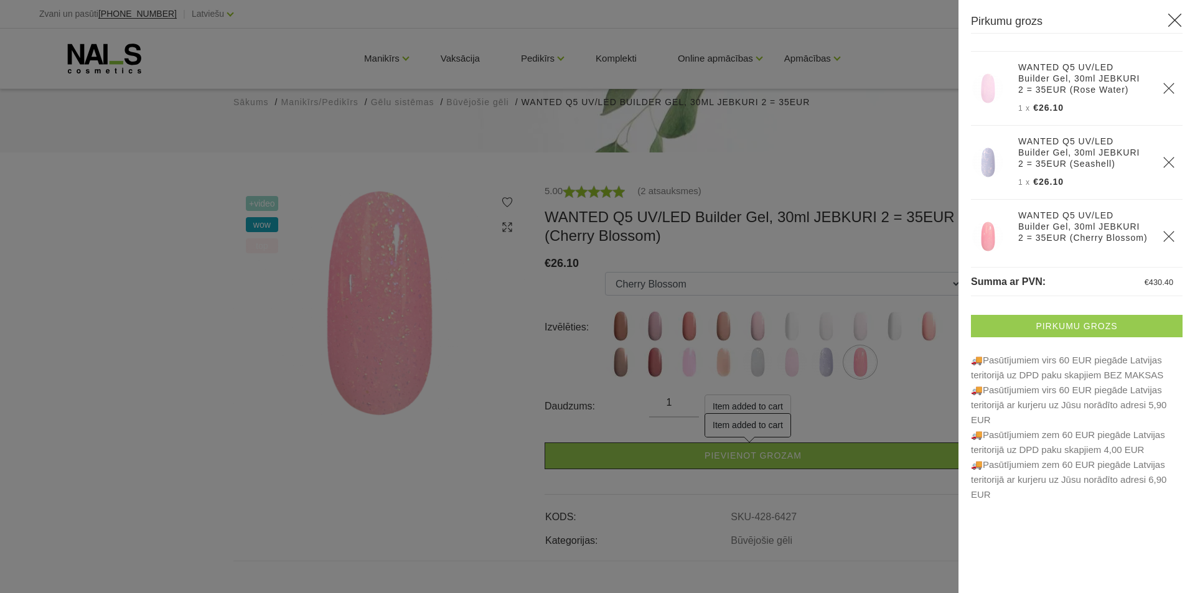
click at [1074, 326] on link "Pirkumu grozs" at bounding box center [1077, 326] width 212 height 22
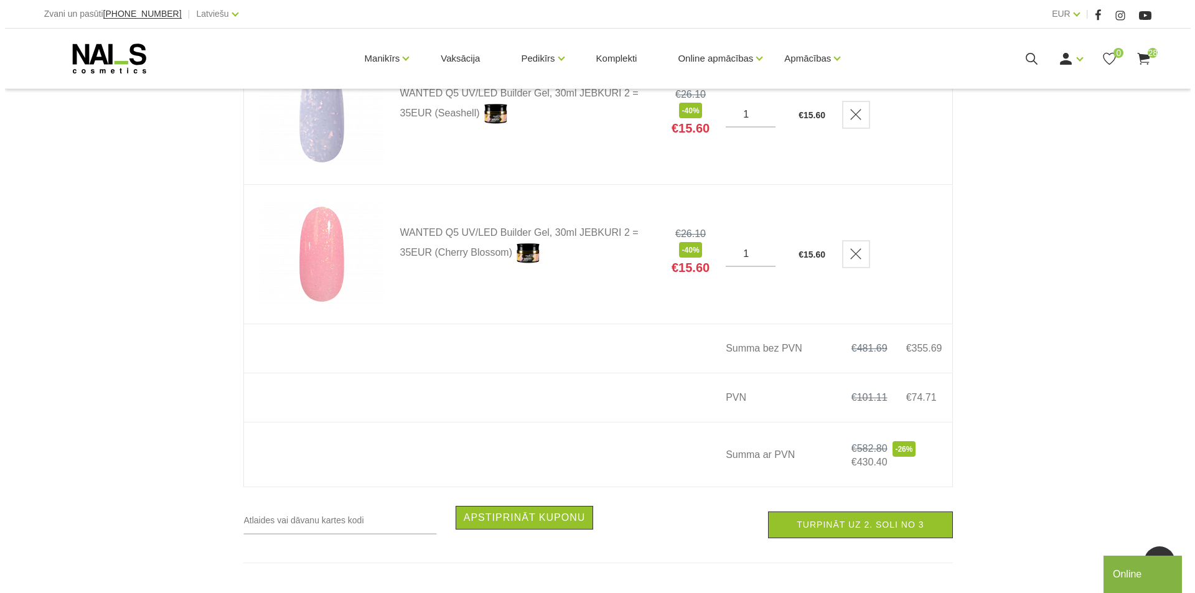
scroll to position [3923, 0]
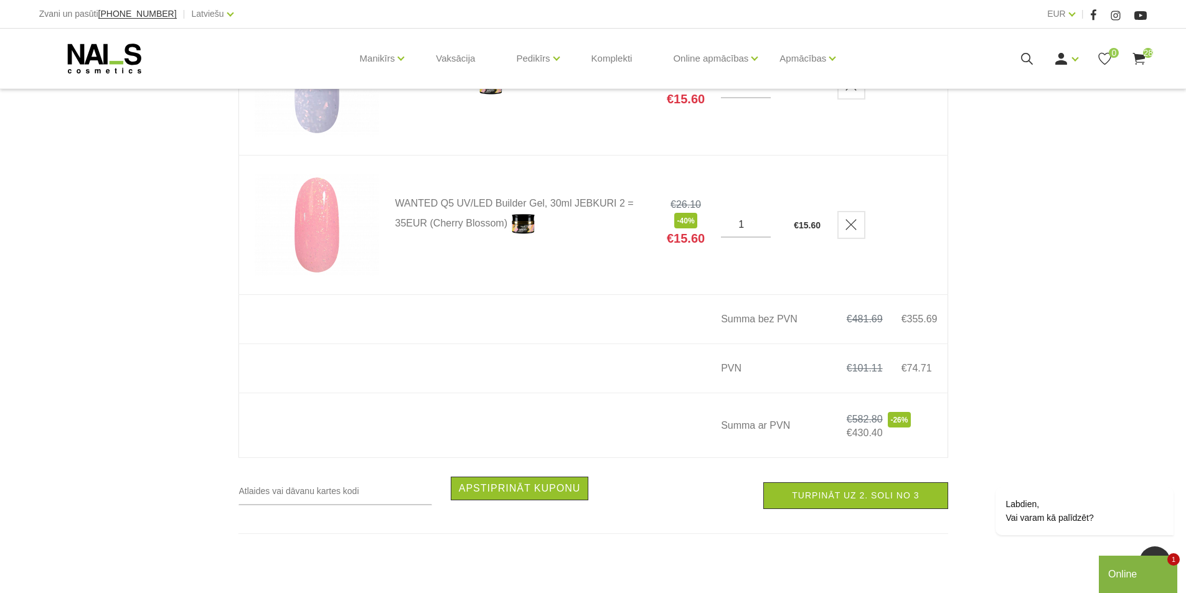
click at [1030, 57] on use at bounding box center [1027, 59] width 12 height 12
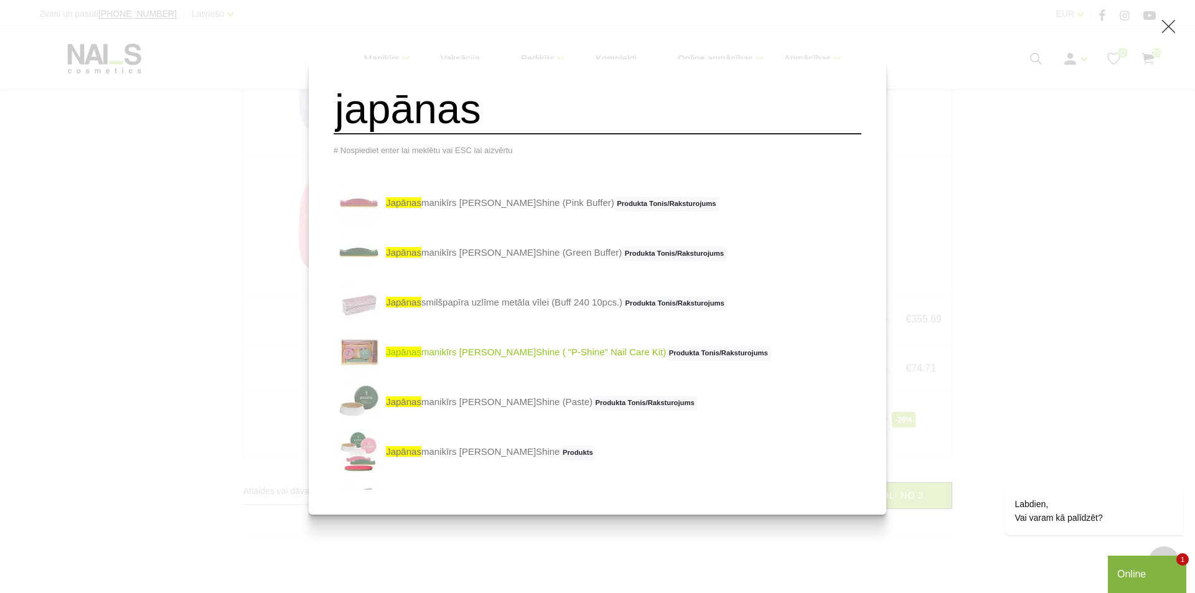
type input "japānas"
click at [456, 362] on link "japānas manikīrs P.Shine ( "P-Shine" Nail Care Kit) Produkta Tonis/Raksturojums" at bounding box center [552, 353] width 437 height 50
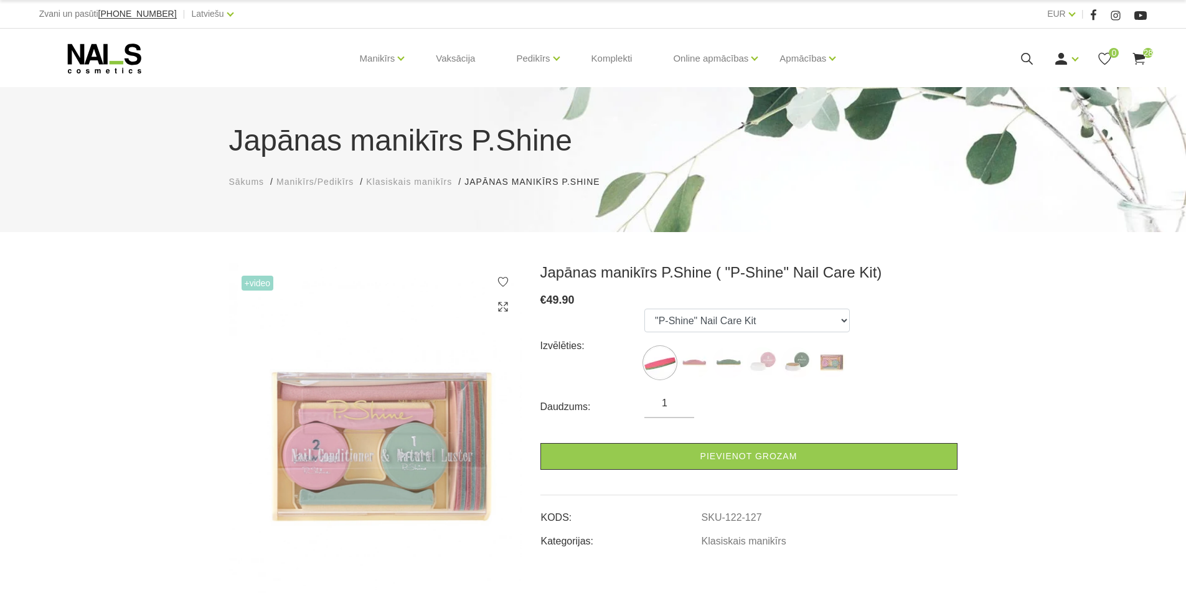
select select "127"
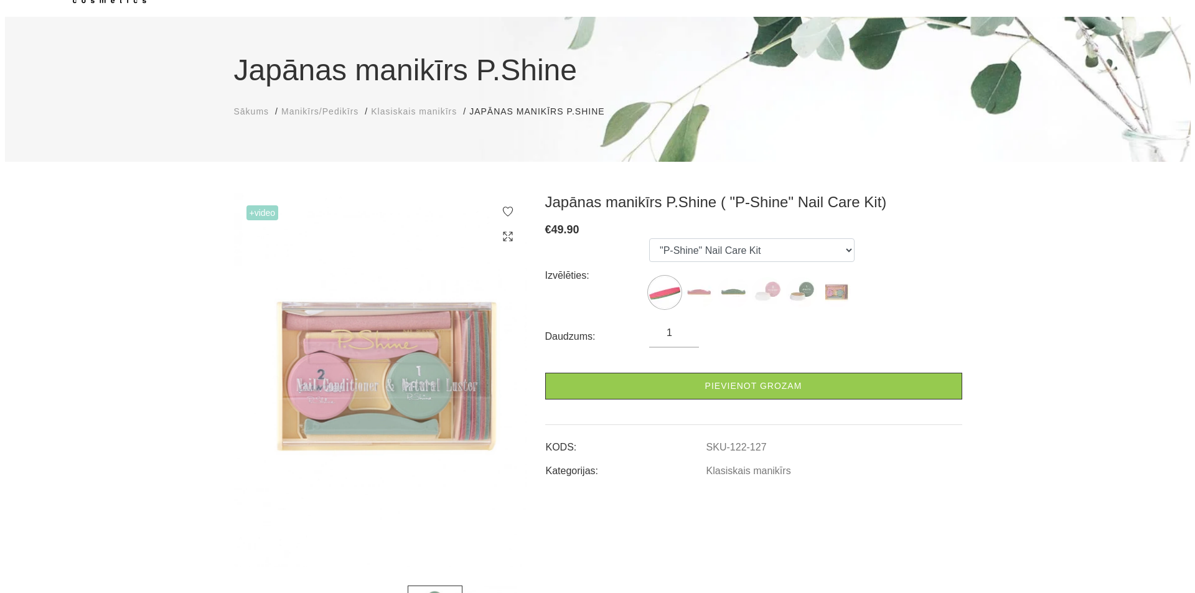
scroll to position [125, 0]
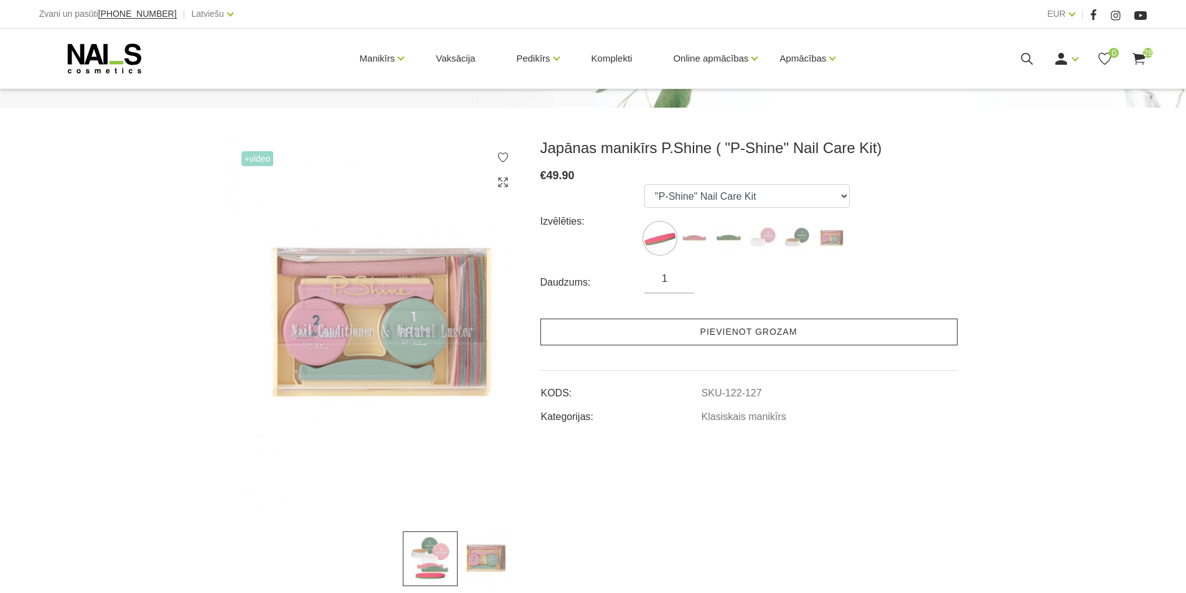
click at [748, 328] on link "Pievienot grozam" at bounding box center [748, 332] width 417 height 27
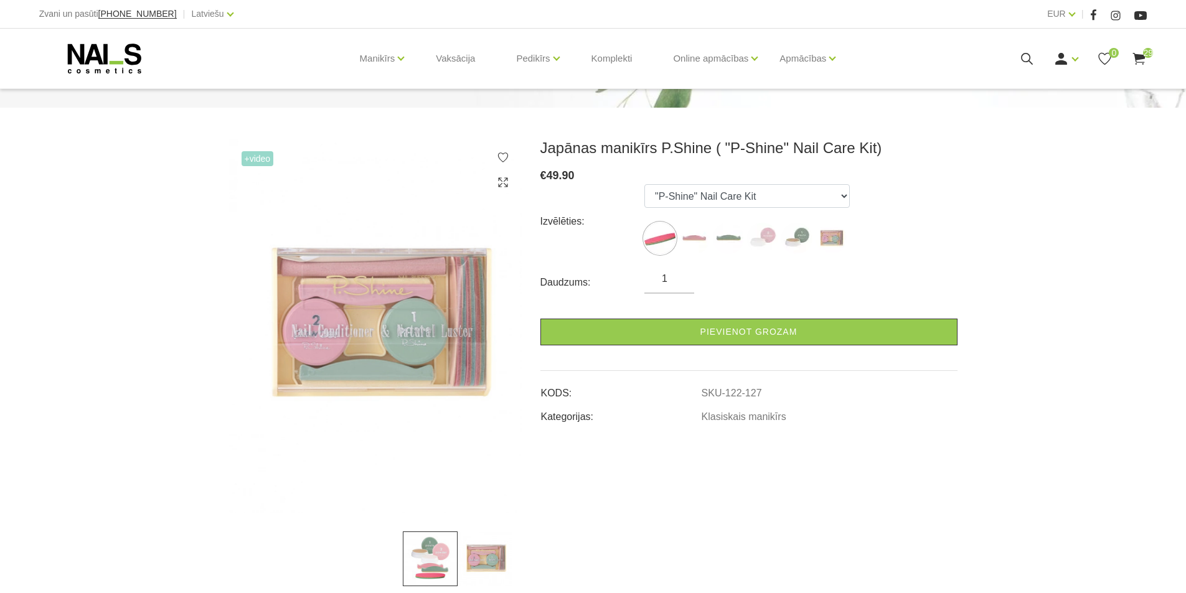
click at [1031, 58] on icon at bounding box center [1027, 59] width 16 height 16
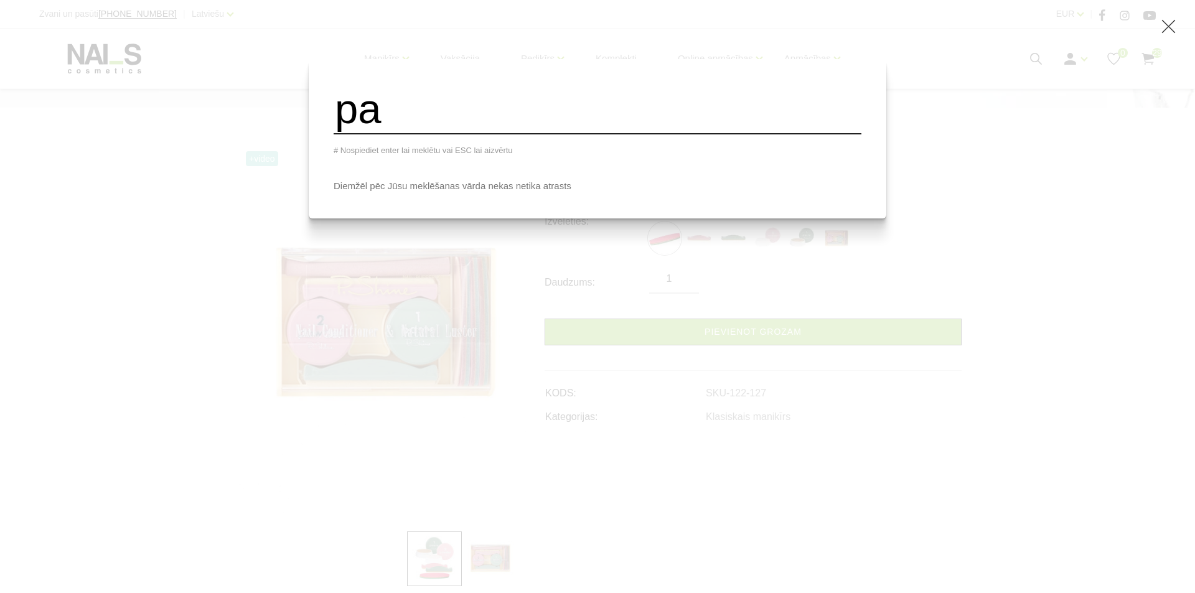
type input "p"
type input "nagu lakas paraudziņi"
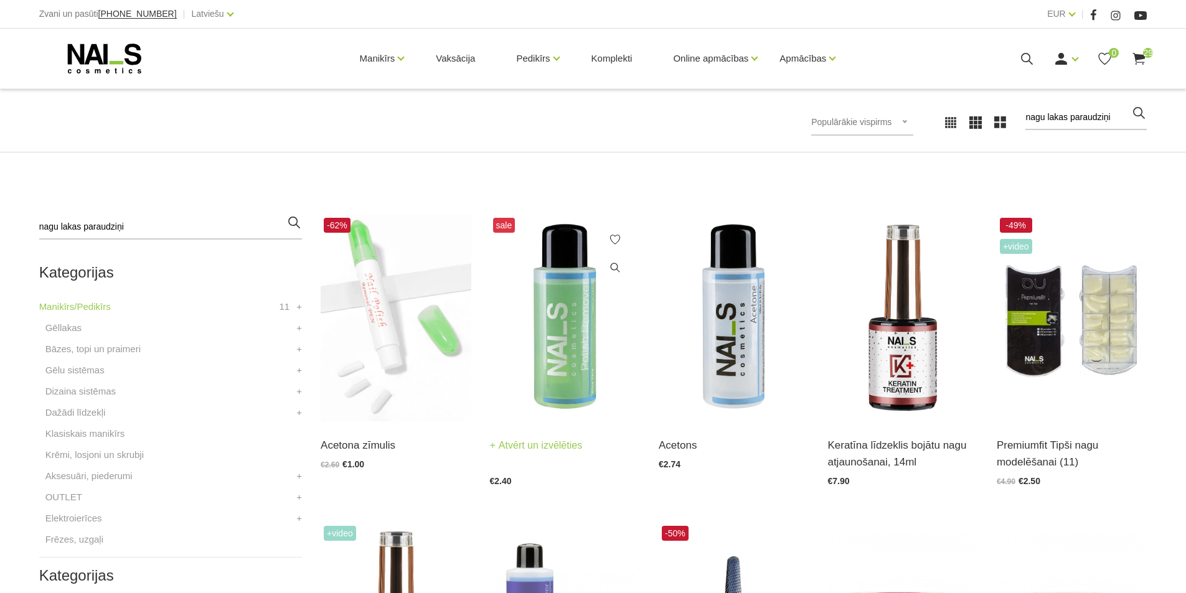
scroll to position [187, 0]
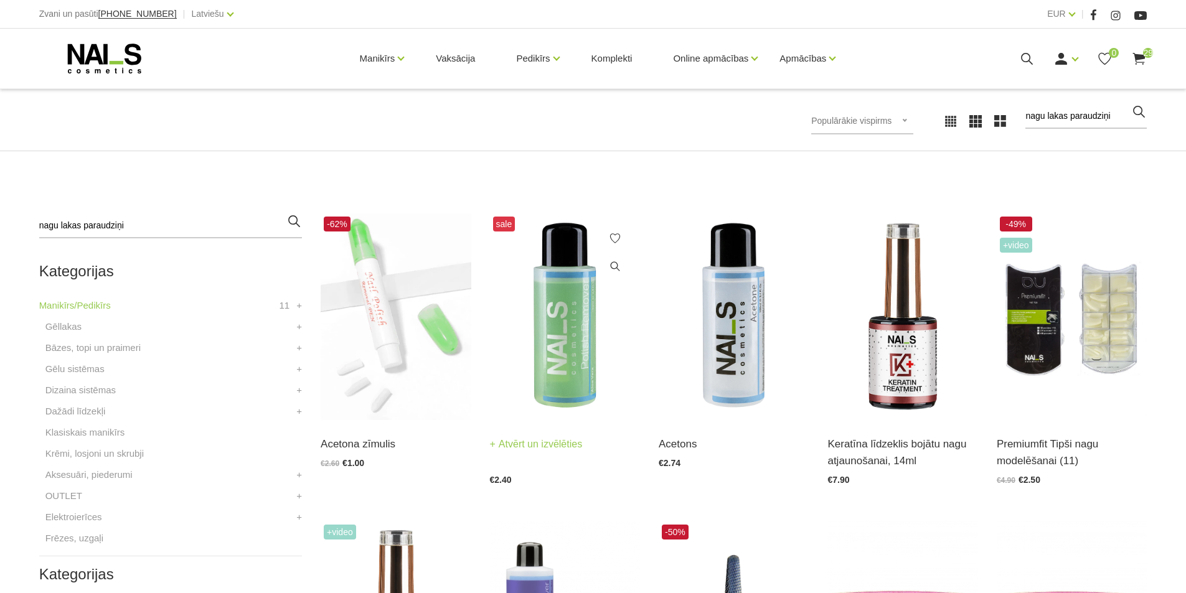
click at [591, 335] on img at bounding box center [565, 317] width 150 height 207
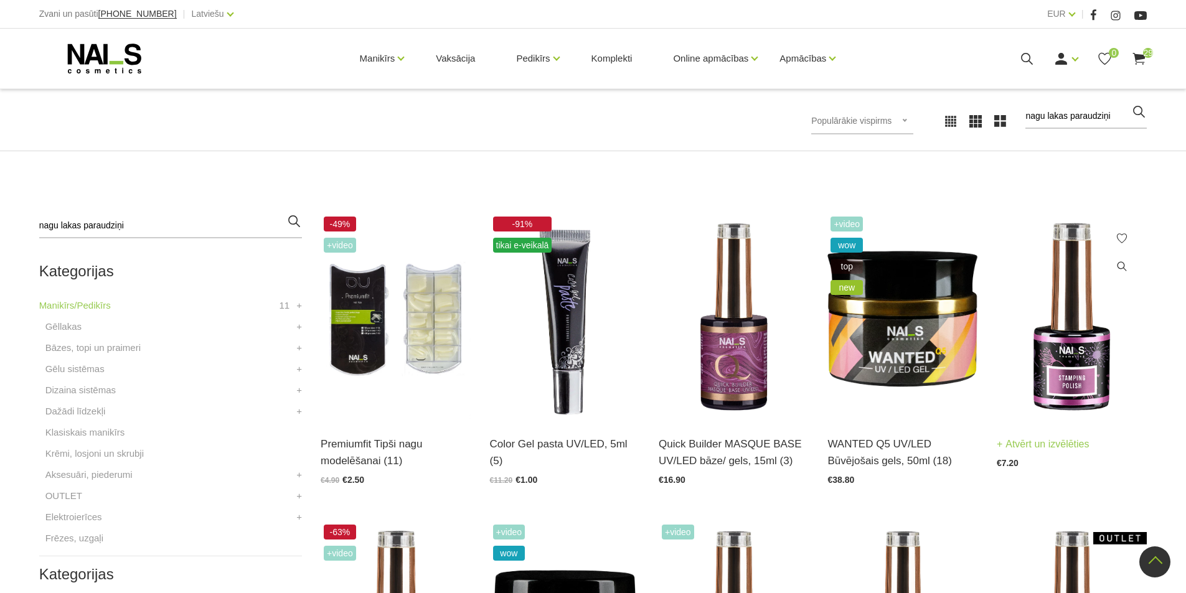
click at [1065, 243] on img at bounding box center [1072, 317] width 150 height 207
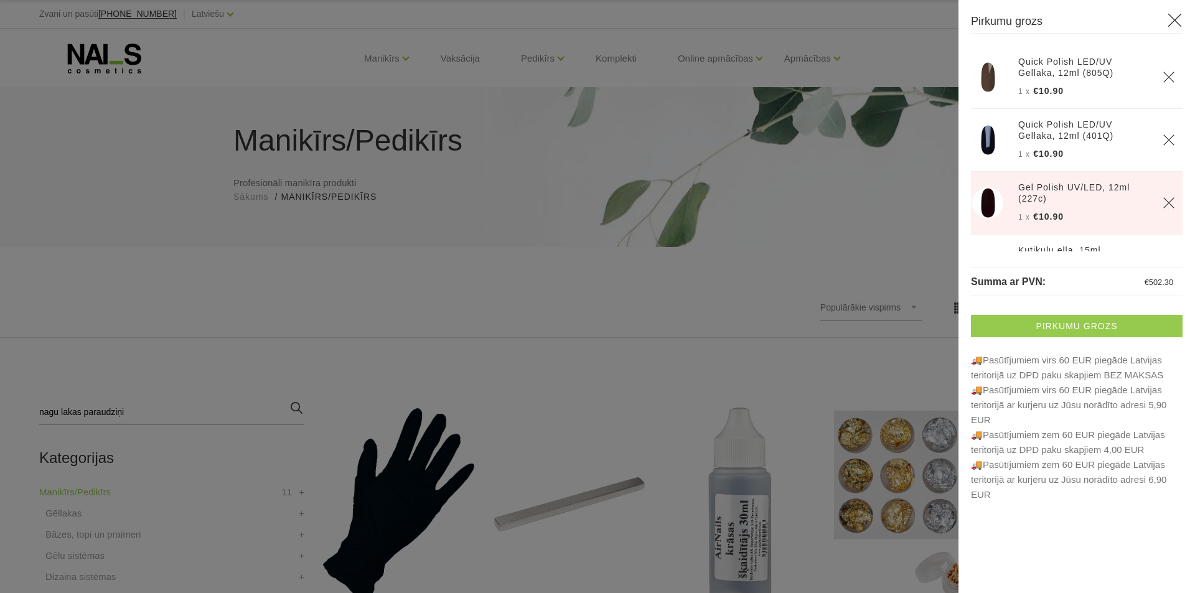
click at [1100, 333] on link "Pirkumu grozs" at bounding box center [1077, 326] width 212 height 22
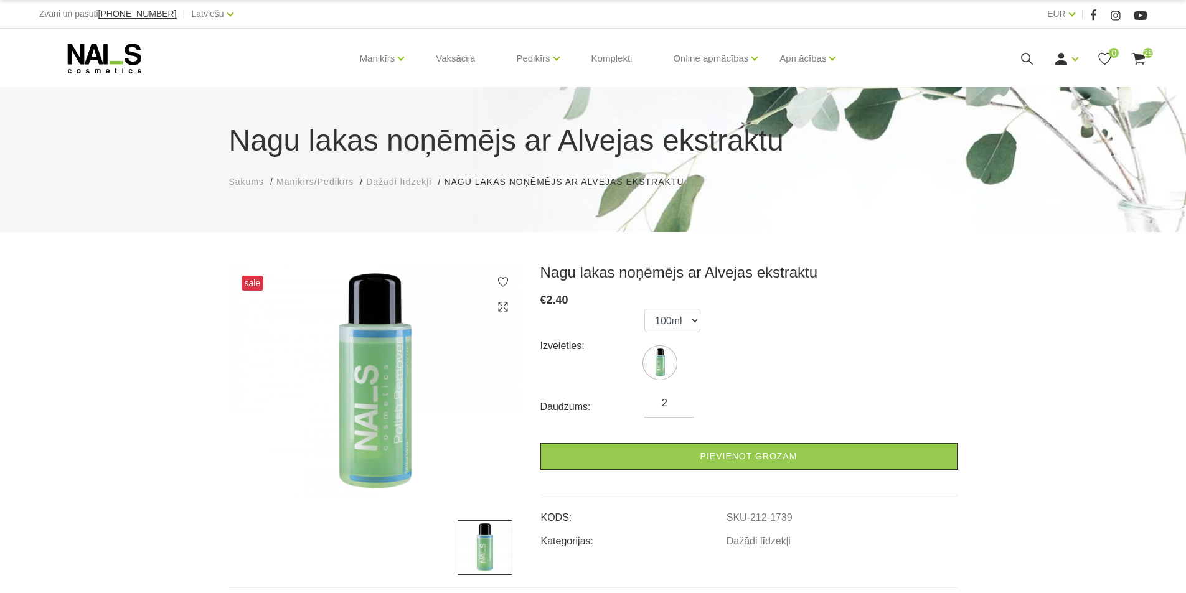
click at [680, 401] on input "2" at bounding box center [669, 403] width 50 height 15
type input "3"
click at [680, 401] on input "3" at bounding box center [669, 403] width 50 height 15
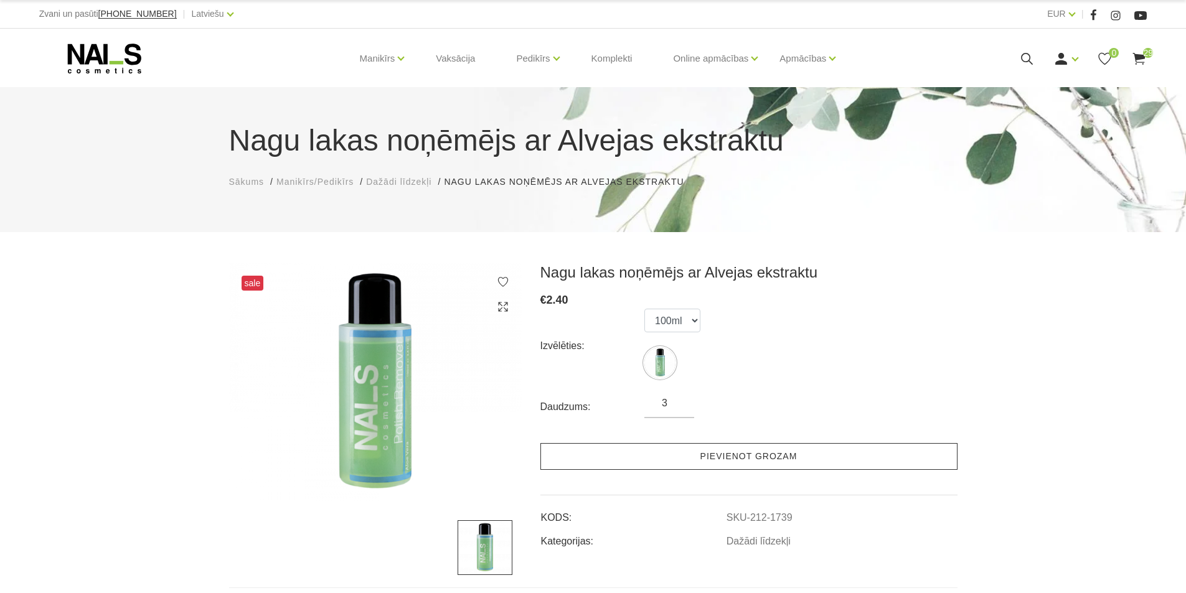
click at [752, 460] on link "Pievienot grozam" at bounding box center [748, 456] width 417 height 27
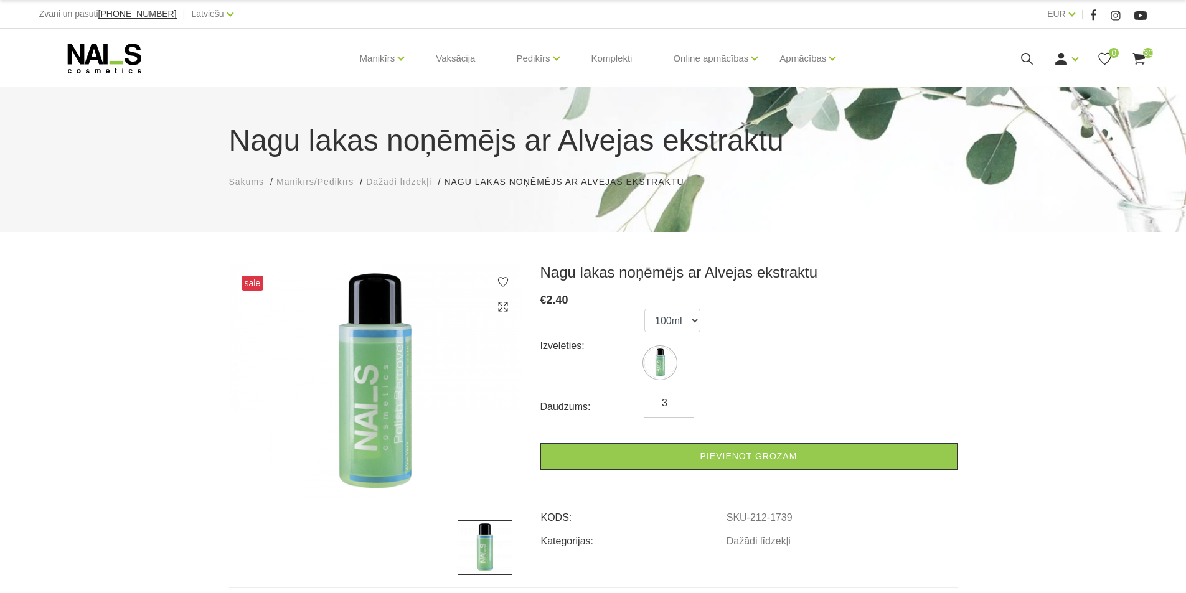
click at [1140, 53] on icon at bounding box center [1139, 59] width 16 height 16
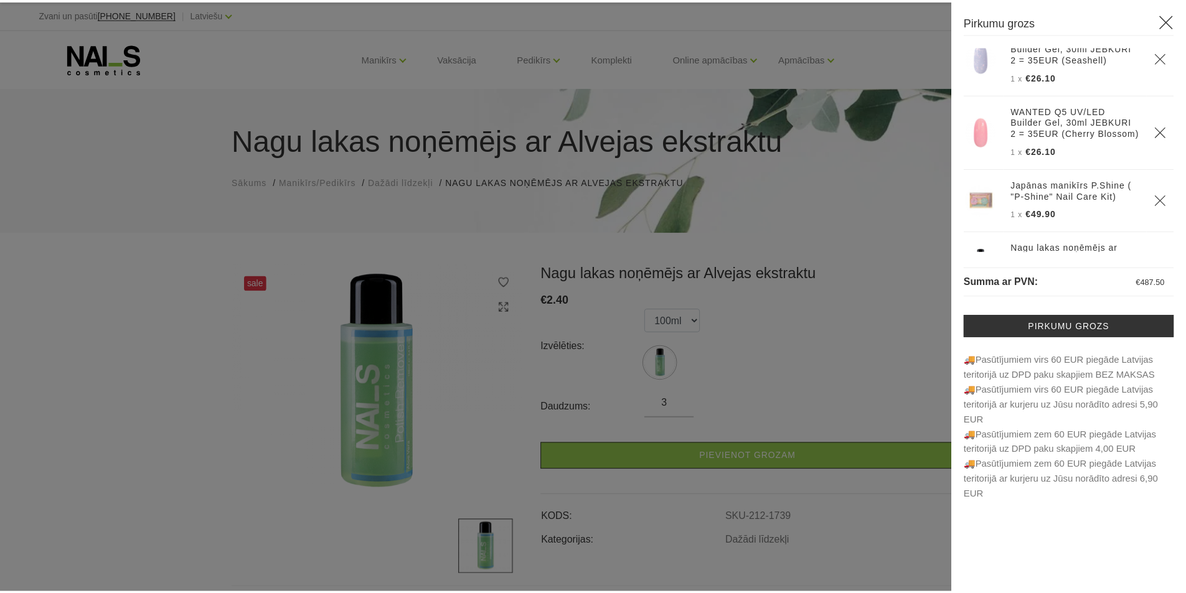
scroll to position [1858, 0]
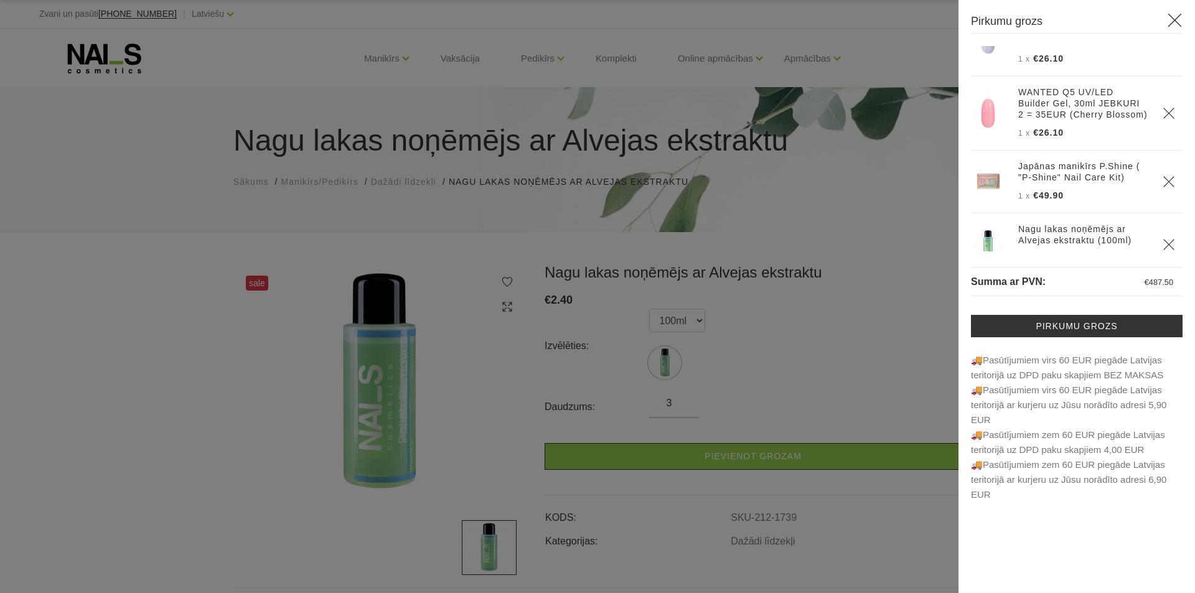
click at [156, 149] on div at bounding box center [597, 296] width 1195 height 593
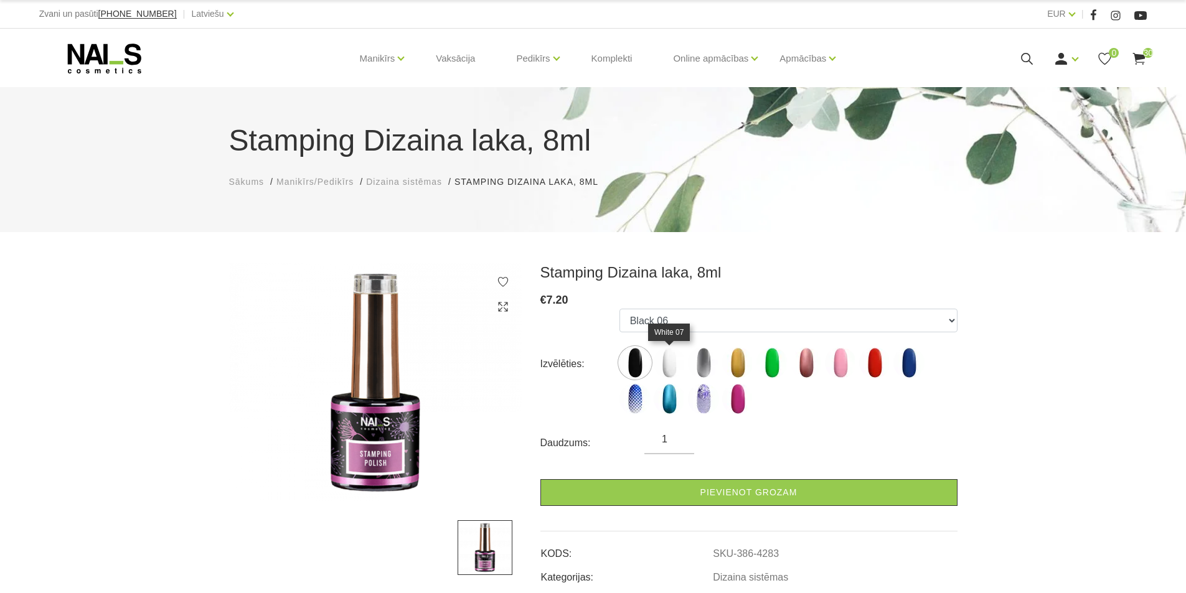
click at [671, 360] on img at bounding box center [669, 362] width 31 height 31
select select "4284"
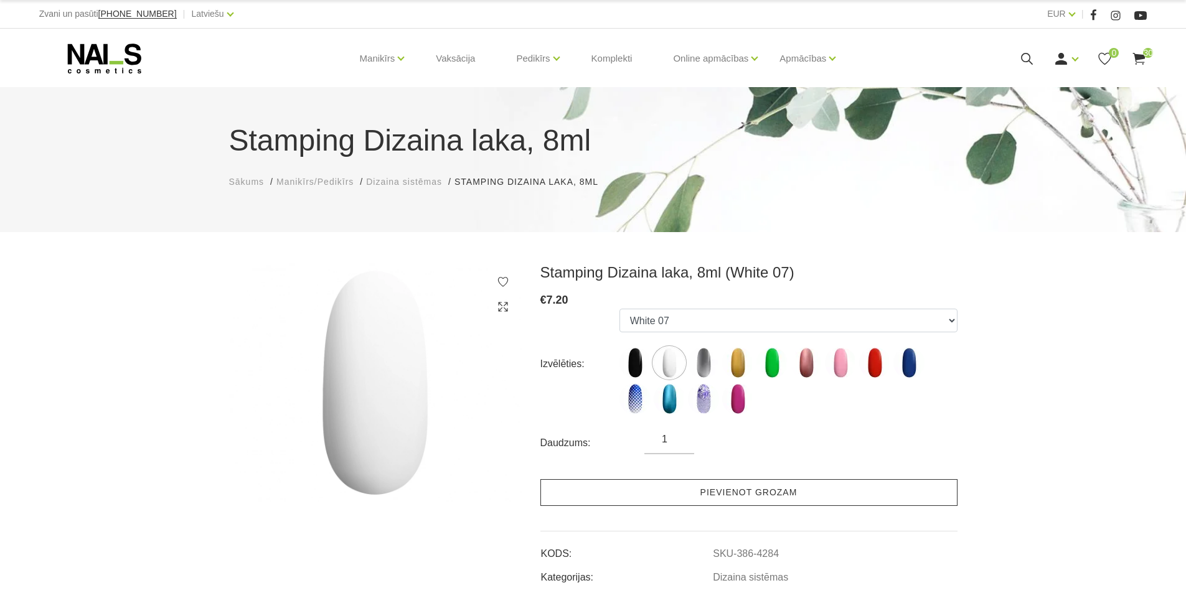
click at [769, 496] on link "Pievienot grozam" at bounding box center [748, 492] width 417 height 27
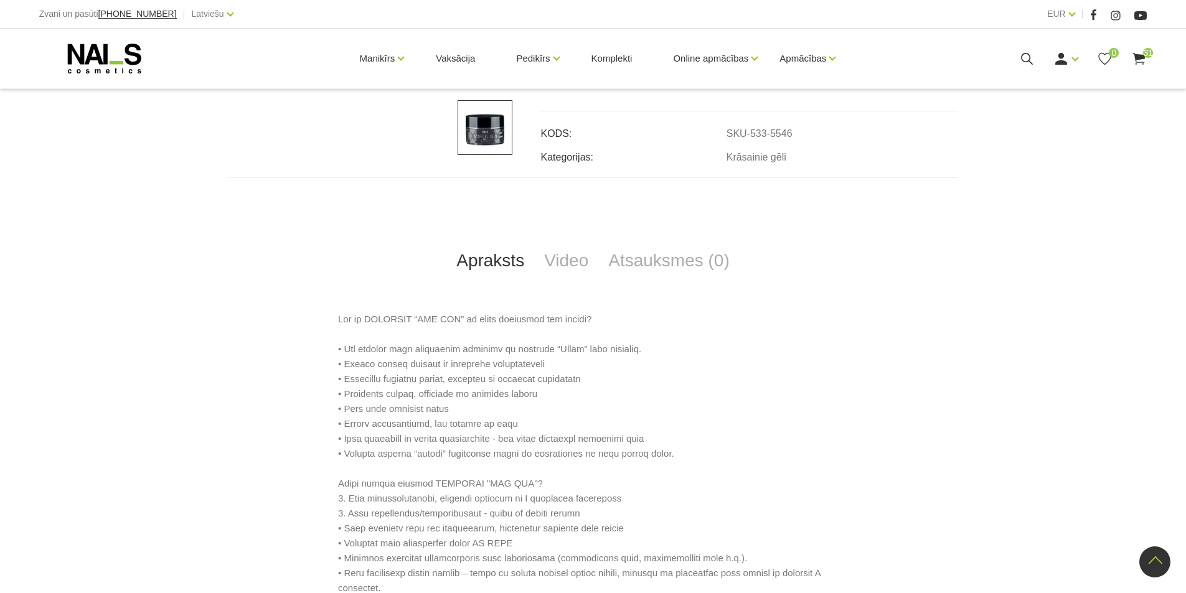
scroll to position [436, 0]
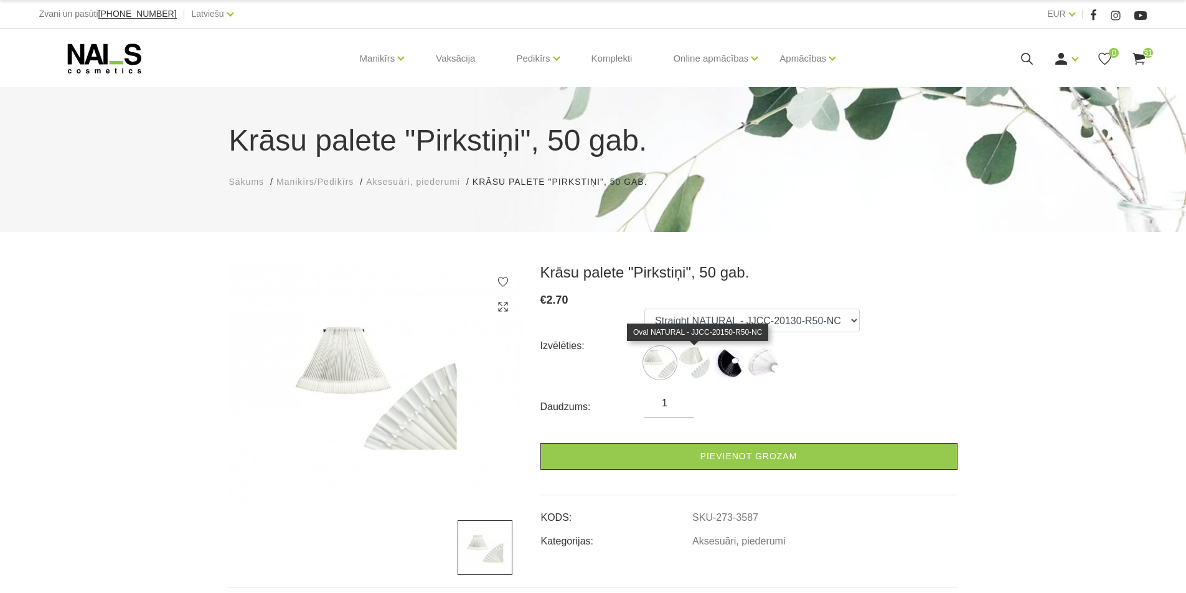
click at [687, 364] on img at bounding box center [694, 362] width 31 height 31
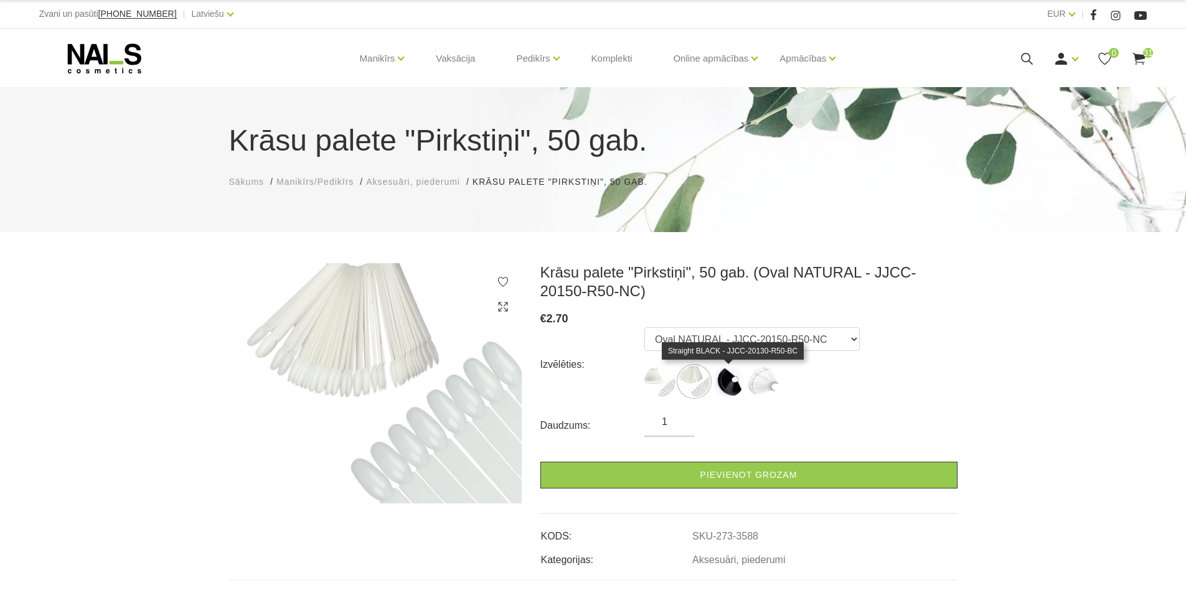
click at [735, 387] on img at bounding box center [728, 381] width 31 height 31
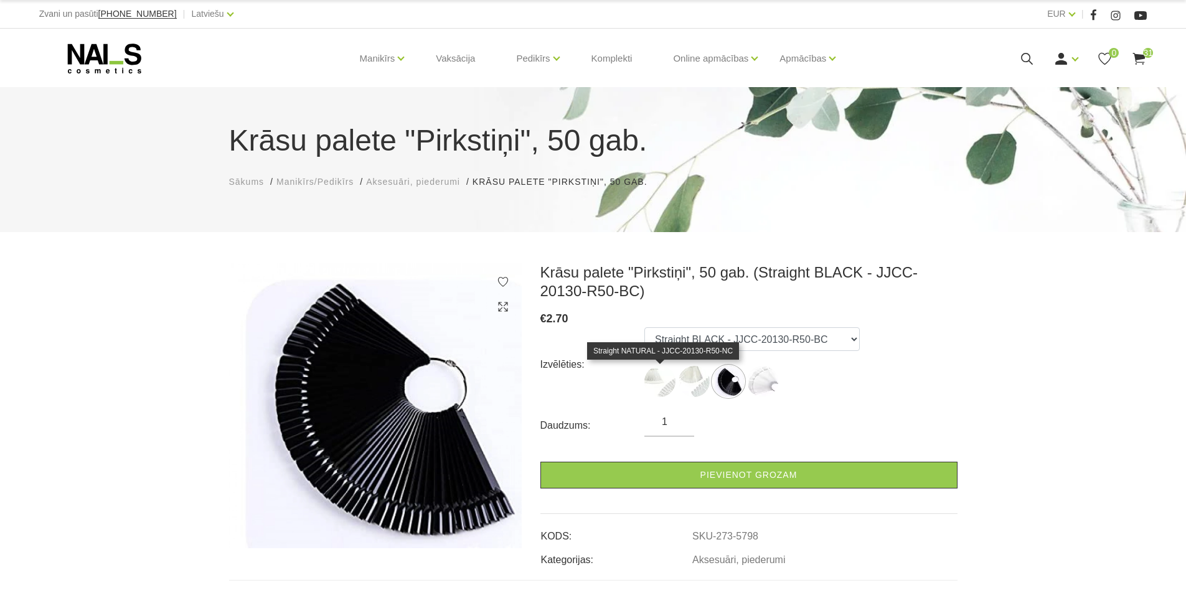
click at [663, 387] on img at bounding box center [659, 381] width 31 height 31
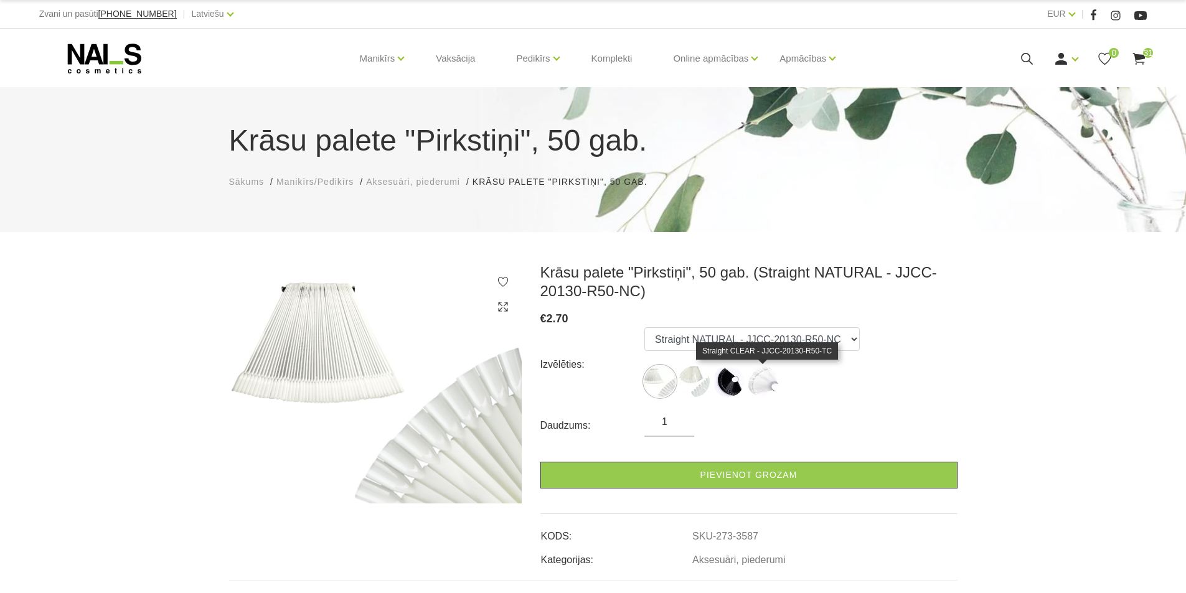
click at [765, 382] on img at bounding box center [762, 381] width 31 height 31
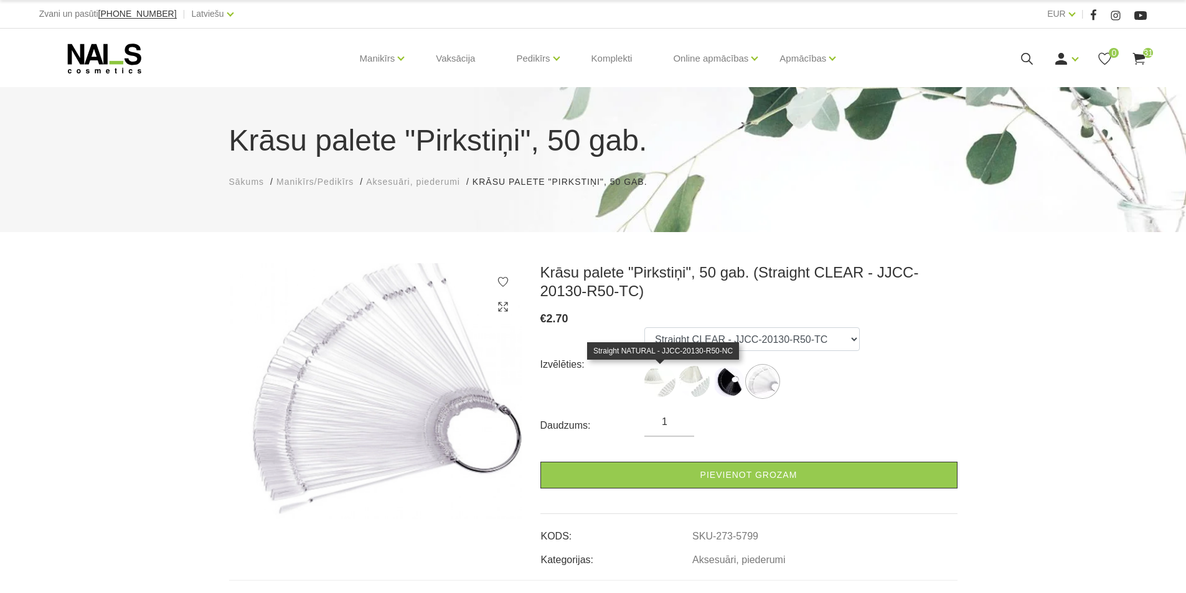
click at [654, 378] on img at bounding box center [659, 381] width 31 height 31
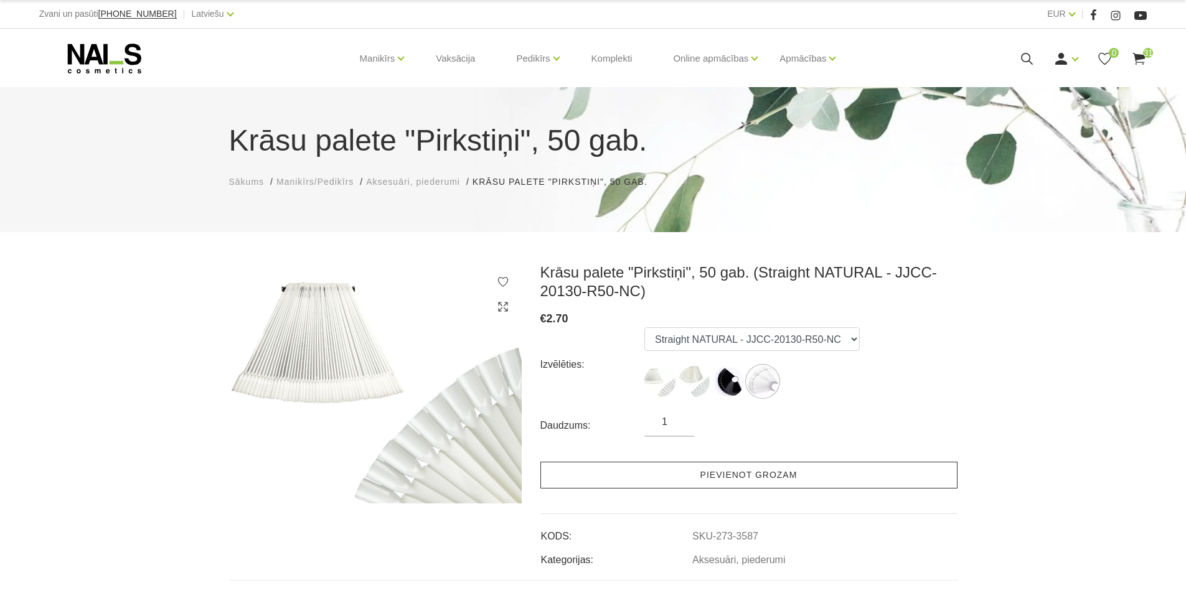
click at [722, 476] on link "Pievienot grozam" at bounding box center [748, 475] width 417 height 27
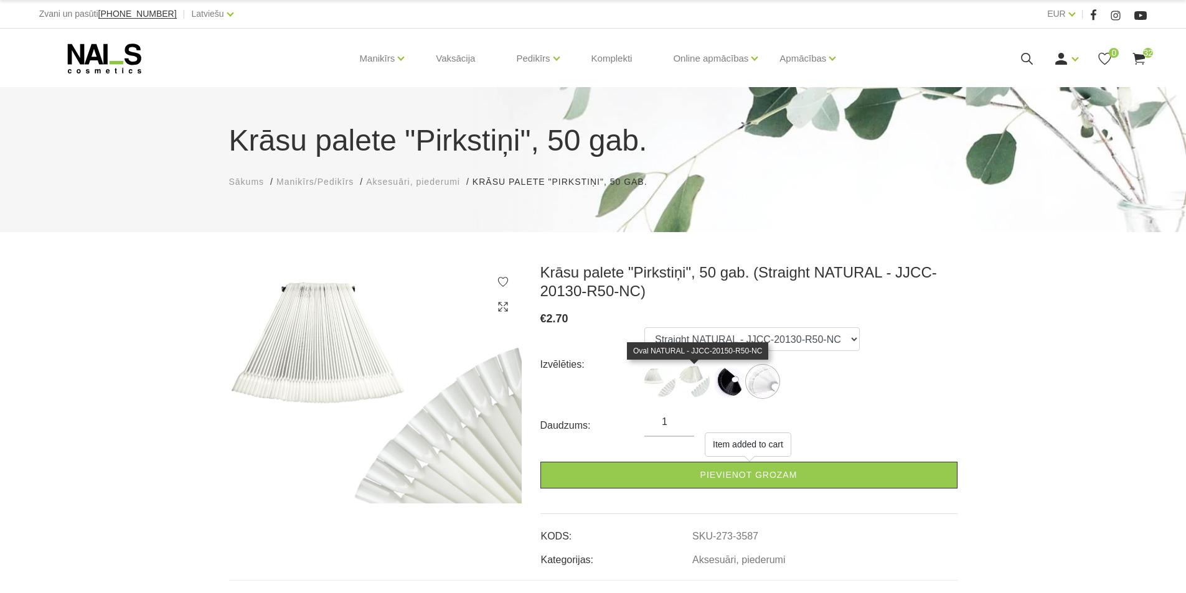
click at [698, 379] on img at bounding box center [694, 381] width 31 height 31
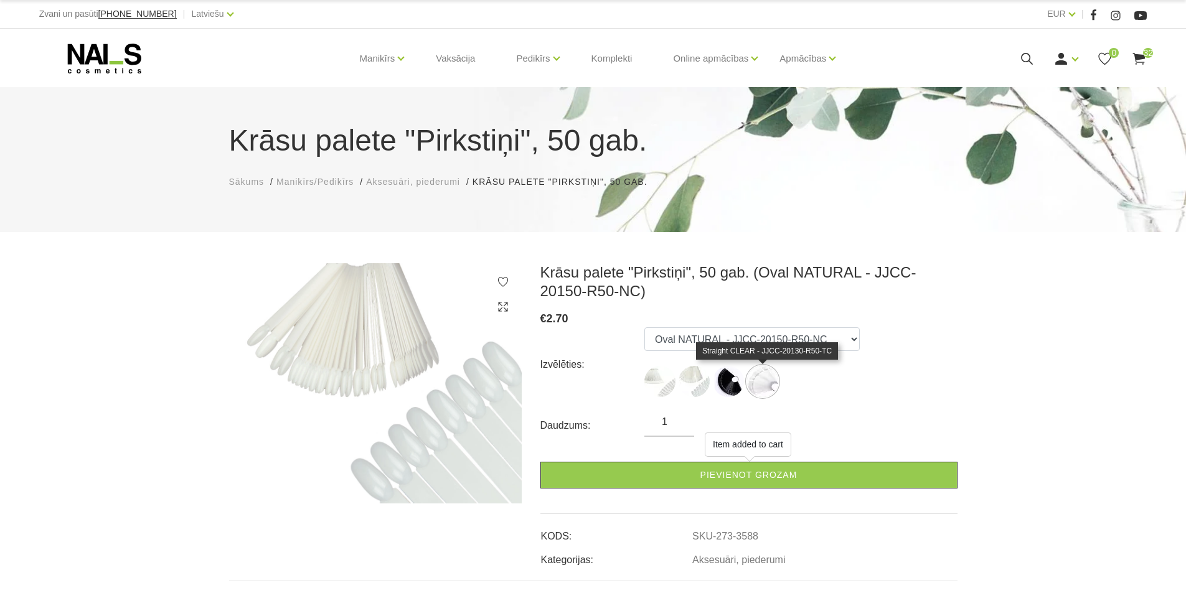
click at [762, 380] on img at bounding box center [762, 381] width 31 height 31
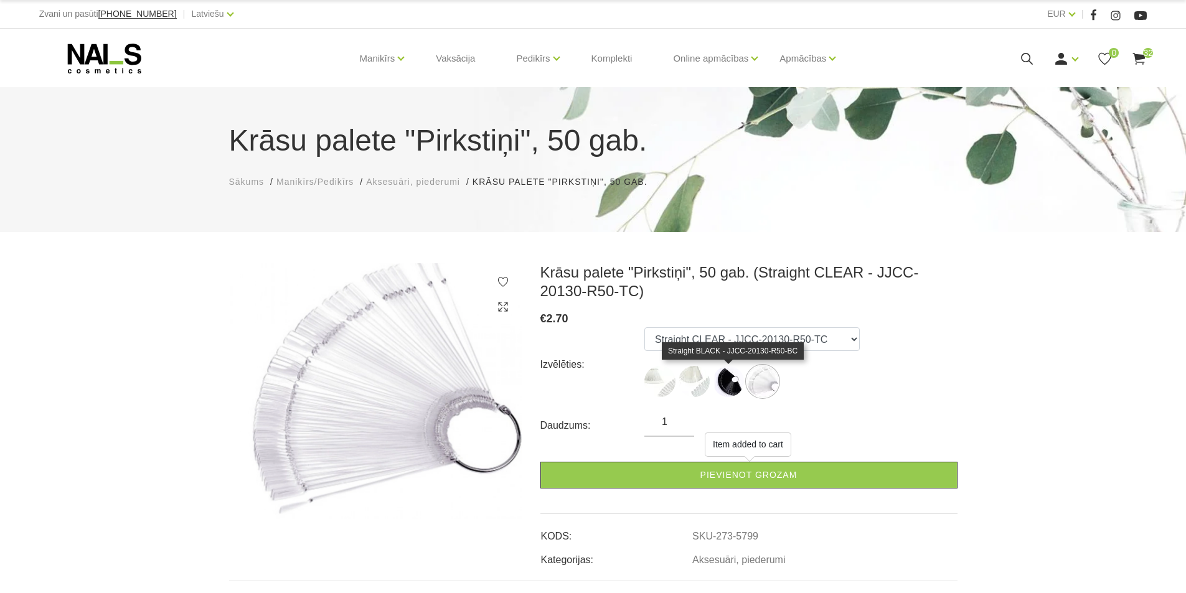
click at [728, 382] on img at bounding box center [728, 381] width 31 height 31
select select "5798"
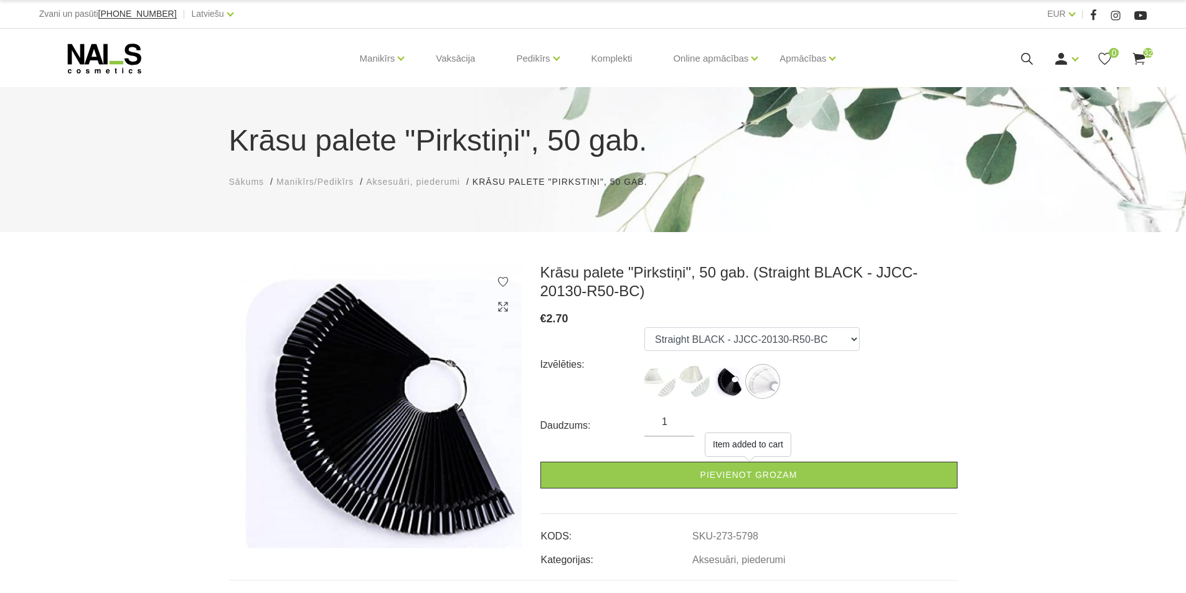
click at [728, 377] on img at bounding box center [728, 381] width 31 height 31
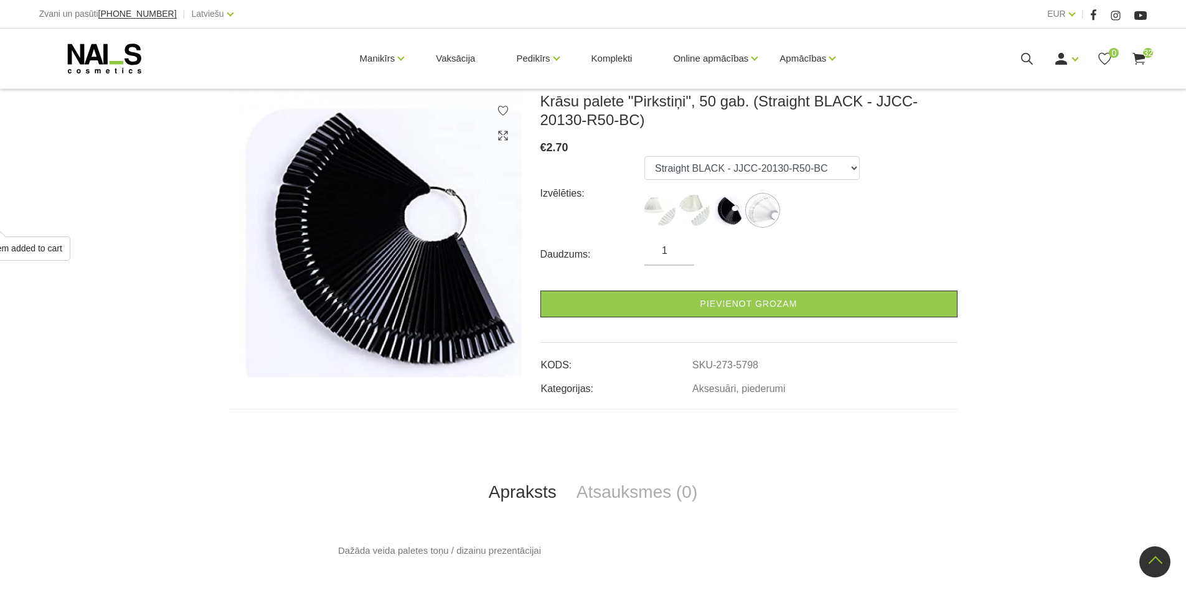
scroll to position [92, 0]
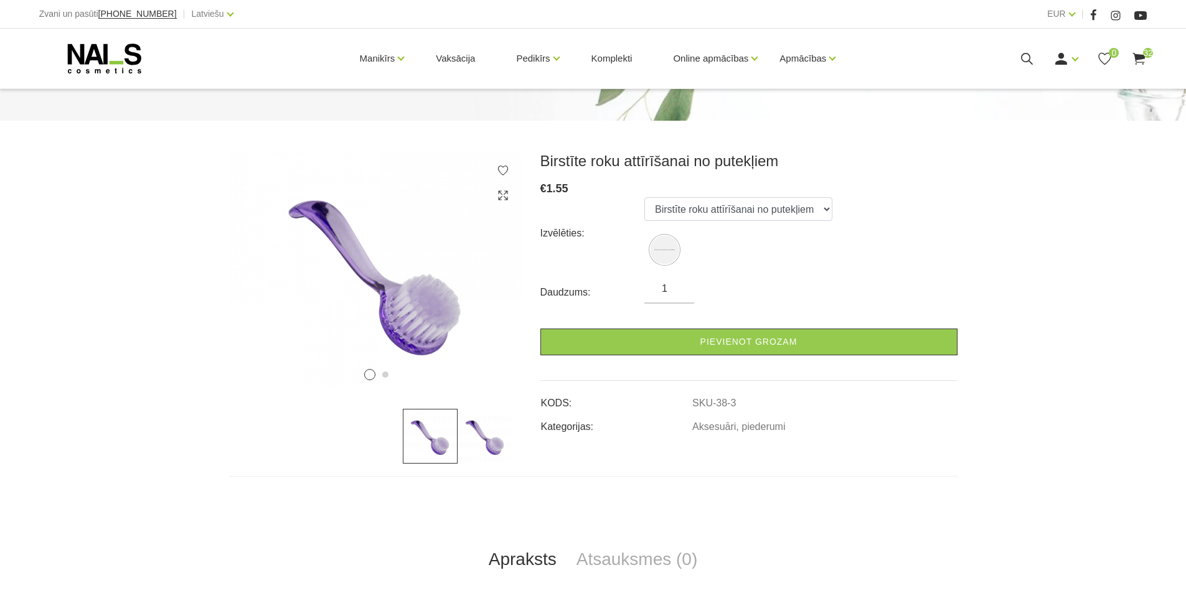
scroll to position [125, 0]
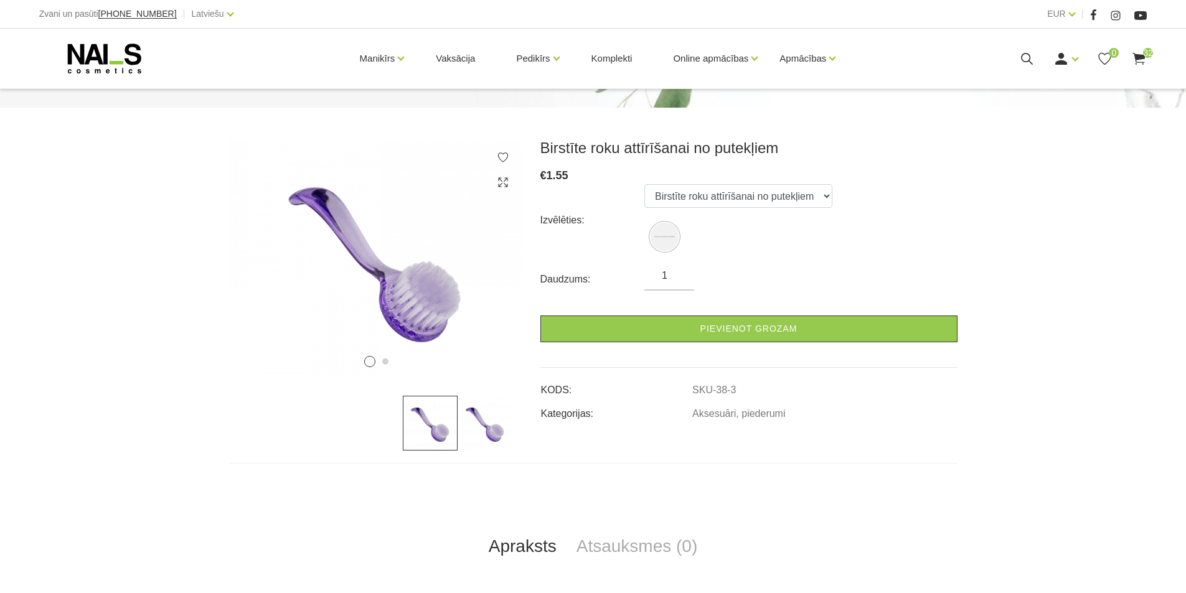
click at [676, 270] on input "1" at bounding box center [669, 275] width 50 height 15
click at [679, 273] on input "1" at bounding box center [669, 275] width 50 height 15
click at [680, 273] on input "1" at bounding box center [669, 275] width 50 height 15
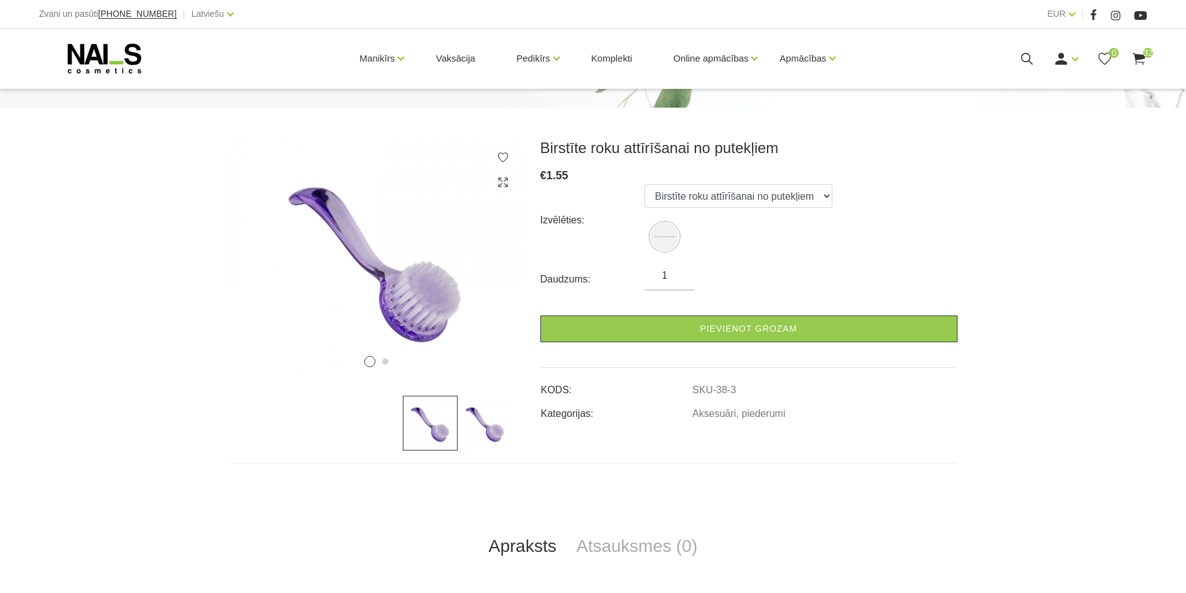
click at [680, 273] on input "1" at bounding box center [669, 275] width 50 height 15
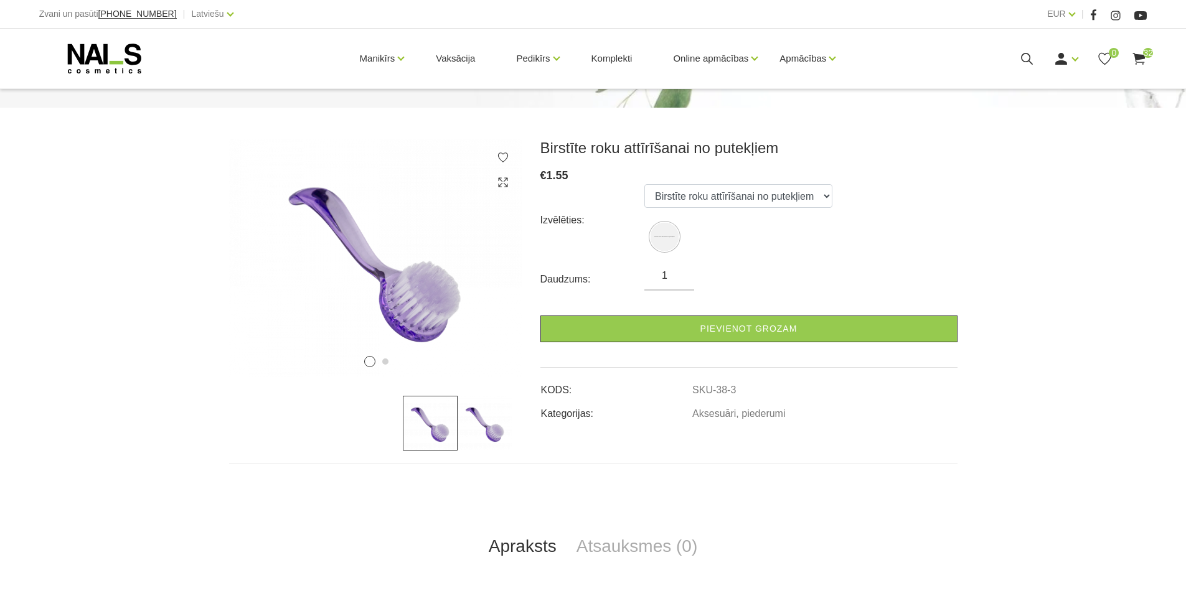
click at [680, 273] on input "1" at bounding box center [669, 275] width 50 height 15
click at [680, 278] on input "1" at bounding box center [669, 275] width 50 height 15
click at [680, 279] on input "1" at bounding box center [669, 275] width 50 height 15
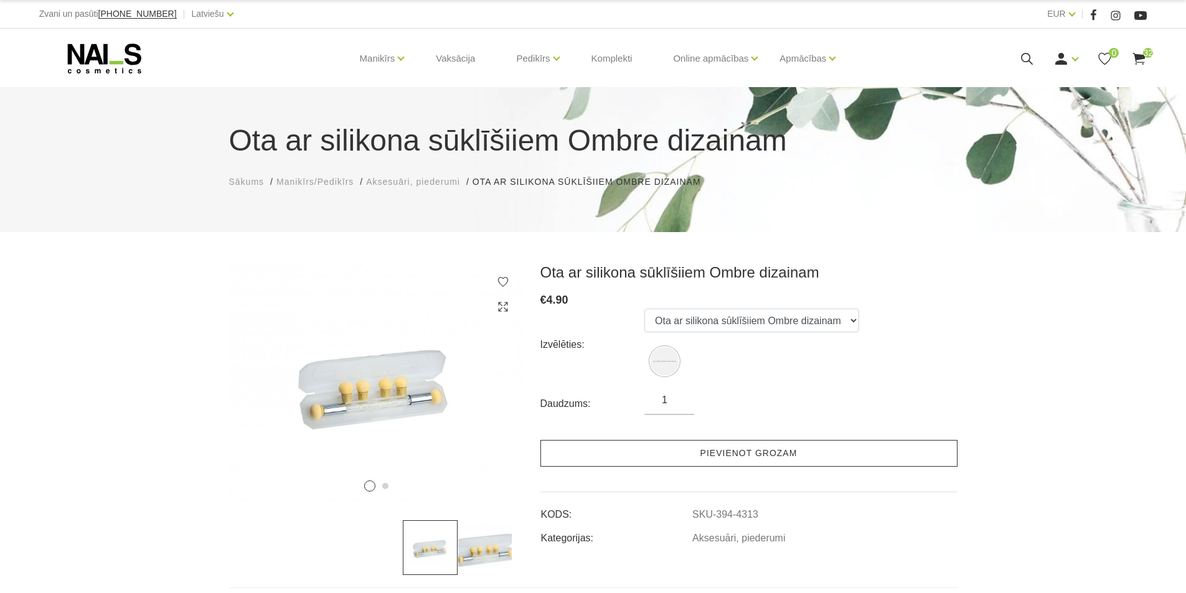
click at [733, 452] on link "Pievienot grozam" at bounding box center [748, 453] width 417 height 27
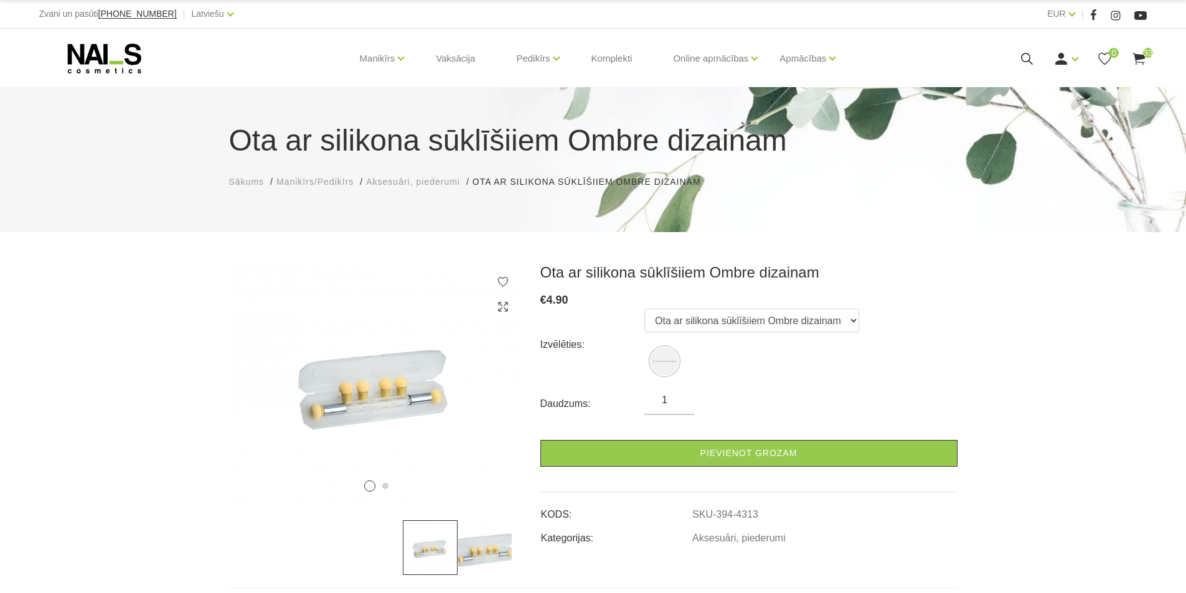
click at [1142, 56] on use at bounding box center [1139, 59] width 12 height 12
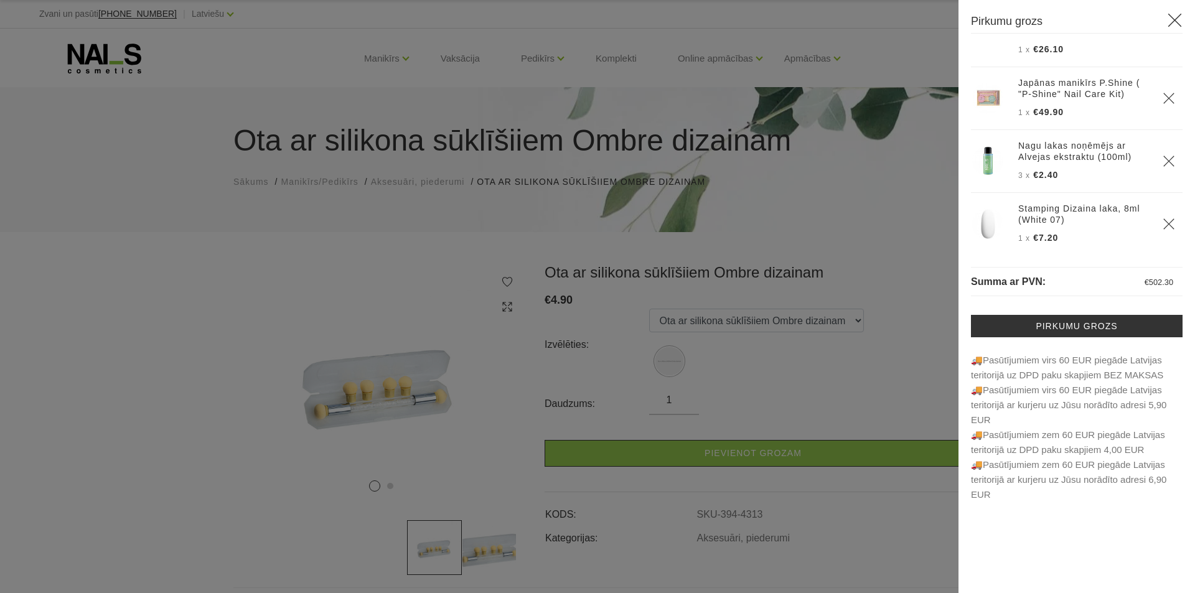
scroll to position [2054, 0]
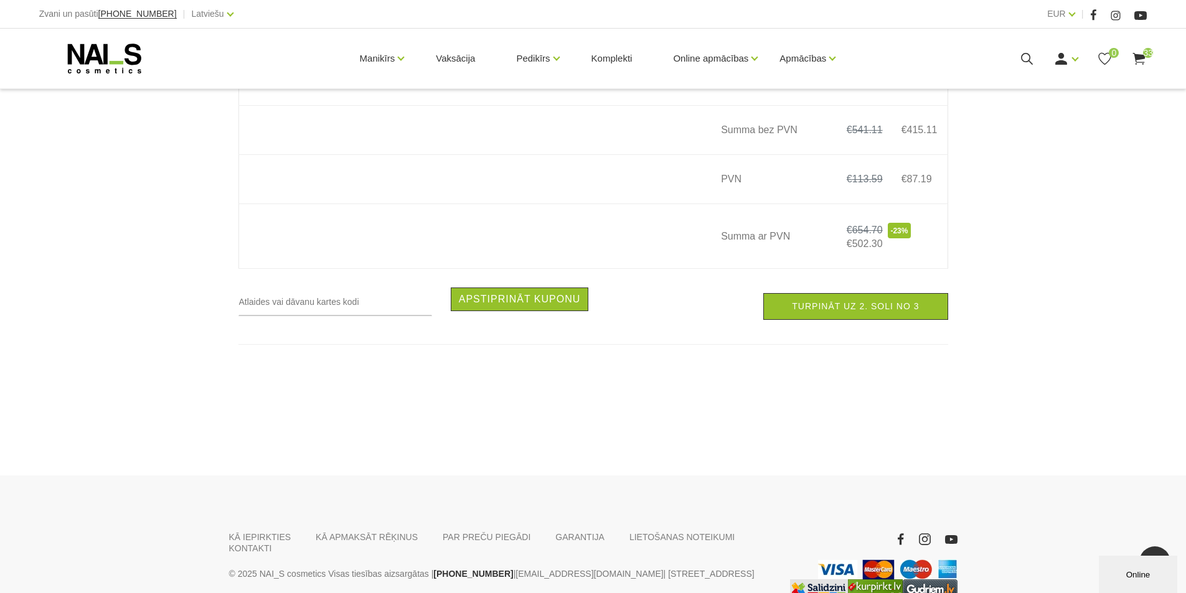
scroll to position [4857, 0]
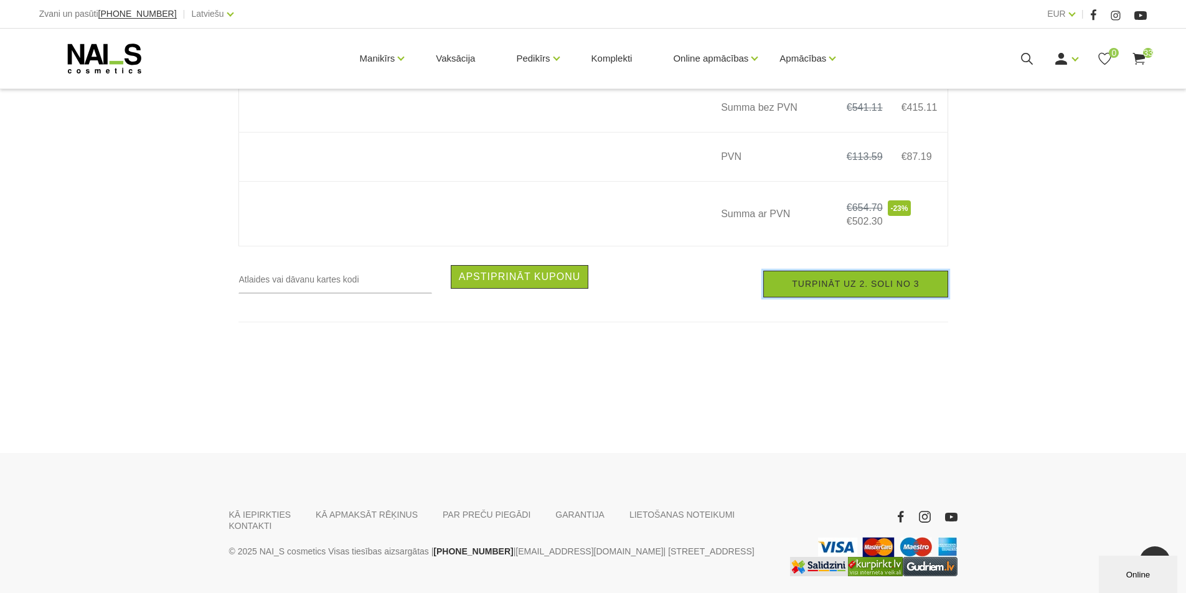
click at [862, 298] on link "Turpināt uz 2. soli no 3" at bounding box center [855, 284] width 184 height 27
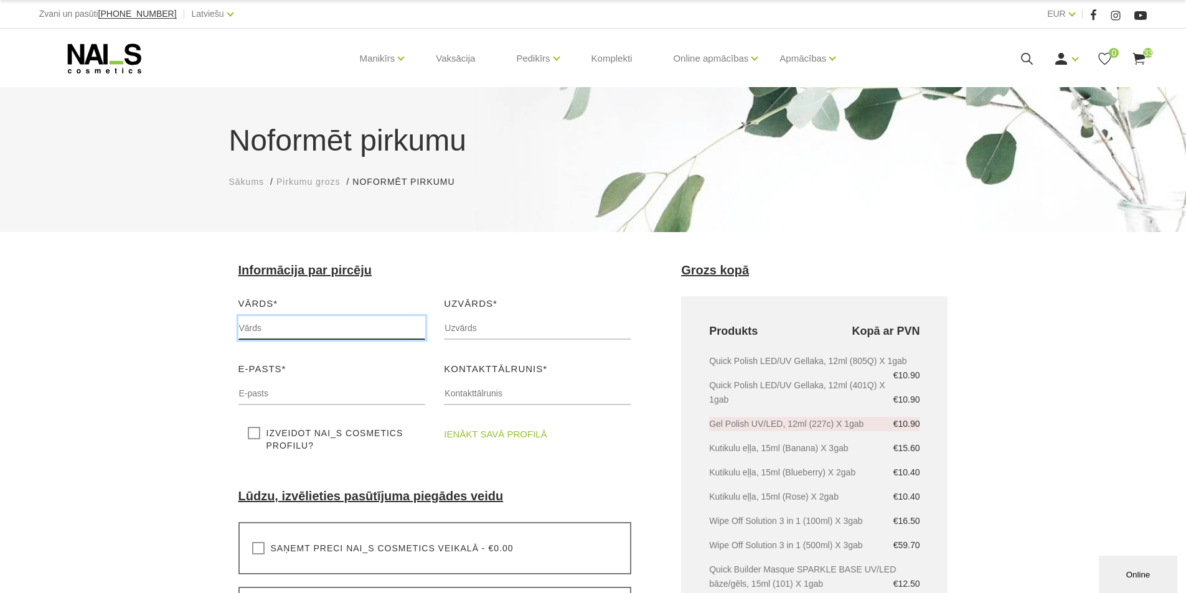
click at [318, 326] on input "text" at bounding box center [331, 328] width 187 height 24
type input "Canella"
type input "Tukums"
type input "[EMAIL_ADDRESS][DOMAIN_NAME]"
type input "22003039"
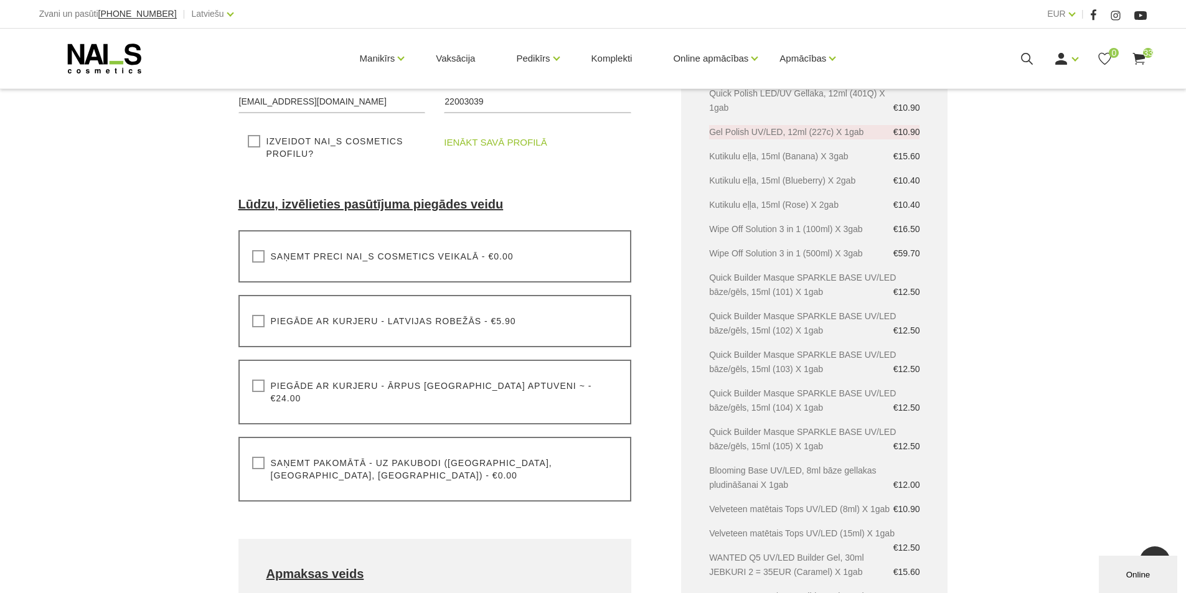
scroll to position [374, 0]
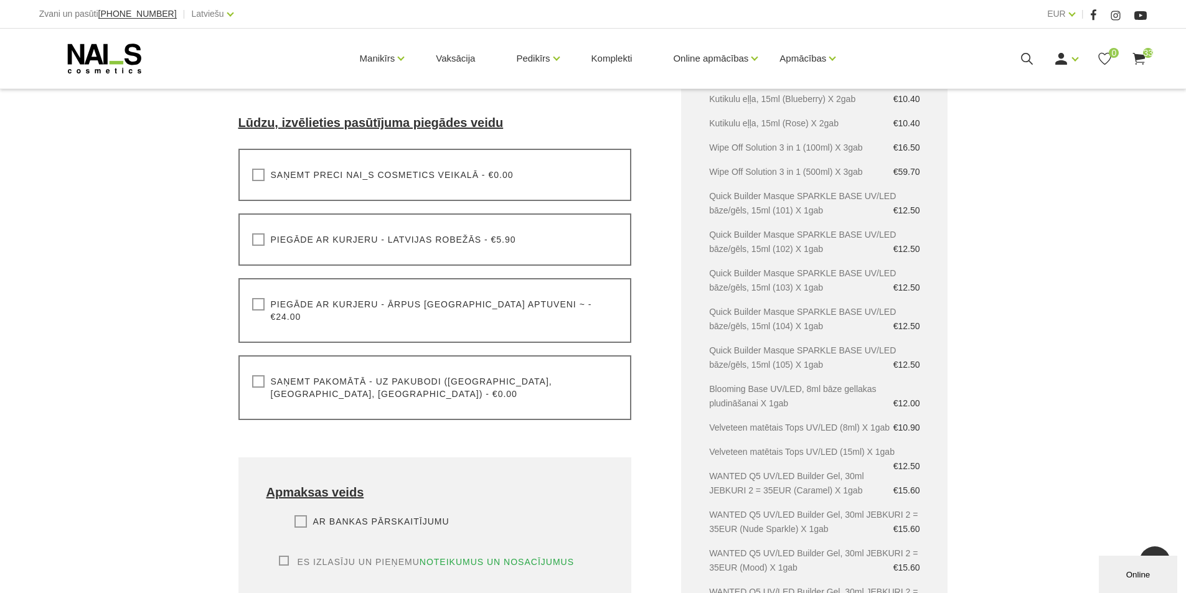
click at [258, 375] on label "Saņemt pakomātā - uz pakubodi (Latvija, Lietuva, Igaunija) - €0.00" at bounding box center [435, 387] width 366 height 25
click at [0, 0] on input "Saņemt pakomātā - uz pakubodi (Latvija, Lietuva, Igaunija) - €0.00" at bounding box center [0, 0] width 0 height 0
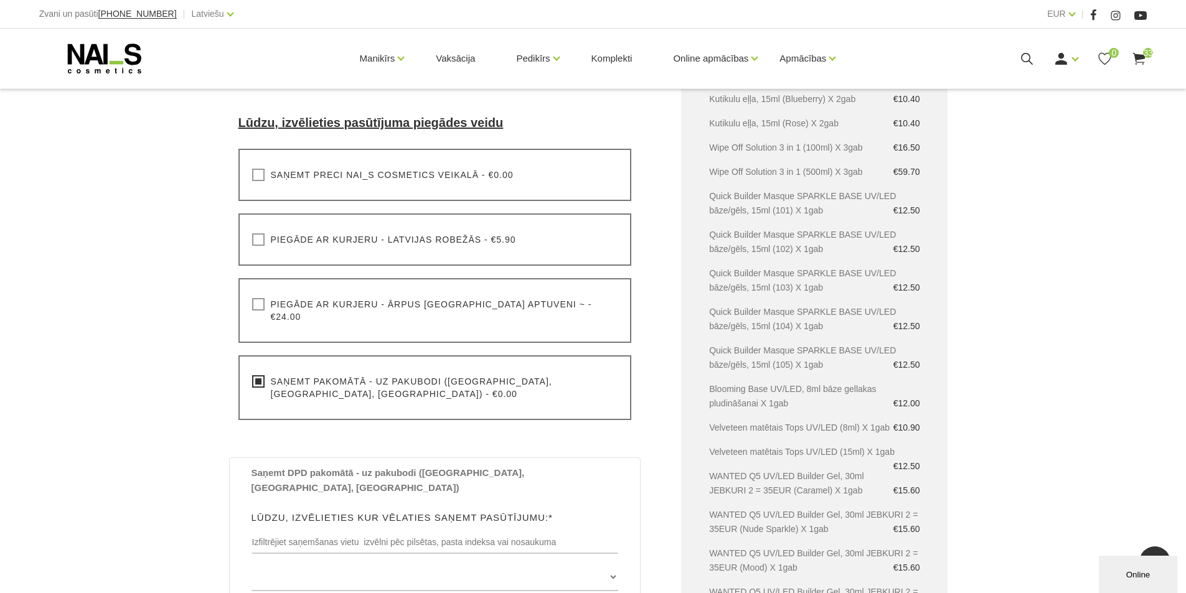
click at [263, 243] on label "Piegāde ar kurjeru - Latvijas robežās - €5.90" at bounding box center [384, 239] width 264 height 12
click at [0, 0] on input "Piegāde ar kurjeru - Latvijas robežās - €5.90" at bounding box center [0, 0] width 0 height 0
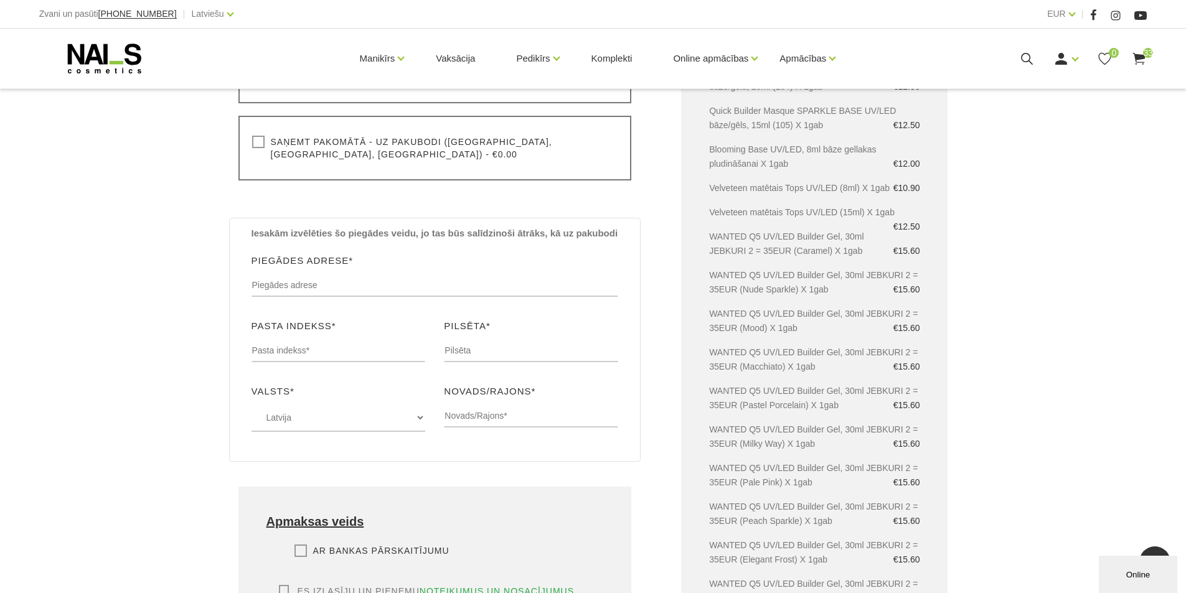
scroll to position [623, 0]
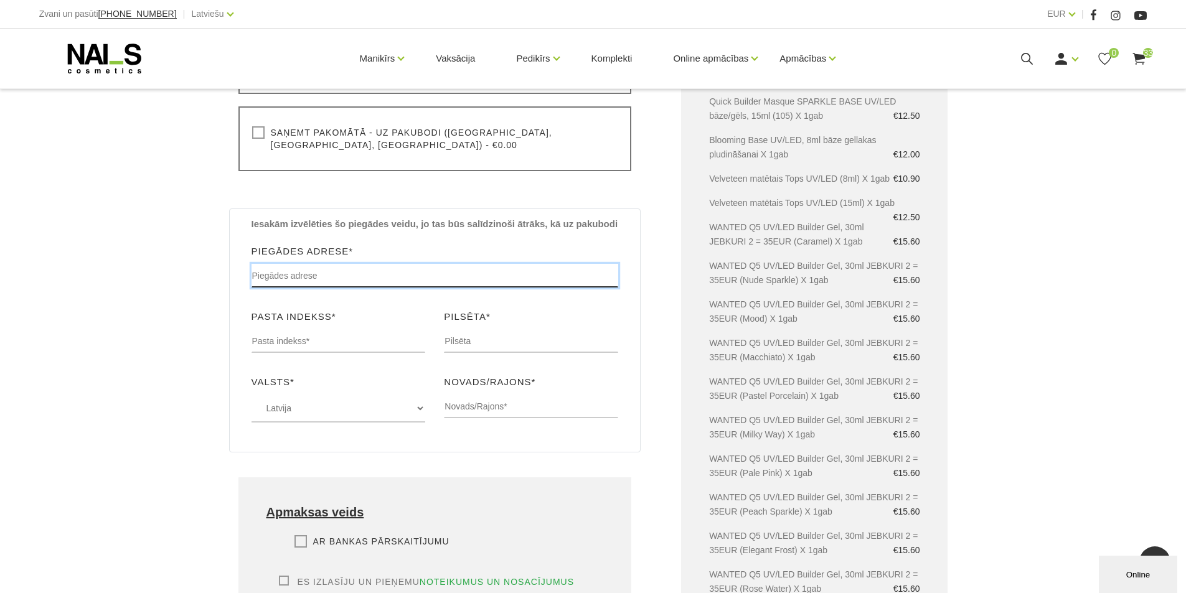
click at [294, 264] on input "text" at bounding box center [435, 276] width 367 height 24
type input "[STREET_ADDRESS]"
type input "LV3101"
type input "Tukums"
type input "Tukuma"
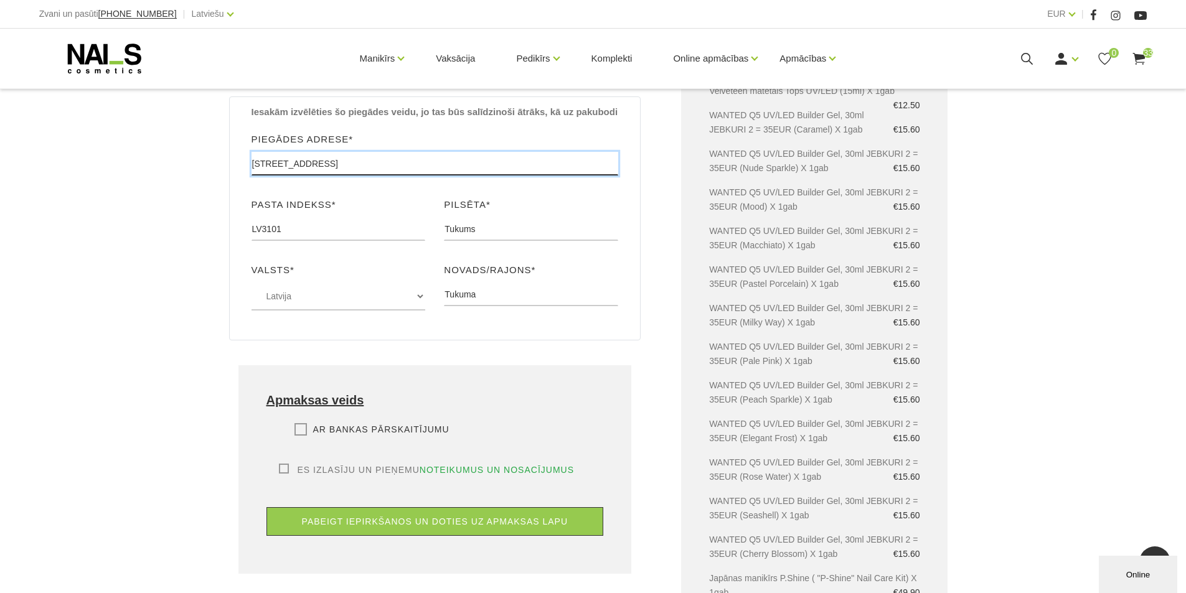
scroll to position [809, 0]
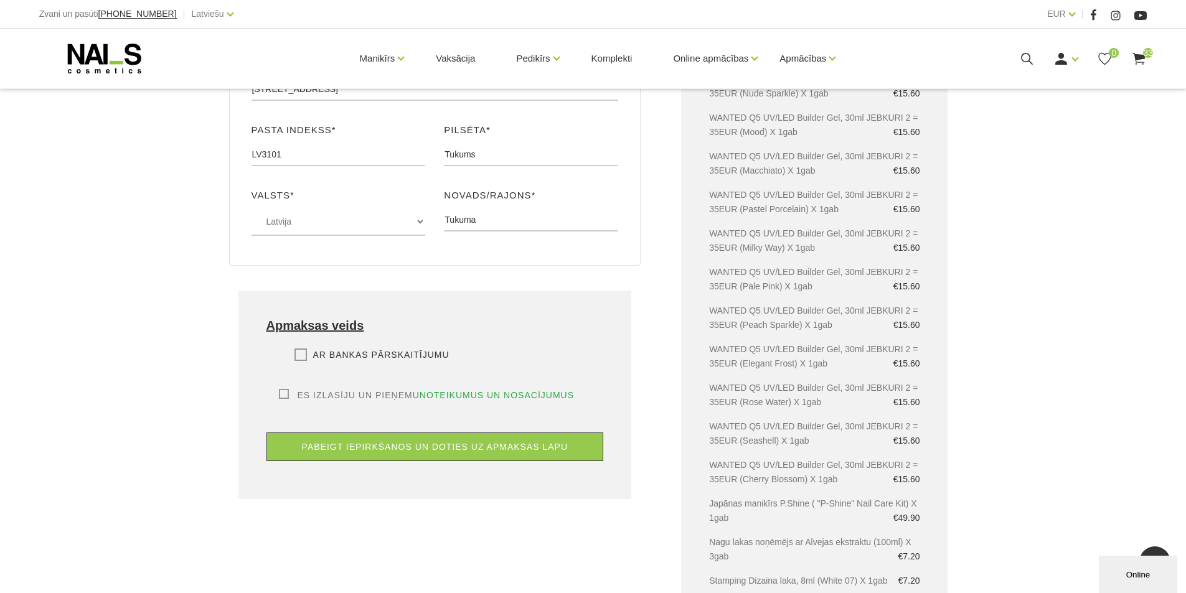
click at [304, 349] on label "Ar bankas pārskaitījumu" at bounding box center [372, 355] width 155 height 12
click at [0, 0] on input "Ar bankas pārskaitījumu" at bounding box center [0, 0] width 0 height 0
click at [288, 389] on label "Es izlasīju un pieņemu noteikumus un nosacījumus" at bounding box center [427, 395] width 296 height 12
click at [0, 0] on input "Es izlasīju un pieņemu noteikumus un nosacījumus" at bounding box center [0, 0] width 0 height 0
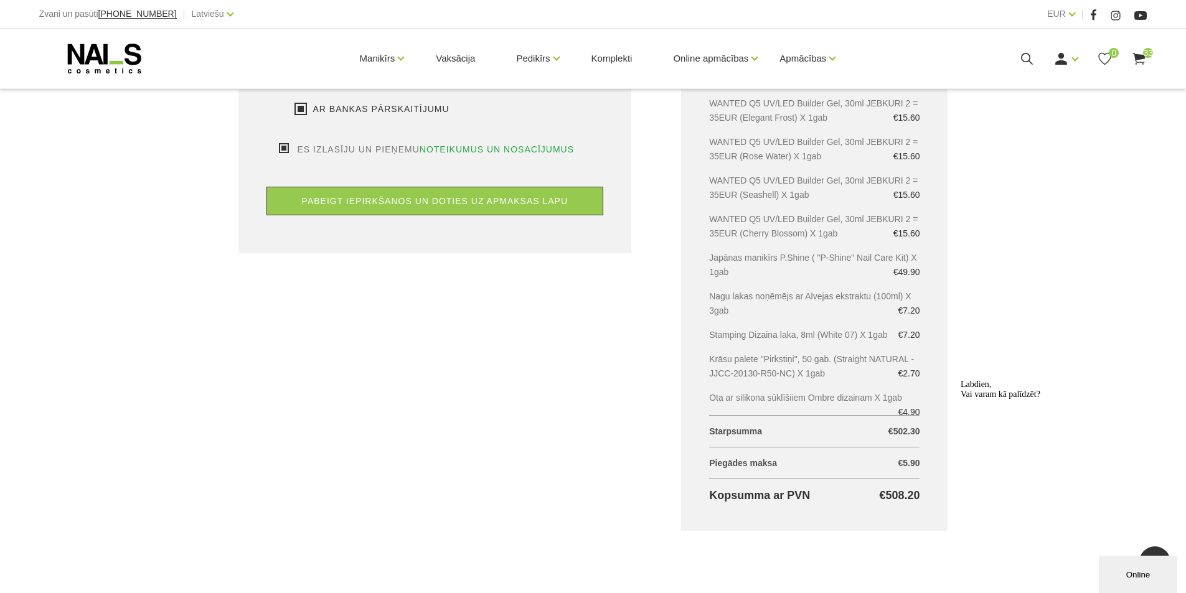
scroll to position [1058, 0]
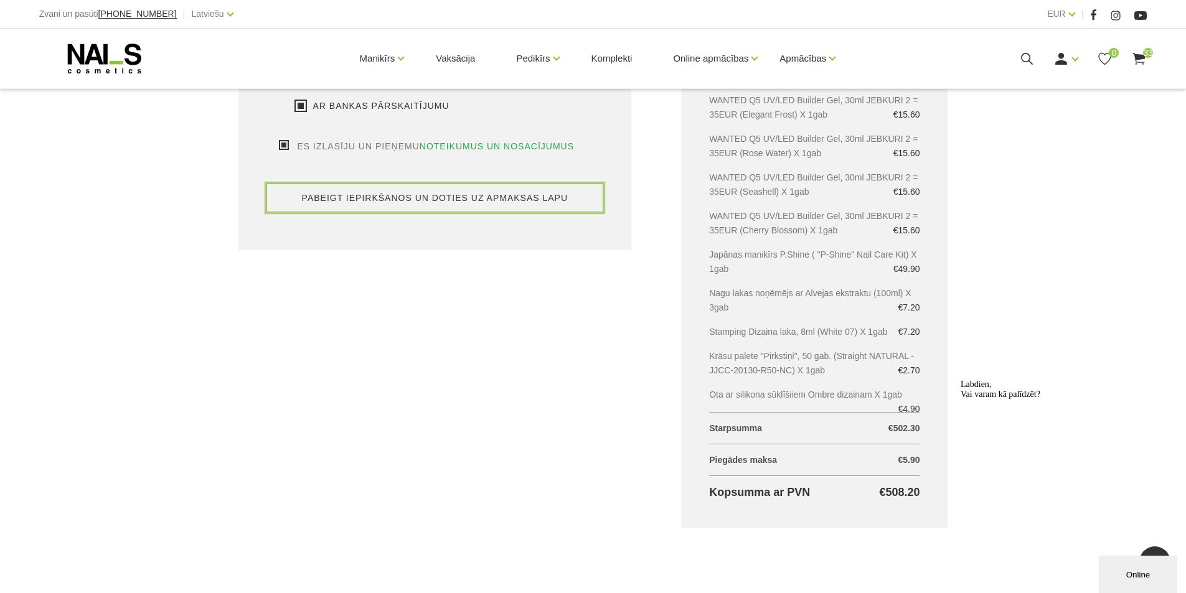
click at [372, 184] on button "pabeigt iepirkšanos un doties uz apmaksas lapu" at bounding box center [434, 198] width 337 height 29
